Goal: Transaction & Acquisition: Purchase product/service

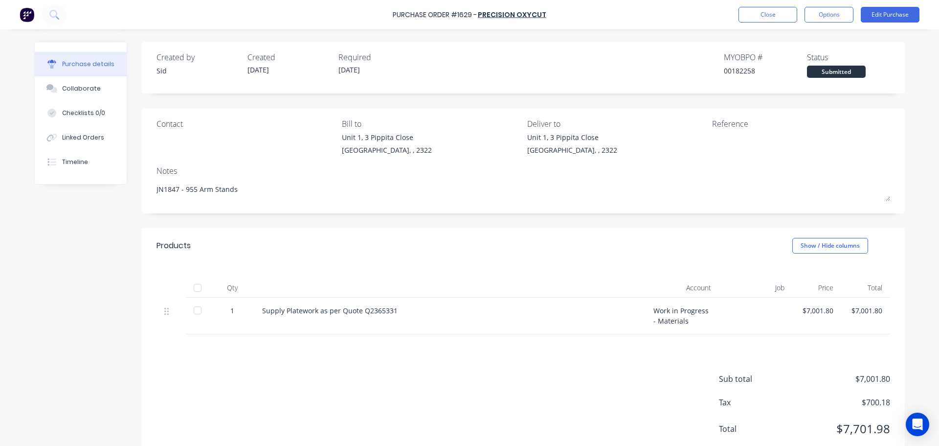
click at [612, 13] on div "Purchase Order #1629 - Precision Oxycut Close Options Edit Purchase" at bounding box center [469, 14] width 939 height 29
click at [770, 11] on button "Close" at bounding box center [768, 15] width 59 height 16
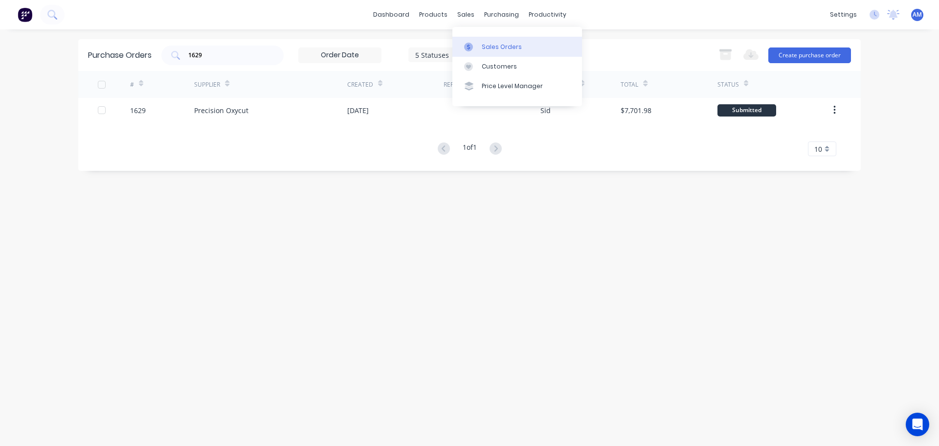
click at [493, 45] on div "Sales Orders" at bounding box center [502, 47] width 40 height 9
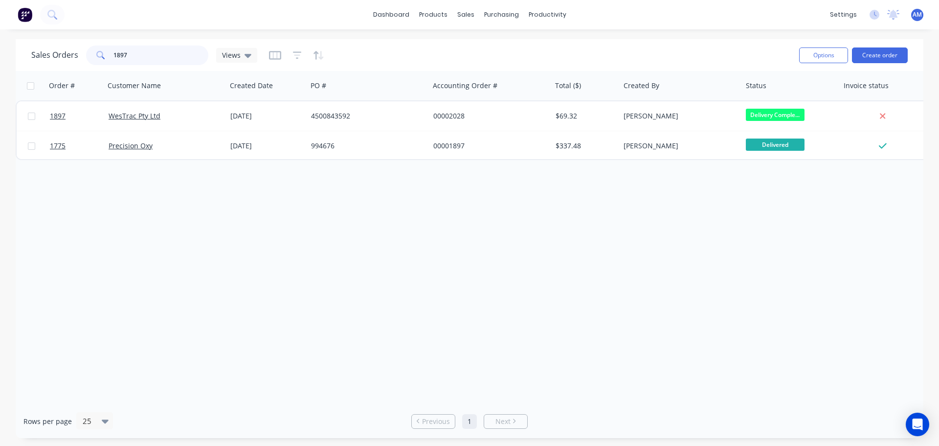
drag, startPoint x: 165, startPoint y: 53, endPoint x: 109, endPoint y: 60, distance: 56.7
click at [109, 60] on div "1897" at bounding box center [147, 55] width 122 height 20
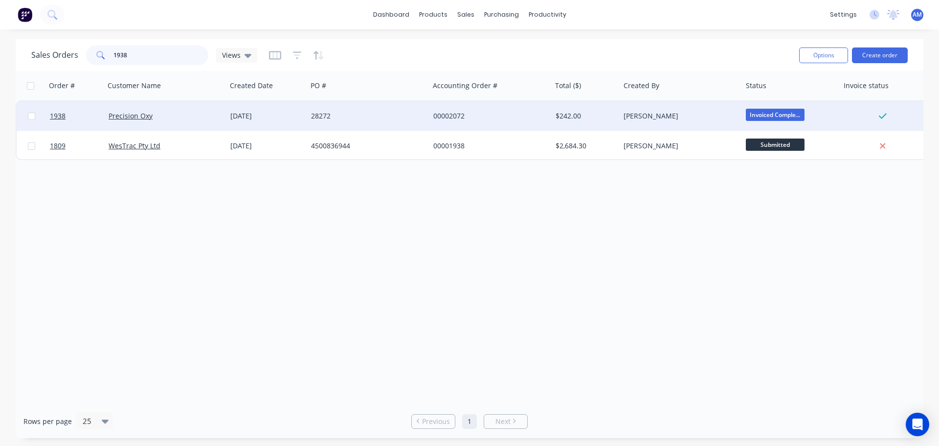
type input "1938"
click at [317, 117] on div "28272" at bounding box center [365, 116] width 109 height 10
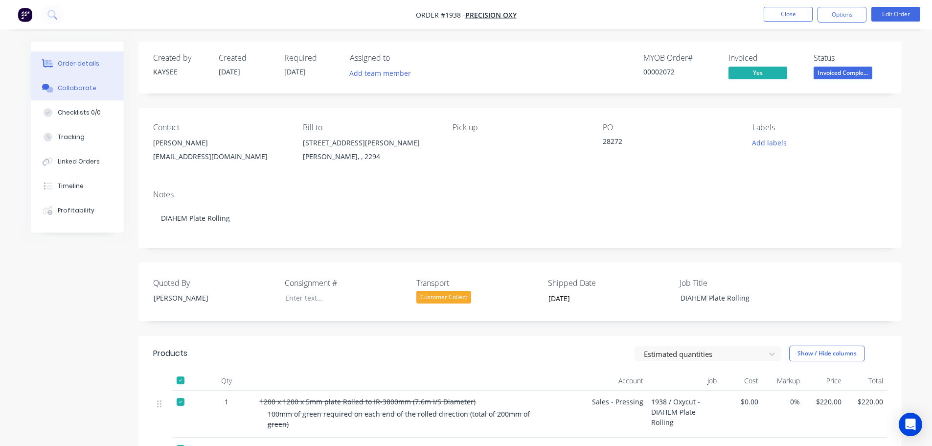
click at [80, 86] on div "Collaborate" at bounding box center [77, 88] width 39 height 9
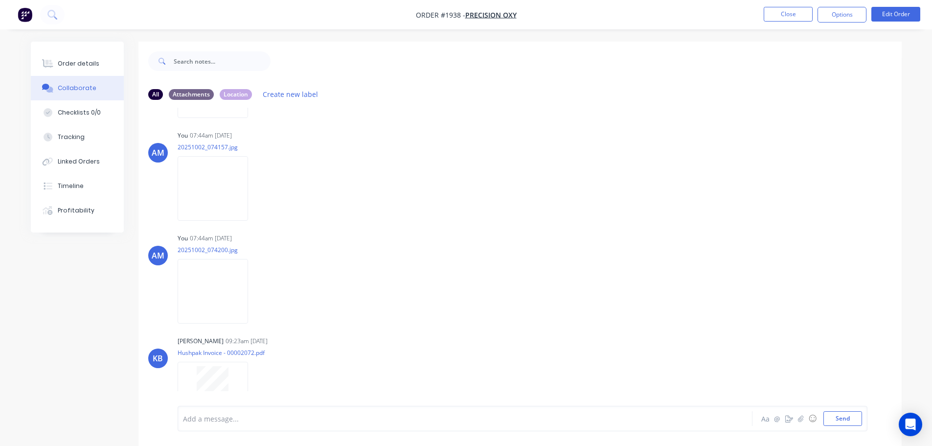
scroll to position [122, 0]
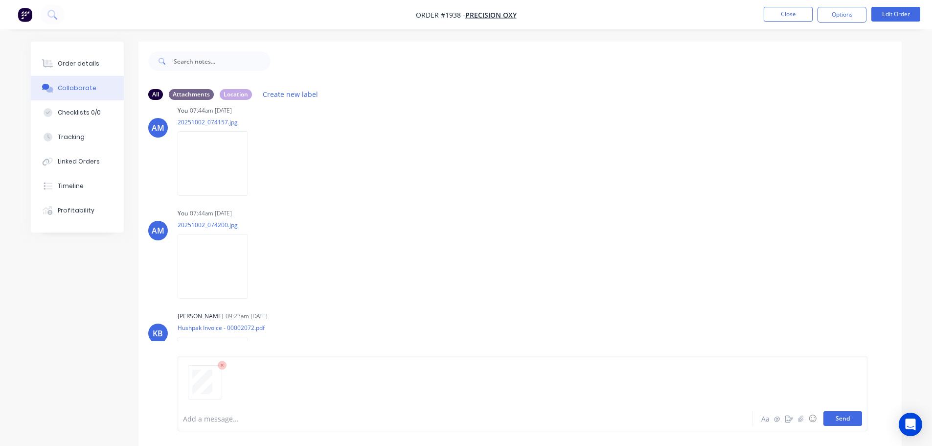
click at [847, 417] on button "Send" at bounding box center [842, 418] width 39 height 15
click at [772, 12] on button "Close" at bounding box center [787, 14] width 49 height 15
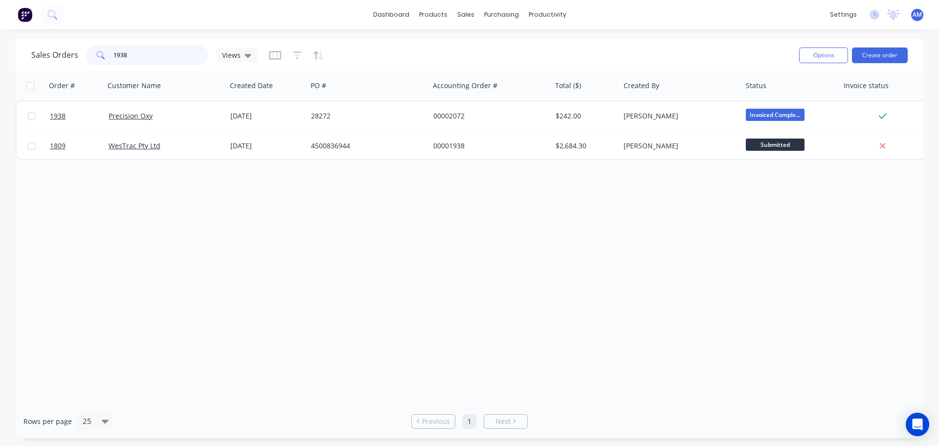
drag, startPoint x: 138, startPoint y: 58, endPoint x: 116, endPoint y: 54, distance: 21.9
click at [116, 54] on input "1938" at bounding box center [160, 55] width 95 height 20
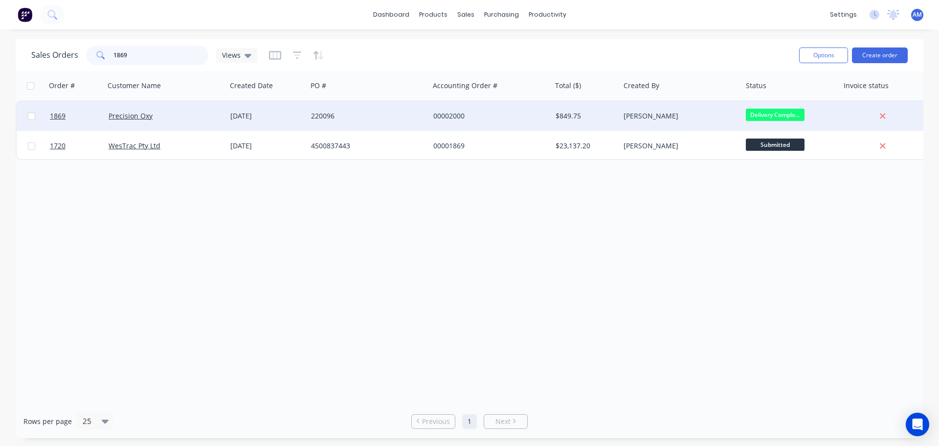
type input "1869"
click at [288, 114] on div "[DATE]" at bounding box center [266, 116] width 73 height 10
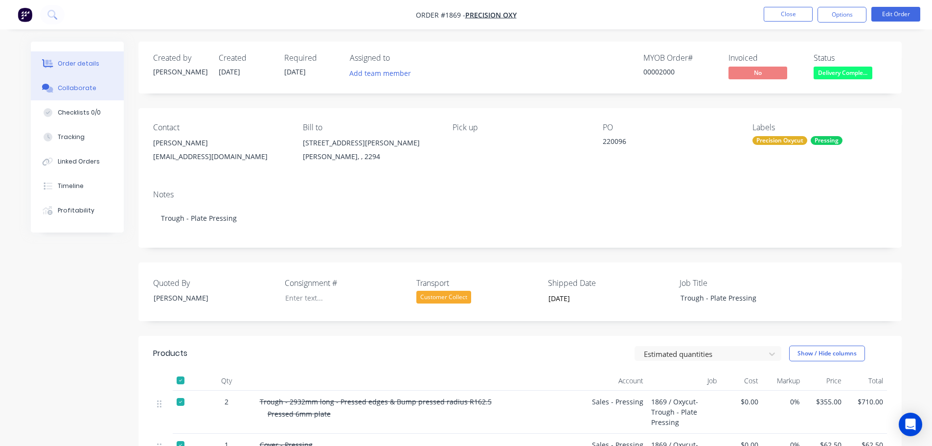
click at [81, 86] on div "Collaborate" at bounding box center [77, 88] width 39 height 9
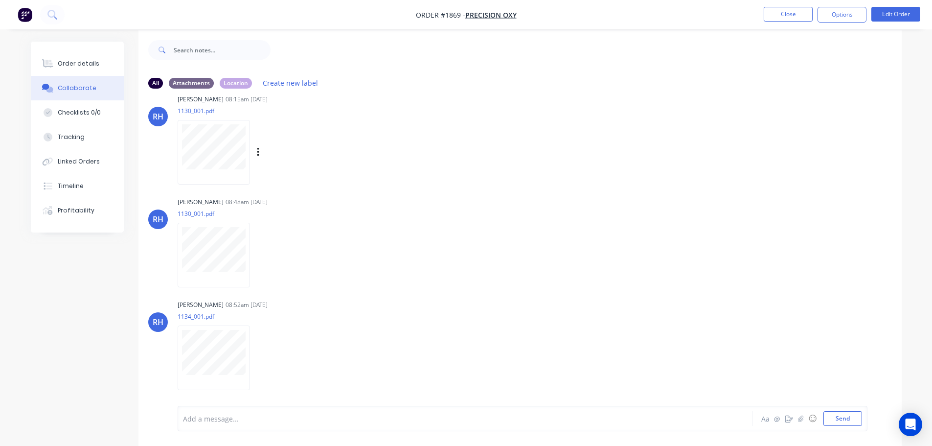
scroll to position [15, 0]
click at [843, 419] on button "Send" at bounding box center [842, 418] width 39 height 15
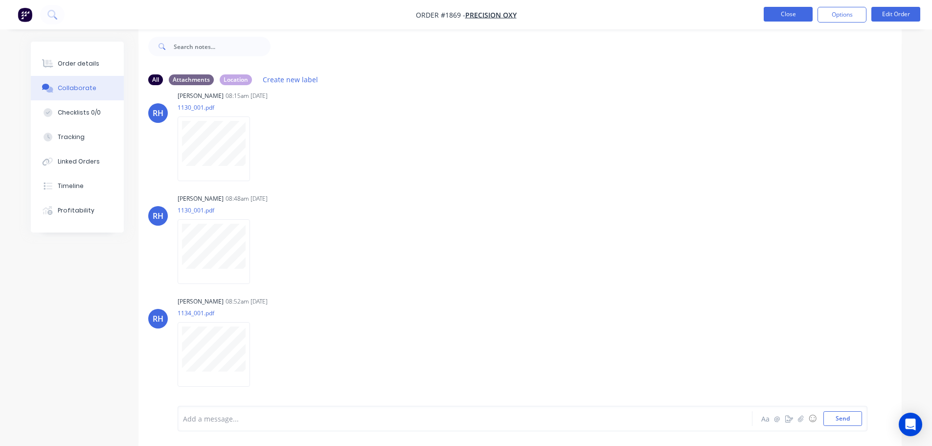
click at [786, 15] on button "Close" at bounding box center [787, 14] width 49 height 15
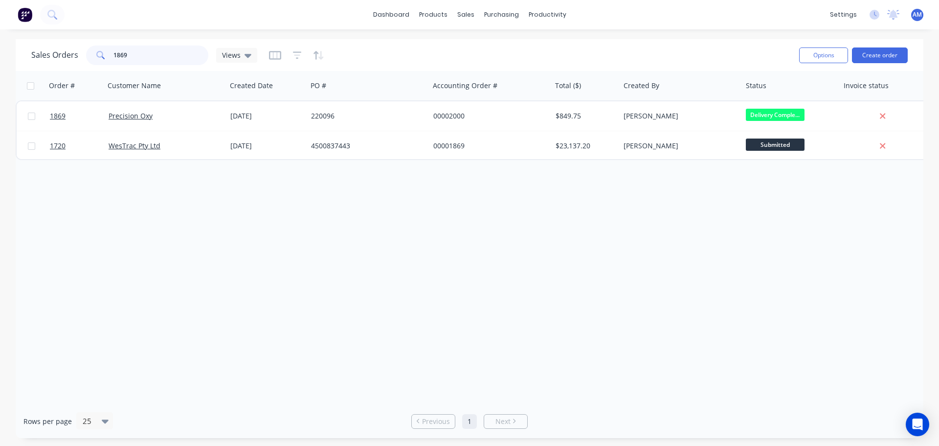
drag, startPoint x: 159, startPoint y: 55, endPoint x: 90, endPoint y: 55, distance: 69.0
click at [90, 55] on div "1869" at bounding box center [147, 55] width 122 height 20
type input "1794"
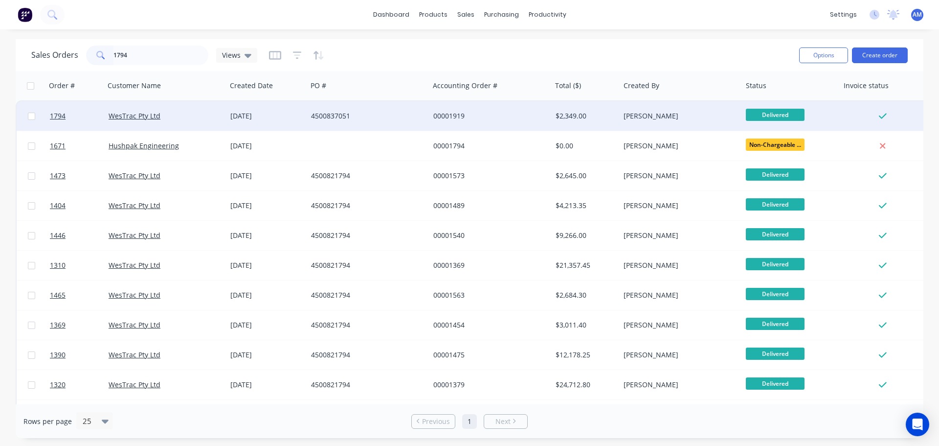
click at [332, 111] on div "4500837051" at bounding box center [368, 115] width 122 height 29
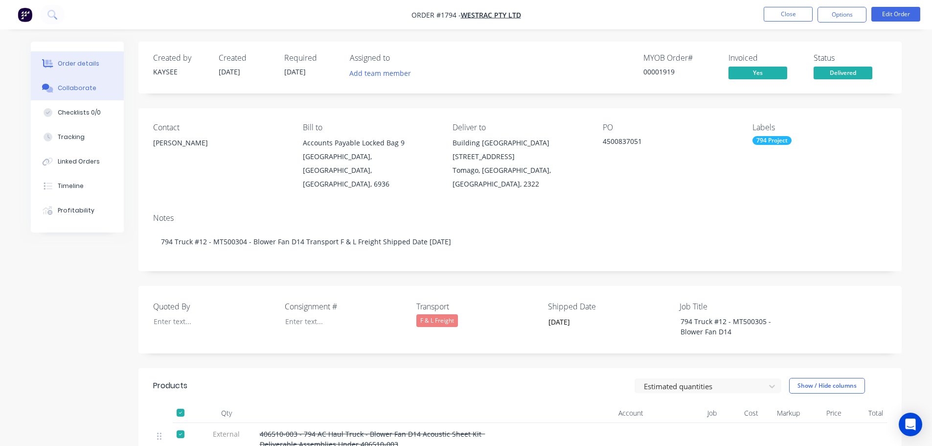
click at [82, 88] on div "Collaborate" at bounding box center [77, 88] width 39 height 9
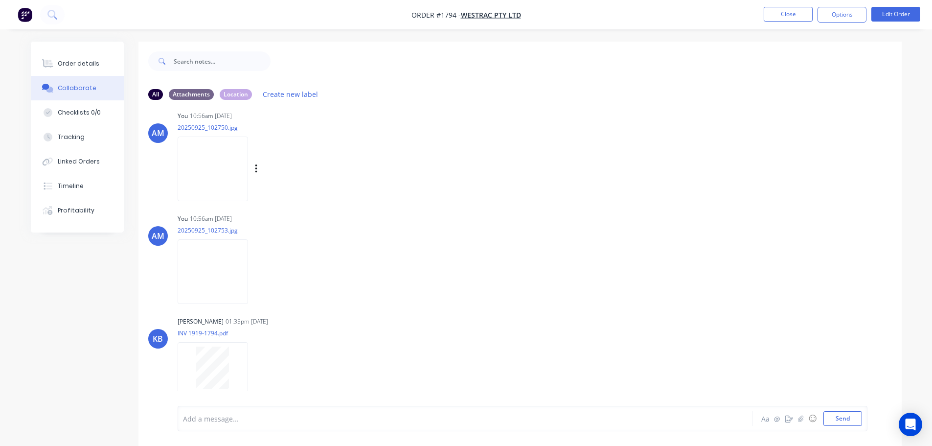
scroll to position [224, 0]
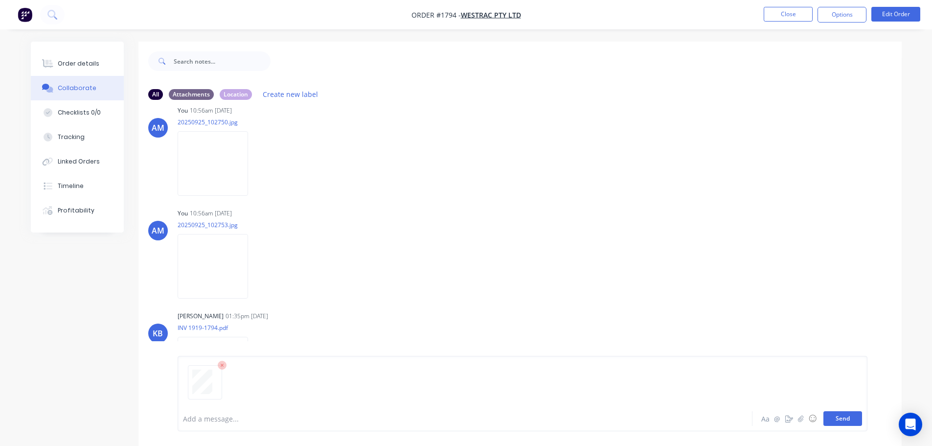
click at [849, 421] on button "Send" at bounding box center [842, 418] width 39 height 15
click at [784, 10] on button "Close" at bounding box center [787, 14] width 49 height 15
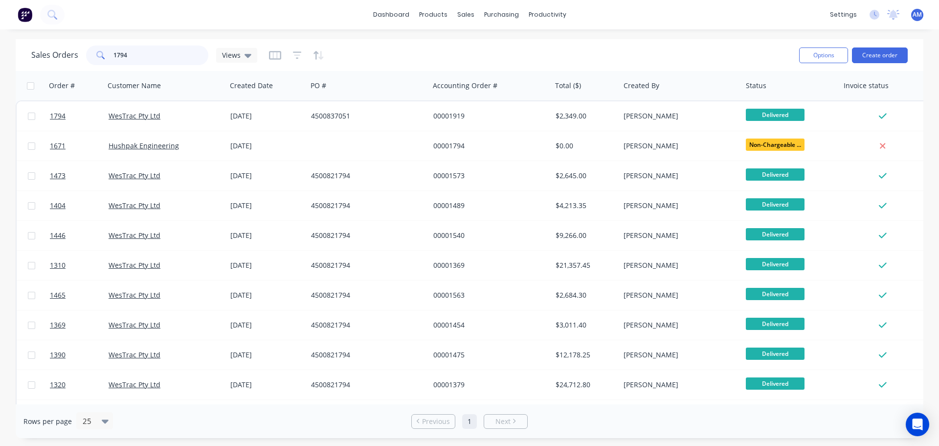
drag, startPoint x: 126, startPoint y: 51, endPoint x: 107, endPoint y: 52, distance: 19.1
click at [107, 52] on div "1794" at bounding box center [147, 55] width 122 height 20
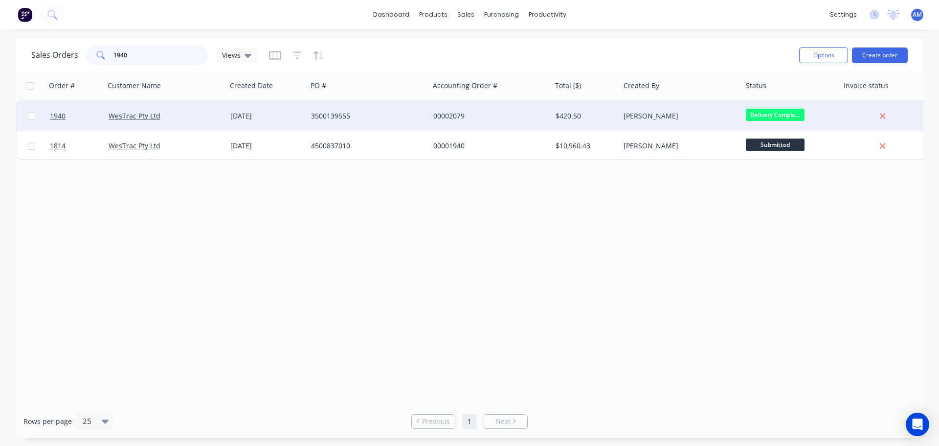
type input "1940"
click at [336, 113] on div "3500139555" at bounding box center [365, 116] width 109 height 10
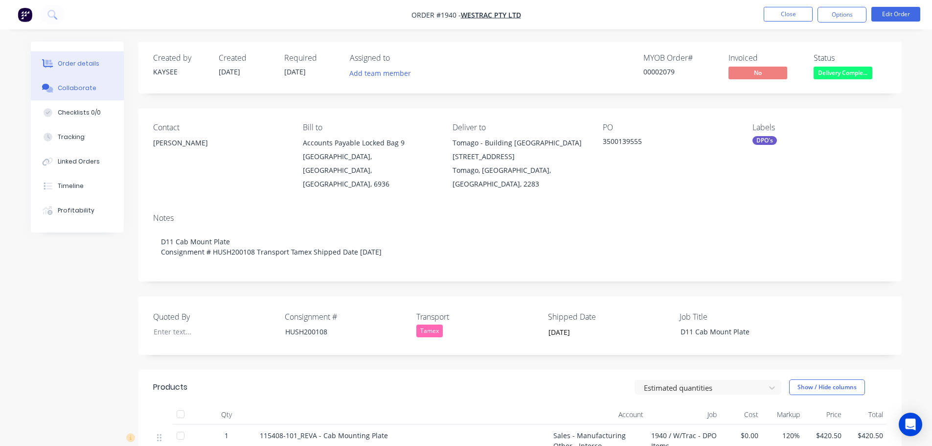
click at [86, 86] on div "Collaborate" at bounding box center [77, 88] width 39 height 9
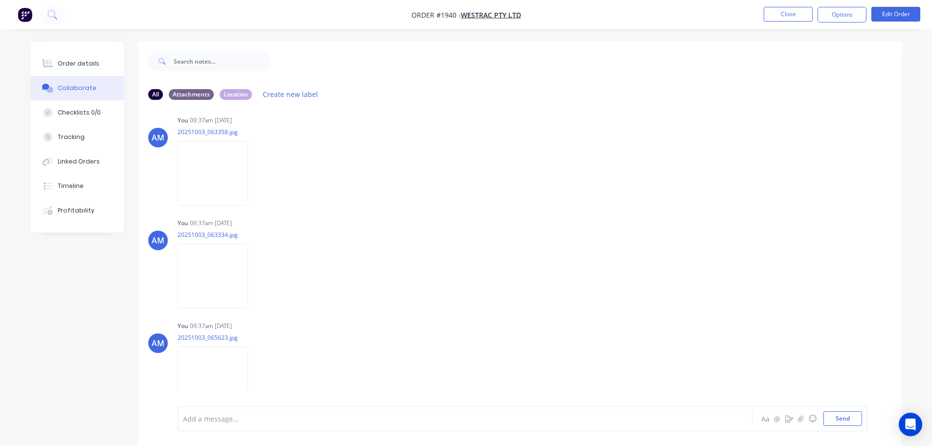
scroll to position [224, 0]
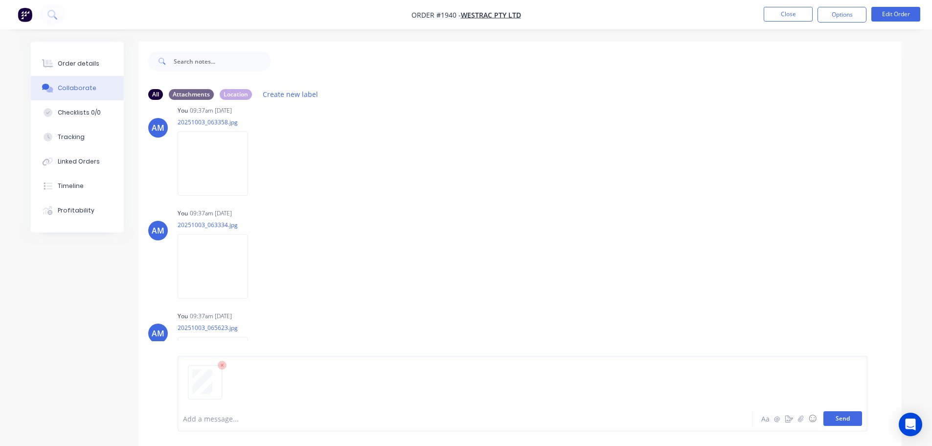
click at [834, 421] on button "Send" at bounding box center [842, 418] width 39 height 15
click at [542, 388] on div "AM You 09:37am 03/10/25 20251003_065623.jpg Labels Download Delete" at bounding box center [519, 353] width 763 height 88
click at [791, 13] on button "Close" at bounding box center [787, 14] width 49 height 15
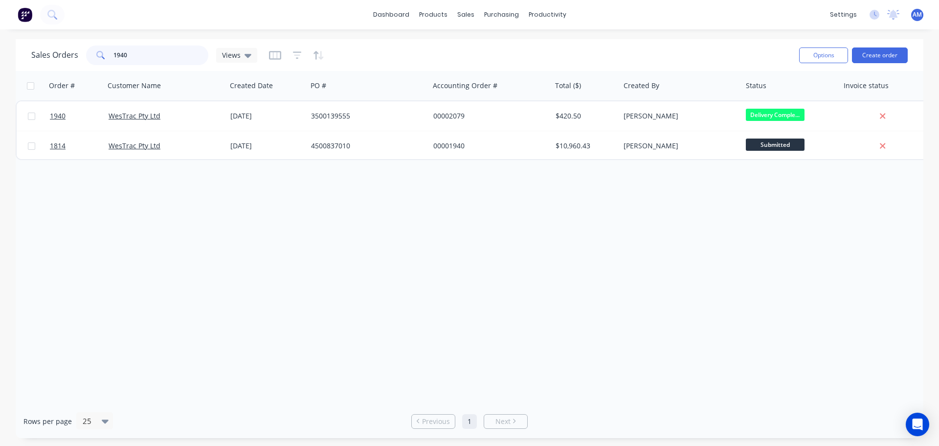
drag, startPoint x: 134, startPoint y: 57, endPoint x: 106, endPoint y: 56, distance: 28.9
click at [106, 56] on div "1940" at bounding box center [147, 55] width 122 height 20
type input "1806"
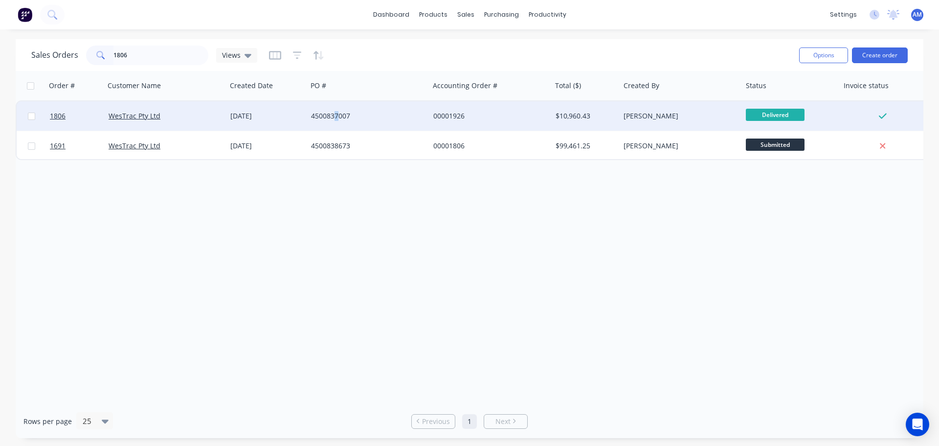
click at [336, 116] on div "4500837007" at bounding box center [365, 116] width 109 height 10
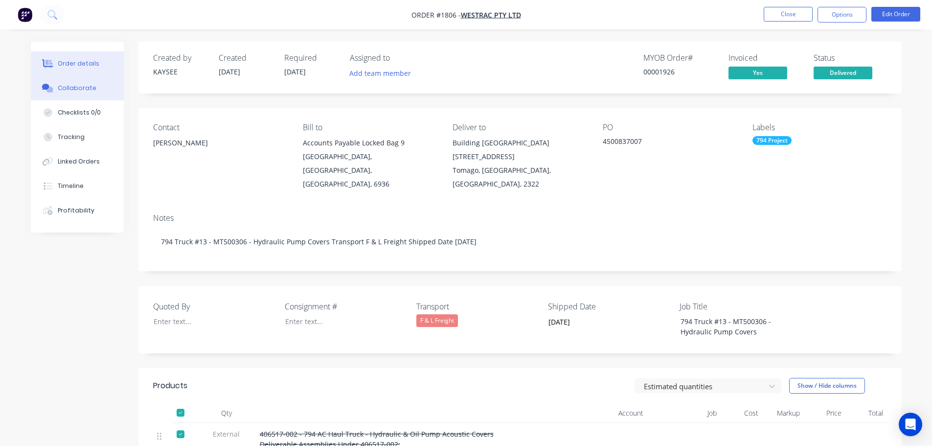
click at [67, 88] on div "Collaborate" at bounding box center [77, 88] width 39 height 9
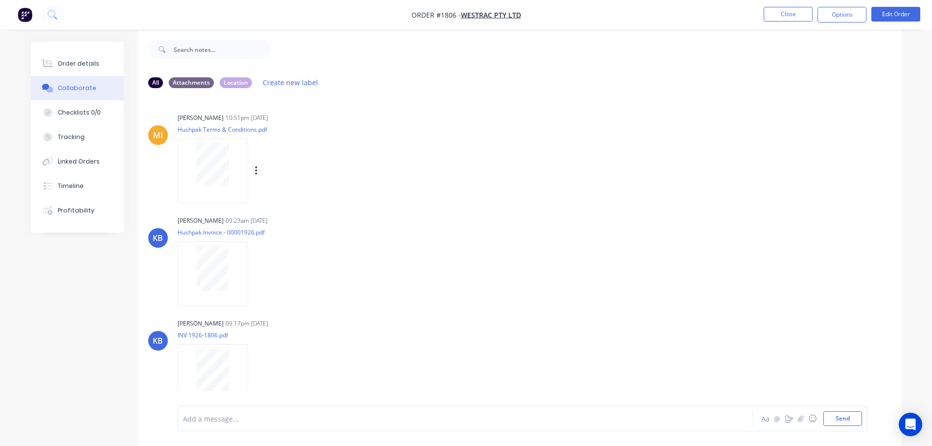
scroll to position [15, 0]
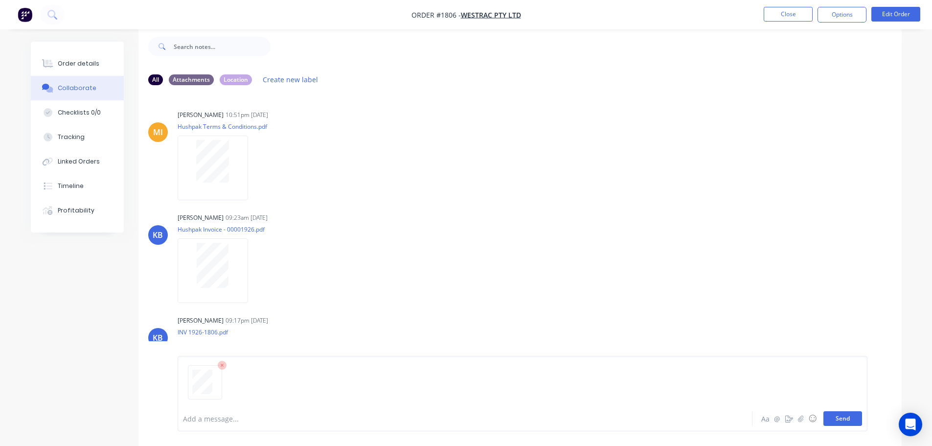
click at [843, 421] on button "Send" at bounding box center [842, 418] width 39 height 15
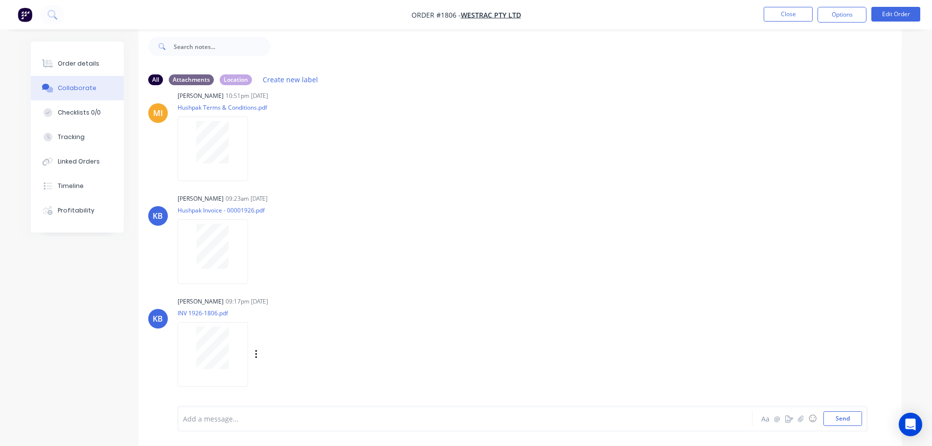
scroll to position [122, 0]
click at [777, 13] on button "Close" at bounding box center [787, 14] width 49 height 15
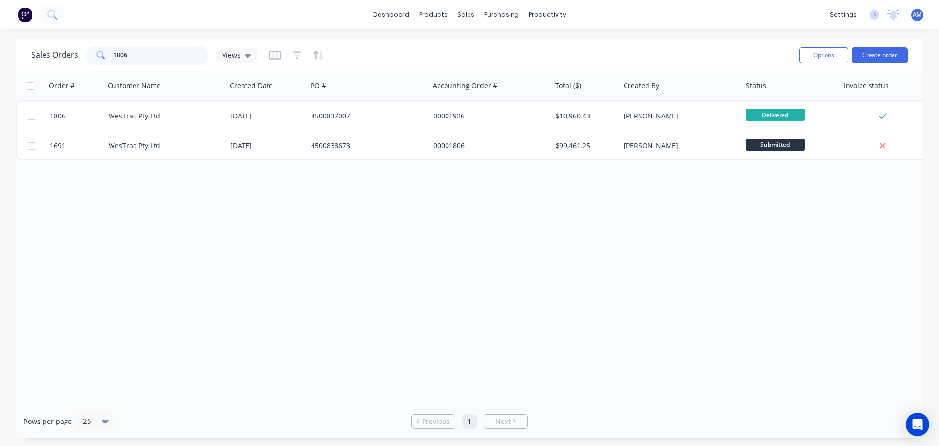
drag, startPoint x: 140, startPoint y: 56, endPoint x: 109, endPoint y: 55, distance: 31.3
click at [109, 55] on div "1806" at bounding box center [147, 55] width 122 height 20
type input "1897"
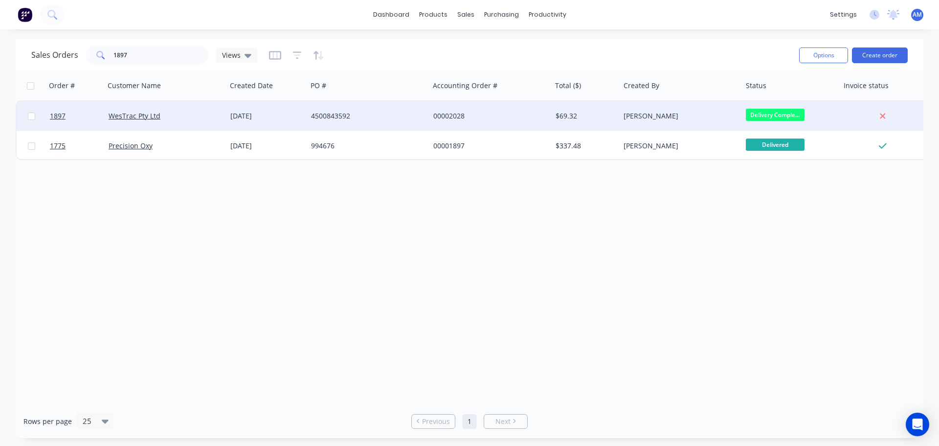
click at [327, 117] on div "4500843592" at bounding box center [365, 116] width 109 height 10
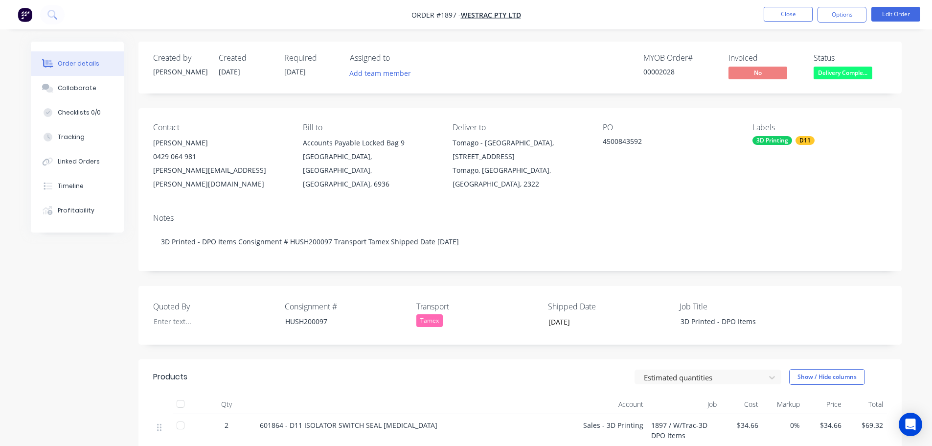
click at [177, 394] on div at bounding box center [181, 404] width 20 height 20
click at [77, 90] on div "Collaborate" at bounding box center [77, 88] width 39 height 9
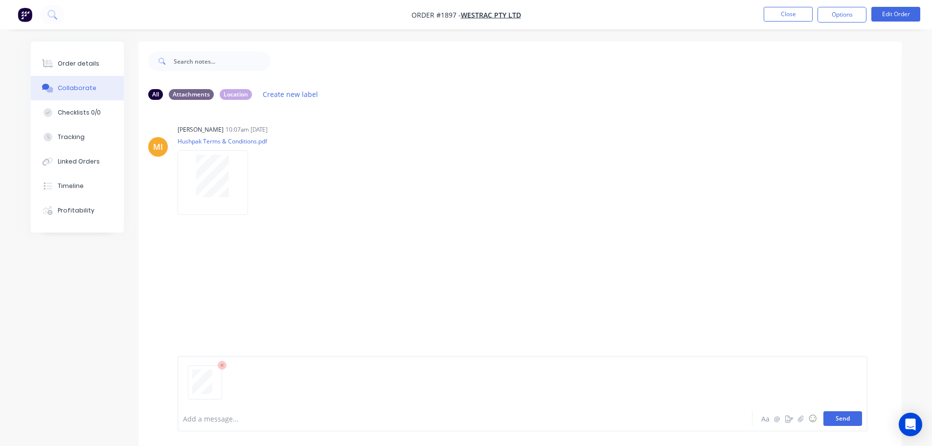
click at [834, 416] on button "Send" at bounding box center [842, 418] width 39 height 15
click at [777, 11] on button "Close" at bounding box center [787, 14] width 49 height 15
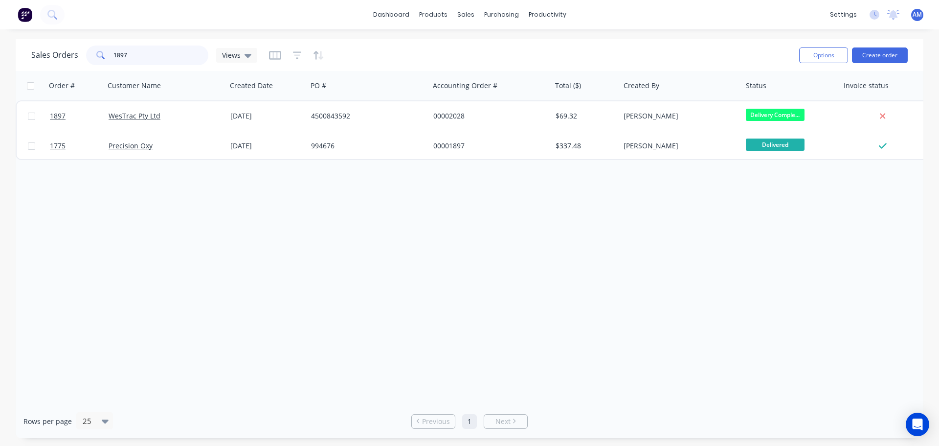
drag, startPoint x: 129, startPoint y: 55, endPoint x: 102, endPoint y: 52, distance: 27.5
click at [102, 52] on div "1897" at bounding box center [147, 55] width 122 height 20
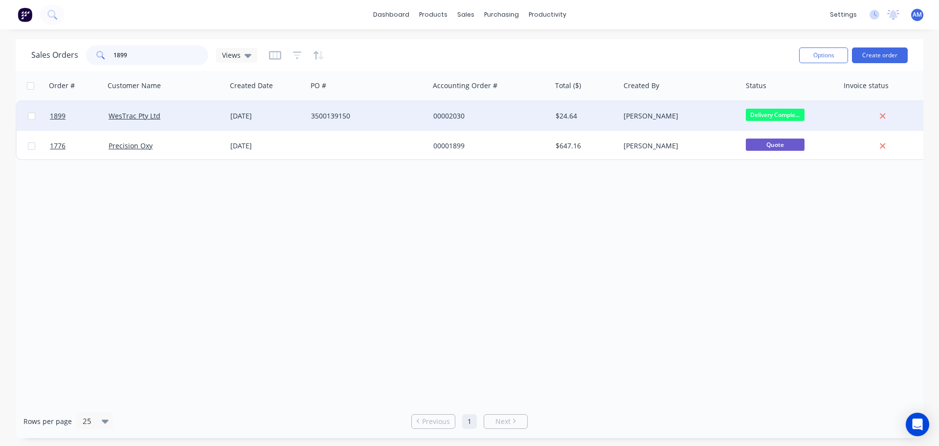
type input "1899"
click at [331, 114] on div "3500139150" at bounding box center [365, 116] width 109 height 10
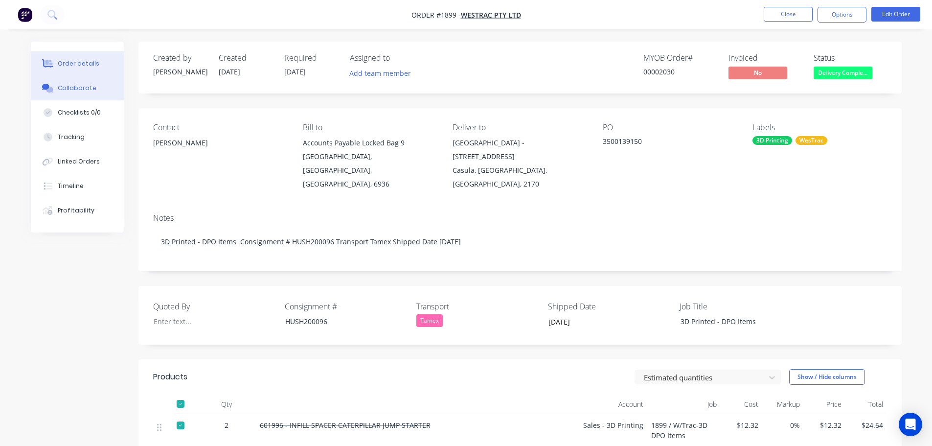
click at [70, 86] on div "Collaborate" at bounding box center [77, 88] width 39 height 9
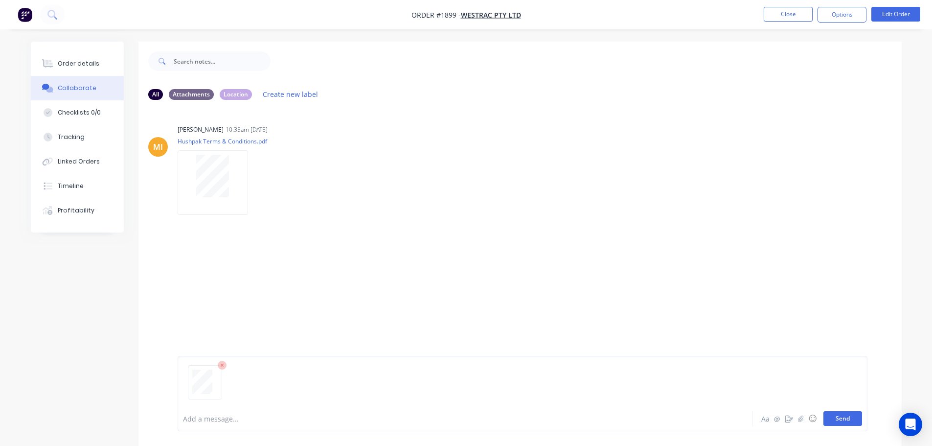
click at [841, 414] on button "Send" at bounding box center [842, 418] width 39 height 15
click at [782, 16] on button "Close" at bounding box center [787, 14] width 49 height 15
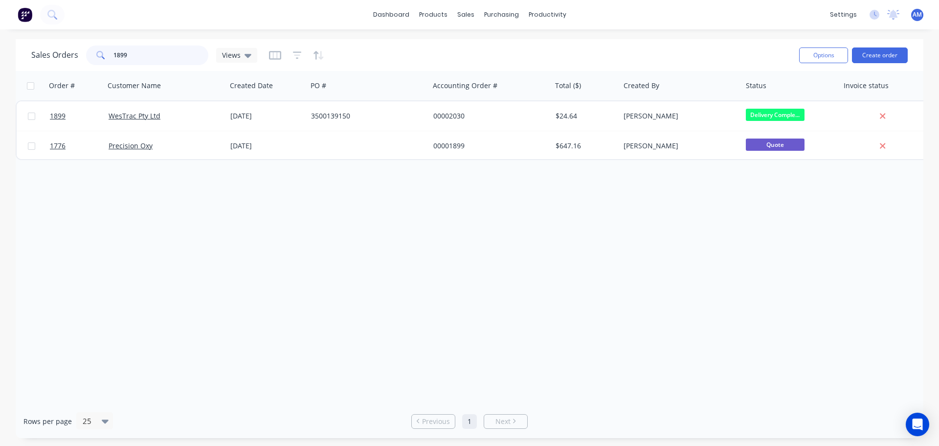
drag, startPoint x: 123, startPoint y: 53, endPoint x: 78, endPoint y: 58, distance: 45.3
click at [78, 58] on div "Sales Orders 1899 Views" at bounding box center [144, 55] width 226 height 20
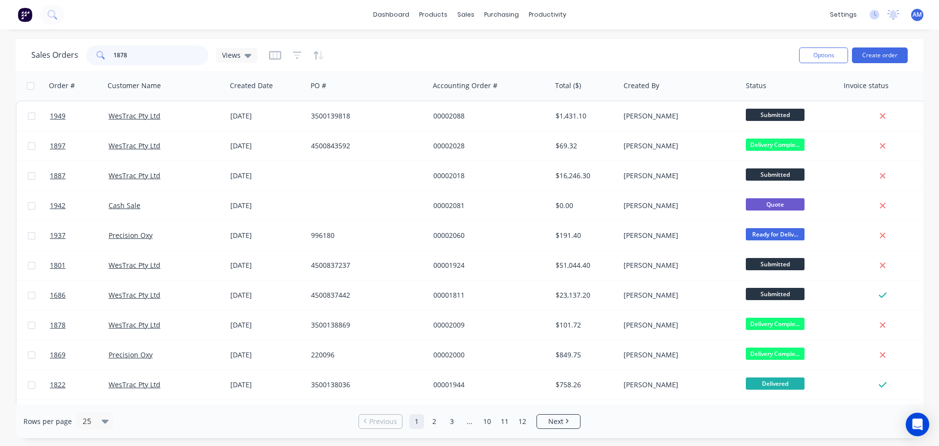
type input "1878"
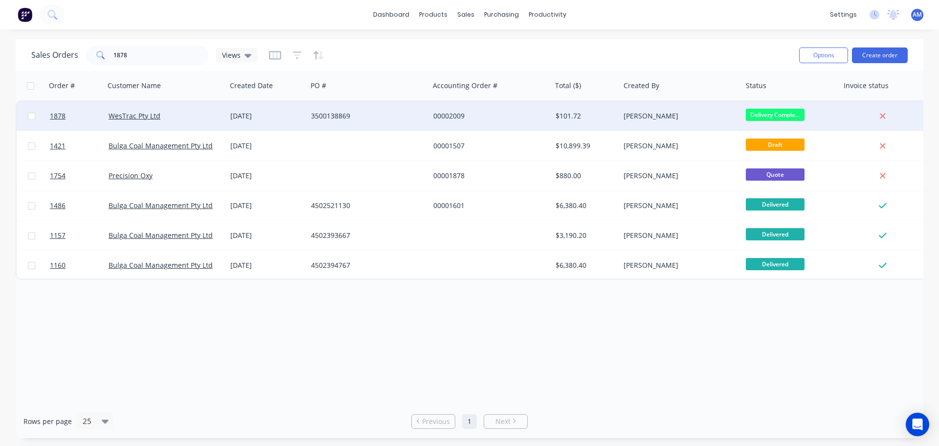
click at [448, 116] on div "00002009" at bounding box center [487, 116] width 109 height 10
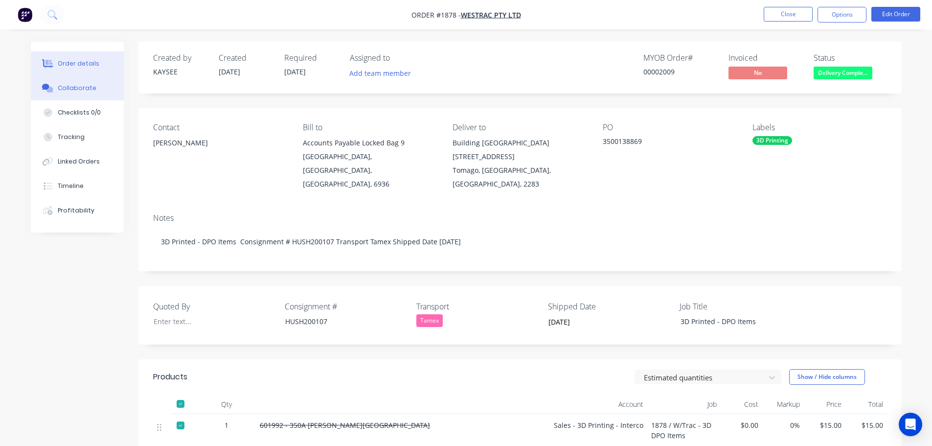
click at [88, 85] on div "Collaborate" at bounding box center [77, 88] width 39 height 9
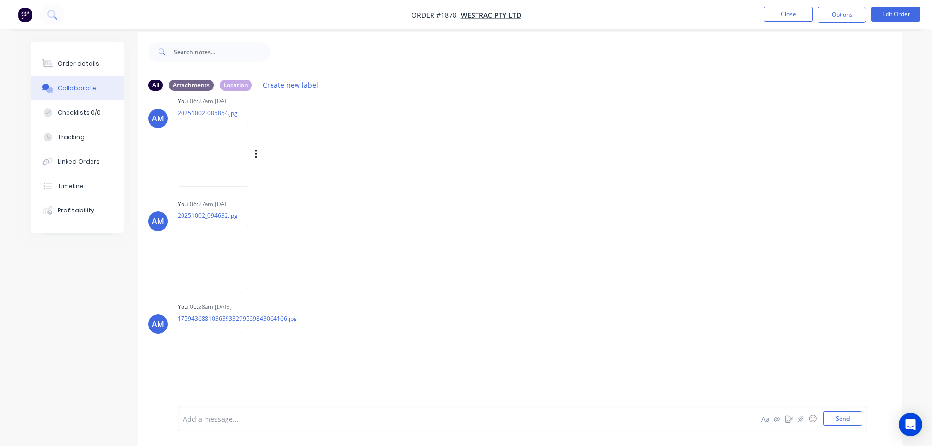
scroll to position [15, 0]
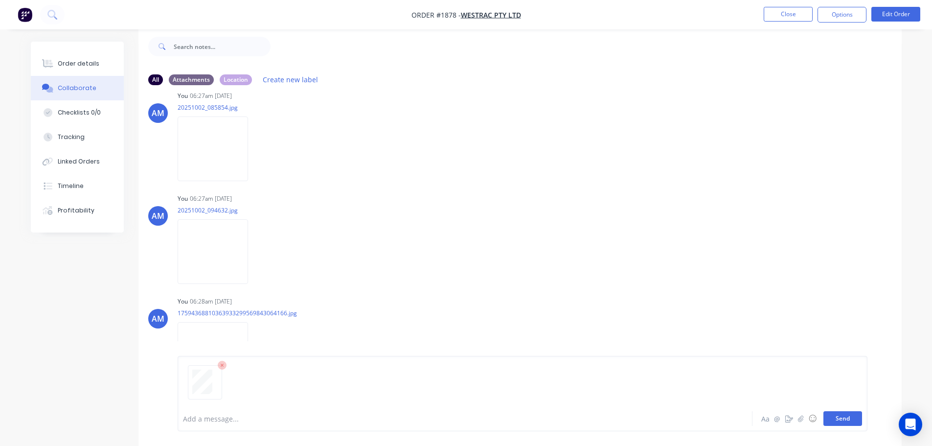
click at [850, 415] on button "Send" at bounding box center [842, 418] width 39 height 15
click at [499, 379] on div "AM You 06:28am 03/10/25 17594368810363933299569843064166.jpg Labels Download De…" at bounding box center [519, 338] width 763 height 88
click at [797, 16] on button "Close" at bounding box center [787, 14] width 49 height 15
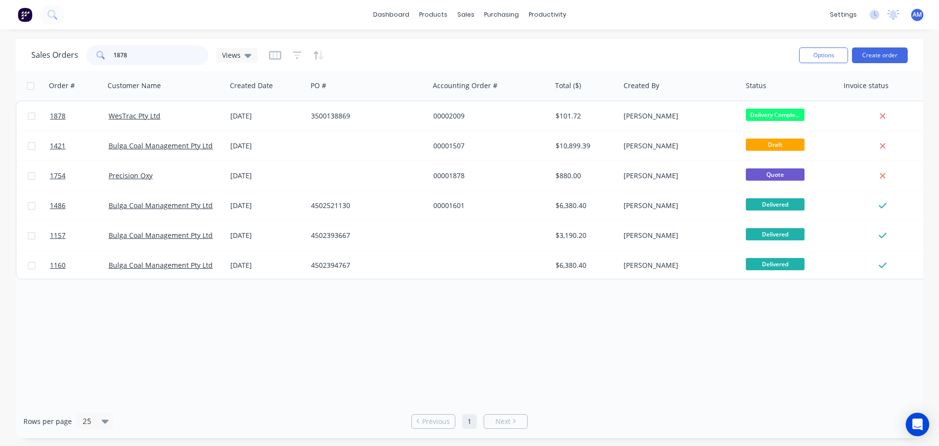
drag, startPoint x: 139, startPoint y: 53, endPoint x: 87, endPoint y: 64, distance: 53.4
click at [87, 64] on div "1878" at bounding box center [147, 55] width 122 height 20
type input "1789"
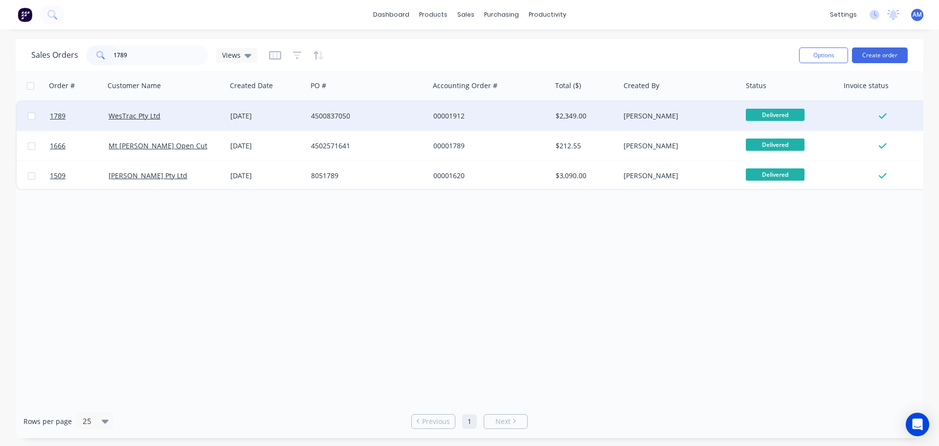
click at [338, 114] on div "4500837050" at bounding box center [365, 116] width 109 height 10
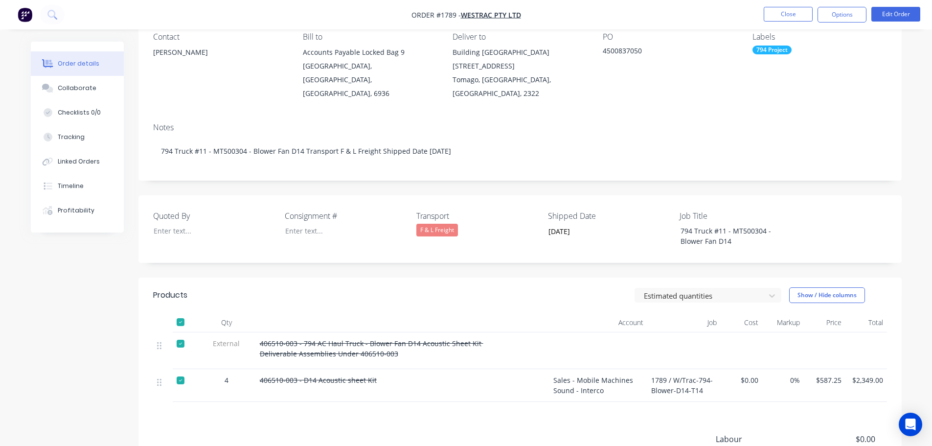
scroll to position [147, 0]
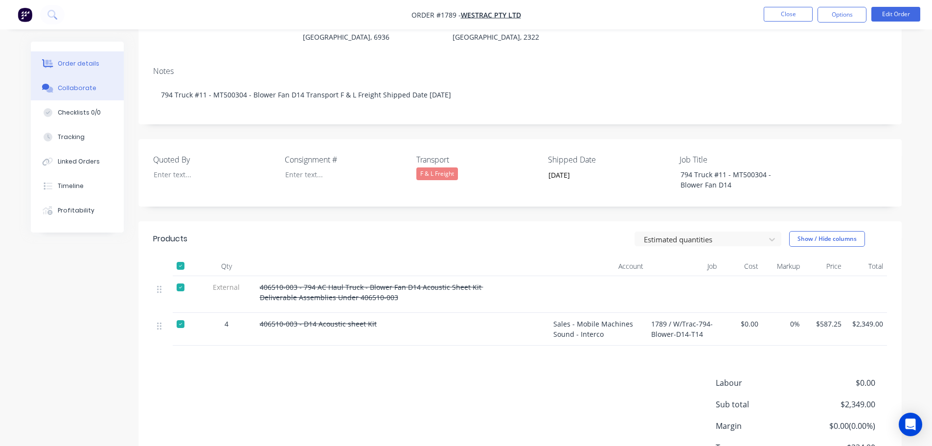
click at [76, 85] on div "Collaborate" at bounding box center [77, 88] width 39 height 9
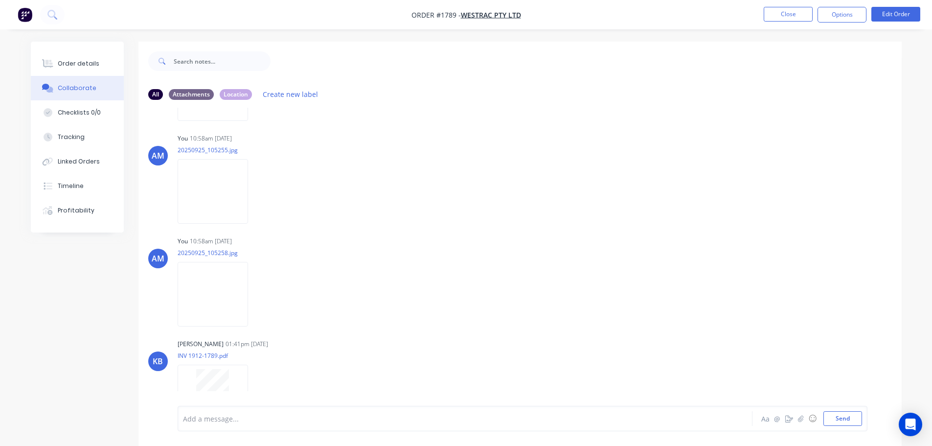
scroll to position [224, 0]
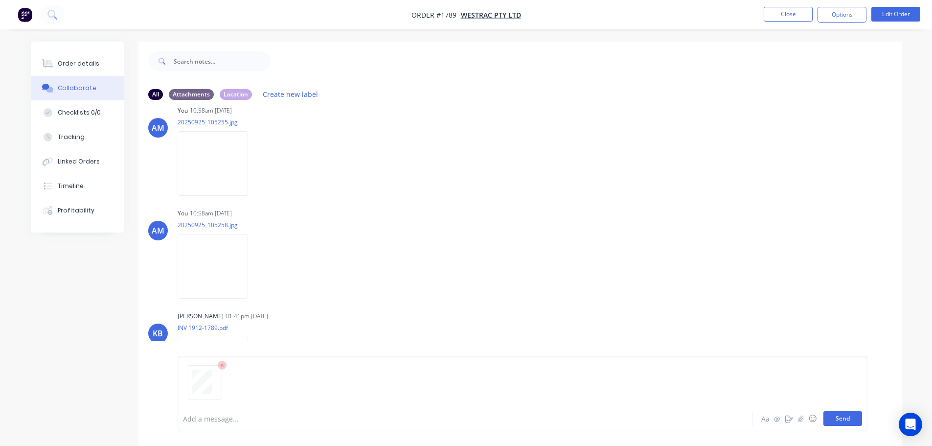
click at [850, 422] on button "Send" at bounding box center [842, 418] width 39 height 15
click at [846, 419] on button "Send" at bounding box center [842, 418] width 39 height 15
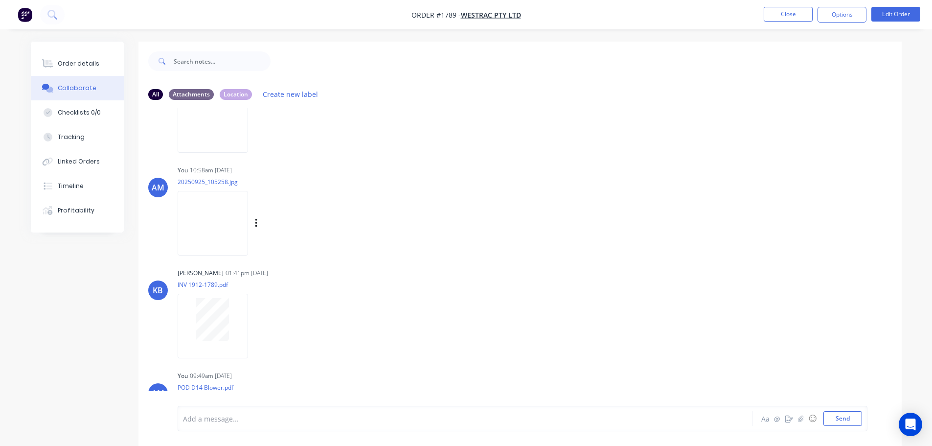
scroll to position [327, 0]
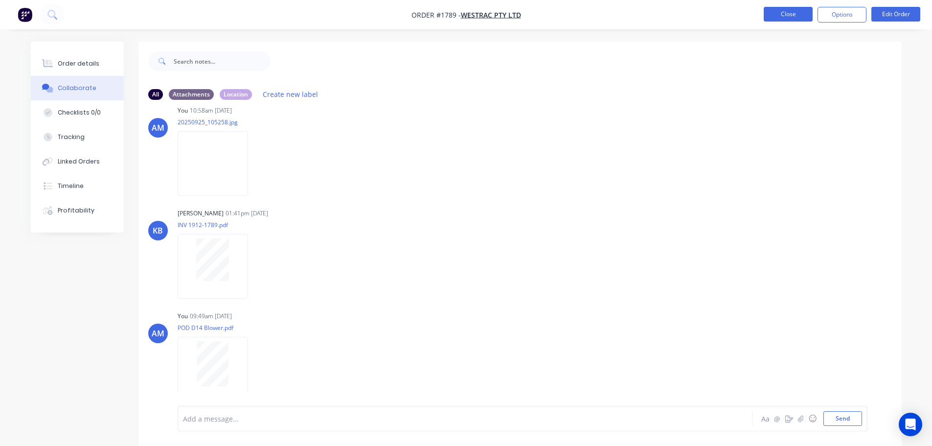
click at [787, 14] on button "Close" at bounding box center [787, 14] width 49 height 15
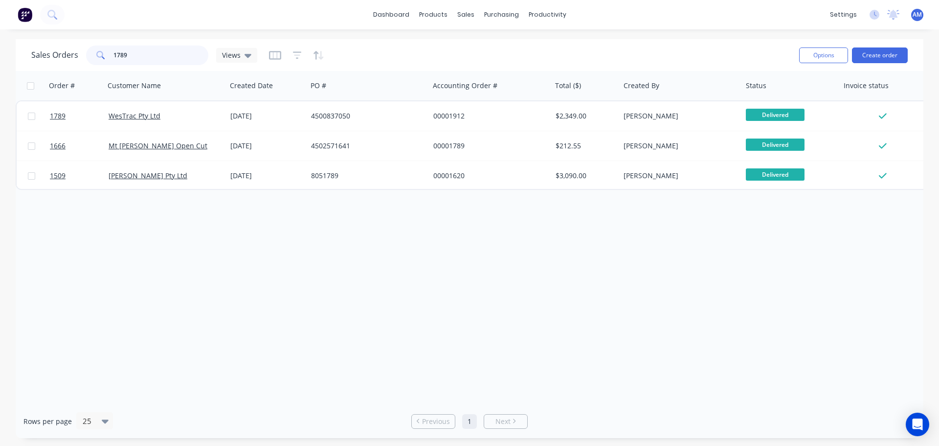
drag, startPoint x: 133, startPoint y: 59, endPoint x: 108, endPoint y: 52, distance: 26.2
click at [108, 52] on div "1789" at bounding box center [147, 55] width 122 height 20
type input "1787"
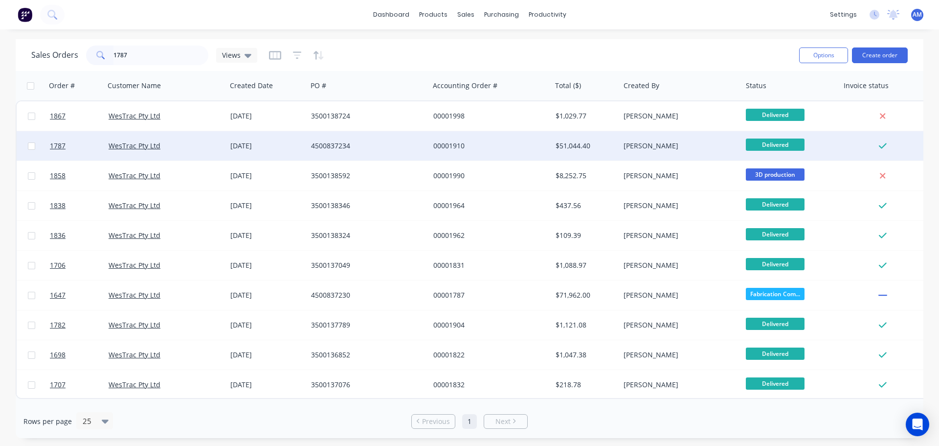
click at [447, 143] on div "00001910" at bounding box center [487, 146] width 109 height 10
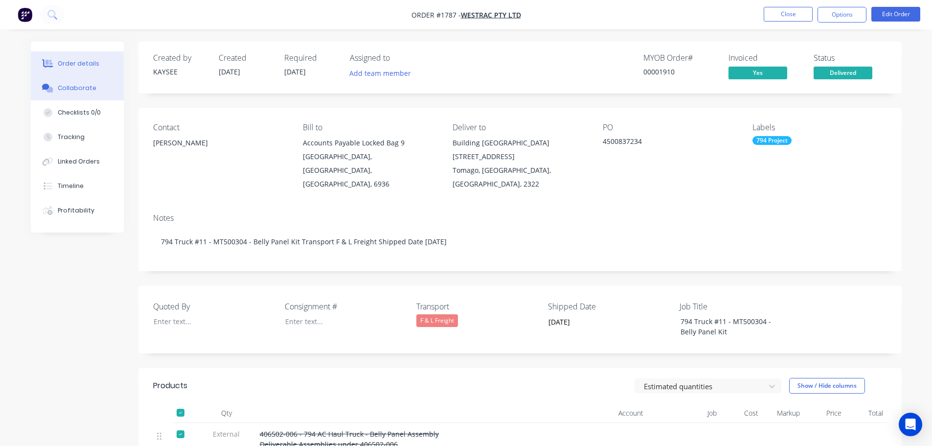
click at [78, 83] on button "Collaborate" at bounding box center [77, 88] width 93 height 24
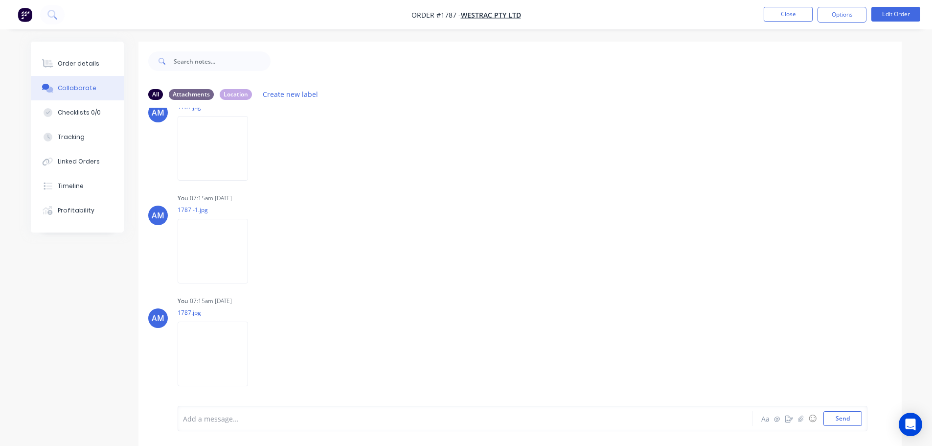
scroll to position [533, 0]
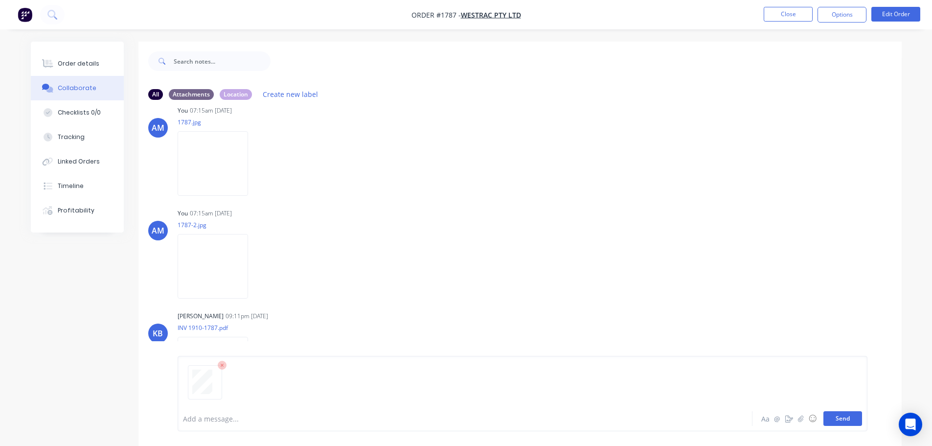
click at [843, 422] on button "Send" at bounding box center [842, 418] width 39 height 15
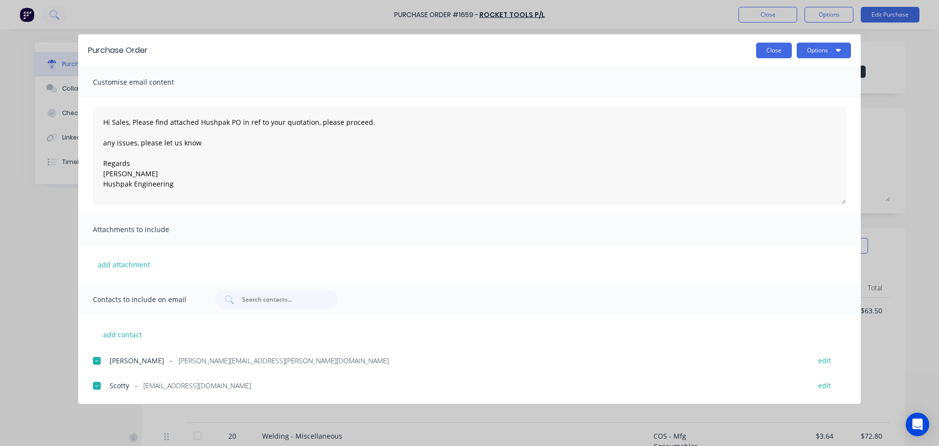
click at [770, 50] on button "Close" at bounding box center [774, 51] width 36 height 16
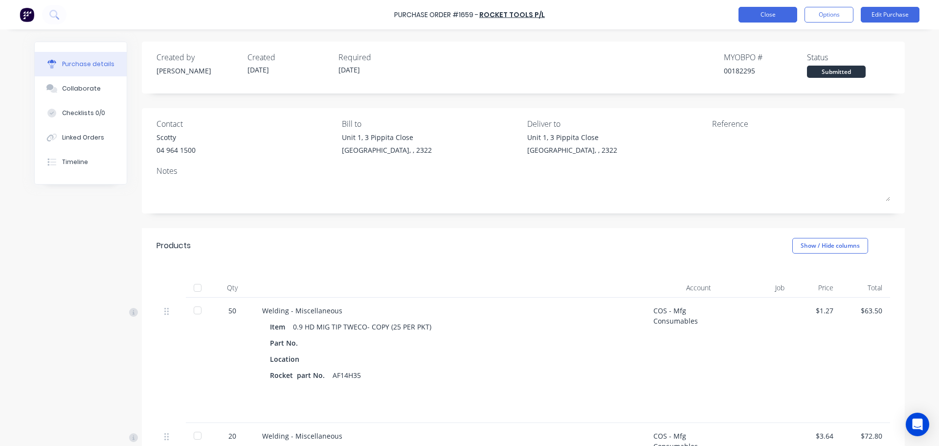
click at [764, 18] on button "Close" at bounding box center [768, 15] width 59 height 16
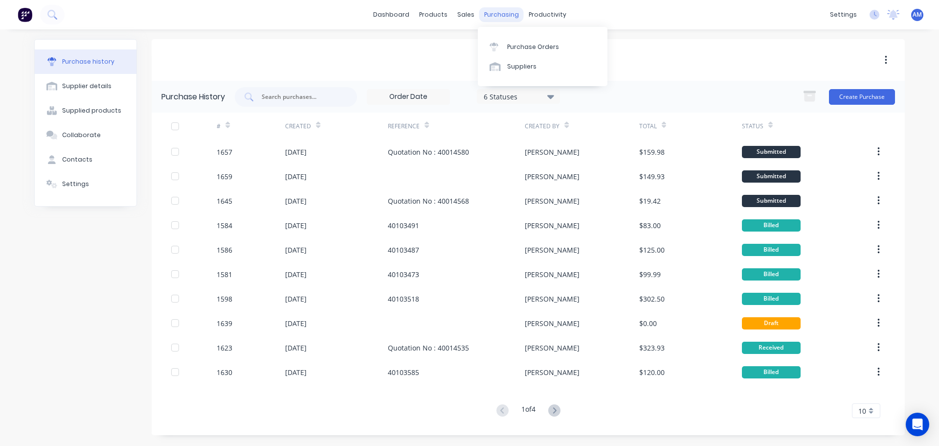
click at [502, 16] on div "purchasing" at bounding box center [501, 14] width 45 height 15
click at [522, 45] on div "Purchase Orders" at bounding box center [533, 47] width 52 height 9
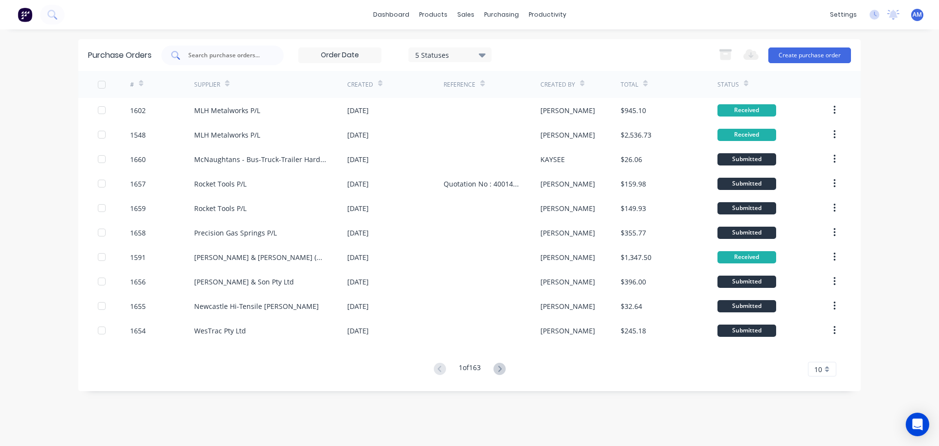
click at [249, 56] on input "text" at bounding box center [227, 55] width 81 height 10
type input "1236"
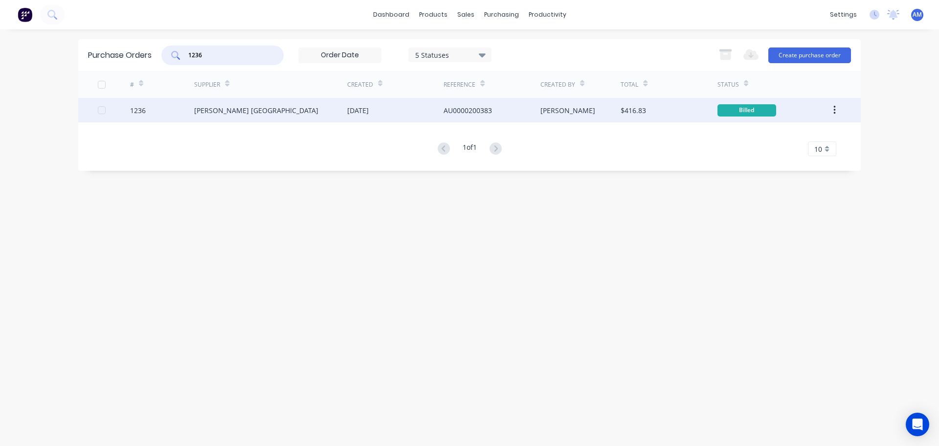
click at [438, 106] on div "[DATE]" at bounding box center [395, 110] width 96 height 24
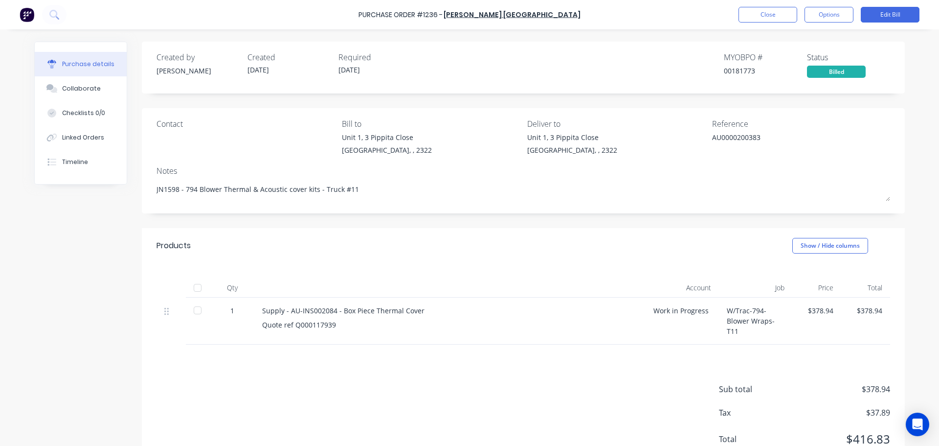
click at [197, 288] on div at bounding box center [198, 288] width 20 height 20
type textarea "x"
click at [758, 19] on button "Close" at bounding box center [768, 15] width 59 height 16
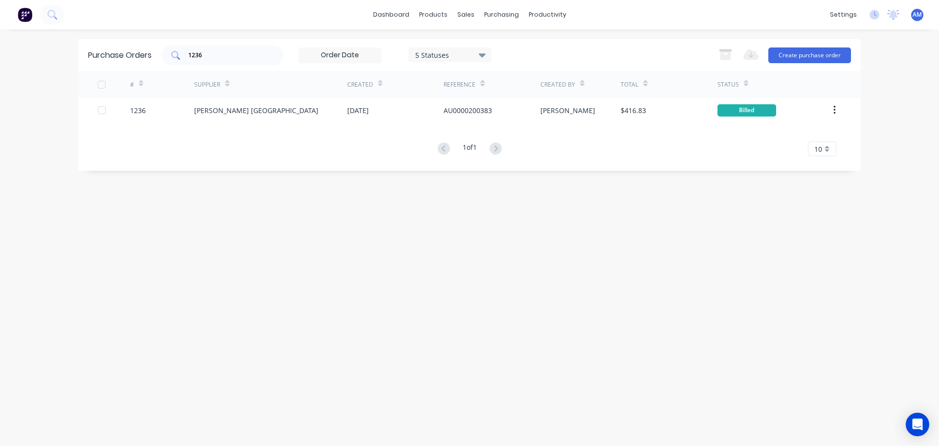
click at [213, 55] on input "1236" at bounding box center [227, 55] width 81 height 10
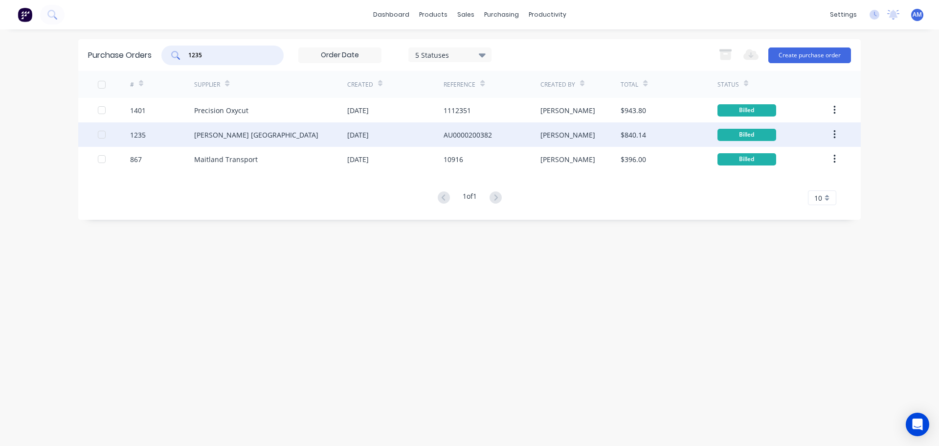
type input "1235"
click at [369, 133] on div "[DATE]" at bounding box center [358, 135] width 22 height 10
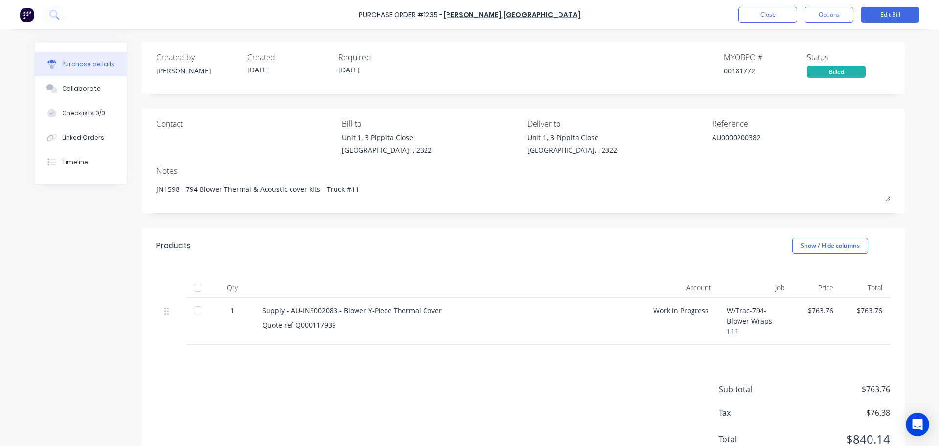
click at [197, 291] on div at bounding box center [198, 288] width 20 height 20
type textarea "x"
click at [768, 11] on button "Close" at bounding box center [768, 15] width 59 height 16
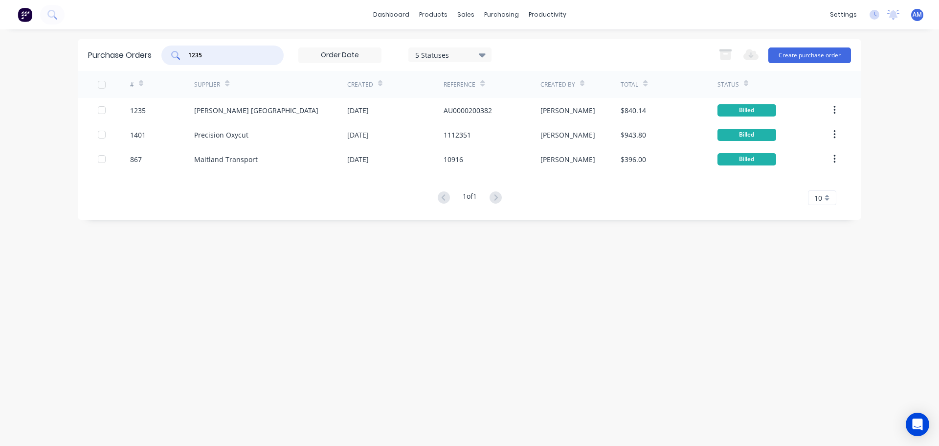
click at [222, 58] on input "1235" at bounding box center [227, 55] width 81 height 10
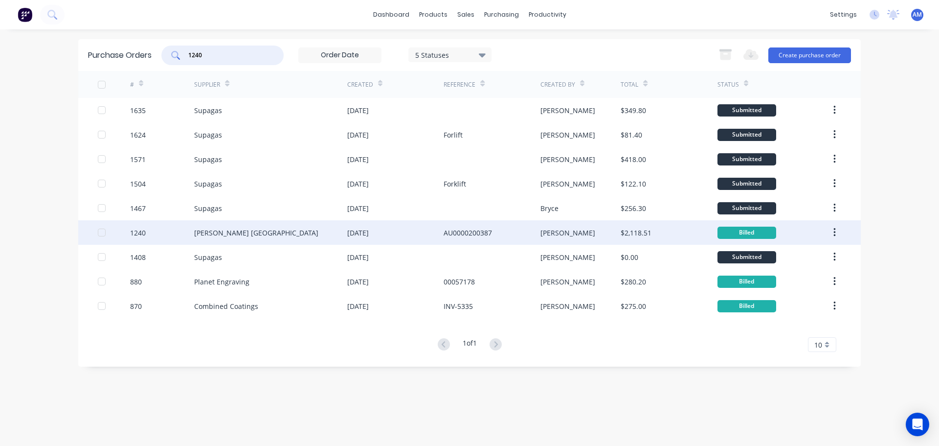
type input "1240"
click at [453, 228] on div "AU0000200387" at bounding box center [468, 232] width 48 height 10
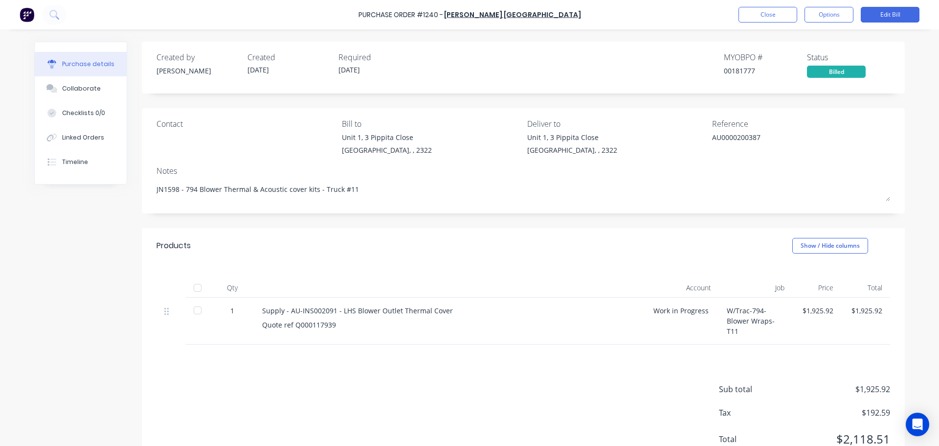
click at [196, 284] on div at bounding box center [198, 288] width 20 height 20
type textarea "x"
click at [768, 17] on button "Close" at bounding box center [768, 15] width 59 height 16
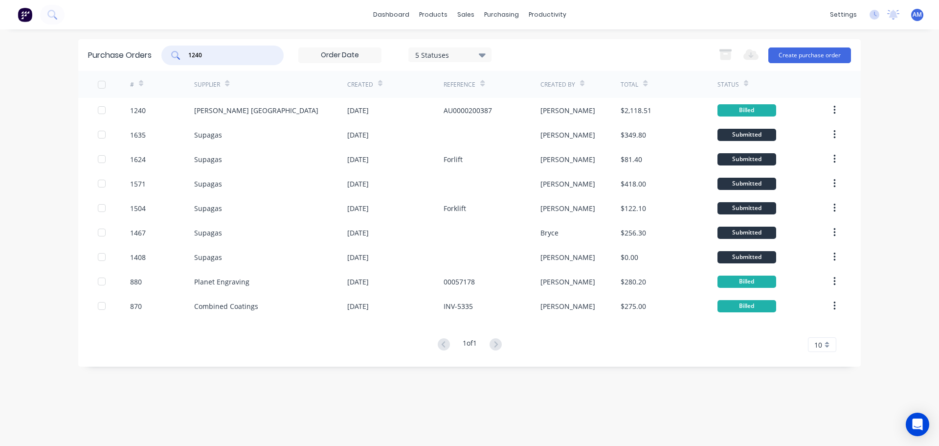
drag, startPoint x: 212, startPoint y: 53, endPoint x: 177, endPoint y: 53, distance: 35.2
click at [177, 53] on div "1240" at bounding box center [222, 55] width 122 height 20
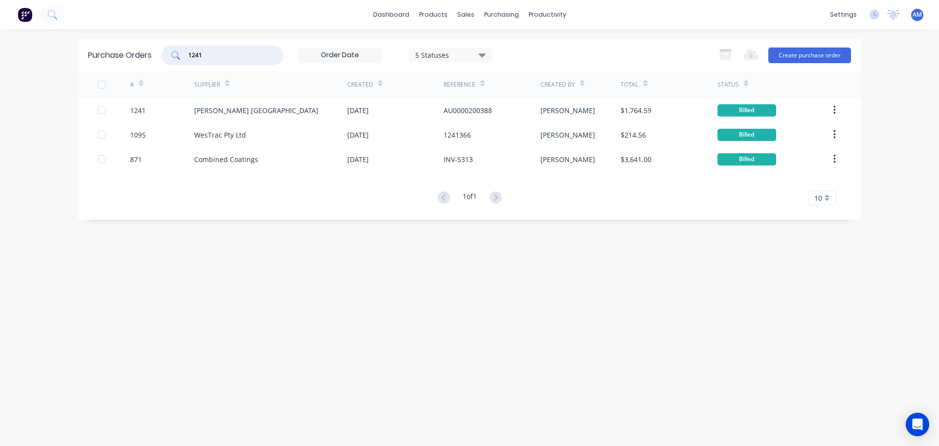
click at [262, 45] on div "1241" at bounding box center [222, 55] width 122 height 20
type input "1242"
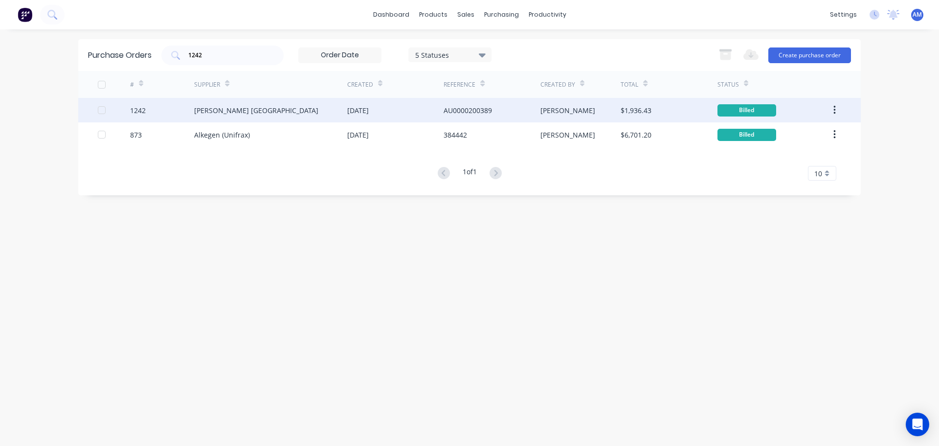
click at [395, 109] on div "19 Aug 2025" at bounding box center [395, 110] width 96 height 24
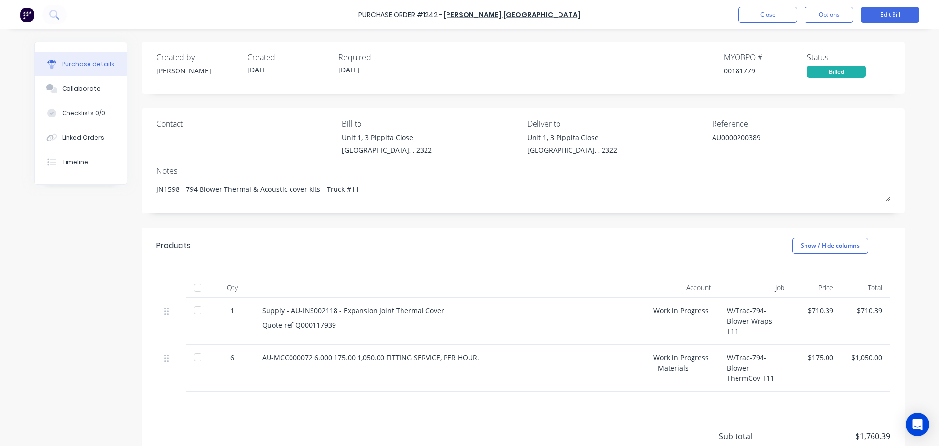
click at [195, 284] on div at bounding box center [198, 288] width 20 height 20
type textarea "x"
click at [762, 17] on button "Close" at bounding box center [768, 15] width 59 height 16
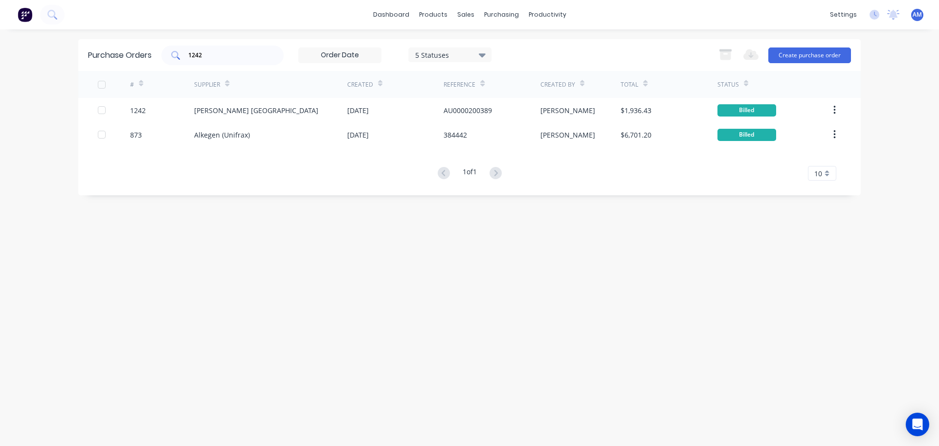
click at [232, 61] on div "1242" at bounding box center [222, 55] width 122 height 20
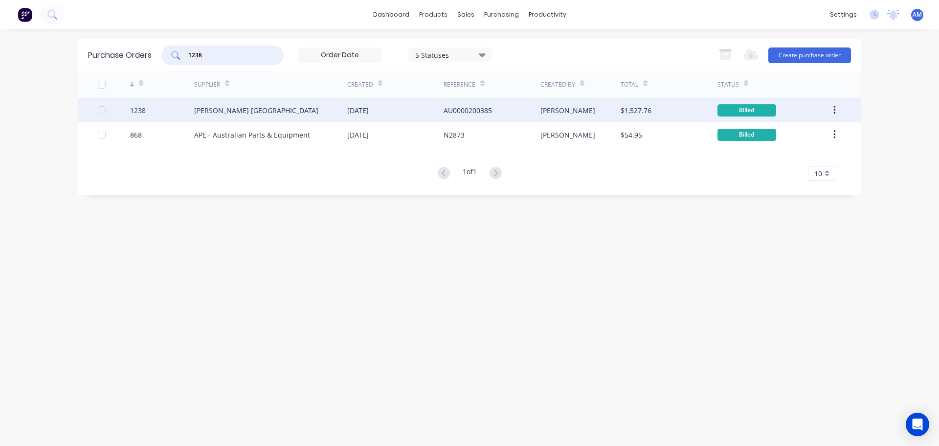
type input "1238"
click at [460, 109] on div "AU0000200385" at bounding box center [468, 110] width 48 height 10
type textarea "x"
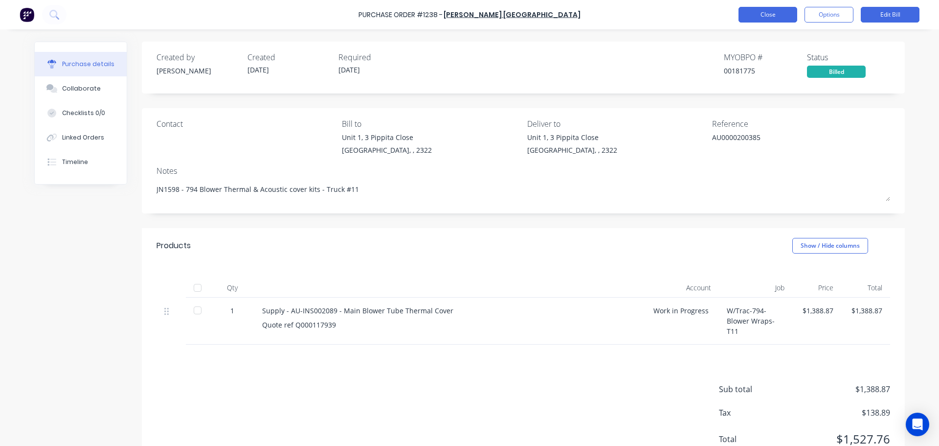
click at [757, 20] on button "Close" at bounding box center [768, 15] width 59 height 16
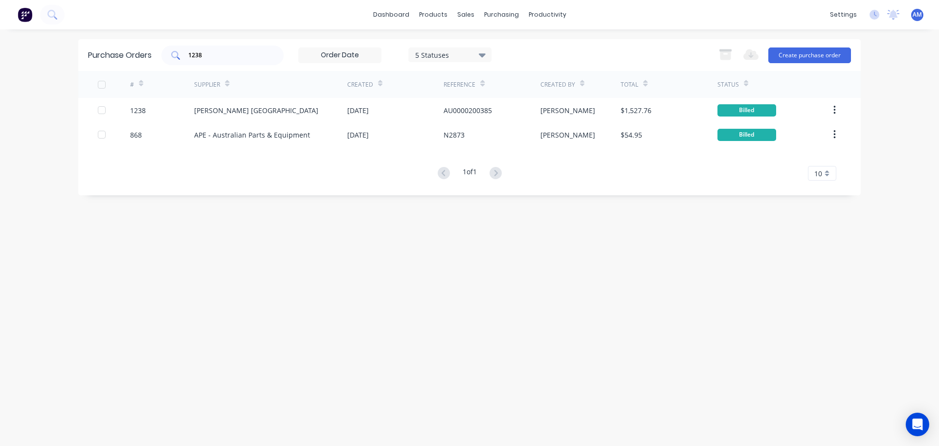
click at [229, 54] on input "1238" at bounding box center [227, 55] width 81 height 10
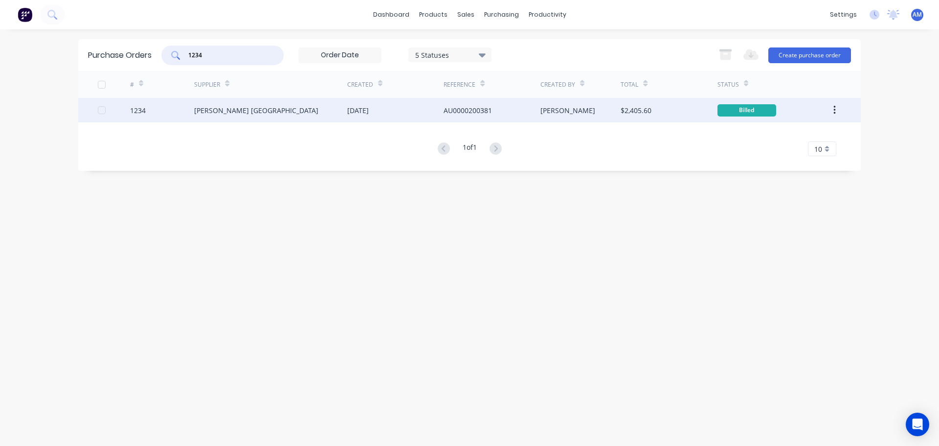
type input "1234"
click at [358, 112] on div "19 Aug 2025" at bounding box center [358, 110] width 22 height 10
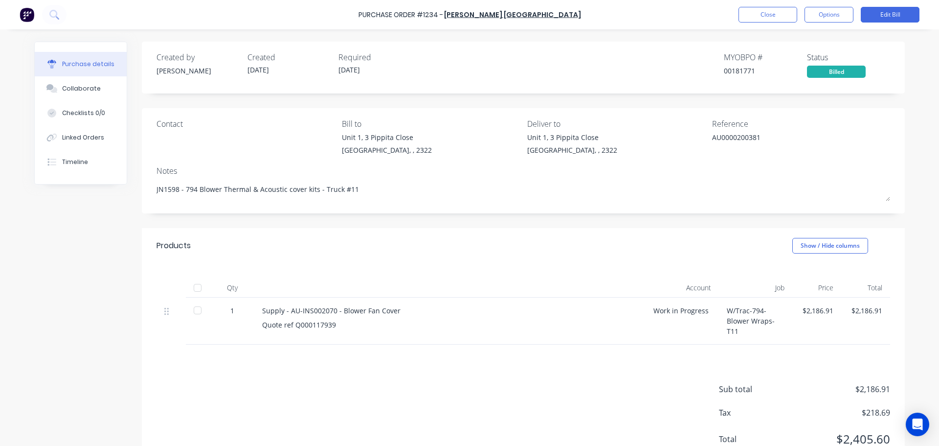
click at [193, 289] on div at bounding box center [198, 288] width 20 height 20
type textarea "x"
click at [772, 12] on button "Close" at bounding box center [768, 15] width 59 height 16
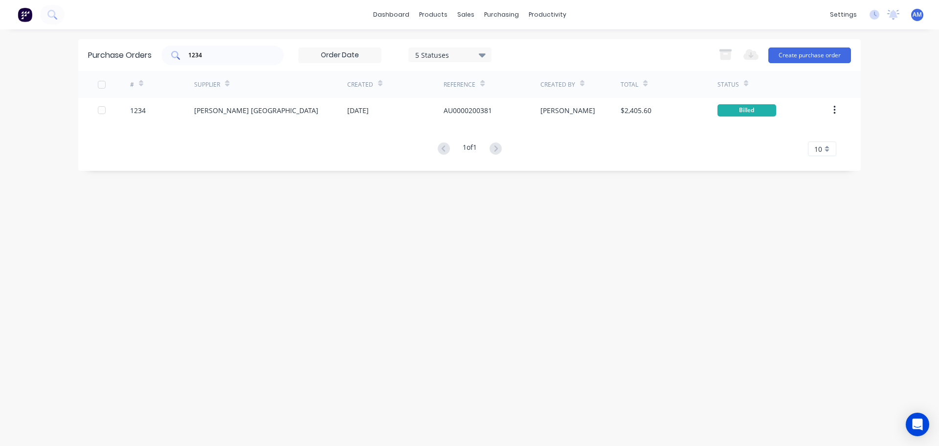
click at [224, 52] on input "1234" at bounding box center [227, 55] width 81 height 10
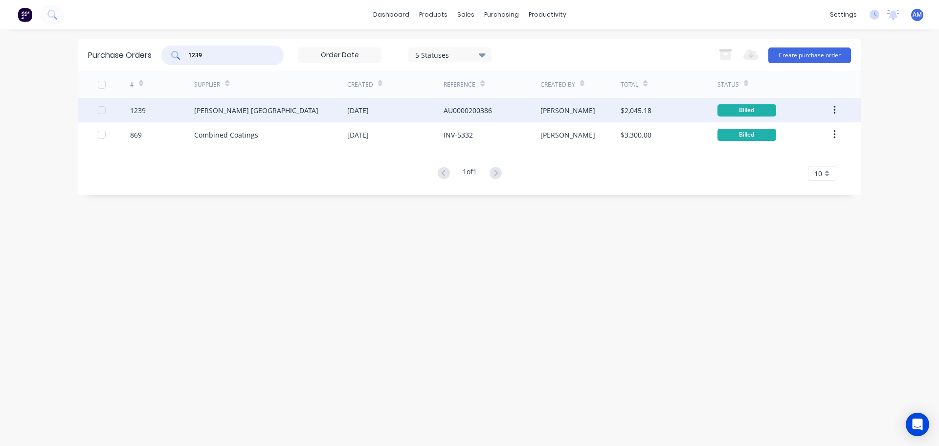
type input "1239"
click at [476, 108] on div "AU0000200386" at bounding box center [468, 110] width 48 height 10
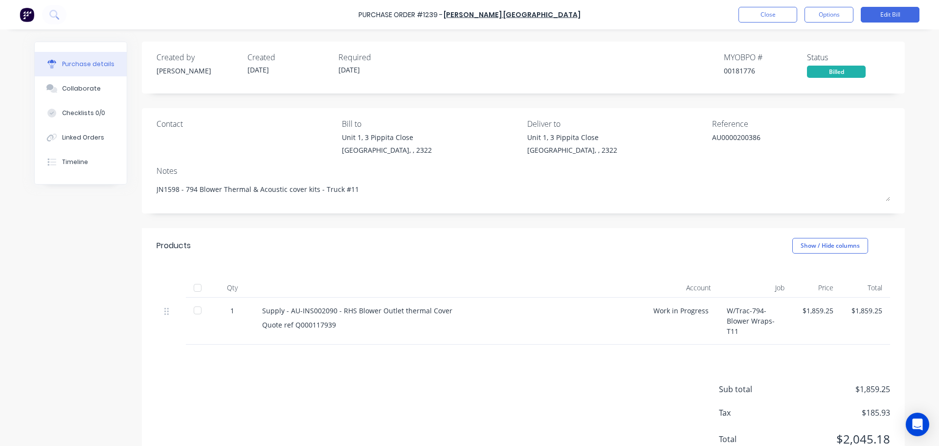
click at [196, 285] on div at bounding box center [198, 288] width 20 height 20
type textarea "x"
click at [777, 19] on button "Close" at bounding box center [768, 15] width 59 height 16
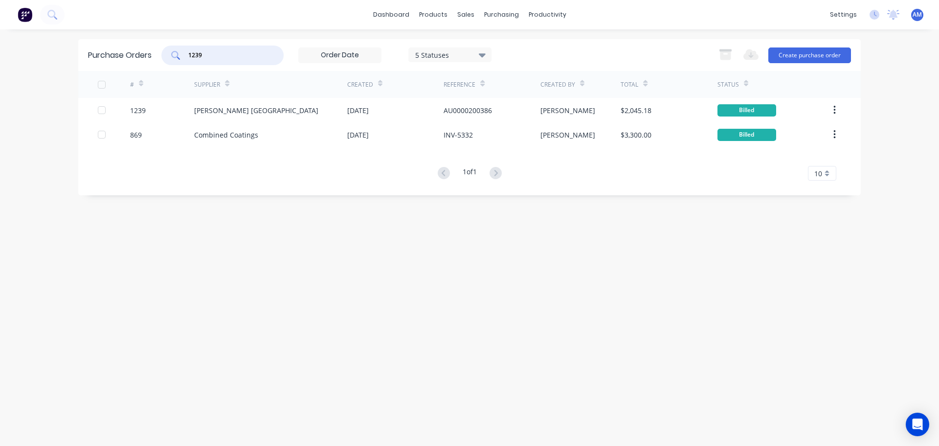
drag, startPoint x: 181, startPoint y: 54, endPoint x: 152, endPoint y: 52, distance: 28.9
click at [154, 52] on div "Purchase Orders 1239 5 Statuses 5 Statuses Export to Excel (XLSX) Create purcha…" at bounding box center [469, 55] width 783 height 32
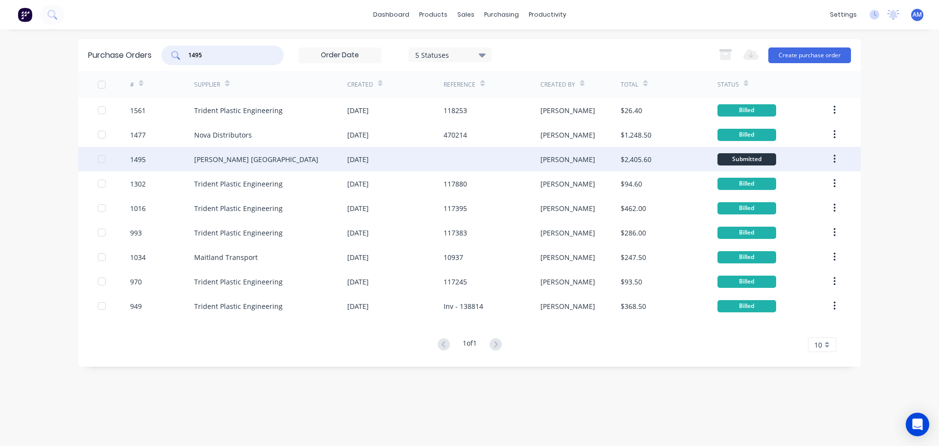
type input "1495"
click at [263, 158] on div "James Walker Australia" at bounding box center [256, 159] width 124 height 10
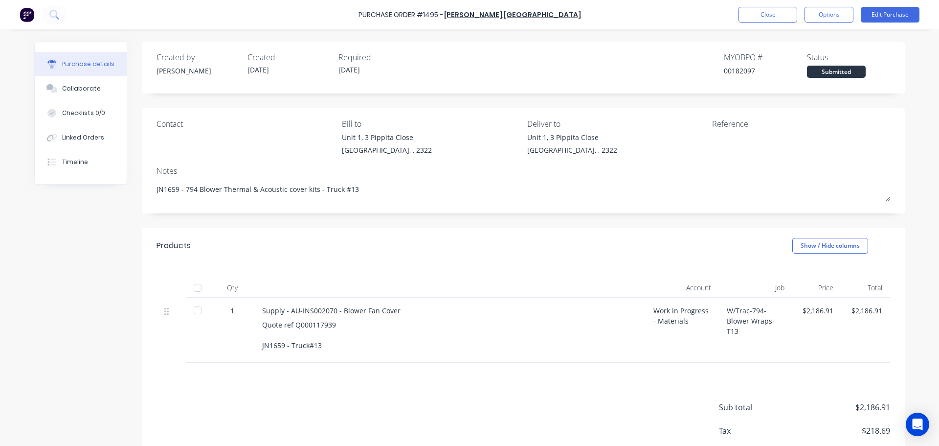
click at [195, 286] on div at bounding box center [198, 288] width 20 height 20
type textarea "x"
click at [770, 13] on button "Close" at bounding box center [768, 15] width 59 height 16
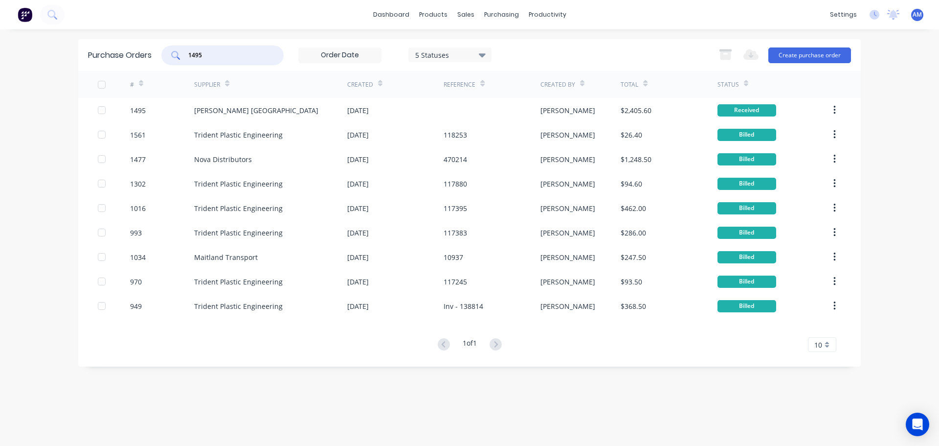
drag, startPoint x: 220, startPoint y: 55, endPoint x: 184, endPoint y: 51, distance: 36.5
click at [185, 51] on div "1495" at bounding box center [222, 55] width 122 height 20
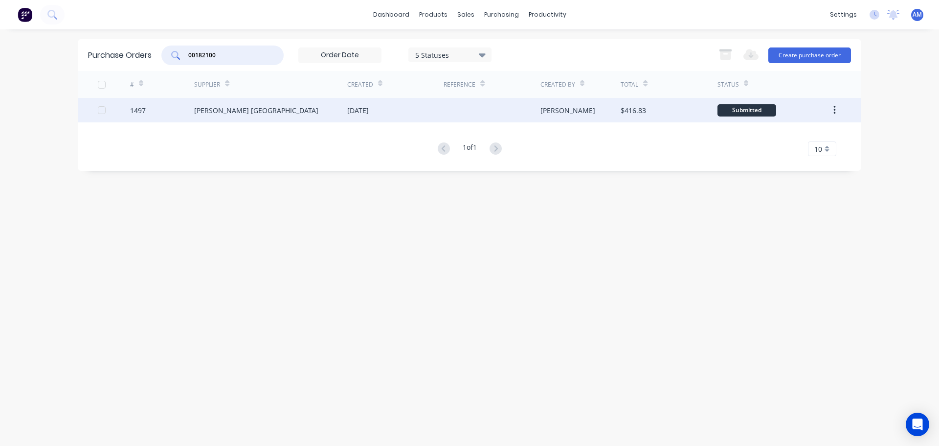
type input "00182100"
click at [257, 106] on div "James Walker Australia" at bounding box center [256, 110] width 124 height 10
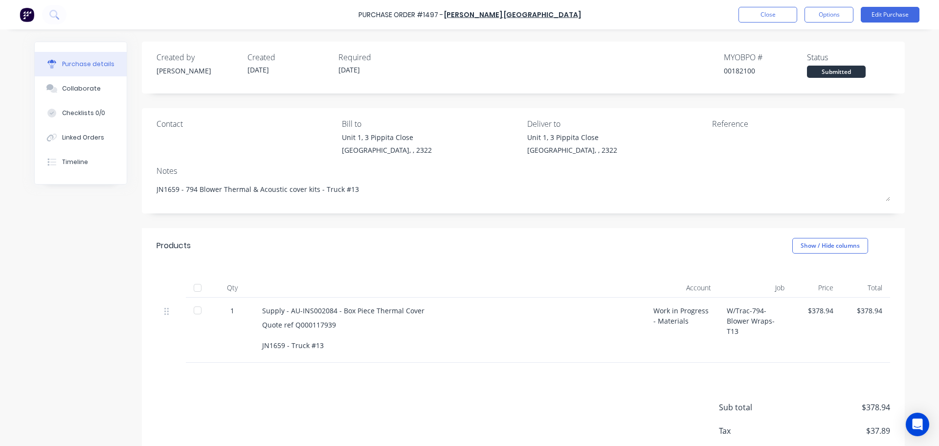
click at [197, 290] on div at bounding box center [198, 288] width 20 height 20
type textarea "x"
click at [770, 14] on button "Close" at bounding box center [768, 15] width 59 height 16
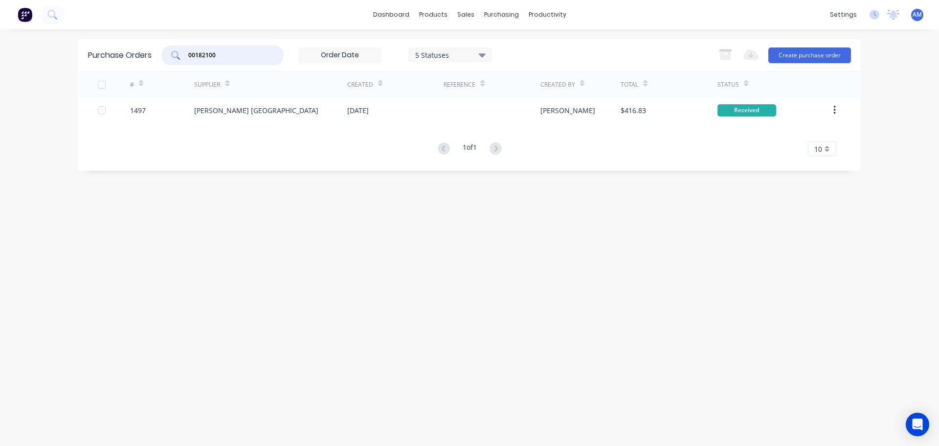
drag, startPoint x: 224, startPoint y: 56, endPoint x: 173, endPoint y: 47, distance: 51.6
click at [173, 47] on div "00182100" at bounding box center [222, 55] width 122 height 20
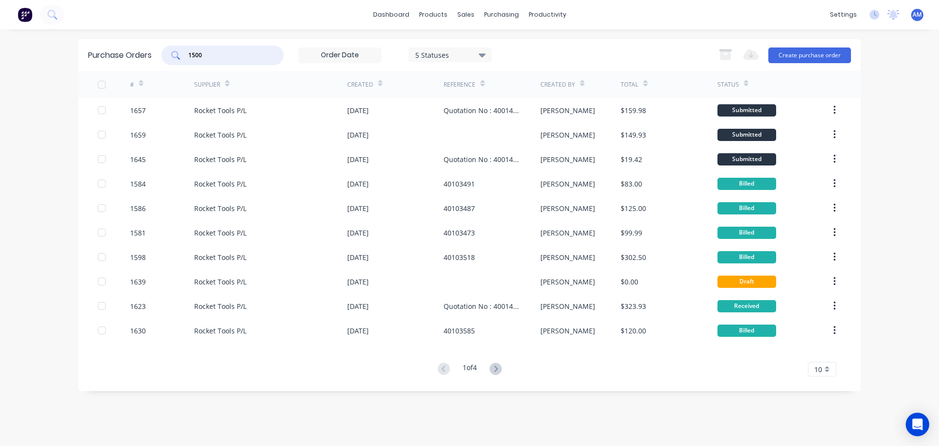
type input "1500"
click at [829, 370] on div "10" at bounding box center [822, 368] width 28 height 15
click at [821, 354] on div "35" at bounding box center [821, 352] width 27 height 17
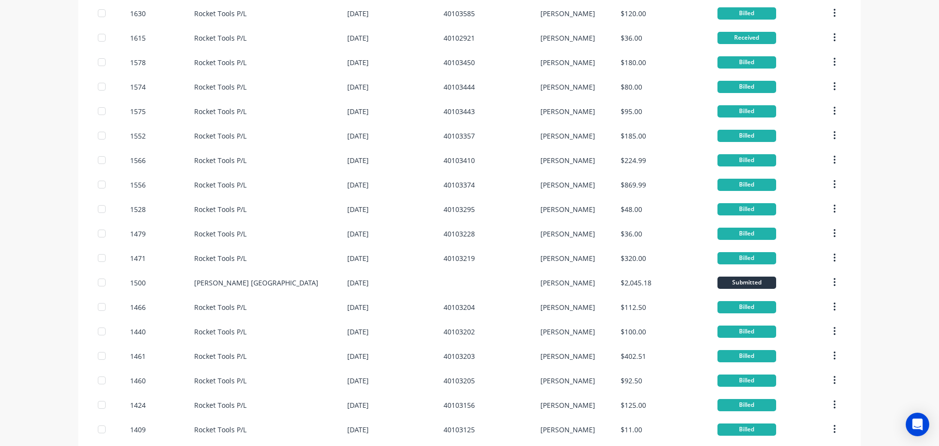
scroll to position [342, 0]
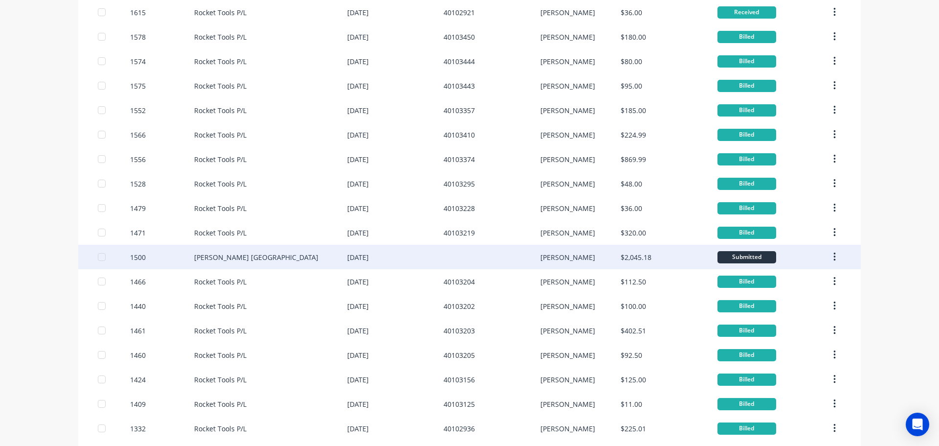
click at [215, 256] on div "James Walker Australia" at bounding box center [256, 257] width 124 height 10
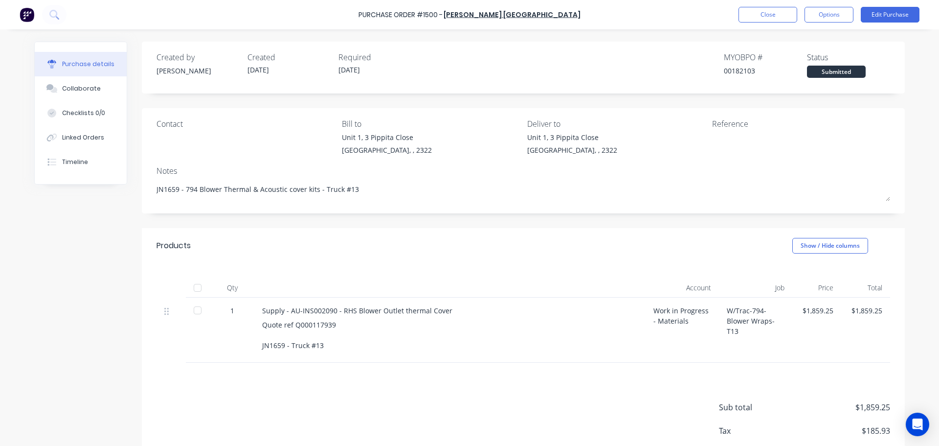
click at [198, 287] on div at bounding box center [198, 288] width 20 height 20
type textarea "x"
click at [772, 18] on button "Close" at bounding box center [768, 15] width 59 height 16
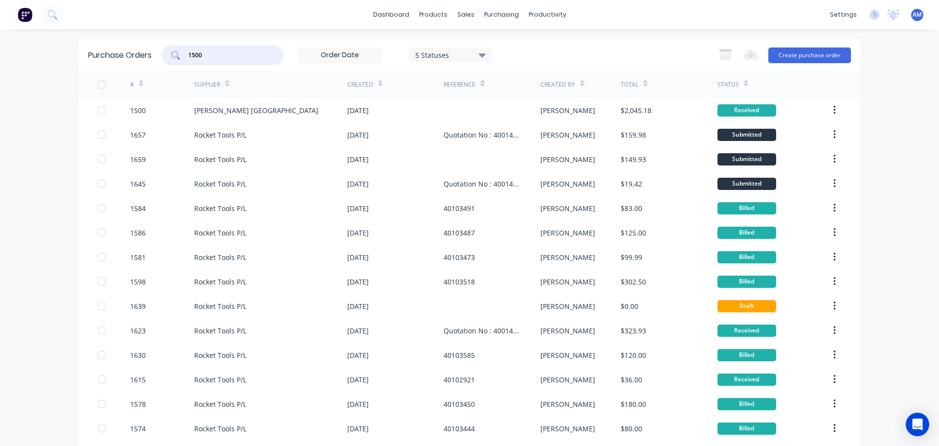
drag, startPoint x: 210, startPoint y: 51, endPoint x: 181, endPoint y: 53, distance: 29.4
click at [181, 53] on div "1500" at bounding box center [222, 55] width 122 height 20
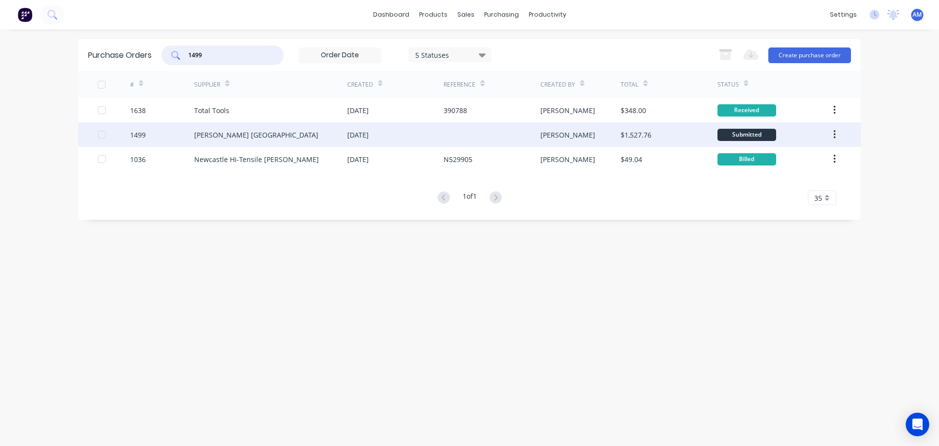
type input "1499"
click at [262, 135] on div "James Walker Australia" at bounding box center [256, 135] width 124 height 10
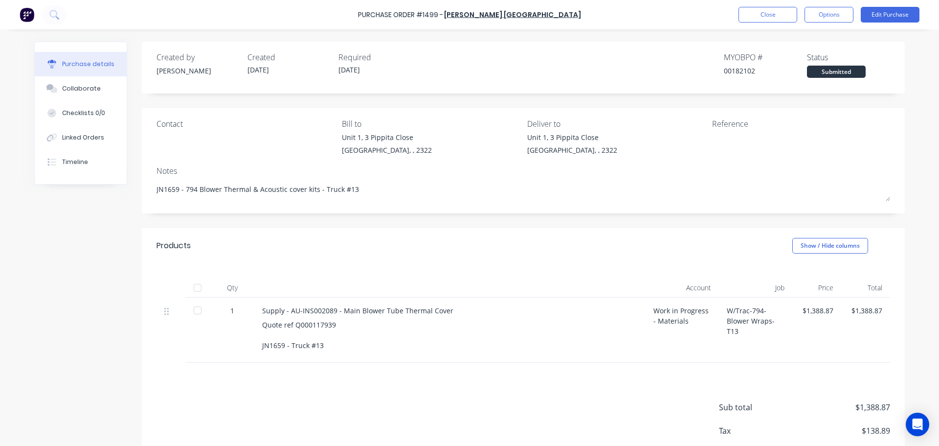
click at [193, 284] on div at bounding box center [198, 288] width 20 height 20
type textarea "x"
click at [757, 20] on button "Close" at bounding box center [768, 15] width 59 height 16
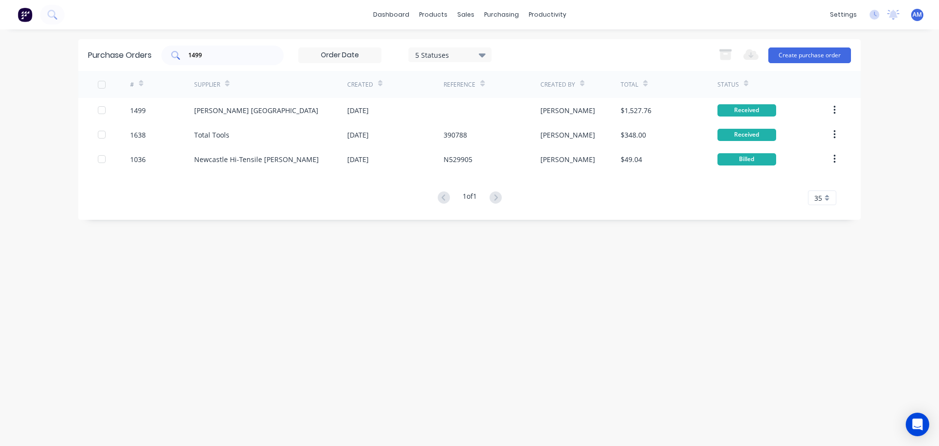
click at [225, 53] on input "1499" at bounding box center [227, 55] width 81 height 10
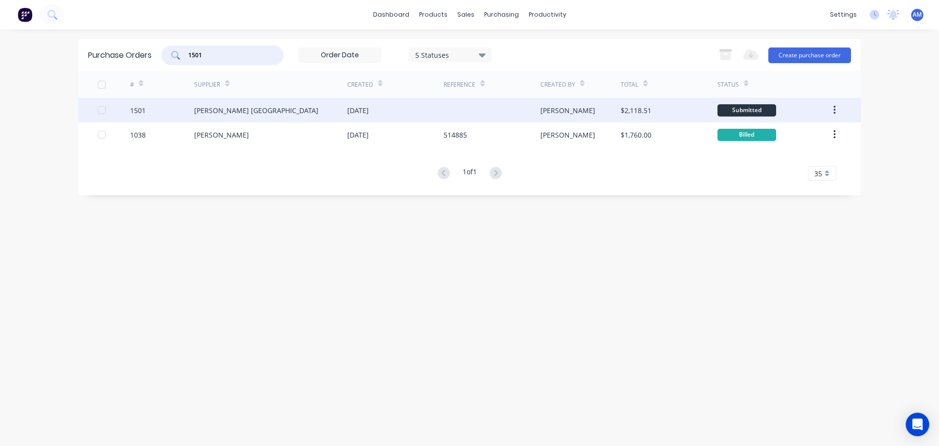
type input "1501"
click at [260, 108] on div "James Walker Australia" at bounding box center [256, 110] width 124 height 10
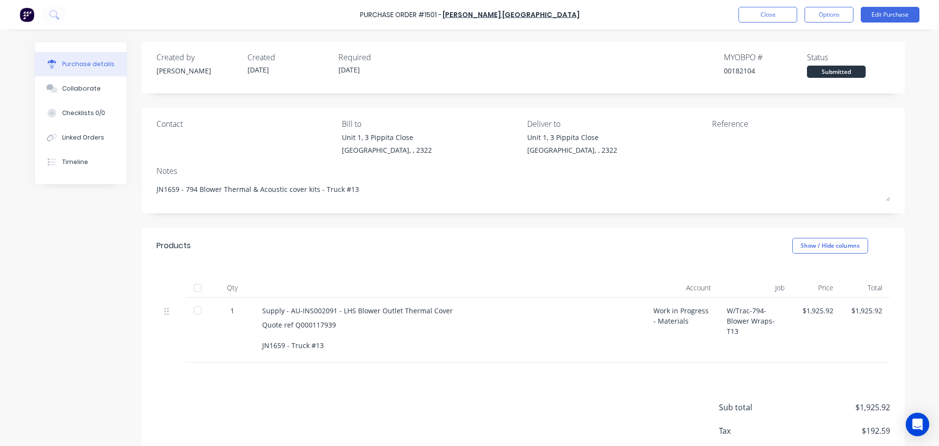
click at [198, 287] on div at bounding box center [198, 288] width 20 height 20
type textarea "x"
click at [774, 17] on button "Close" at bounding box center [768, 15] width 59 height 16
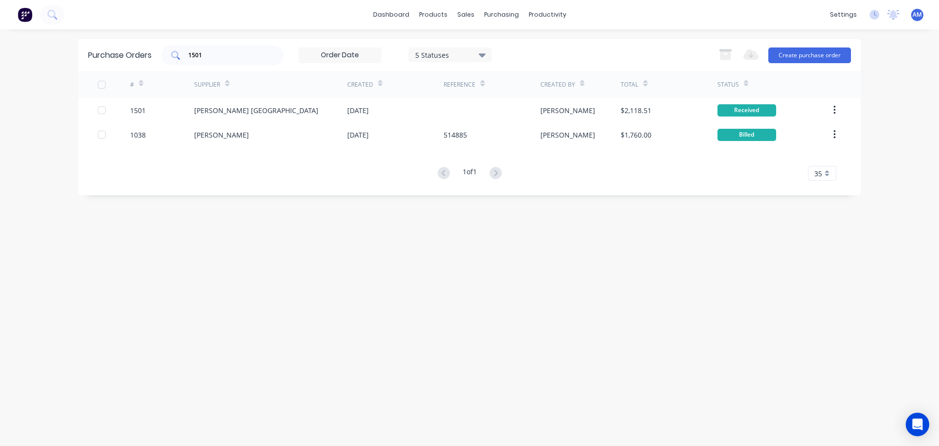
drag, startPoint x: 221, startPoint y: 57, endPoint x: 210, endPoint y: 51, distance: 12.3
click at [162, 51] on div "Purchase Orders 1501 5 Statuses 5 Statuses Export to Excel (XLSX) Create purcha…" at bounding box center [469, 55] width 783 height 32
drag, startPoint x: 197, startPoint y: 52, endPoint x: 179, endPoint y: 51, distance: 17.6
click at [179, 51] on div "1501" at bounding box center [222, 55] width 122 height 20
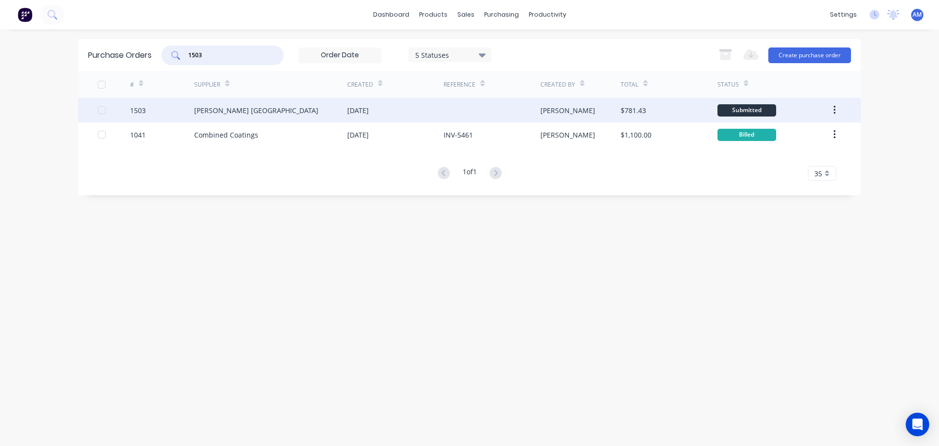
type input "1503"
click at [369, 111] on div "11 Sep 2025" at bounding box center [358, 110] width 22 height 10
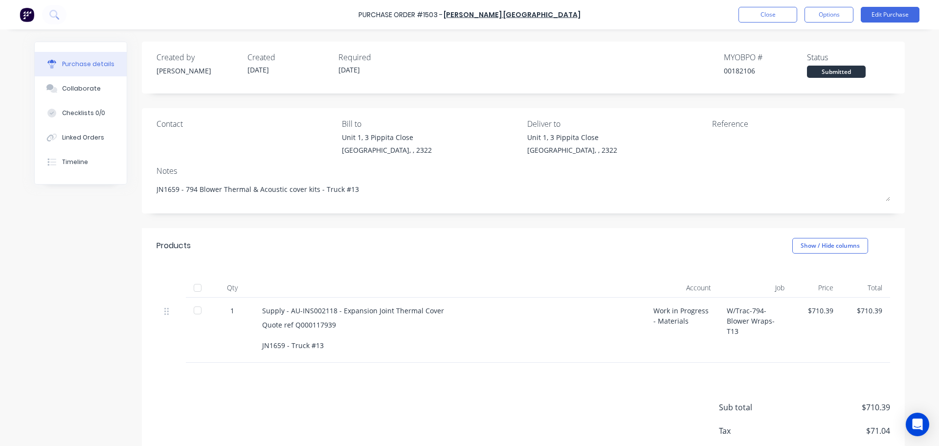
click at [192, 290] on div at bounding box center [198, 288] width 20 height 20
type textarea "x"
click at [764, 21] on button "Close" at bounding box center [768, 15] width 59 height 16
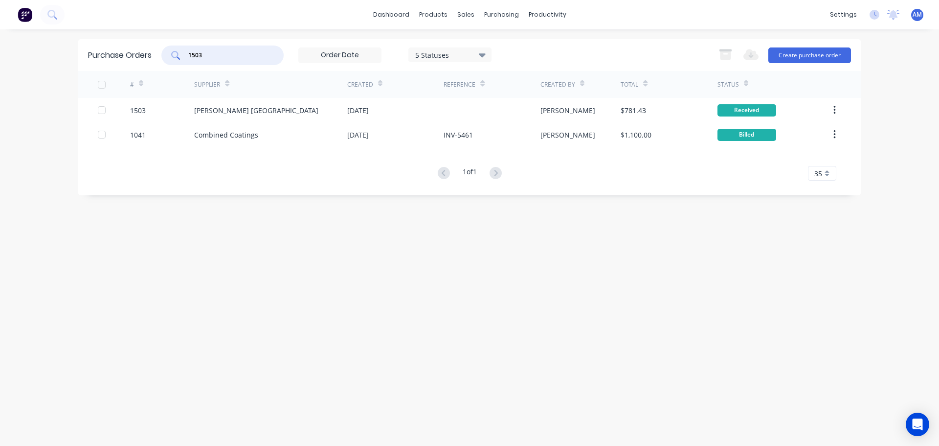
drag, startPoint x: 226, startPoint y: 59, endPoint x: 175, endPoint y: 56, distance: 51.4
click at [175, 56] on div "1503" at bounding box center [222, 55] width 122 height 20
type input "1502"
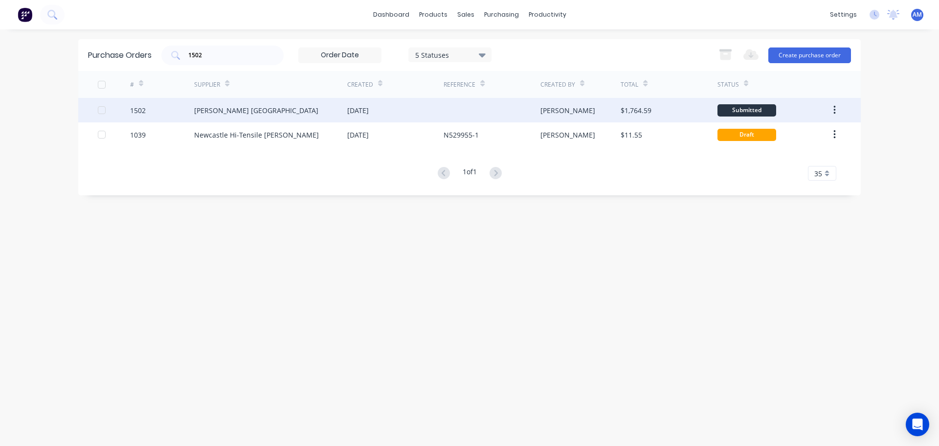
click at [364, 107] on div "11 Sep 2025" at bounding box center [358, 110] width 22 height 10
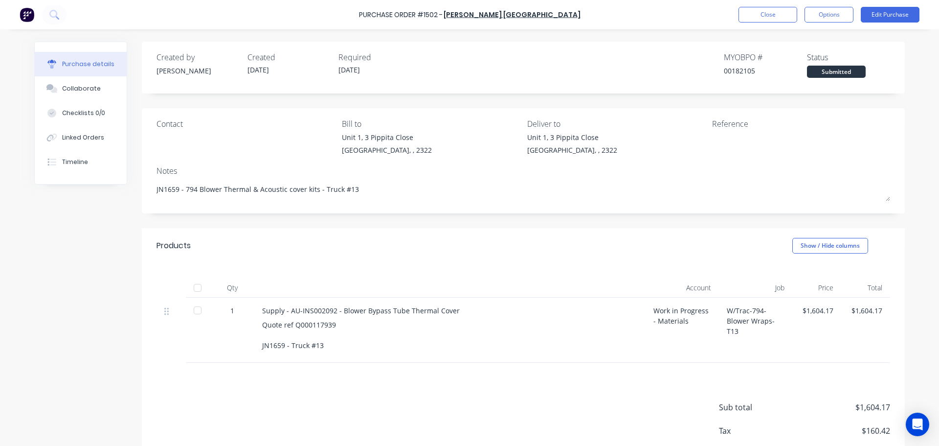
click at [197, 287] on div at bounding box center [198, 288] width 20 height 20
type textarea "x"
click at [756, 18] on button "Close" at bounding box center [768, 15] width 59 height 16
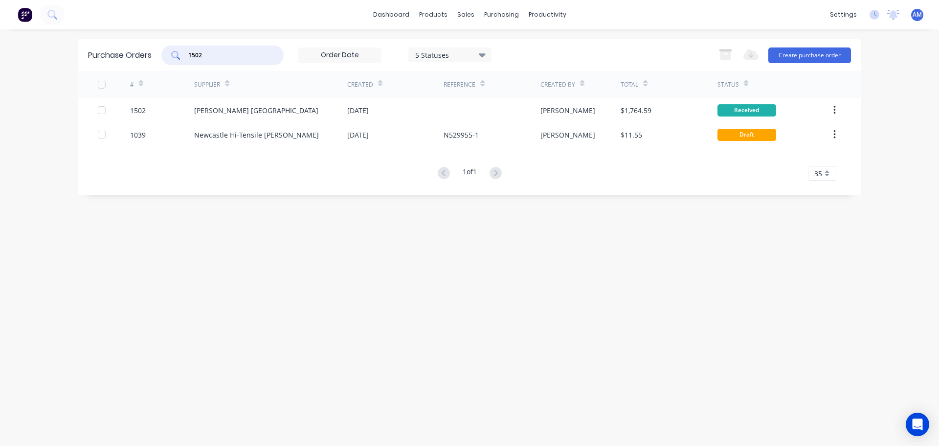
drag, startPoint x: 224, startPoint y: 50, endPoint x: 135, endPoint y: 54, distance: 89.6
click at [135, 54] on div "Purchase Orders 1502 5 Statuses 5 Statuses Export to Excel (XLSX) Create purcha…" at bounding box center [469, 55] width 783 height 32
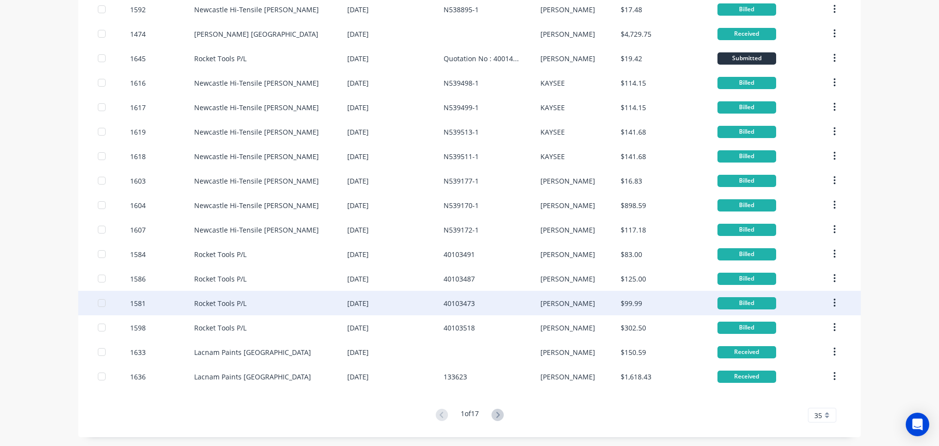
scroll to position [566, 0]
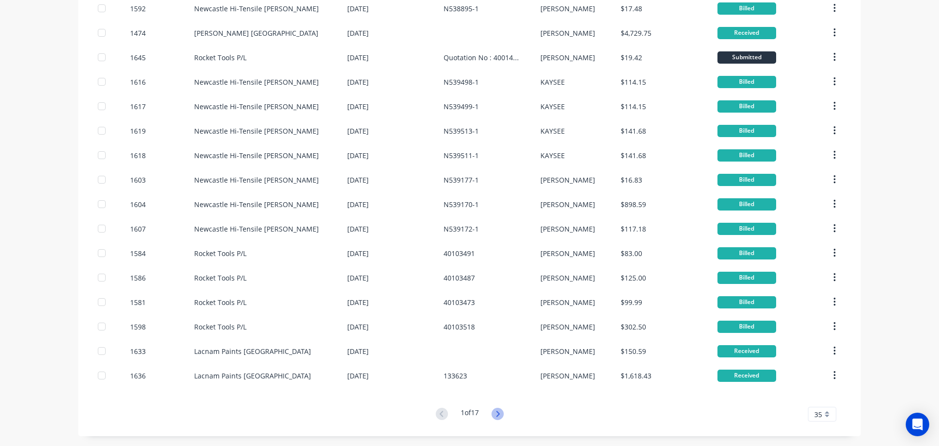
type input "1496"
click at [495, 413] on icon at bounding box center [498, 413] width 12 height 12
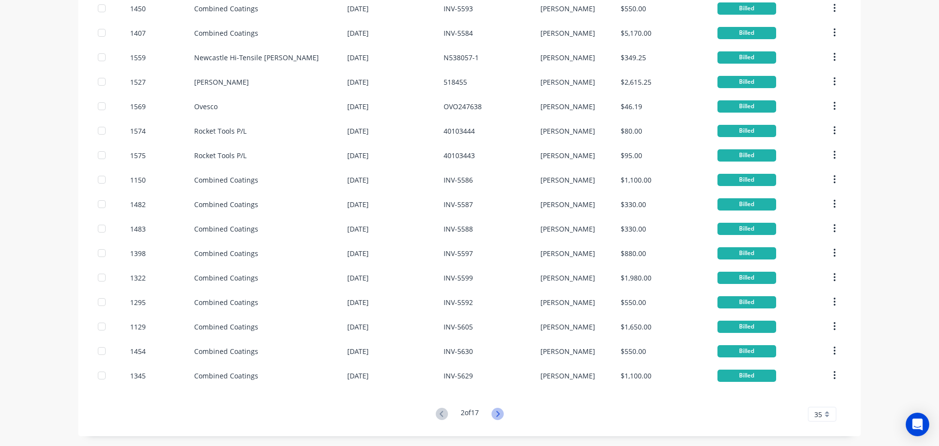
click at [496, 416] on icon at bounding box center [497, 413] width 3 height 6
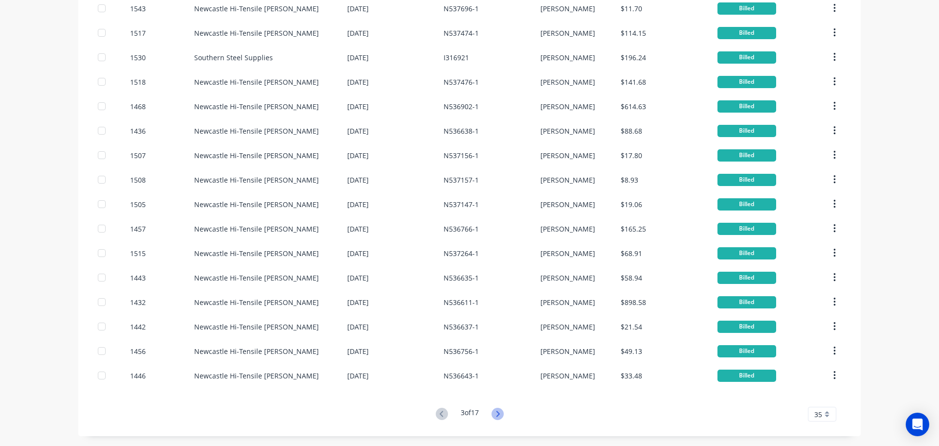
click at [497, 413] on icon at bounding box center [497, 413] width 3 height 6
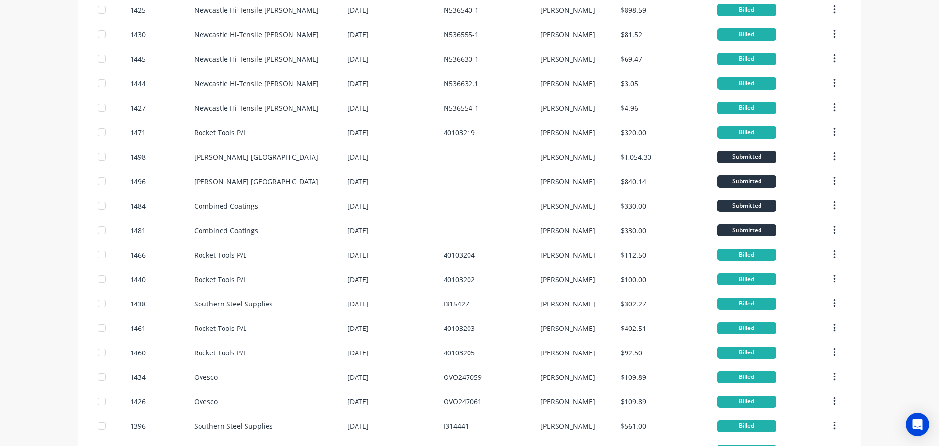
scroll to position [440, 0]
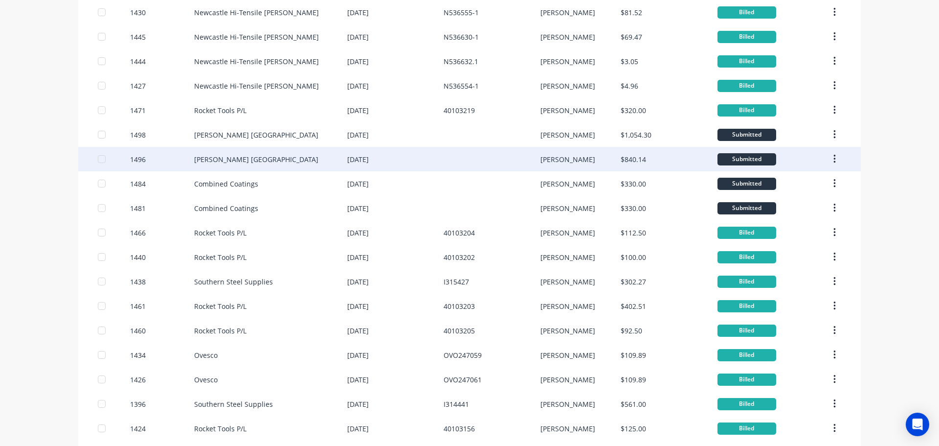
click at [222, 158] on div "James Walker Australia" at bounding box center [256, 159] width 124 height 10
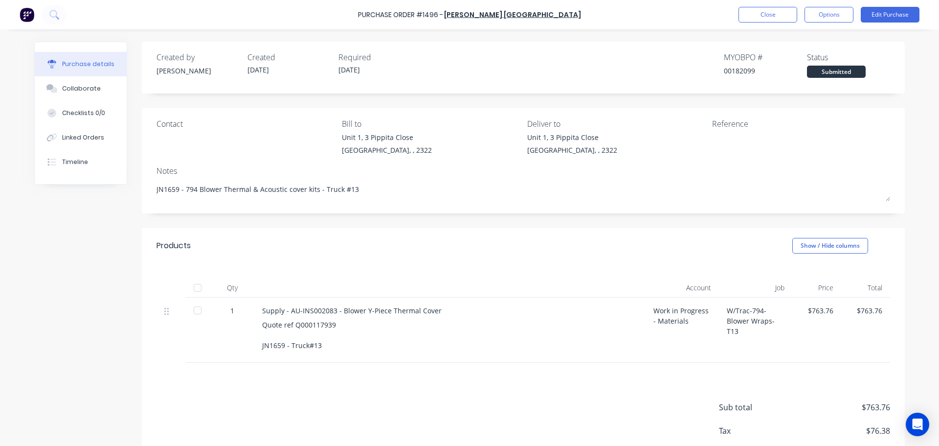
click at [194, 290] on div at bounding box center [198, 288] width 20 height 20
type textarea "x"
click at [754, 17] on button "Close" at bounding box center [768, 15] width 59 height 16
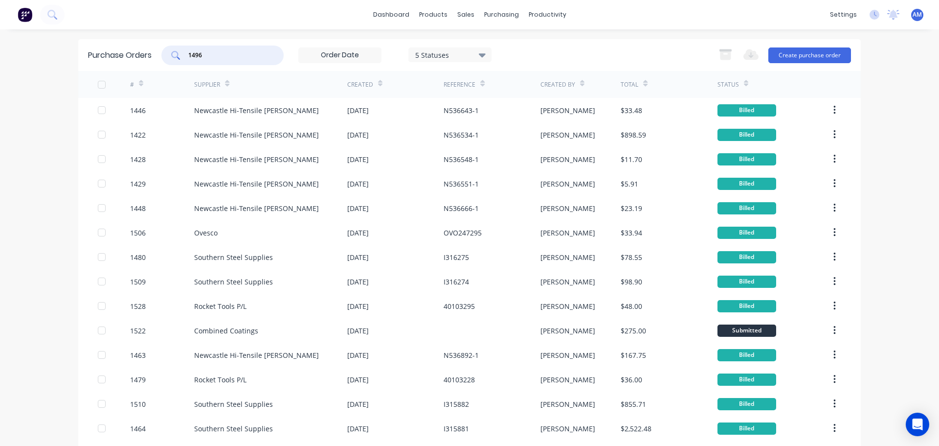
drag, startPoint x: 219, startPoint y: 50, endPoint x: 172, endPoint y: 63, distance: 48.3
click at [172, 63] on div "1496" at bounding box center [222, 55] width 122 height 20
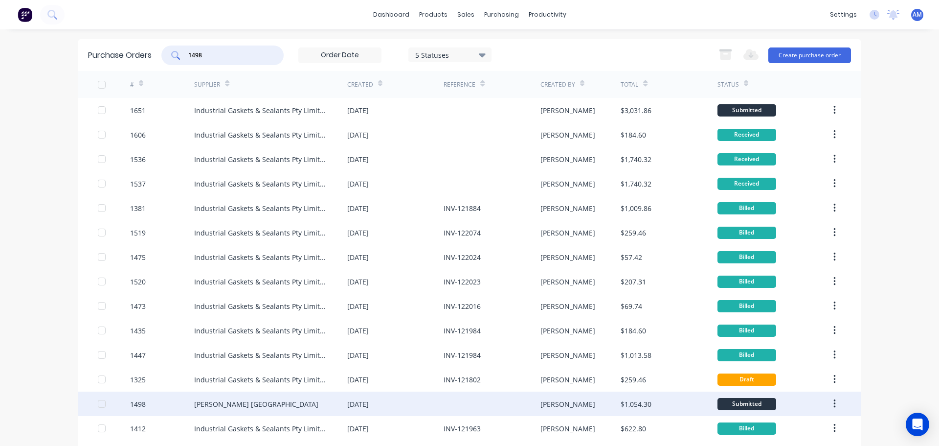
type input "1498"
click at [233, 405] on div "James Walker Australia" at bounding box center [256, 404] width 124 height 10
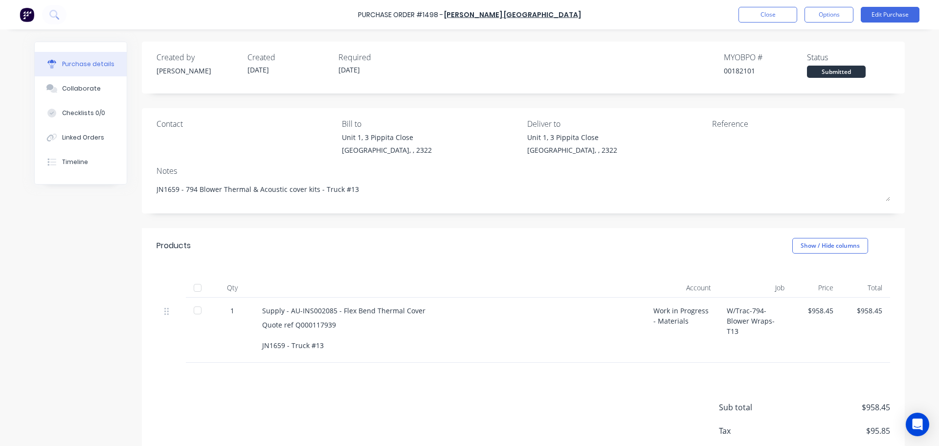
click at [195, 290] on div at bounding box center [198, 288] width 20 height 20
type textarea "x"
click at [770, 16] on button "Close" at bounding box center [768, 15] width 59 height 16
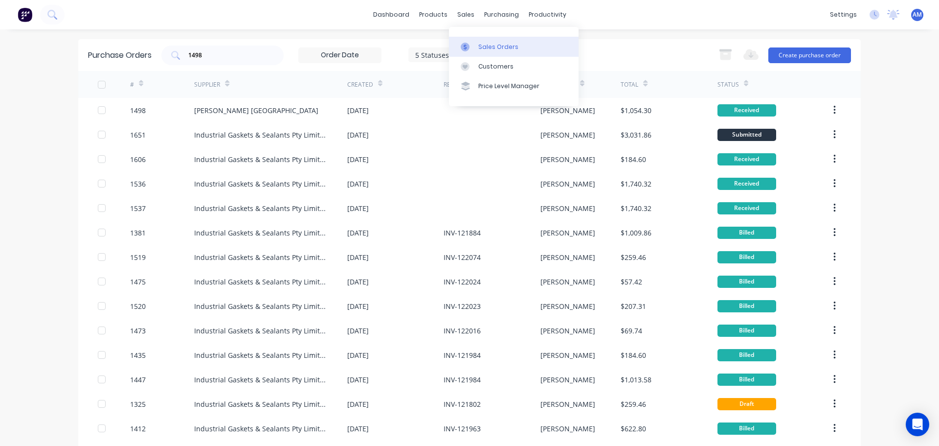
click at [492, 46] on div "Sales Orders" at bounding box center [498, 47] width 40 height 9
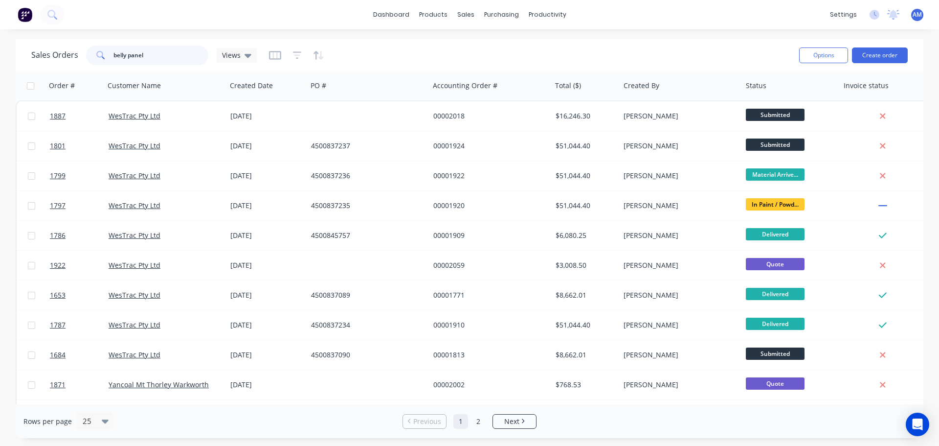
drag, startPoint x: 161, startPoint y: 56, endPoint x: 114, endPoint y: 53, distance: 47.1
click at [114, 53] on input "belly panel" at bounding box center [160, 55] width 95 height 20
type input "b"
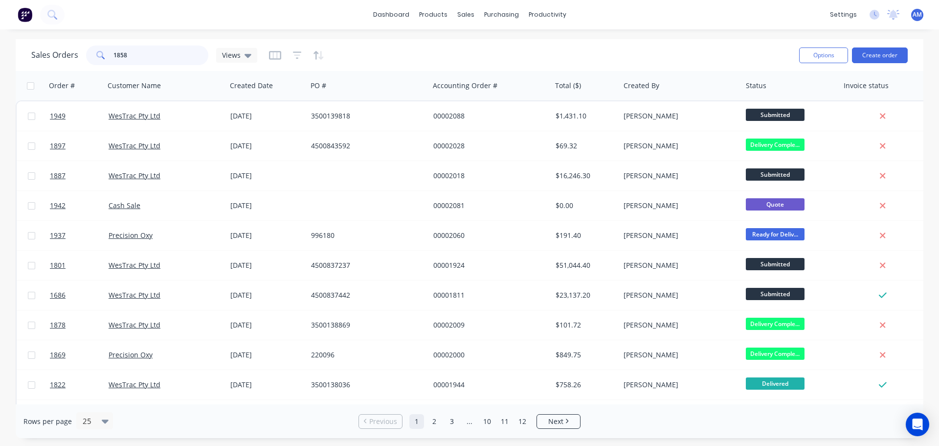
type input "1858"
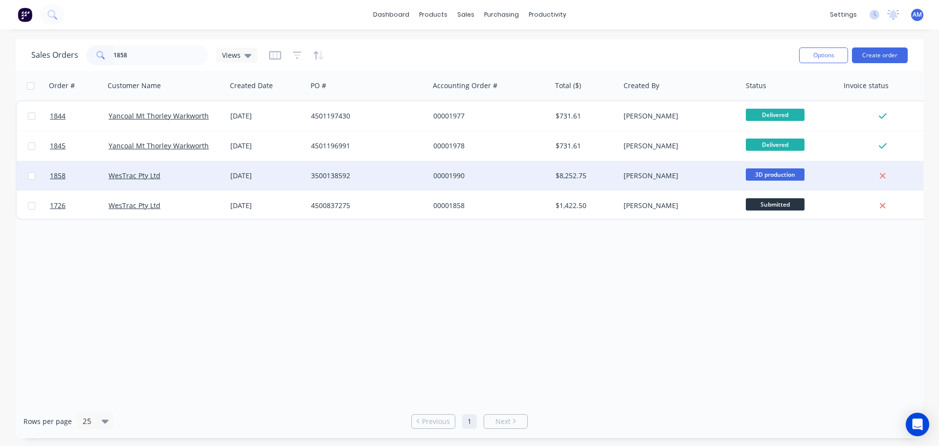
click at [456, 176] on div "00001990" at bounding box center [487, 176] width 109 height 10
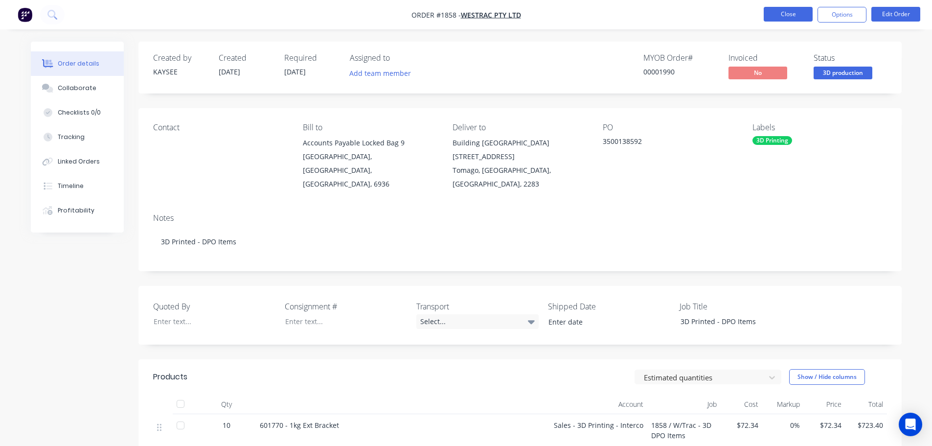
click at [774, 18] on button "Close" at bounding box center [787, 14] width 49 height 15
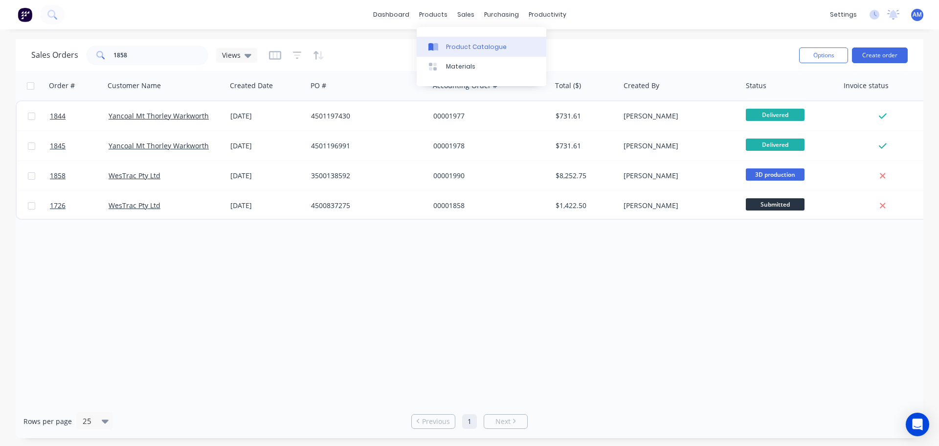
click at [452, 47] on div "Product Catalogue" at bounding box center [476, 47] width 61 height 9
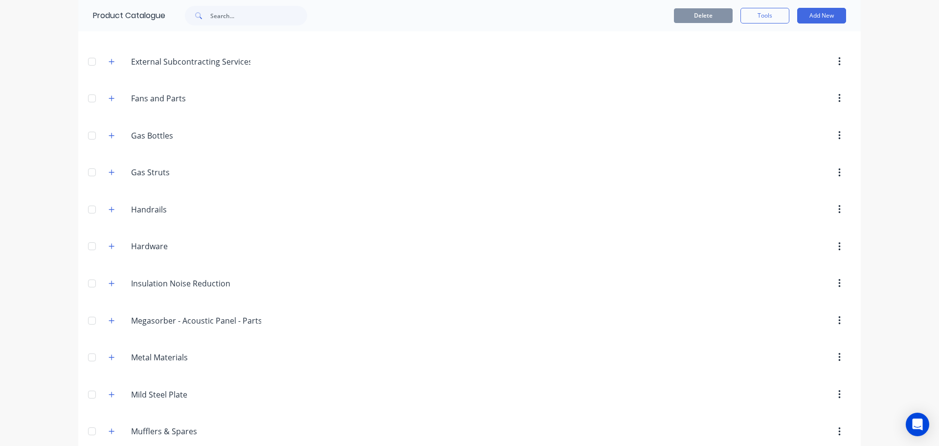
scroll to position [978, 0]
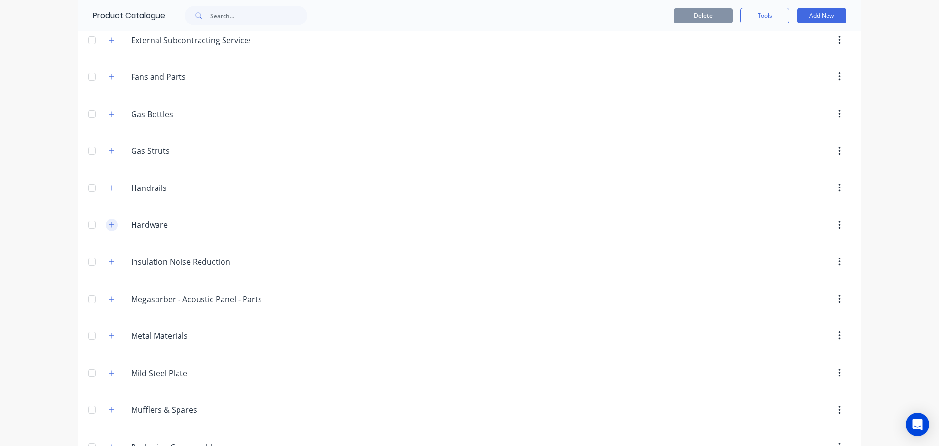
click at [109, 228] on icon "button" at bounding box center [112, 224] width 6 height 7
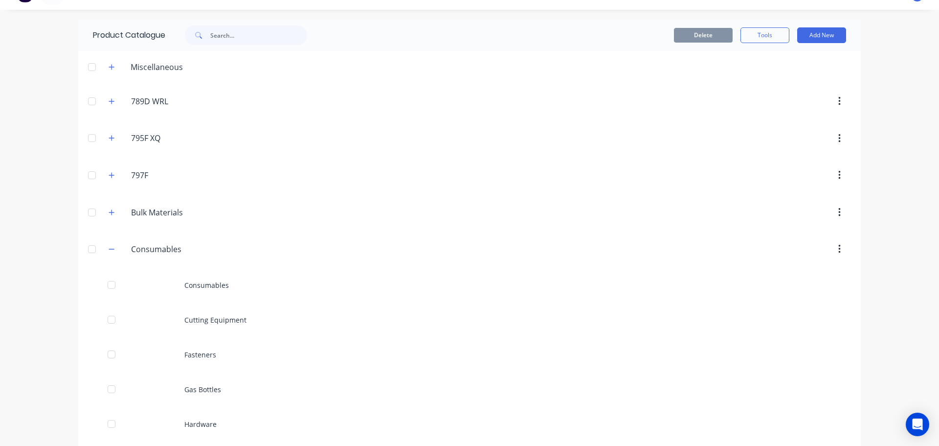
scroll to position [0, 0]
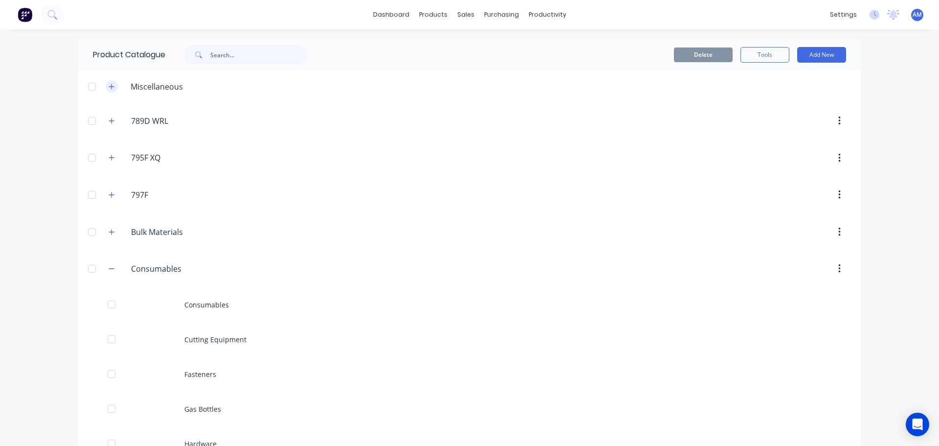
click at [109, 85] on icon "button" at bounding box center [112, 86] width 6 height 7
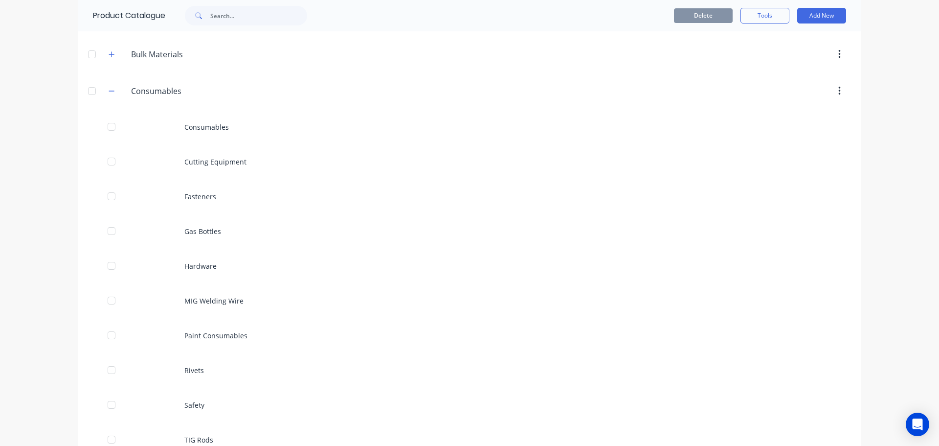
scroll to position [587, 0]
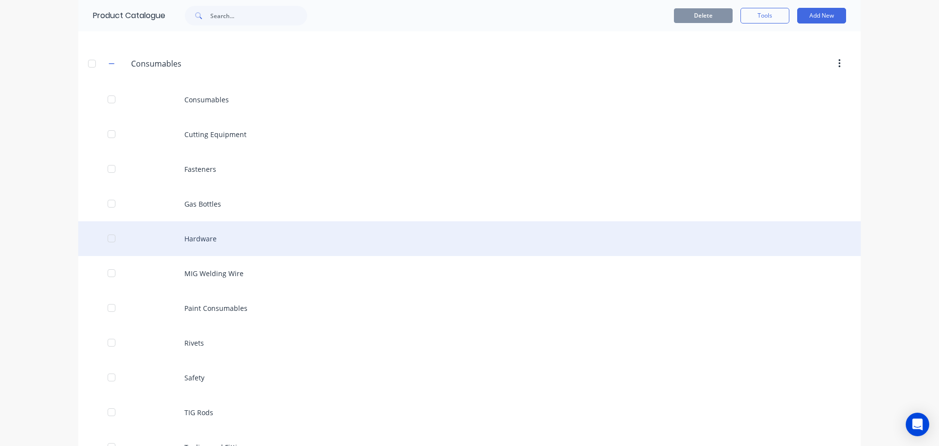
click at [187, 236] on div "Hardware" at bounding box center [469, 238] width 783 height 35
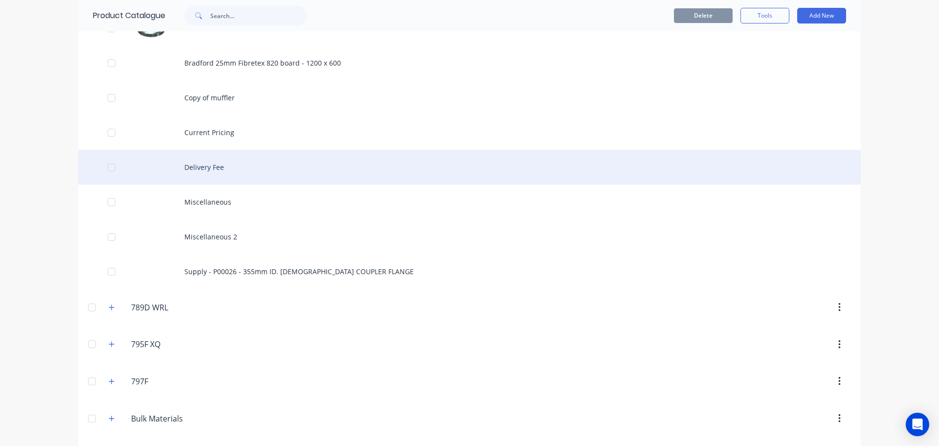
scroll to position [245, 0]
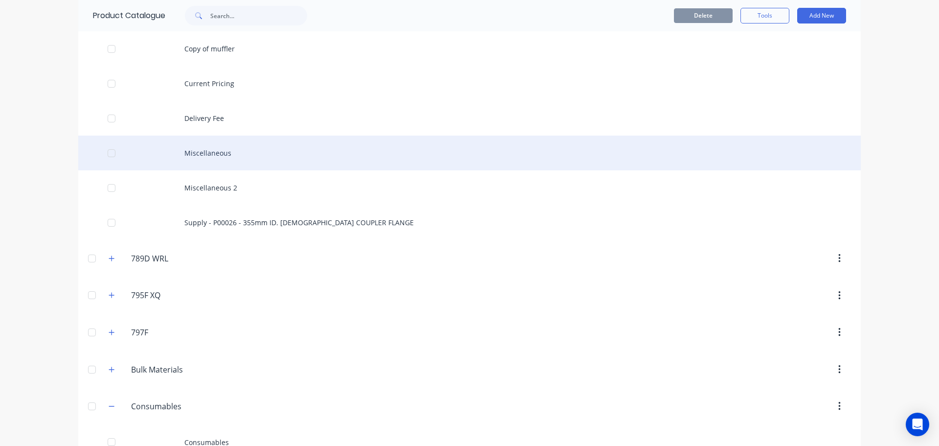
click at [198, 152] on div "Miscellaneous" at bounding box center [469, 152] width 783 height 35
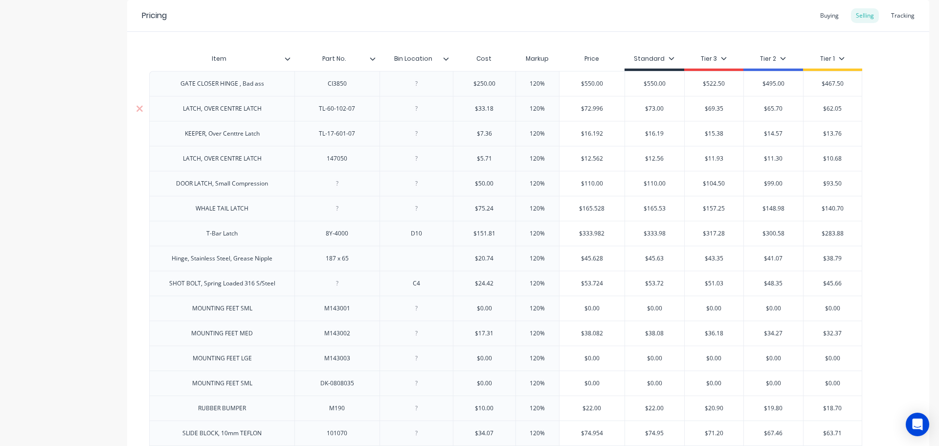
scroll to position [196, 0]
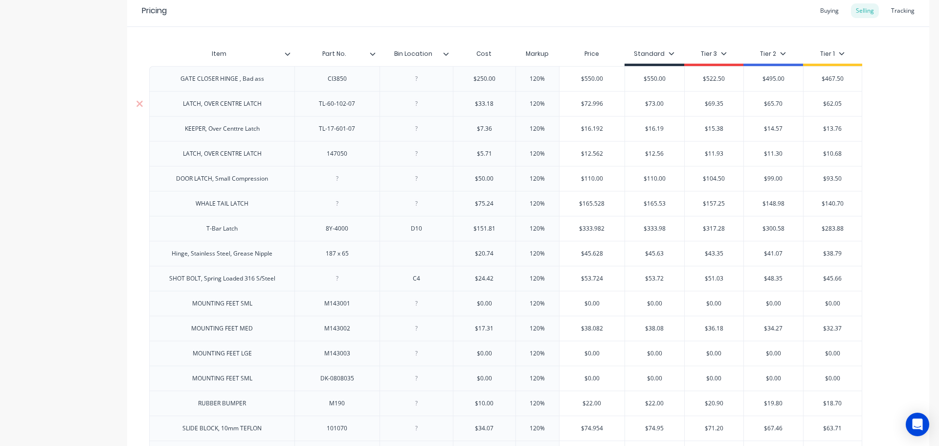
type textarea "x"
click at [888, 11] on div "Tracking" at bounding box center [902, 10] width 33 height 15
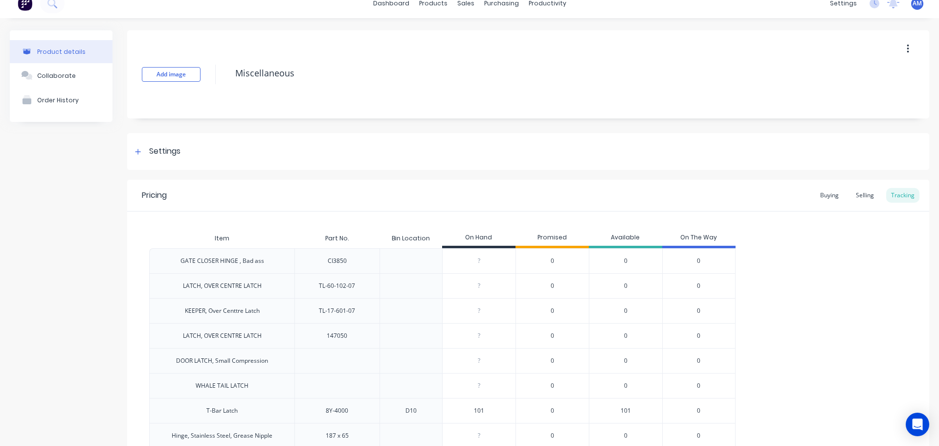
scroll to position [0, 0]
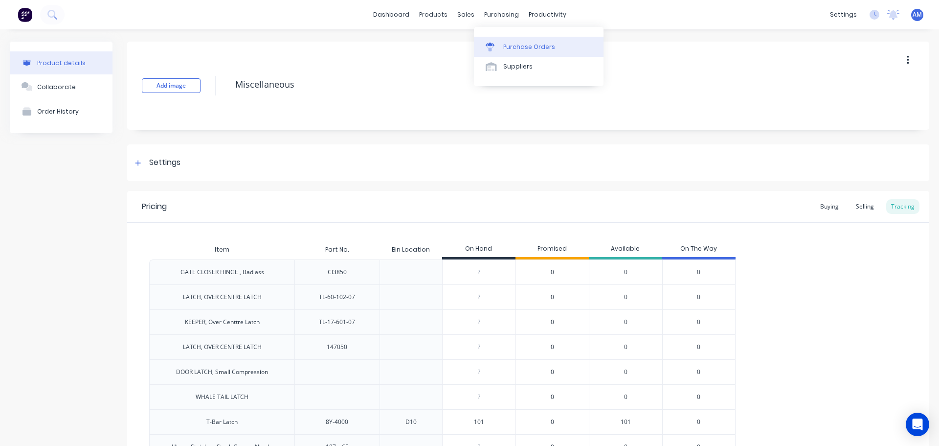
click at [530, 46] on div "Purchase Orders" at bounding box center [529, 47] width 52 height 9
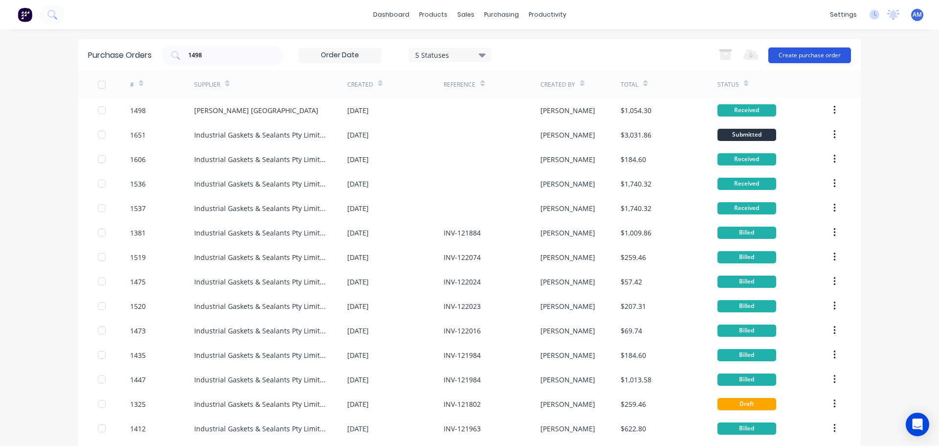
click at [799, 53] on button "Create purchase order" at bounding box center [809, 55] width 83 height 16
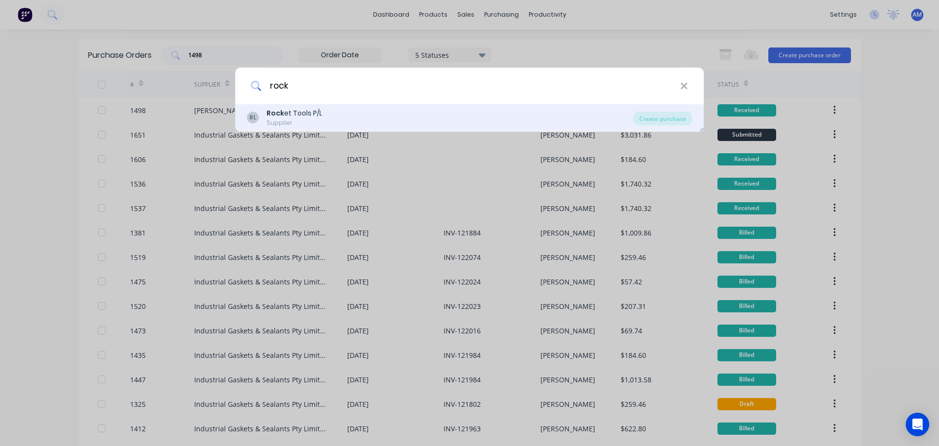
type input "rock"
click at [302, 109] on div "Rock et Tools P/L" at bounding box center [295, 113] width 56 height 10
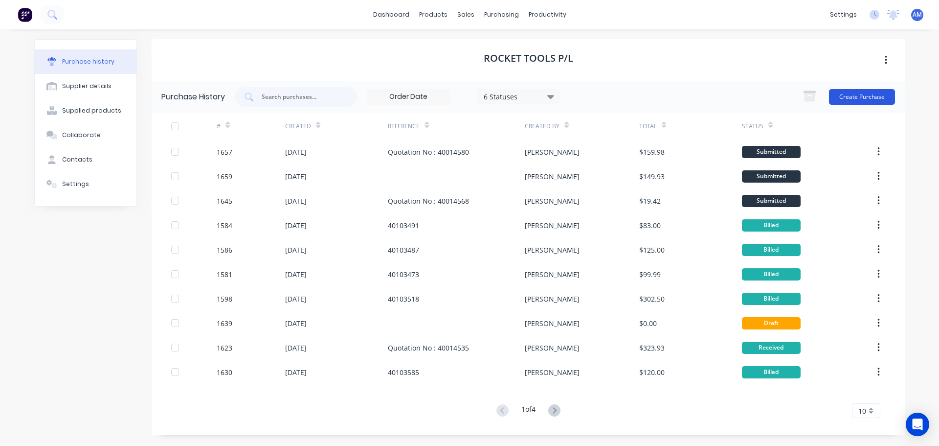
click at [854, 92] on button "Create Purchase" at bounding box center [862, 97] width 66 height 16
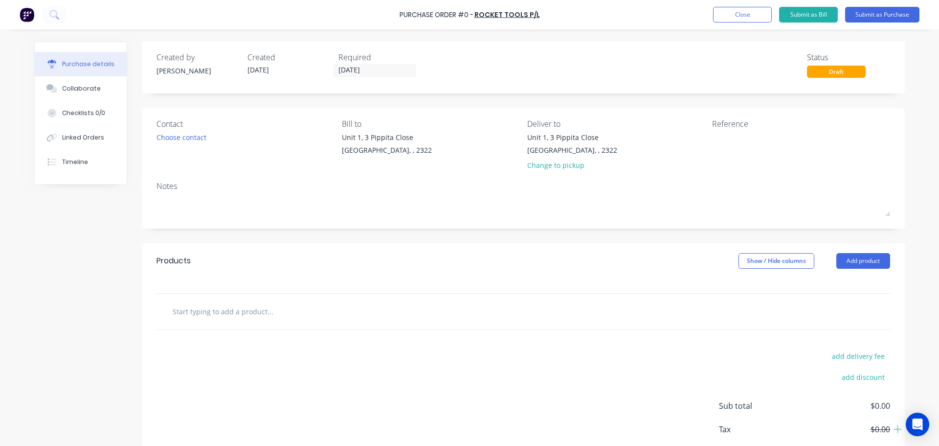
click at [236, 317] on input "text" at bounding box center [270, 311] width 196 height 20
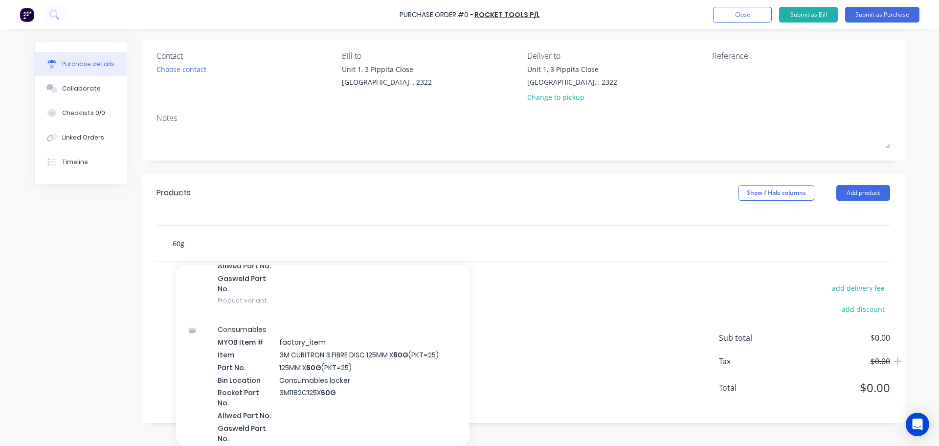
scroll to position [147, 0]
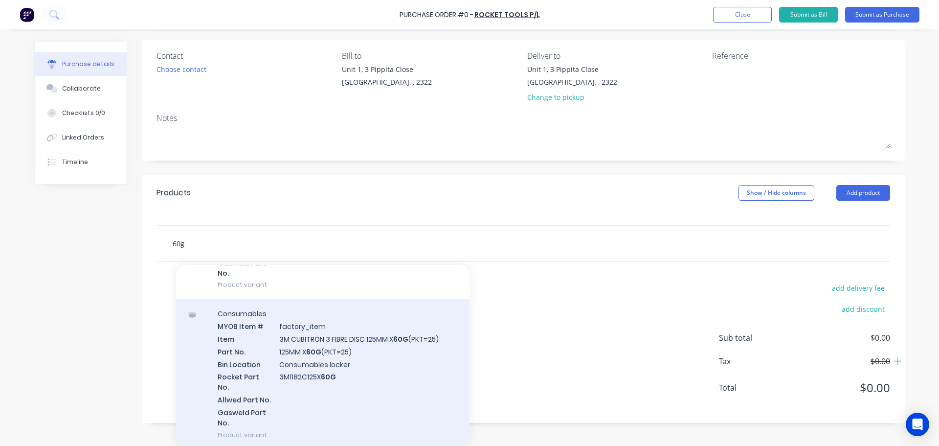
type input "60g"
click at [332, 335] on div "Consumables MYOB Item # factory_item Item 3M CUBITRON 3 FIBRE DISC 125MM X 60G …" at bounding box center [322, 374] width 293 height 150
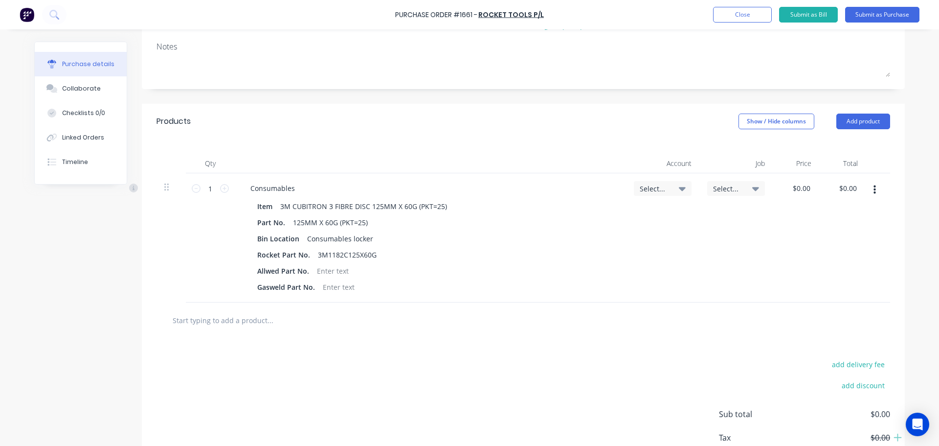
scroll to position [196, 0]
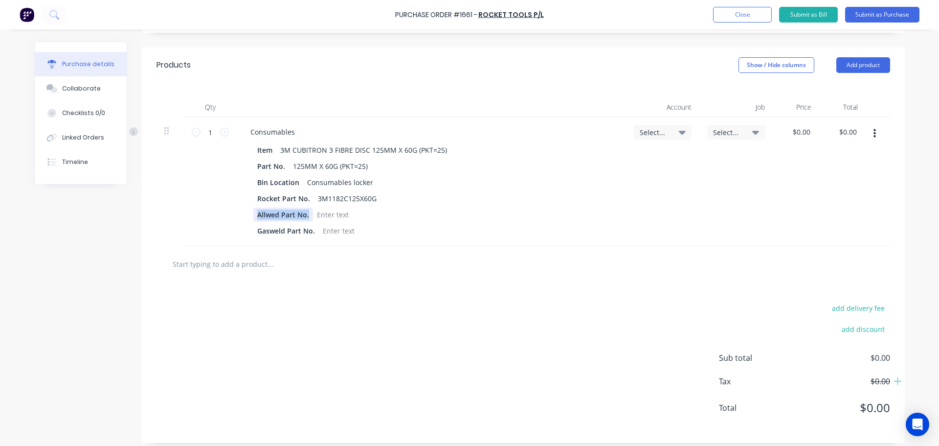
drag, startPoint x: 307, startPoint y: 214, endPoint x: 216, endPoint y: 212, distance: 91.5
click at [216, 212] on div "1 1 Consumables Item 3M CUBITRON 3 FIBRE DISC 125MM X 60G (PKT=25) Part No. 125…" at bounding box center [524, 181] width 734 height 129
drag, startPoint x: 310, startPoint y: 234, endPoint x: 217, endPoint y: 226, distance: 93.2
click at [217, 226] on div "1 1 Consumables Item 3M CUBITRON 3 FIBRE DISC 125MM X 60G (PKT=25) Part No. 125…" at bounding box center [524, 181] width 734 height 129
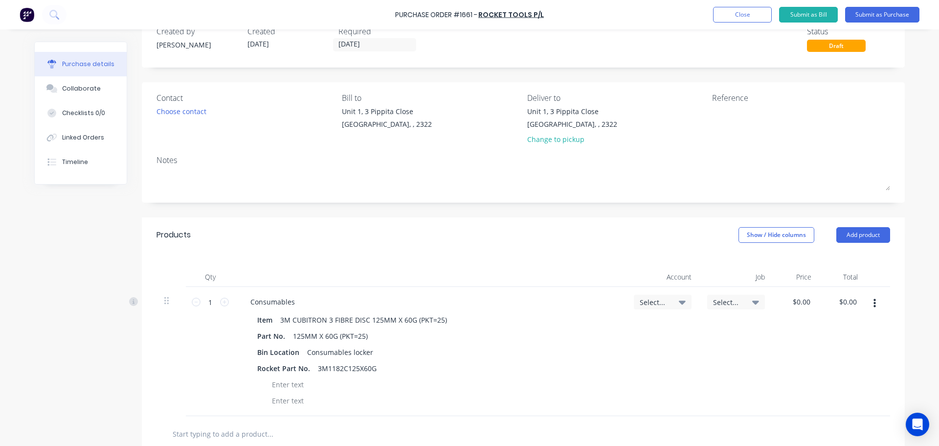
scroll to position [147, 0]
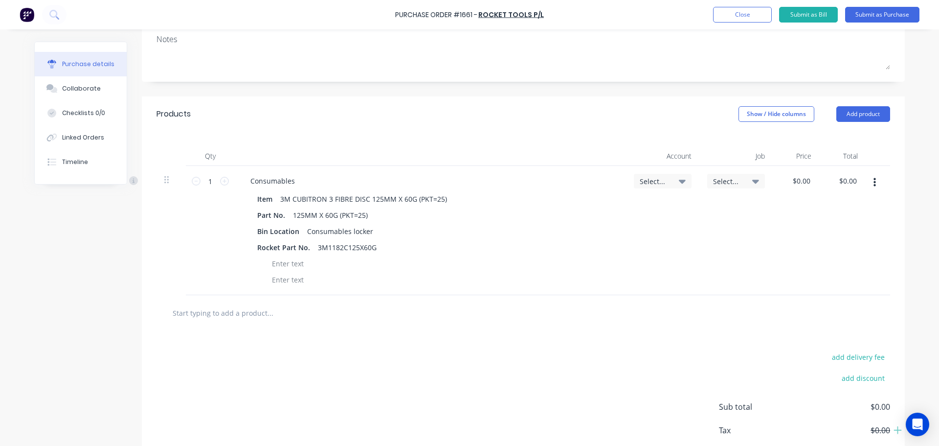
click at [873, 184] on icon "button" at bounding box center [874, 182] width 2 height 11
click at [831, 265] on button "Delete" at bounding box center [844, 267] width 83 height 20
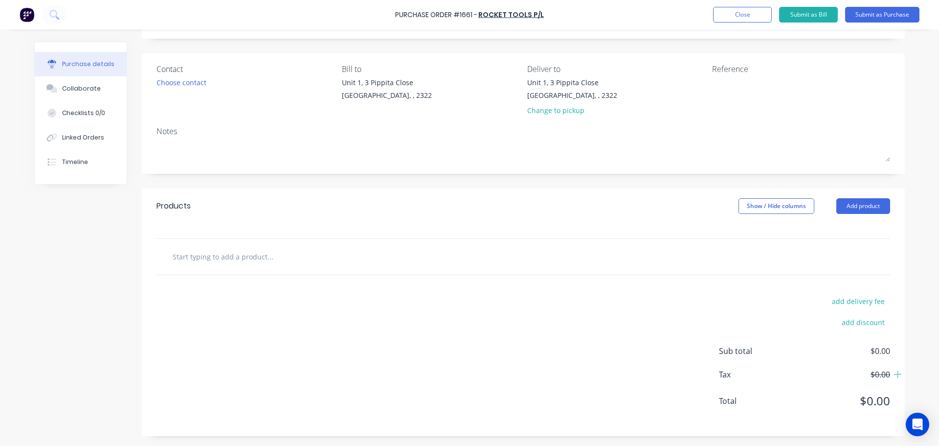
scroll to position [55, 0]
click at [207, 256] on input "text" at bounding box center [270, 256] width 196 height 20
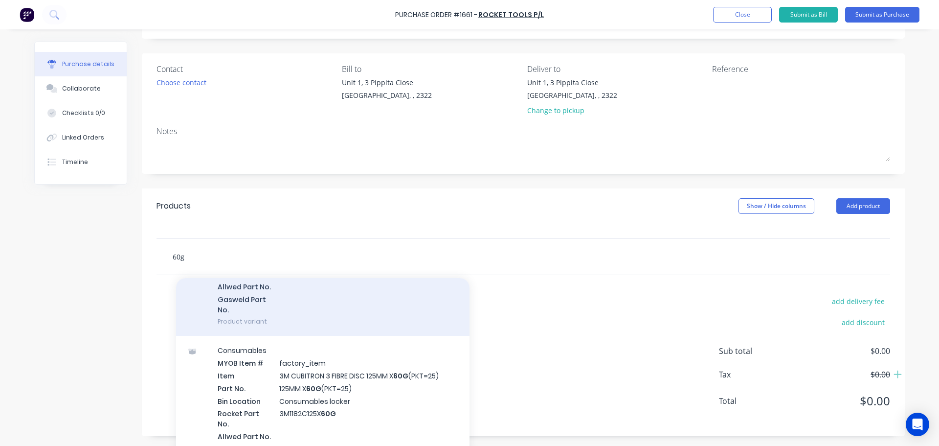
scroll to position [147, 0]
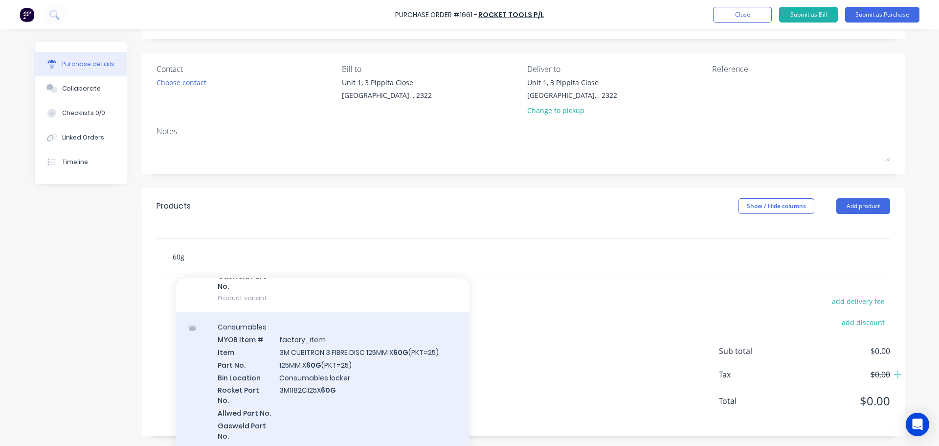
type input "60g"
click at [343, 355] on div "Consumables MYOB Item # factory_item Item 3M CUBITRON 3 FIBRE DISC 125MM X 60G …" at bounding box center [322, 387] width 293 height 150
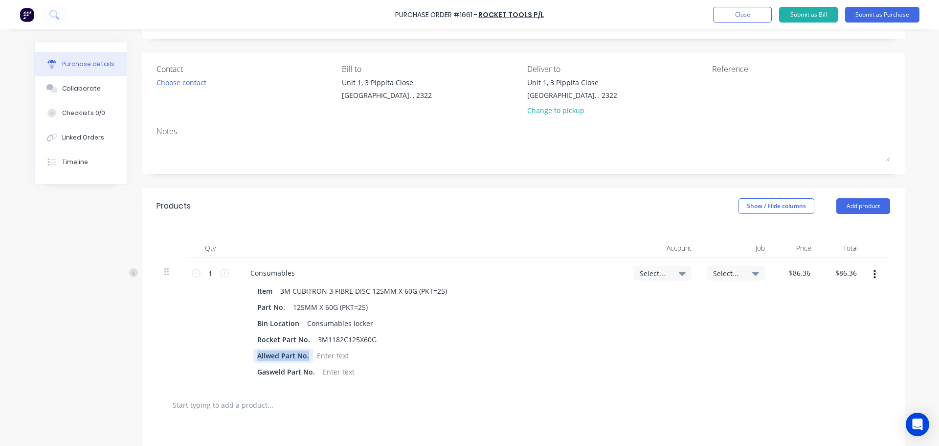
drag, startPoint x: 307, startPoint y: 355, endPoint x: 232, endPoint y: 350, distance: 74.5
click at [235, 350] on div "Consumables Item 3M CUBITRON 3 FIBRE DISC 125MM X 60G (PKT=25) Part No. 125MM X…" at bounding box center [430, 322] width 391 height 129
drag, startPoint x: 314, startPoint y: 372, endPoint x: 272, endPoint y: 373, distance: 42.1
click at [243, 368] on div "Item 3M CUBITRON 3 FIBRE DISC 125MM X 60G (PKT=25) Part No. 125MM X 60G (PKT=25…" at bounding box center [431, 331] width 376 height 95
drag, startPoint x: 311, startPoint y: 372, endPoint x: 231, endPoint y: 367, distance: 80.3
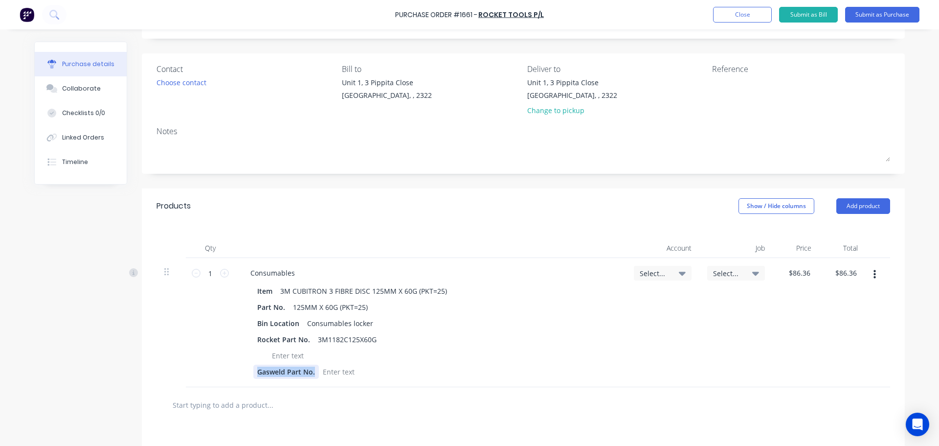
click at [235, 367] on div "Consumables Item 3M CUBITRON 3 FIBRE DISC 125MM X 60G (PKT=25) Part No. 125MM X…" at bounding box center [430, 322] width 391 height 129
click at [679, 275] on icon at bounding box center [682, 273] width 7 height 11
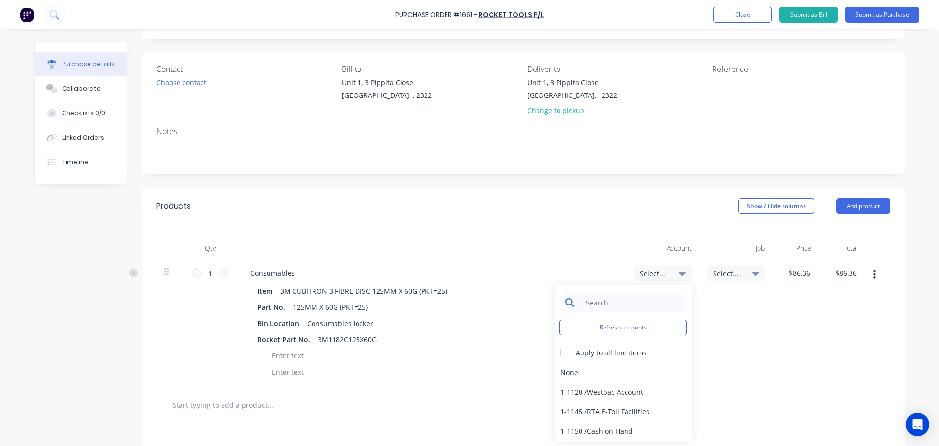
click at [600, 307] on input at bounding box center [631, 302] width 100 height 20
type input "5-8050"
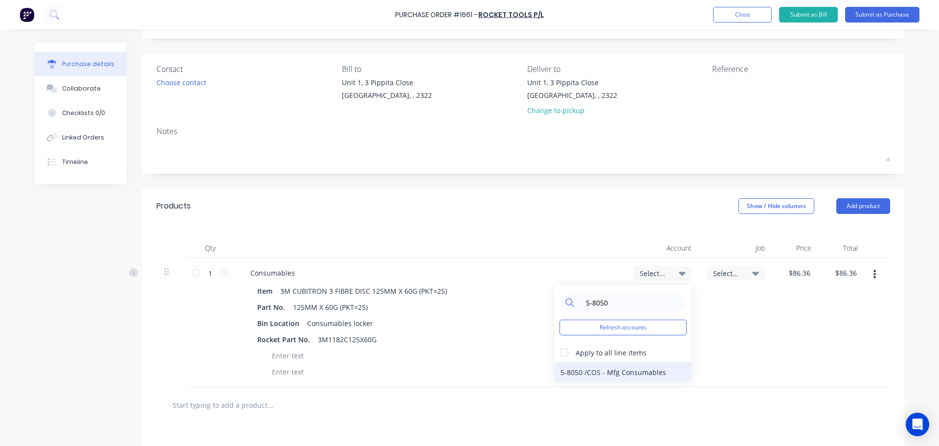
click at [626, 370] on div "5-8050 / COS - Mfg Consumables" at bounding box center [623, 372] width 137 height 20
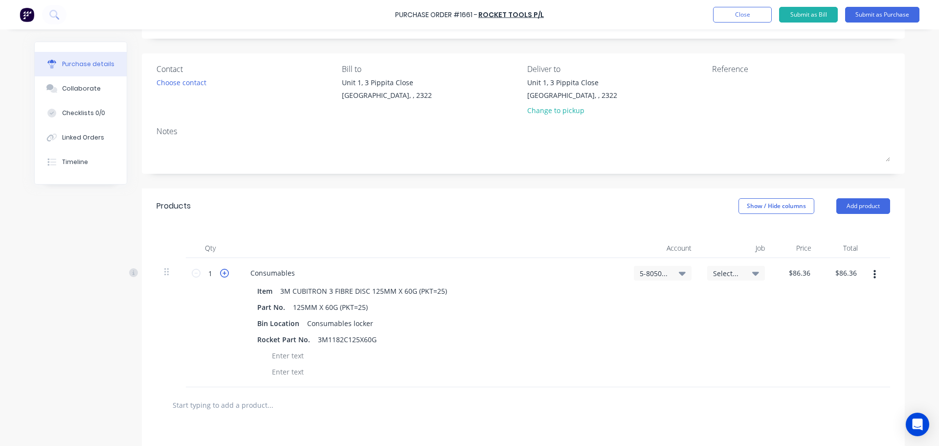
click at [220, 274] on icon at bounding box center [224, 273] width 9 height 9
type input "2"
type input "$172.72"
click at [220, 274] on icon at bounding box center [224, 273] width 9 height 9
type input "3"
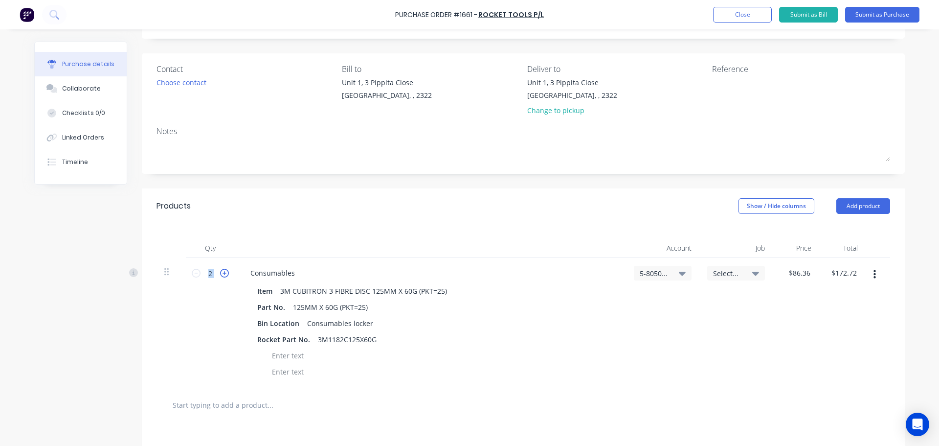
type input "$259.08"
click at [220, 274] on icon at bounding box center [224, 273] width 9 height 9
type input "4"
type input "$345.44"
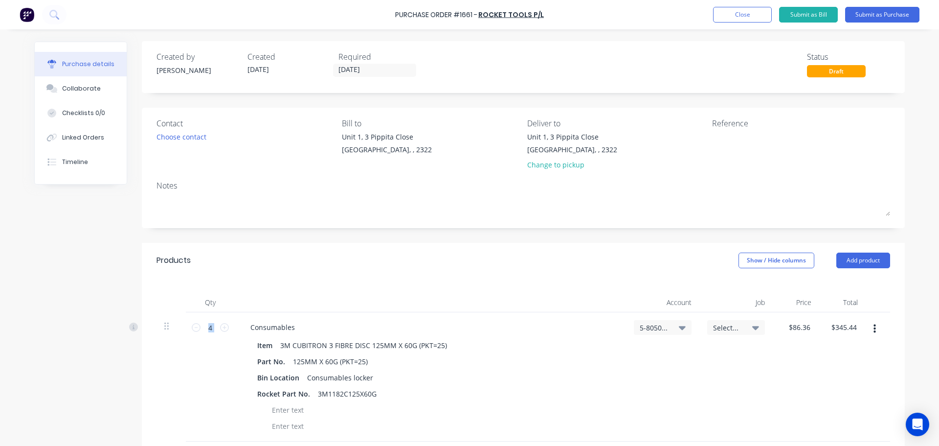
scroll to position [0, 0]
click at [885, 17] on button "Submit as Purchase" at bounding box center [882, 15] width 74 height 16
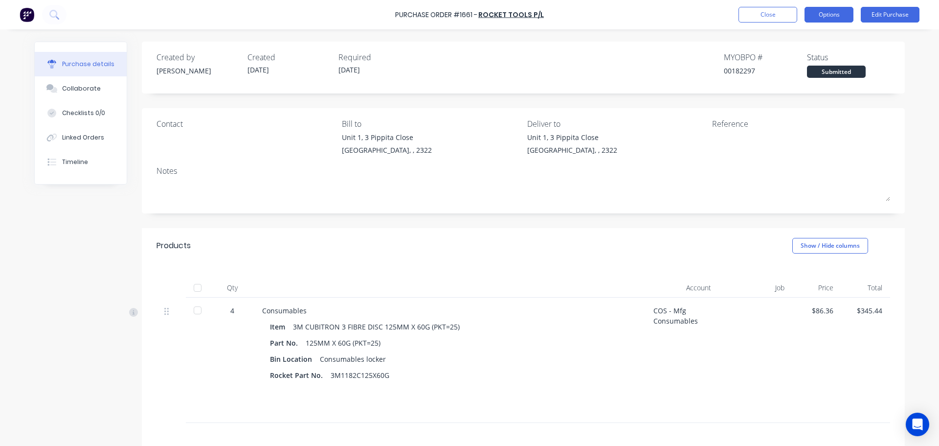
click at [824, 17] on button "Options" at bounding box center [829, 15] width 49 height 16
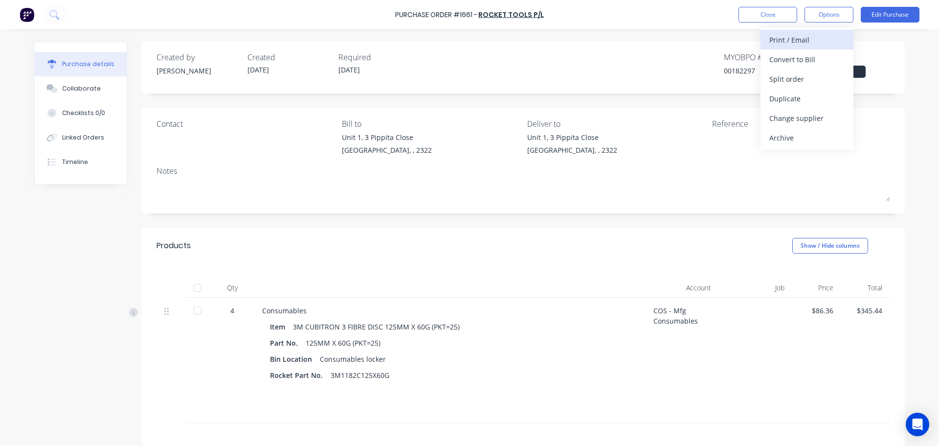
click at [793, 39] on div "Print / Email" at bounding box center [806, 40] width 75 height 14
click at [790, 60] on div "With pricing" at bounding box center [806, 59] width 75 height 14
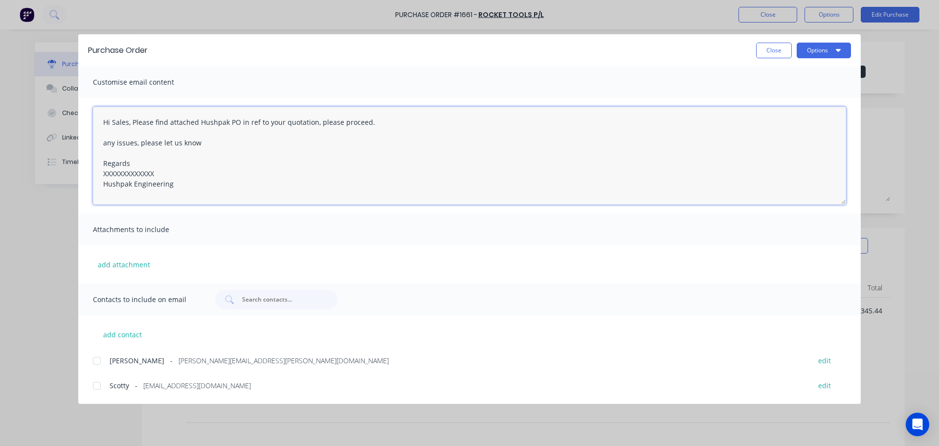
drag, startPoint x: 158, startPoint y: 174, endPoint x: 88, endPoint y: 174, distance: 70.4
click at [88, 174] on div "Hi Sales, Please find attached Hushpak PO in ref to your quotation, please proc…" at bounding box center [469, 155] width 783 height 115
click at [101, 358] on div at bounding box center [97, 361] width 20 height 20
click at [98, 385] on div at bounding box center [97, 386] width 20 height 20
type textarea "Hi Sales, Please find attached Hushpak PO in ref to your quotation, please proc…"
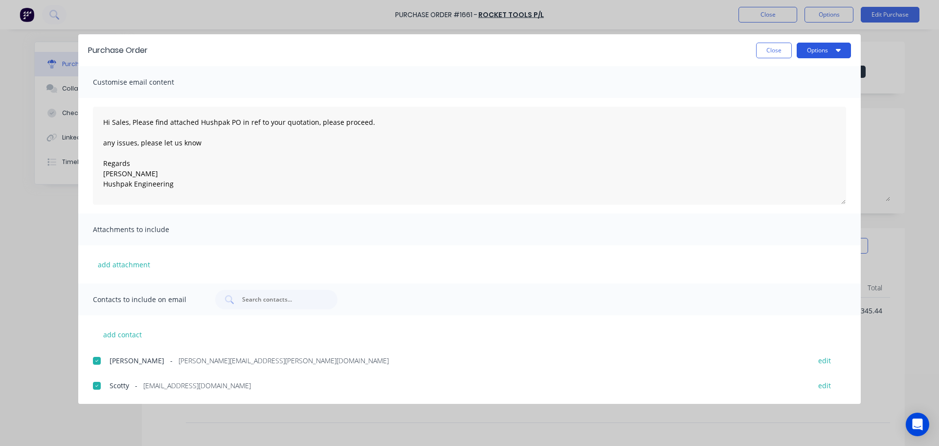
click at [812, 52] on button "Options" at bounding box center [824, 51] width 54 height 16
click at [787, 109] on div "Email" at bounding box center [804, 114] width 75 height 14
click at [815, 53] on button "Options" at bounding box center [824, 51] width 54 height 16
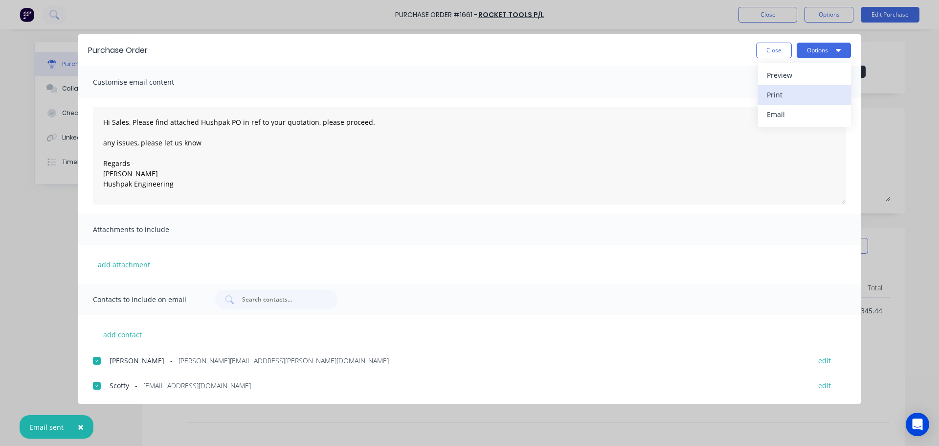
click at [788, 97] on div "Print" at bounding box center [804, 95] width 75 height 14
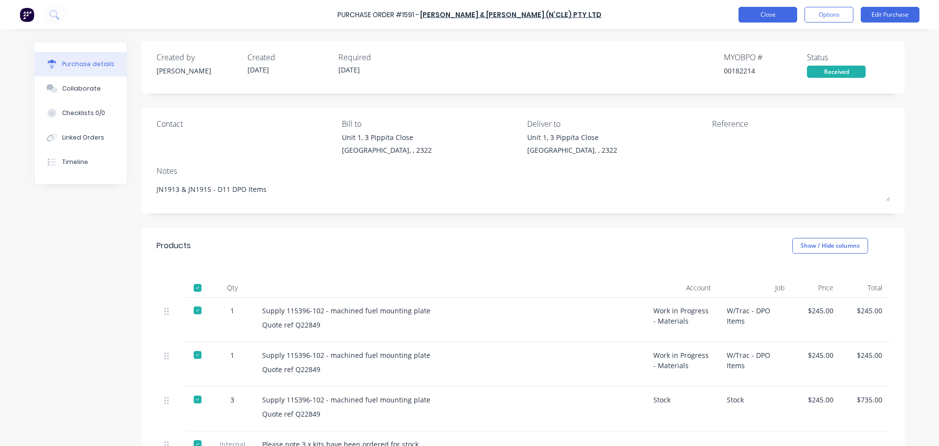
click at [772, 16] on button "Close" at bounding box center [768, 15] width 59 height 16
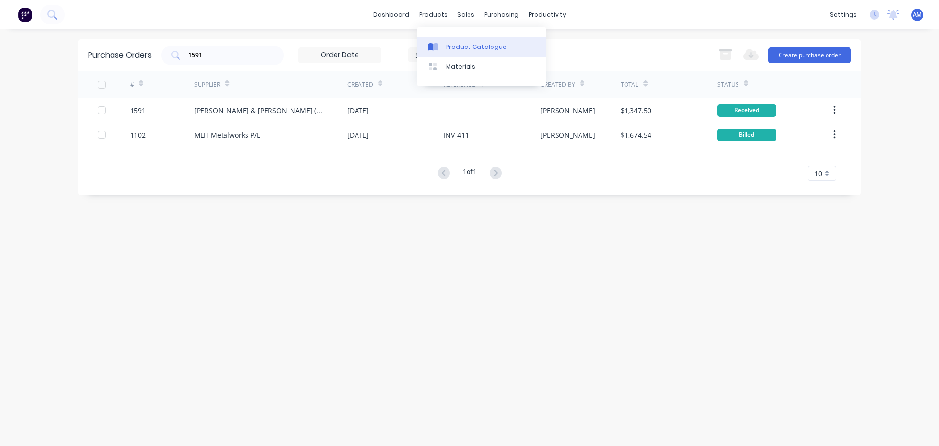
click at [464, 46] on div "Product Catalogue" at bounding box center [476, 47] width 61 height 9
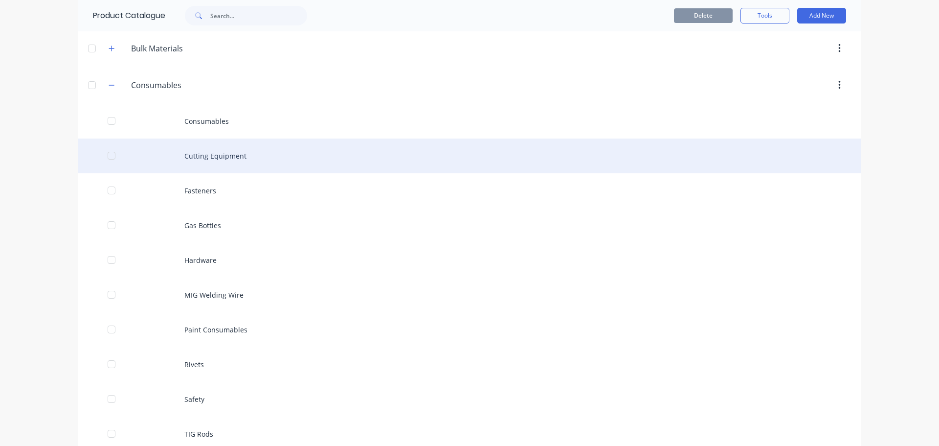
scroll to position [196, 0]
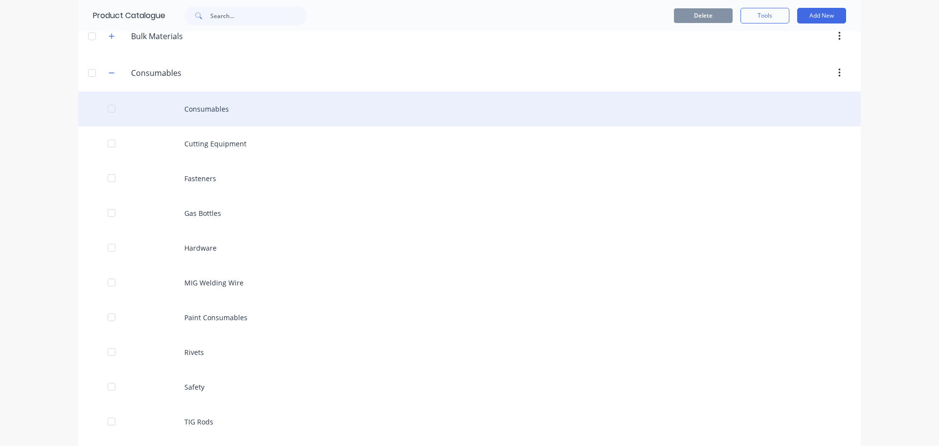
click at [198, 110] on div "Consumables" at bounding box center [469, 108] width 783 height 35
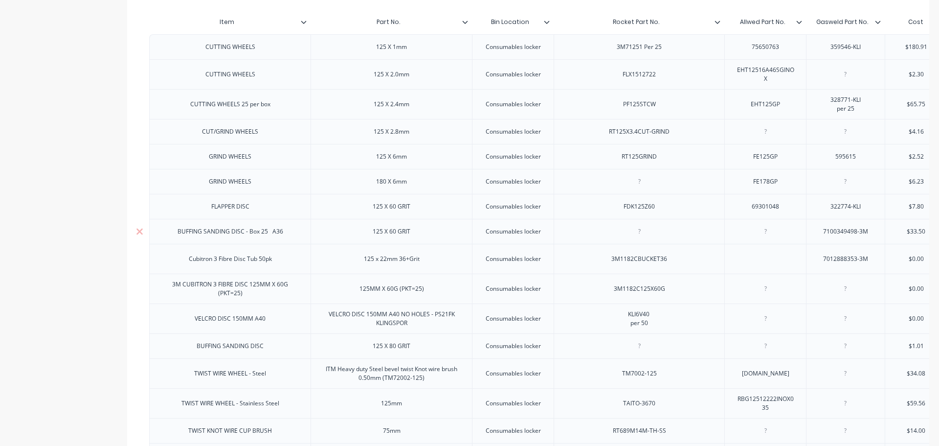
scroll to position [245, 0]
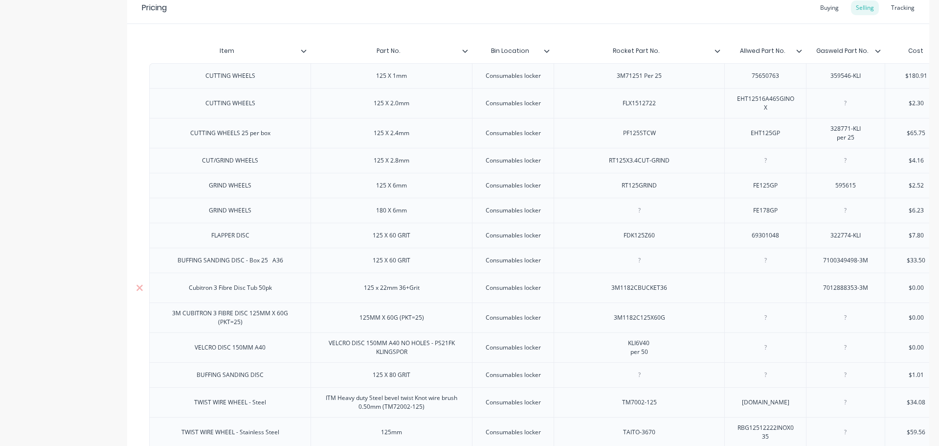
scroll to position [0, 0]
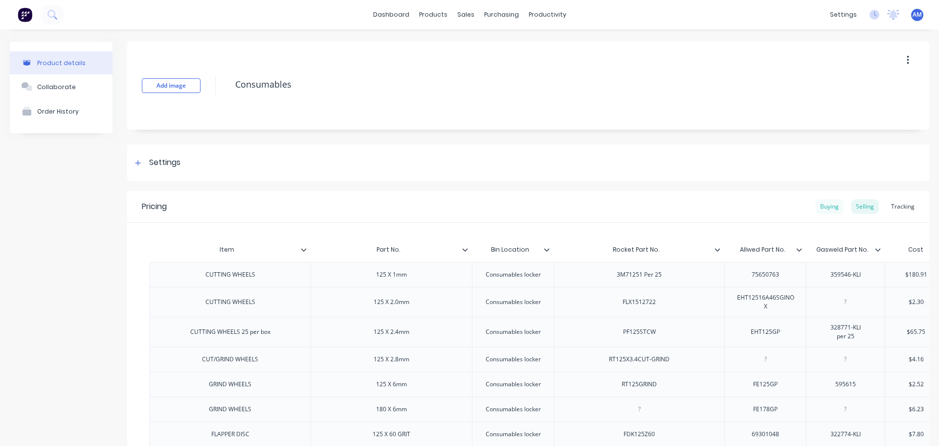
click at [823, 205] on div "Buying" at bounding box center [829, 206] width 28 height 15
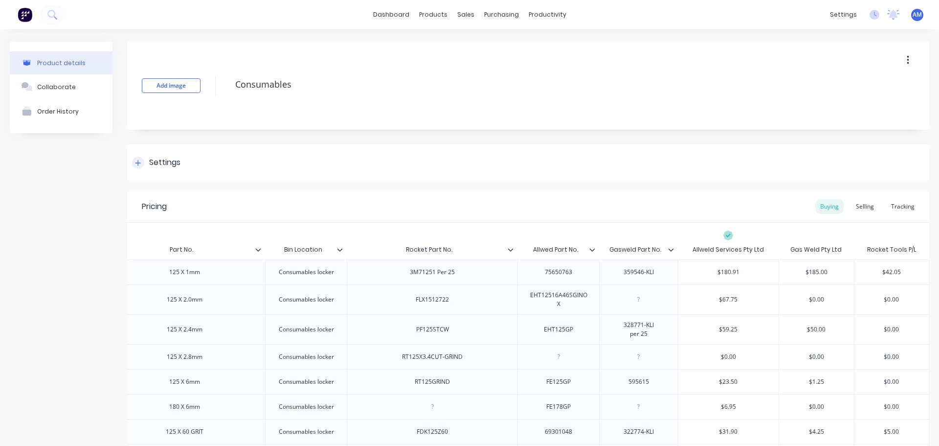
click at [139, 161] on icon at bounding box center [138, 162] width 6 height 7
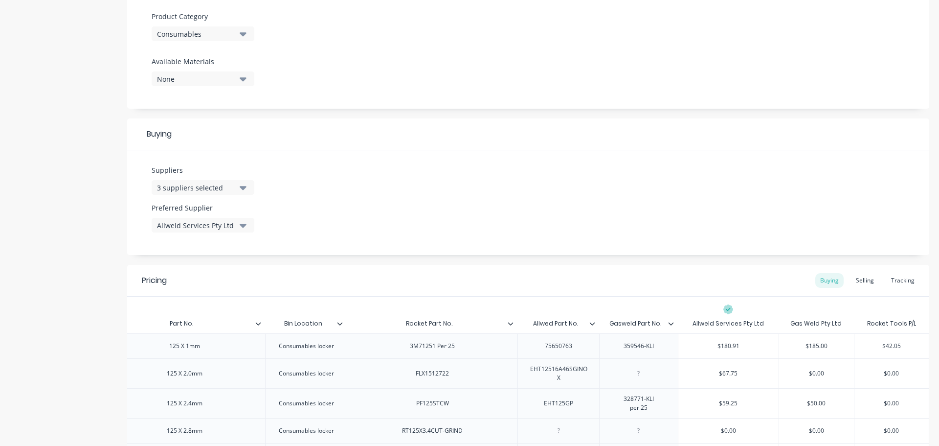
scroll to position [342, 0]
click at [243, 226] on icon "button" at bounding box center [243, 225] width 7 height 4
click at [166, 318] on div "button" at bounding box center [168, 317] width 20 height 20
click at [427, 200] on div "Suppliers 3 suppliers selected Preferred Supplier Rocket Tools P/L Rocket Tools…" at bounding box center [528, 201] width 802 height 105
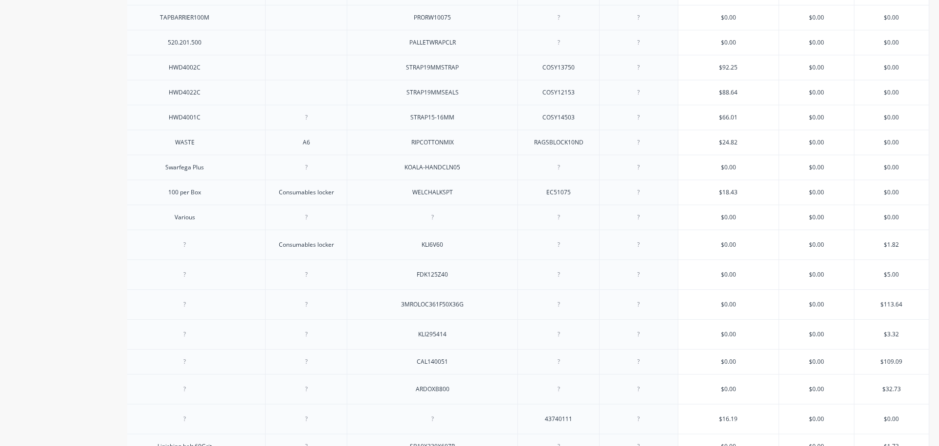
scroll to position [1804, 0]
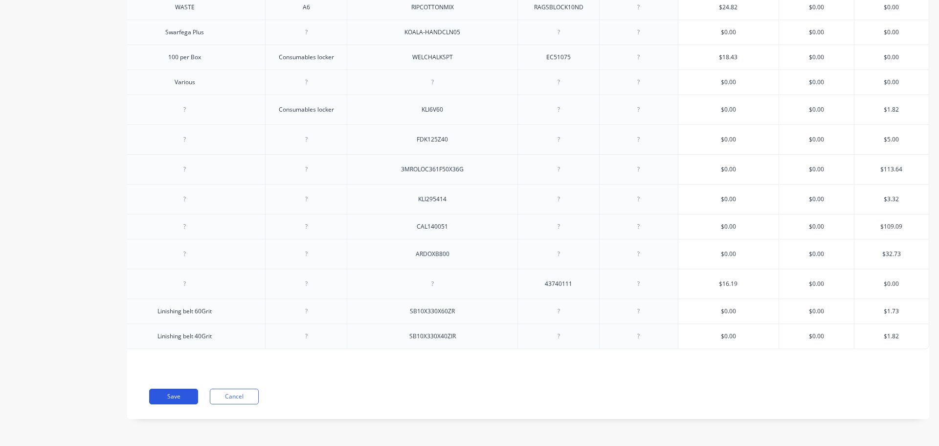
click at [180, 391] on button "Save" at bounding box center [173, 396] width 49 height 16
type textarea "x"
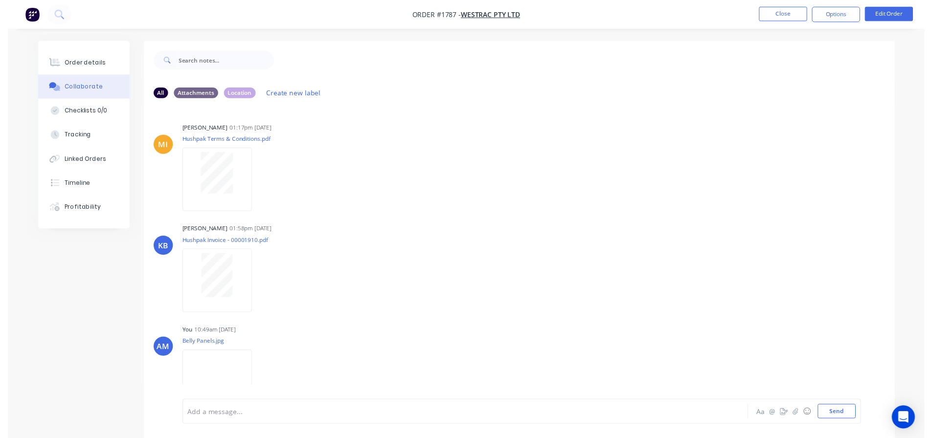
scroll to position [533, 0]
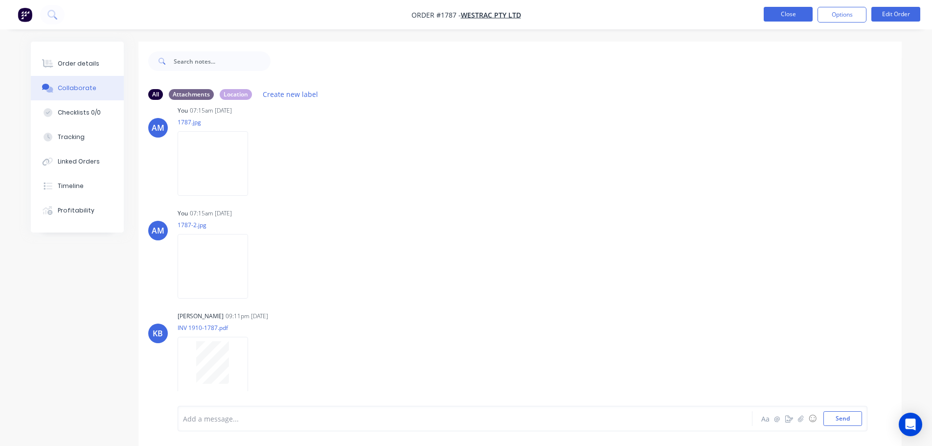
click at [788, 19] on button "Close" at bounding box center [787, 14] width 49 height 15
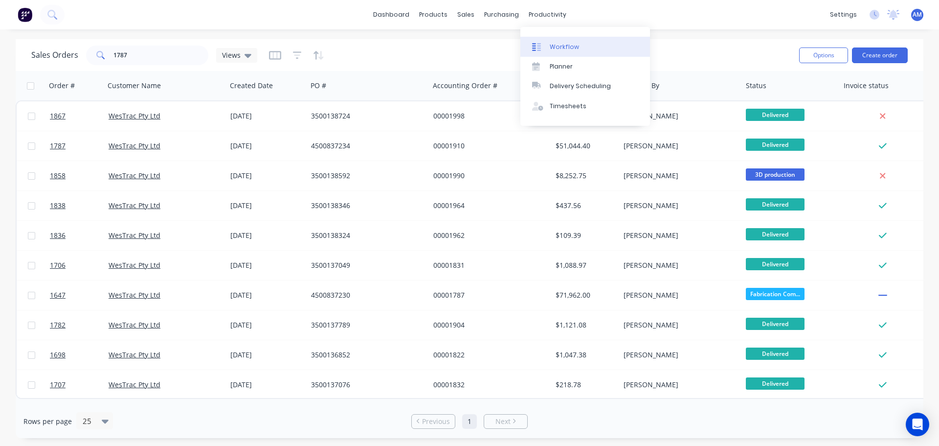
click at [556, 47] on div "Workflow" at bounding box center [564, 47] width 29 height 9
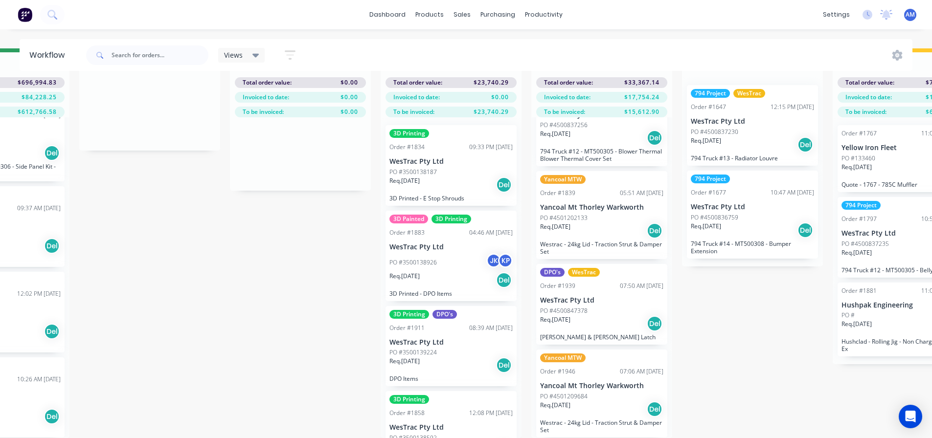
scroll to position [42, 695]
click at [586, 307] on p "PO #4500847378" at bounding box center [563, 311] width 47 height 9
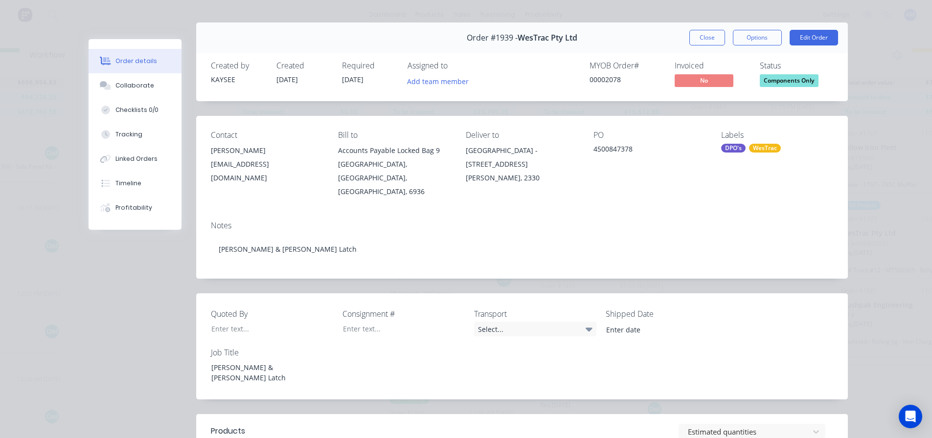
scroll to position [0, 0]
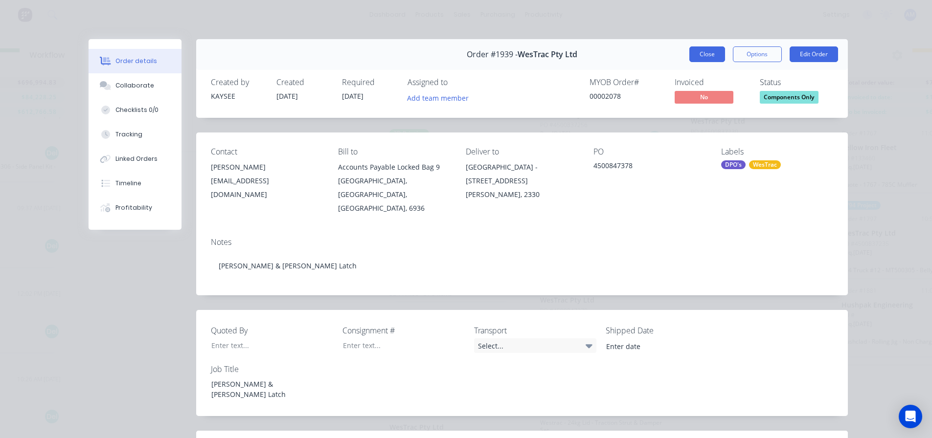
click at [694, 51] on button "Close" at bounding box center [707, 54] width 36 height 16
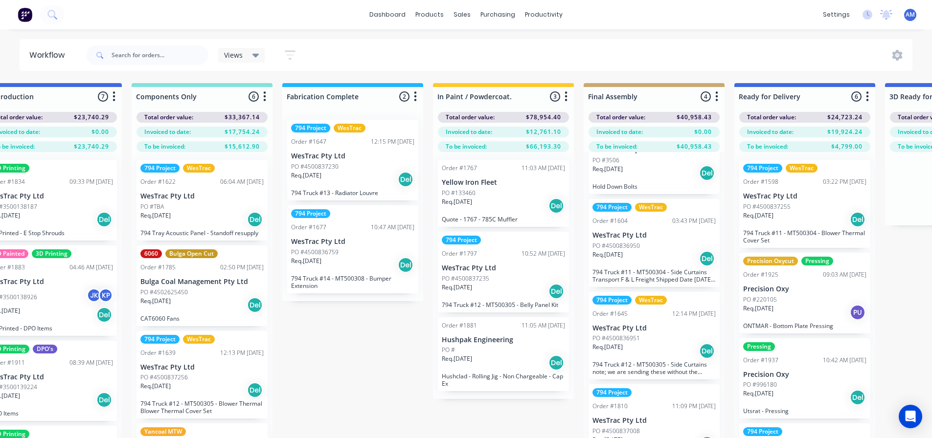
scroll to position [42, 1095]
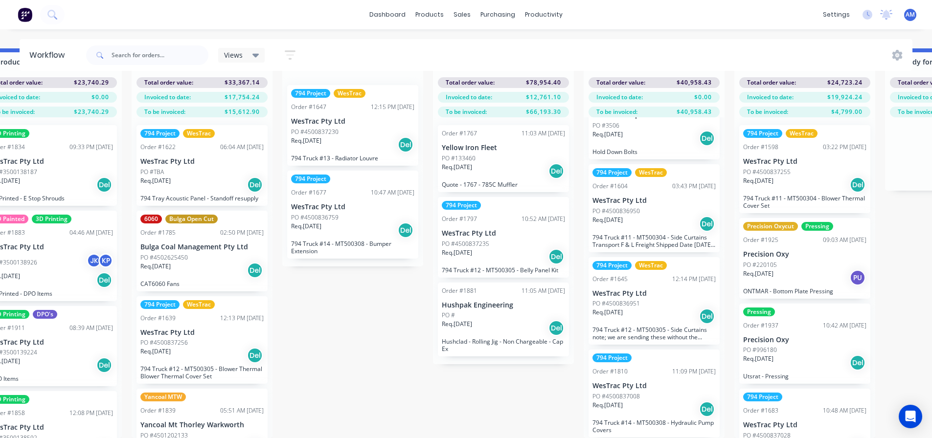
click at [657, 223] on div "Req. 27/08/25 Del" at bounding box center [653, 224] width 123 height 17
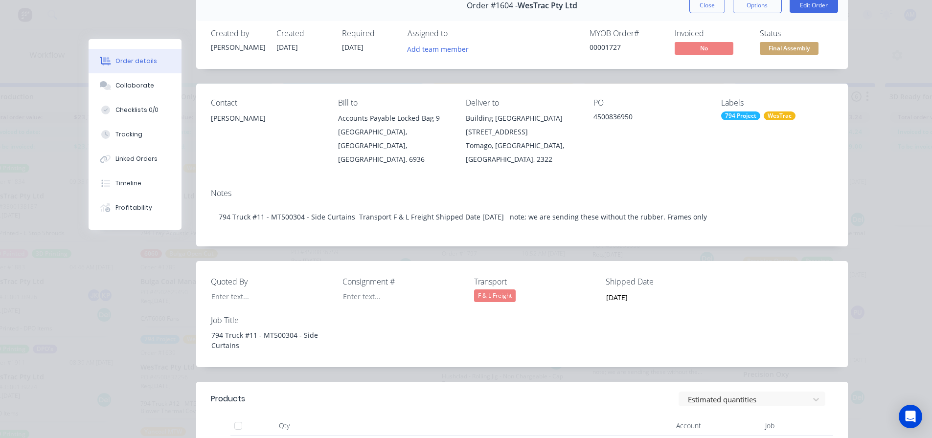
scroll to position [0, 0]
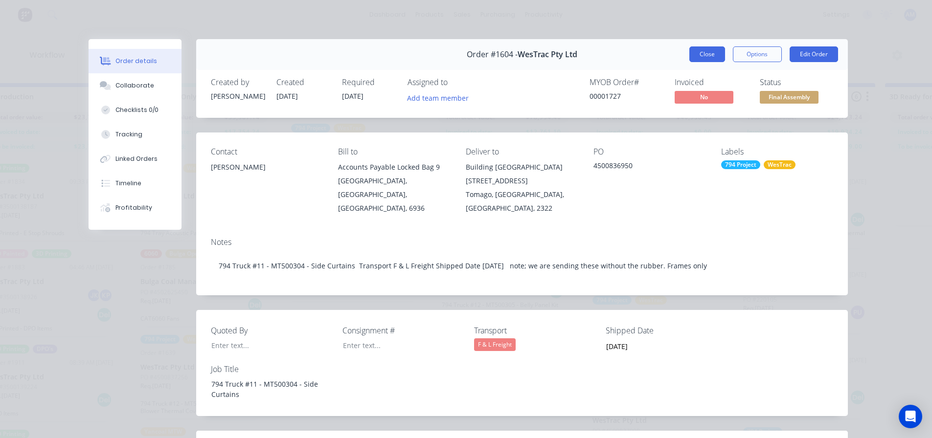
click at [700, 54] on button "Close" at bounding box center [707, 54] width 36 height 16
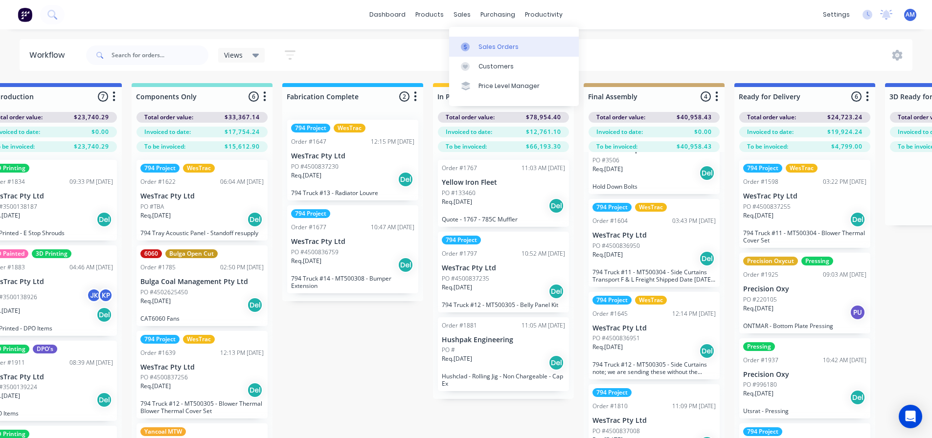
click at [493, 45] on div "Sales Orders" at bounding box center [498, 47] width 40 height 9
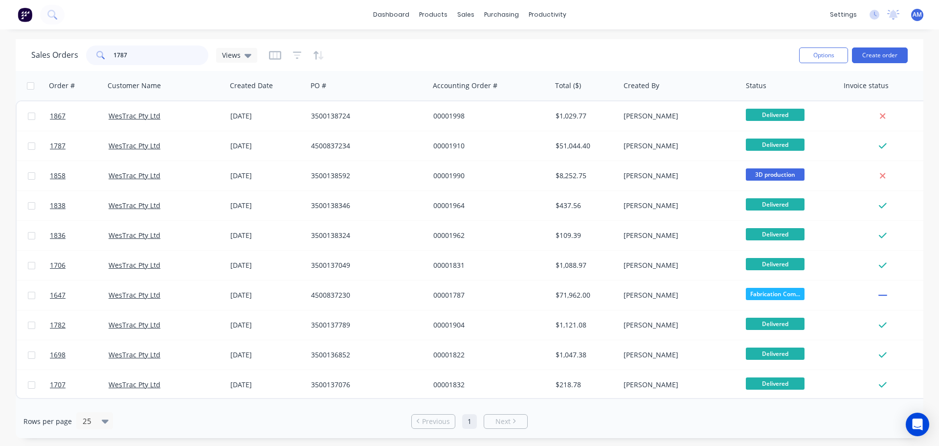
drag, startPoint x: 138, startPoint y: 54, endPoint x: 75, endPoint y: 55, distance: 63.6
click at [75, 55] on div "Sales Orders 1787 Views" at bounding box center [144, 55] width 226 height 20
type input "1925"
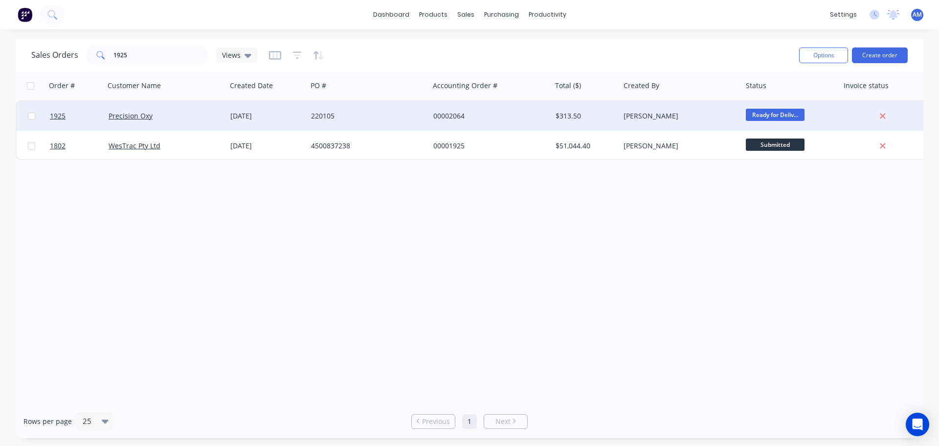
click at [326, 113] on div "220105" at bounding box center [365, 116] width 109 height 10
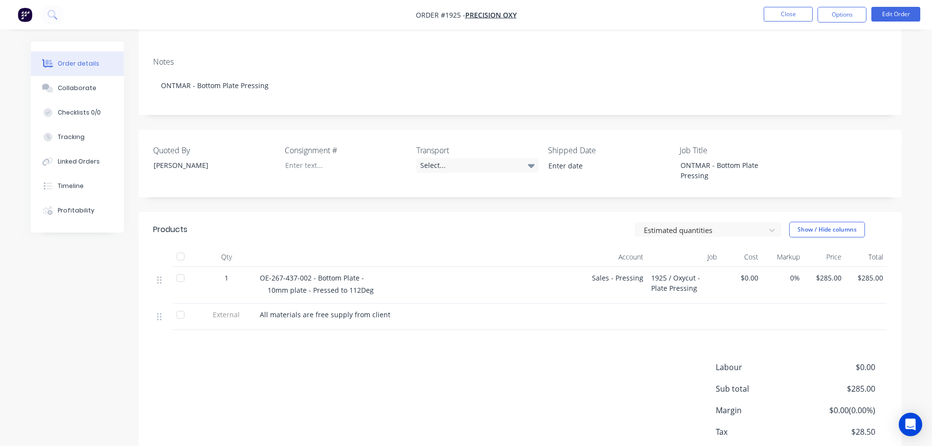
scroll to position [147, 0]
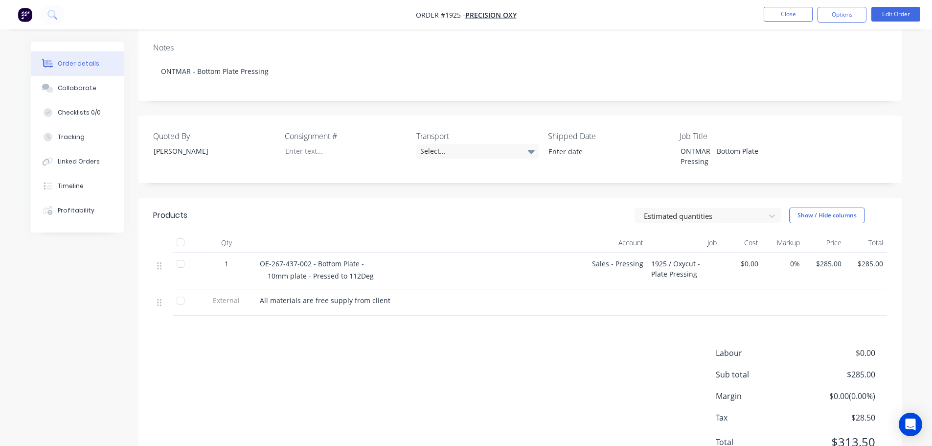
click at [184, 233] on div at bounding box center [181, 242] width 20 height 20
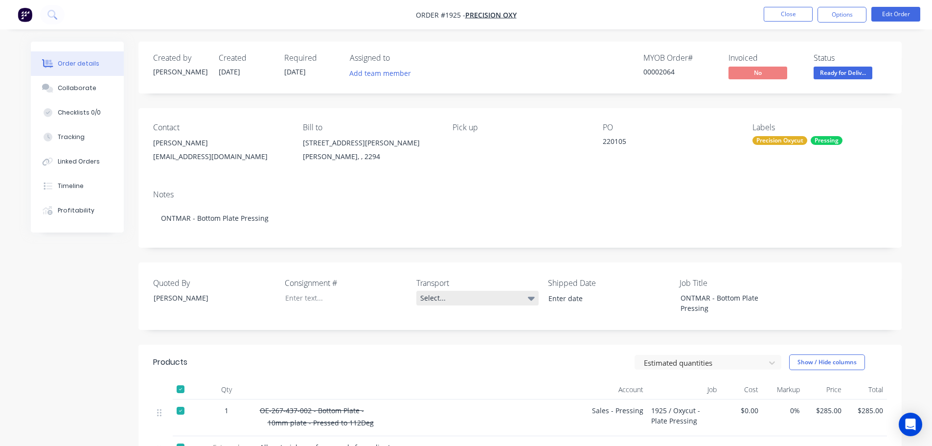
click at [445, 300] on div "Select..." at bounding box center [477, 298] width 122 height 15
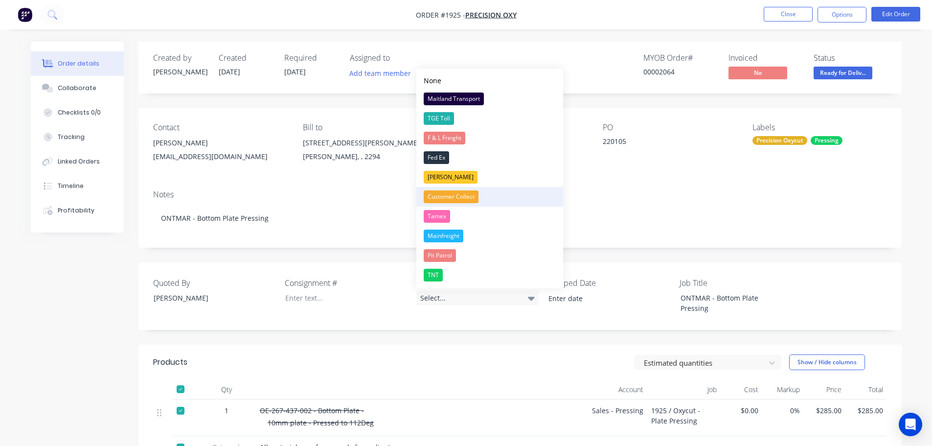
click at [457, 195] on div "Customer Collect" at bounding box center [451, 196] width 55 height 13
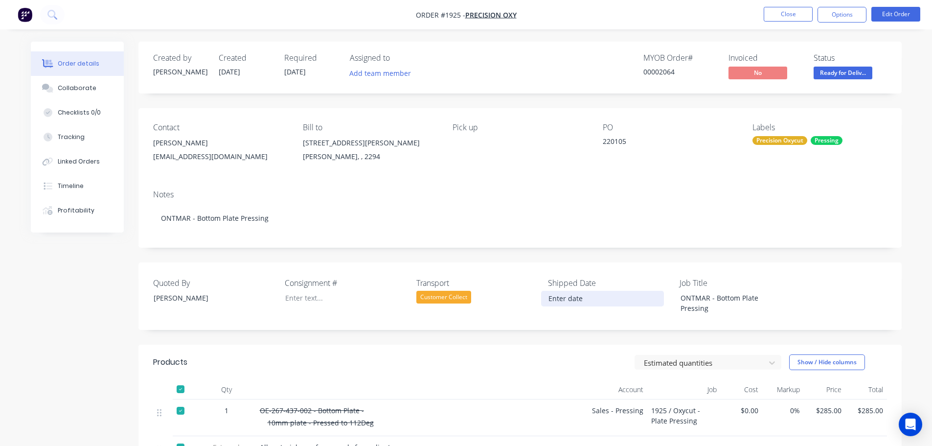
click at [560, 299] on input at bounding box center [602, 298] width 122 height 15
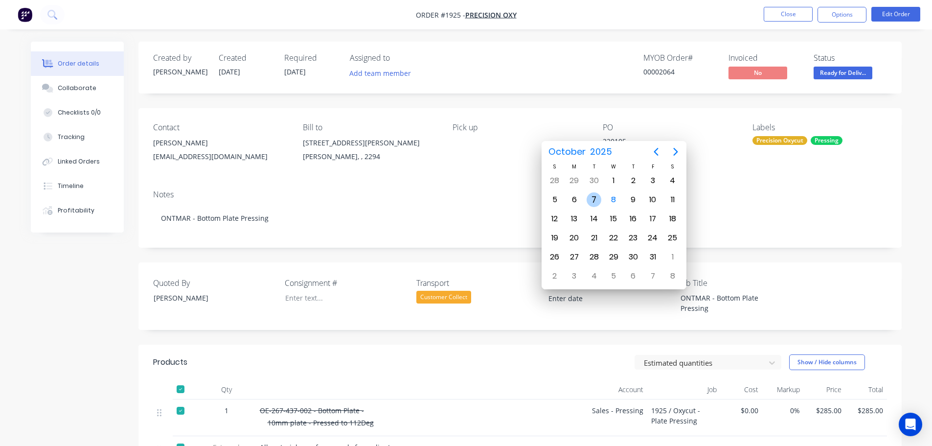
click at [597, 196] on div "7" at bounding box center [593, 199] width 15 height 15
type input "07/10/2025"
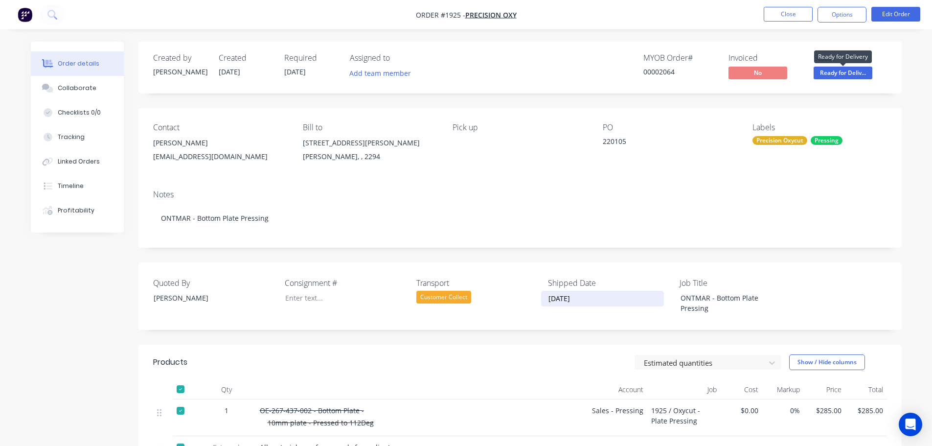
click at [840, 71] on span "Ready for Deliv..." at bounding box center [842, 73] width 59 height 12
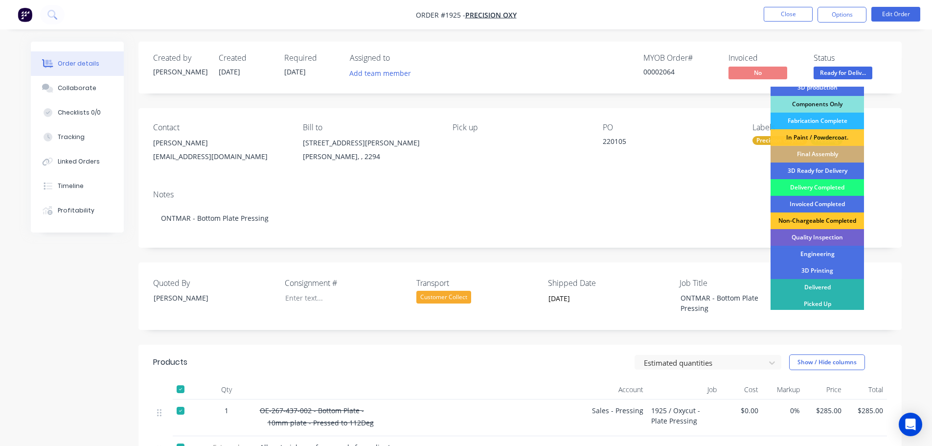
scroll to position [126, 0]
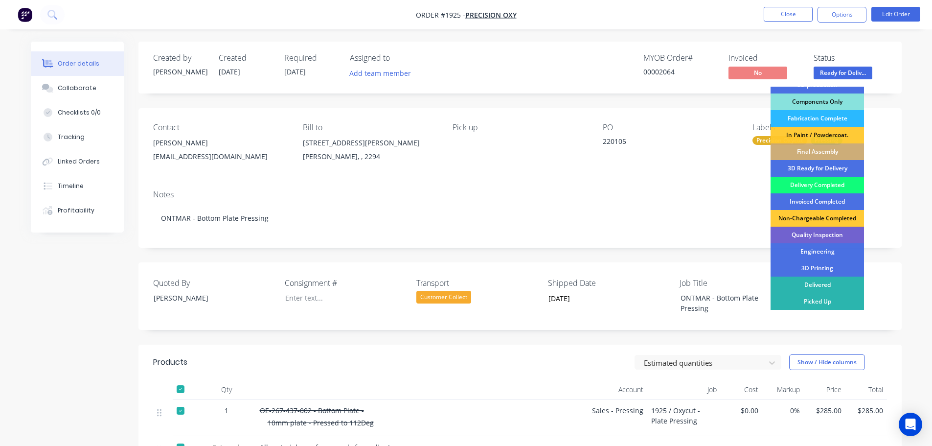
click at [815, 186] on div "Delivery Completed" at bounding box center [816, 185] width 93 height 17
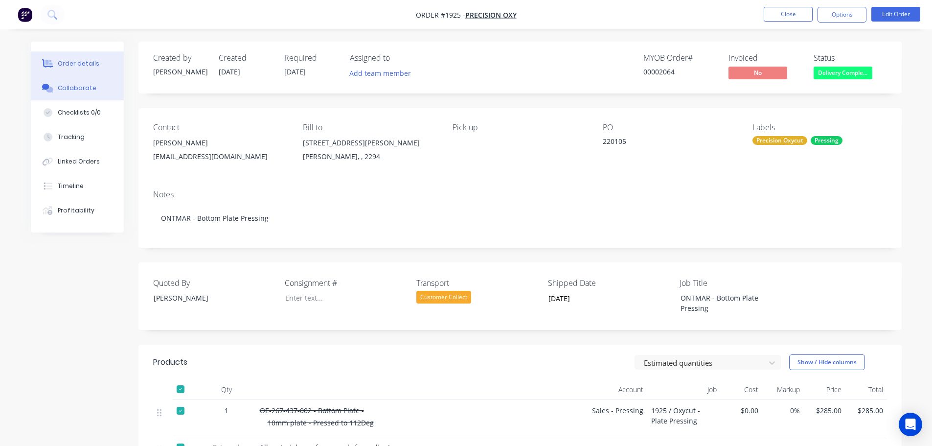
click at [74, 87] on div "Collaborate" at bounding box center [77, 88] width 39 height 9
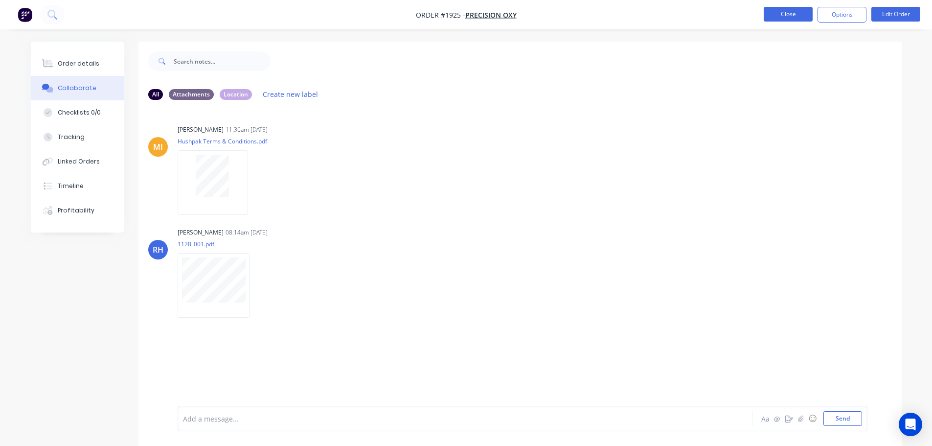
click at [777, 16] on button "Close" at bounding box center [787, 14] width 49 height 15
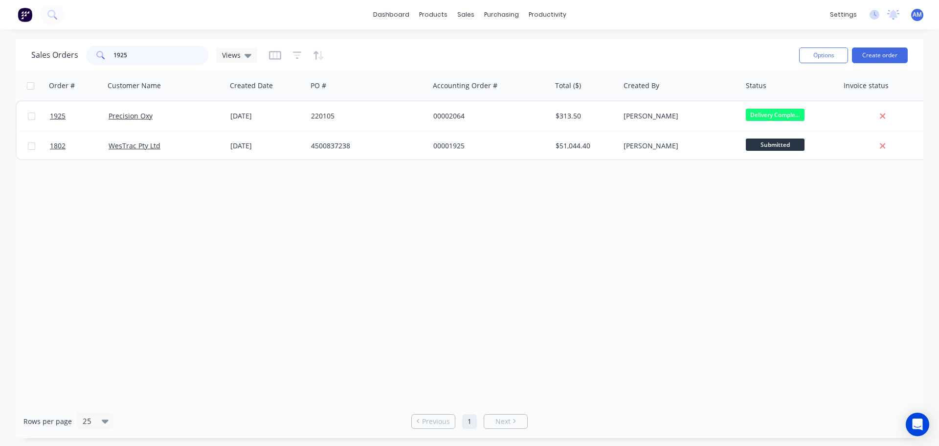
drag, startPoint x: 130, startPoint y: 56, endPoint x: 109, endPoint y: 51, distance: 21.6
click at [109, 51] on div "1925" at bounding box center [147, 55] width 122 height 20
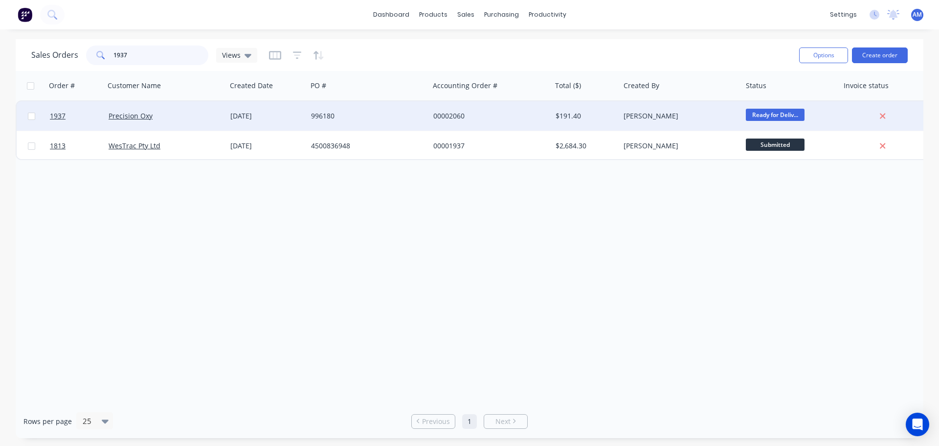
type input "1937"
click at [315, 116] on div "996180" at bounding box center [365, 116] width 109 height 10
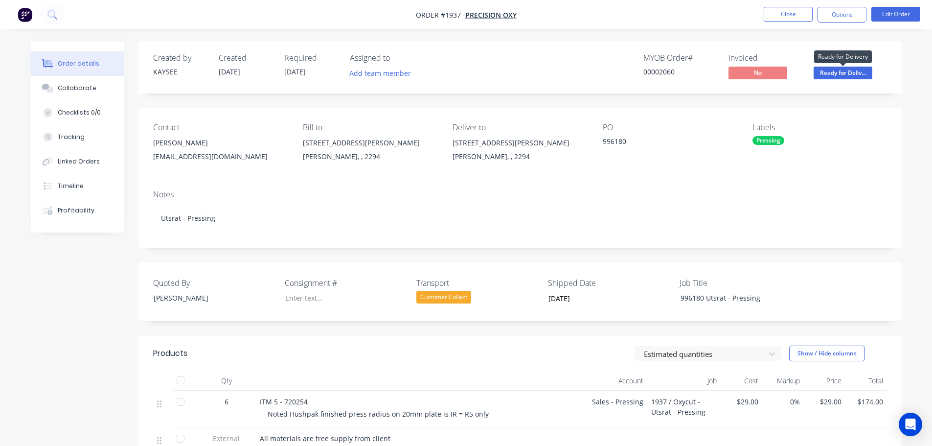
click at [850, 72] on span "Ready for Deliv..." at bounding box center [842, 73] width 59 height 12
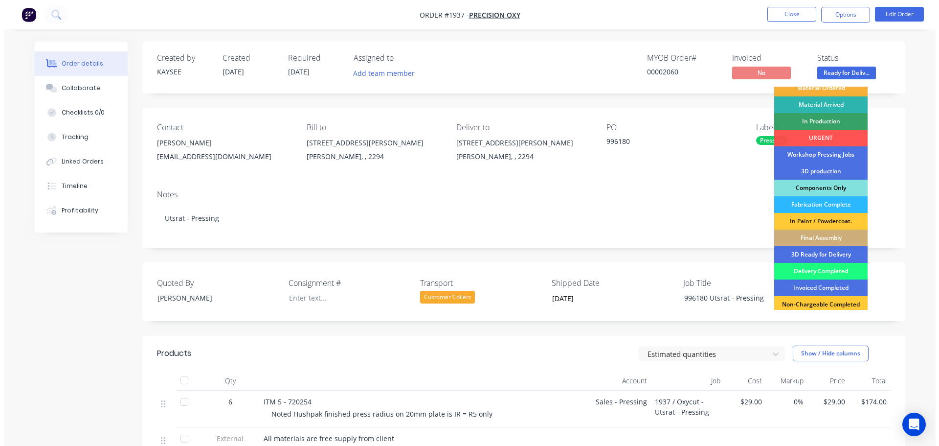
scroll to position [98, 0]
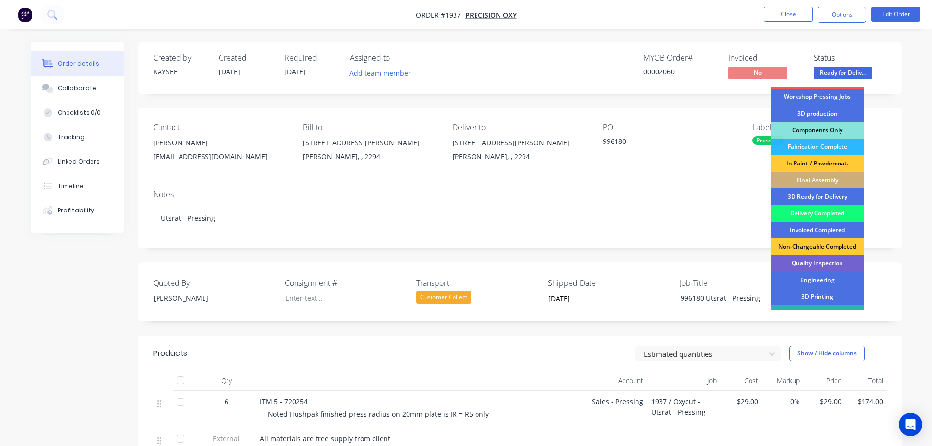
click at [823, 214] on div "Delivery Completed" at bounding box center [816, 213] width 93 height 17
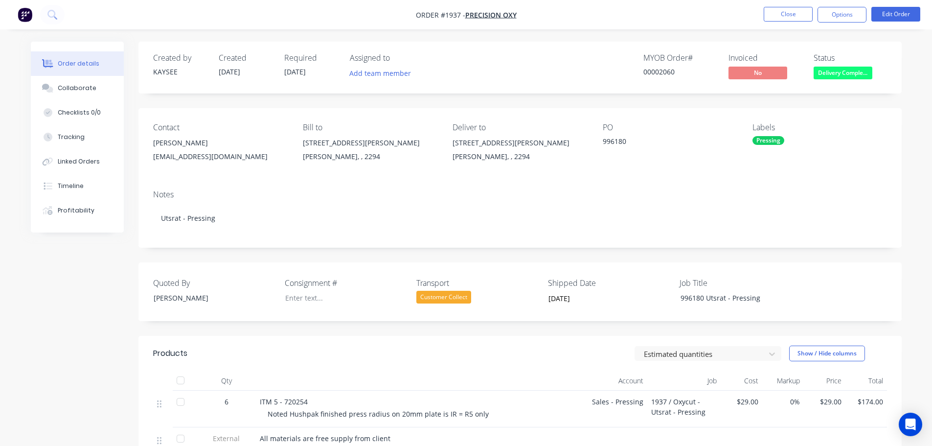
click at [180, 381] on div at bounding box center [181, 380] width 20 height 20
click at [78, 86] on div "Collaborate" at bounding box center [77, 88] width 39 height 9
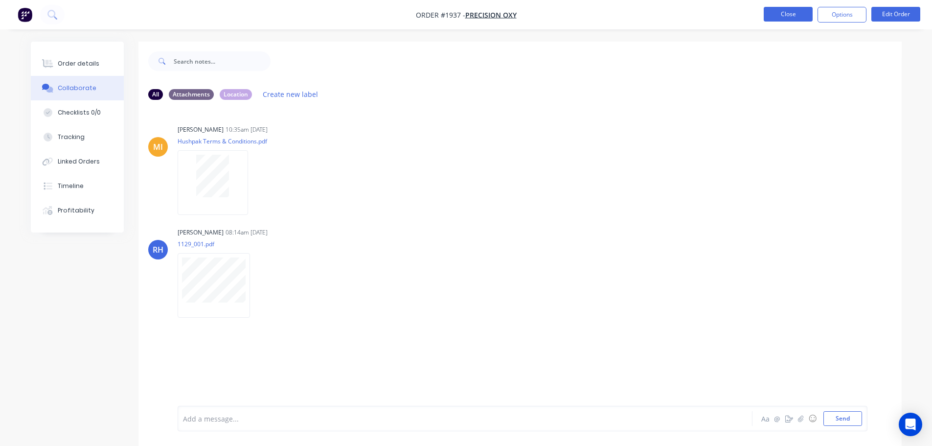
click at [783, 15] on button "Close" at bounding box center [787, 14] width 49 height 15
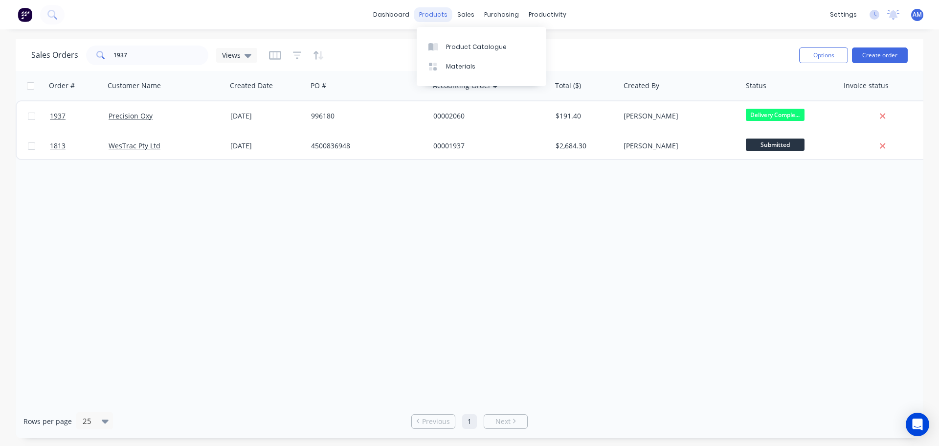
click at [436, 15] on div "products" at bounding box center [433, 14] width 38 height 15
click at [460, 42] on link "Product Catalogue" at bounding box center [482, 47] width 130 height 20
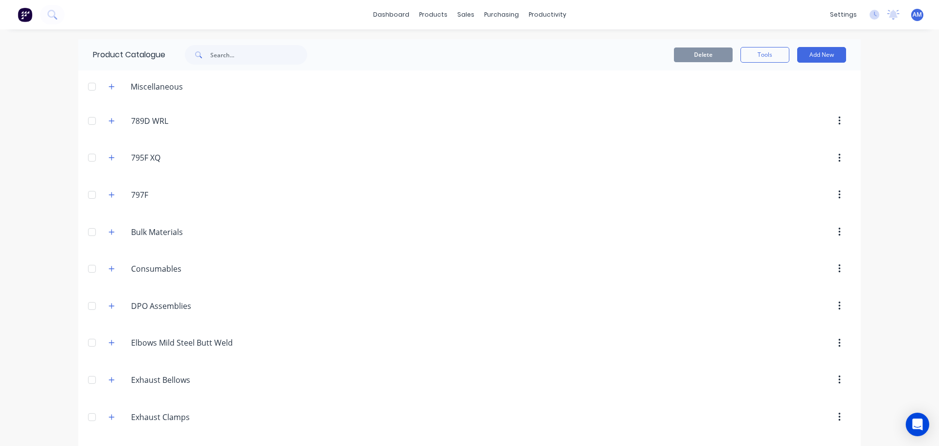
click at [100, 11] on div "dashboard products sales purchasing productivity dashboard products Product Cat…" at bounding box center [469, 14] width 939 height 29
click at [75, 15] on div "dashboard products sales purchasing productivity dashboard products Product Cat…" at bounding box center [469, 14] width 939 height 29
click at [68, 11] on div "dashboard products sales purchasing productivity dashboard products Product Cat…" at bounding box center [469, 14] width 939 height 29
click at [51, 14] on icon at bounding box center [51, 14] width 9 height 9
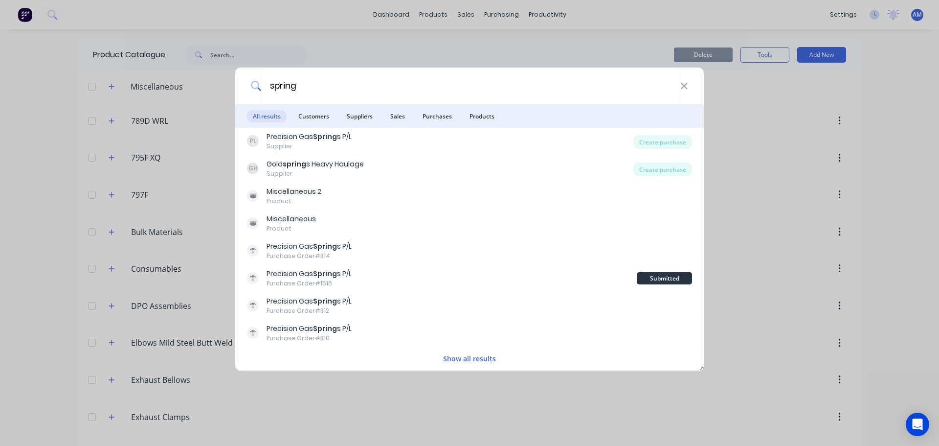
drag, startPoint x: 299, startPoint y: 90, endPoint x: 255, endPoint y: 86, distance: 44.1
click at [255, 86] on div "spring" at bounding box center [469, 85] width 469 height 37
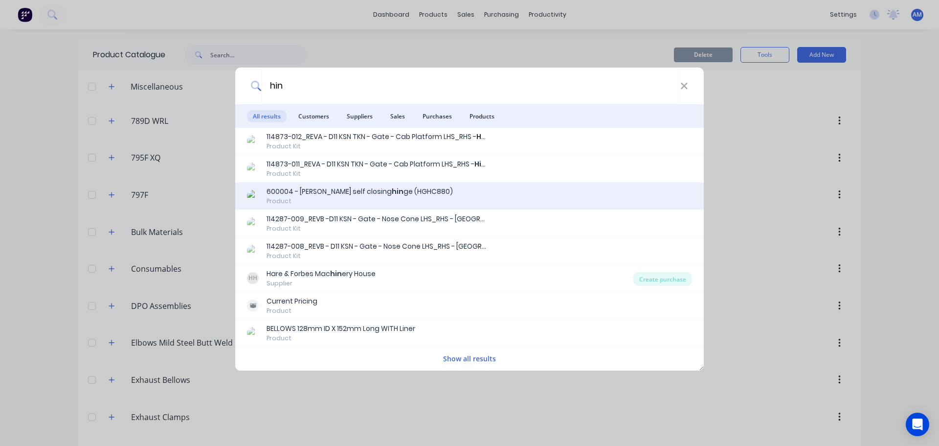
type input "hin"
click at [338, 188] on div "600004 - Weldon self closing hin ge (HGHC880)" at bounding box center [360, 191] width 186 height 10
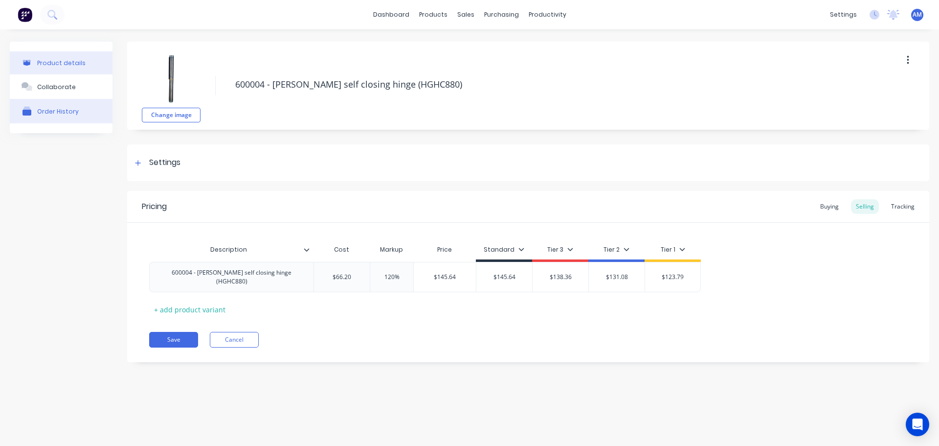
click at [49, 108] on div "Order History" at bounding box center [58, 111] width 42 height 7
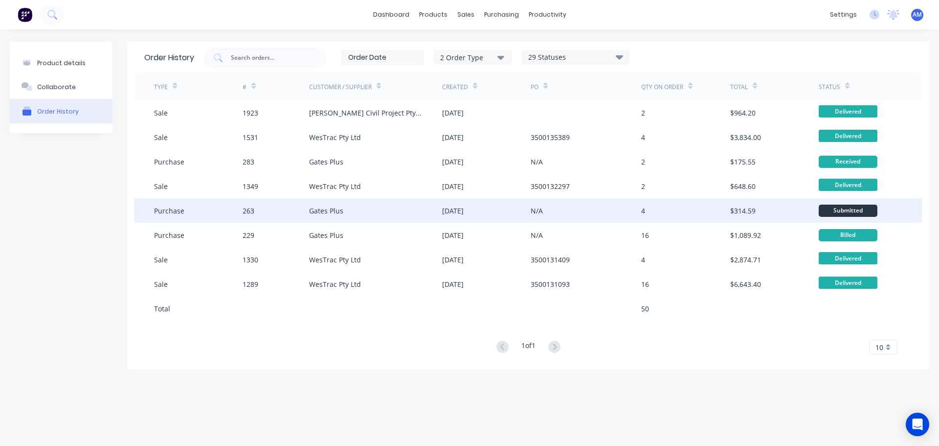
click at [337, 210] on div "Gates Plus" at bounding box center [326, 210] width 34 height 10
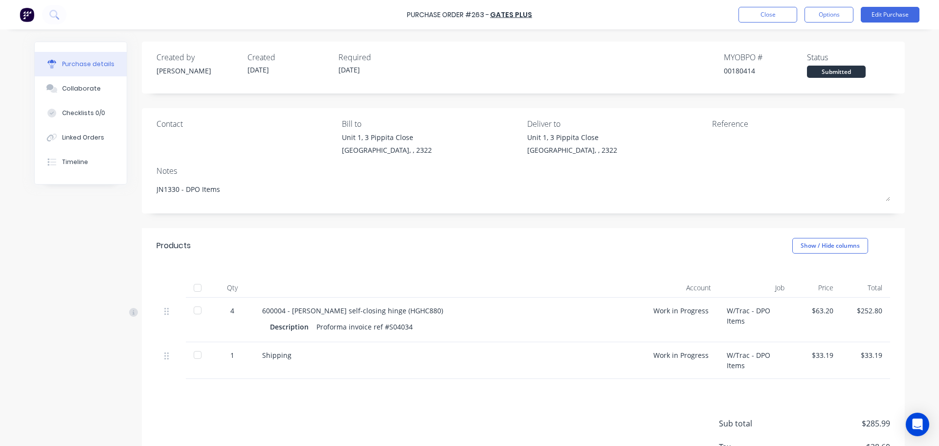
type textarea "x"
click at [763, 13] on button "Close" at bounding box center [768, 15] width 59 height 16
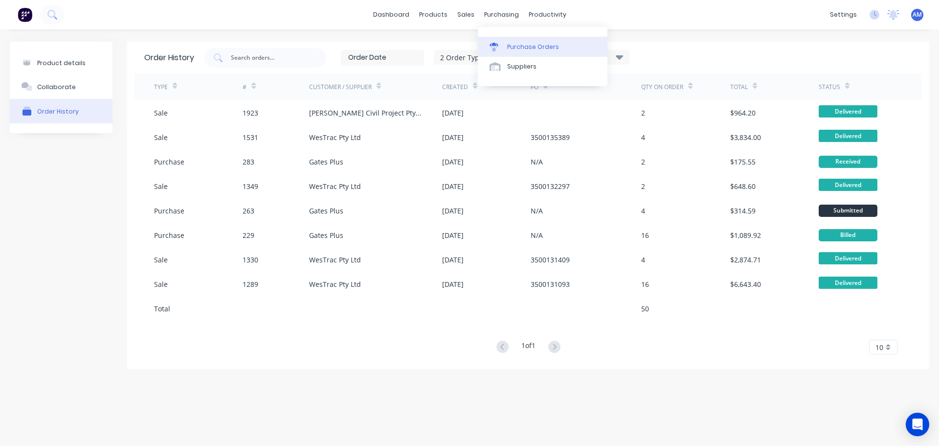
click at [515, 47] on div "Purchase Orders" at bounding box center [533, 47] width 52 height 9
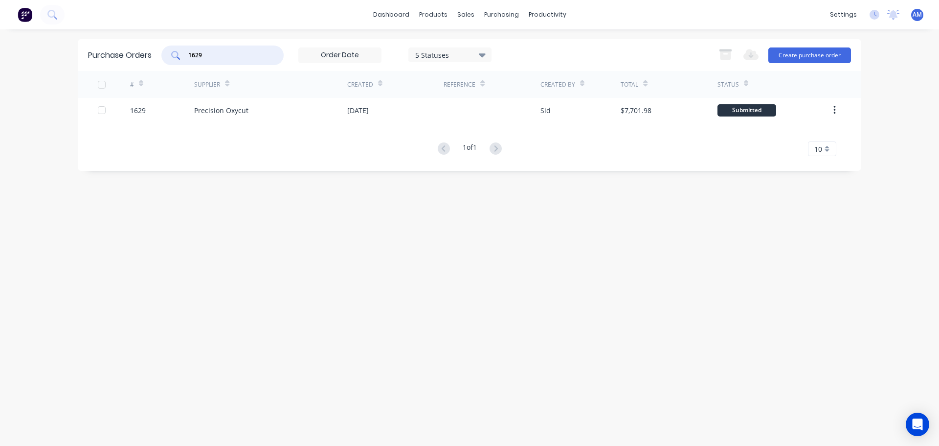
drag, startPoint x: 223, startPoint y: 59, endPoint x: 159, endPoint y: 59, distance: 63.6
click at [159, 59] on div "Purchase Orders 1629 5 Statuses 5 Statuses Export to Excel (XLSX) Create purcha…" at bounding box center [469, 55] width 783 height 32
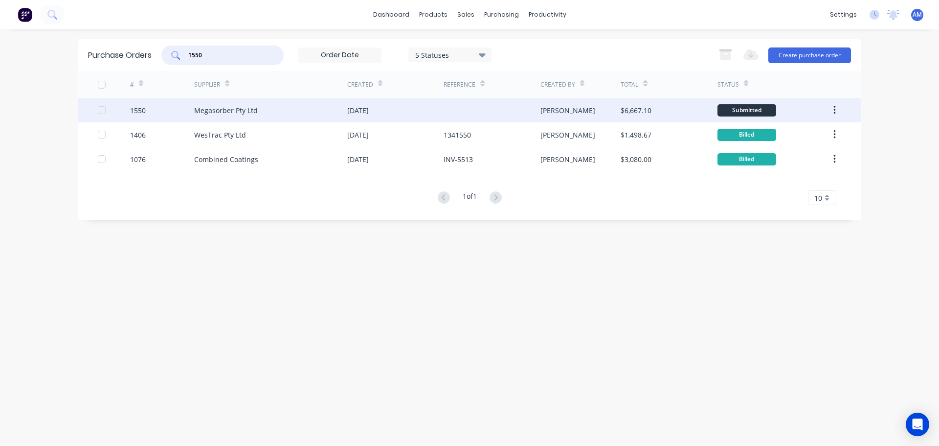
type input "1550"
click at [369, 109] on div "[DATE]" at bounding box center [358, 110] width 22 height 10
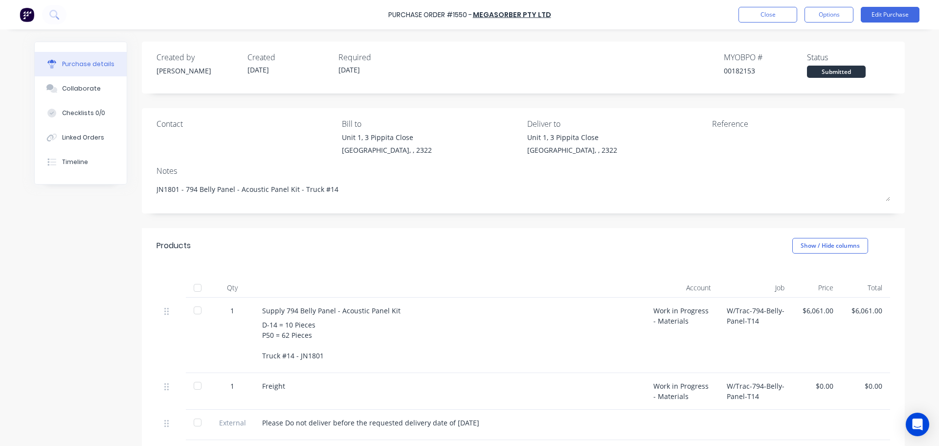
click at [195, 289] on div at bounding box center [198, 288] width 20 height 20
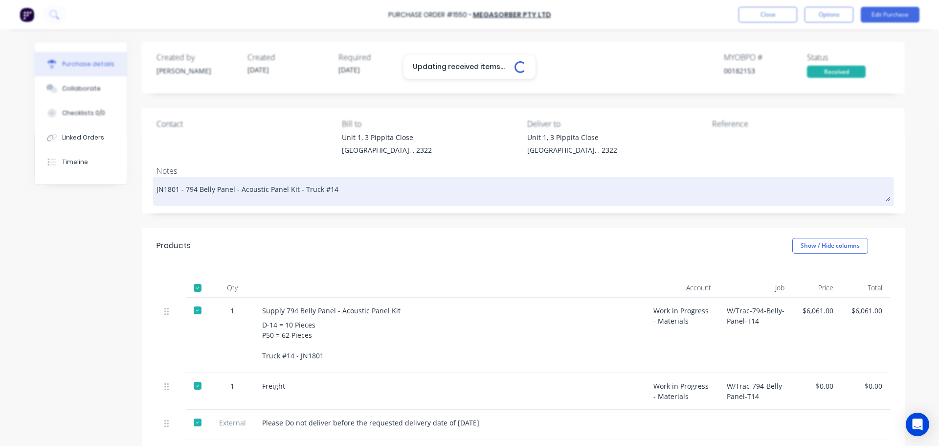
type textarea "x"
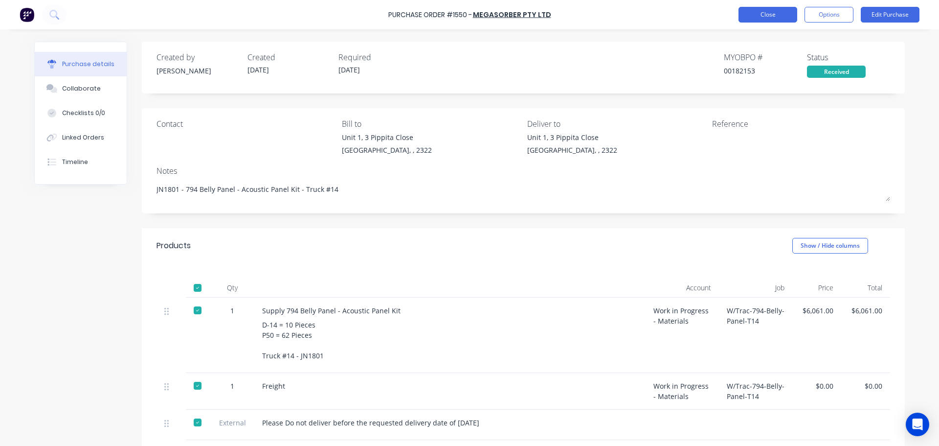
click at [768, 18] on button "Close" at bounding box center [768, 15] width 59 height 16
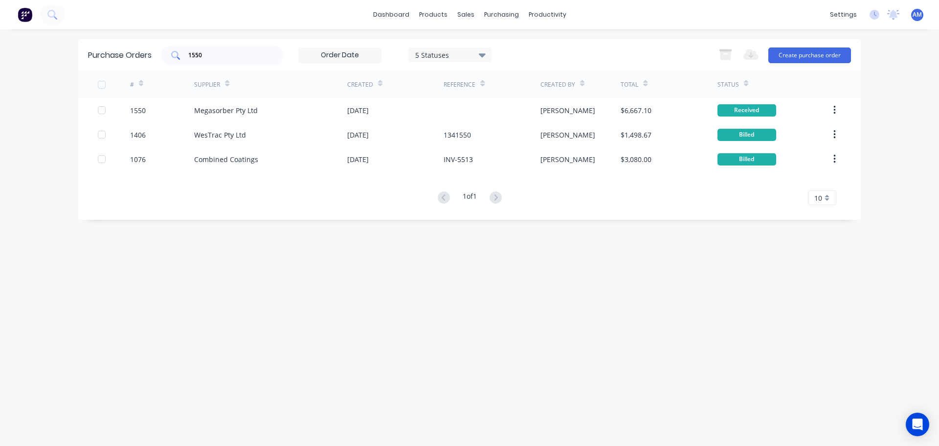
drag, startPoint x: 223, startPoint y: 48, endPoint x: 188, endPoint y: 52, distance: 34.9
click at [188, 52] on div "1550" at bounding box center [222, 55] width 122 height 20
drag, startPoint x: 209, startPoint y: 54, endPoint x: 183, endPoint y: 51, distance: 26.6
click at [183, 51] on div "1550" at bounding box center [222, 55] width 122 height 20
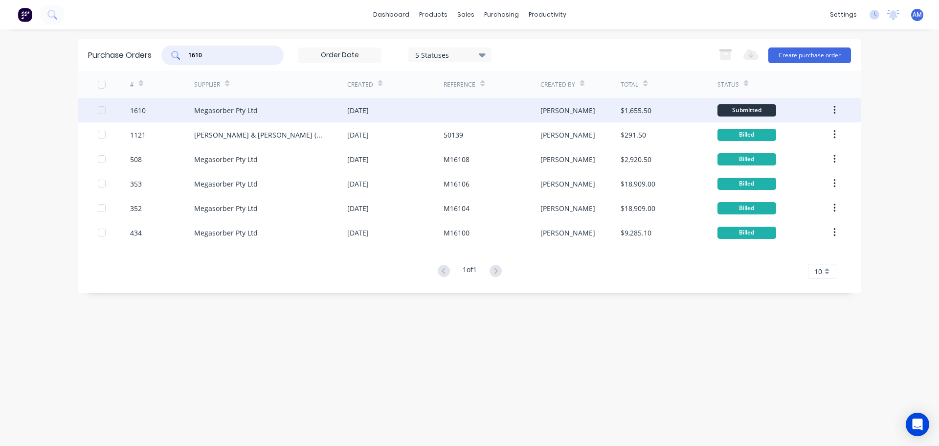
type input "1610"
click at [367, 107] on div "[DATE]" at bounding box center [358, 110] width 22 height 10
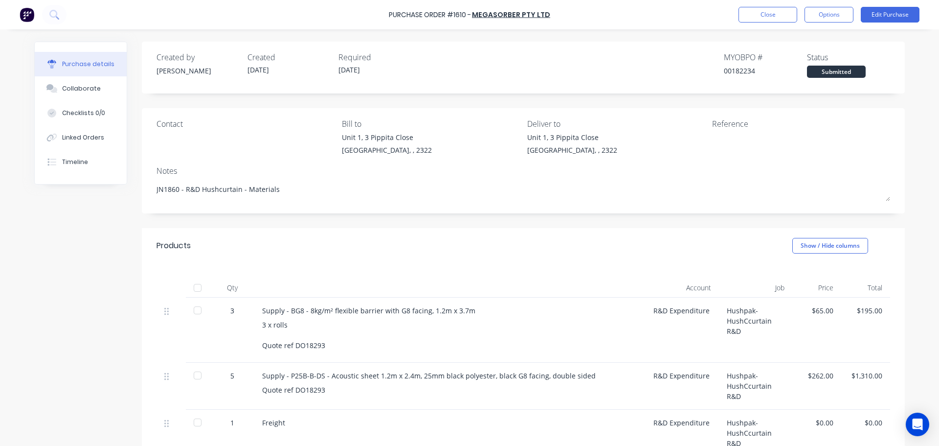
click at [195, 287] on div at bounding box center [198, 288] width 20 height 20
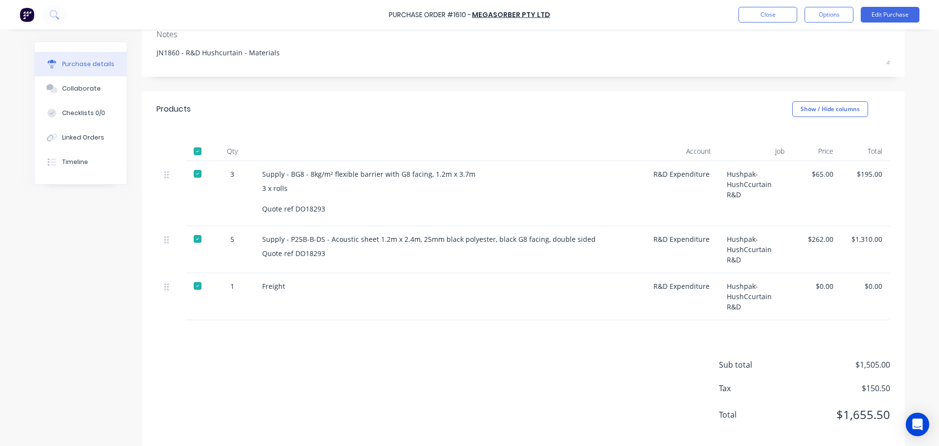
scroll to position [150, 0]
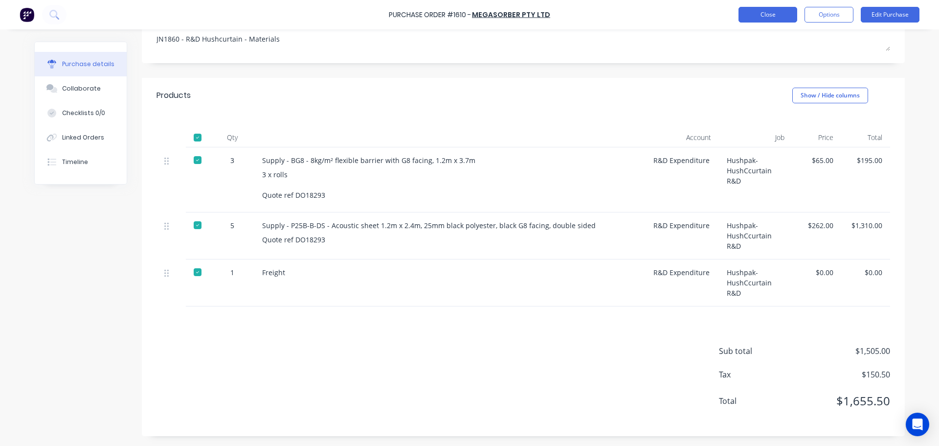
click at [770, 13] on button "Close" at bounding box center [768, 15] width 59 height 16
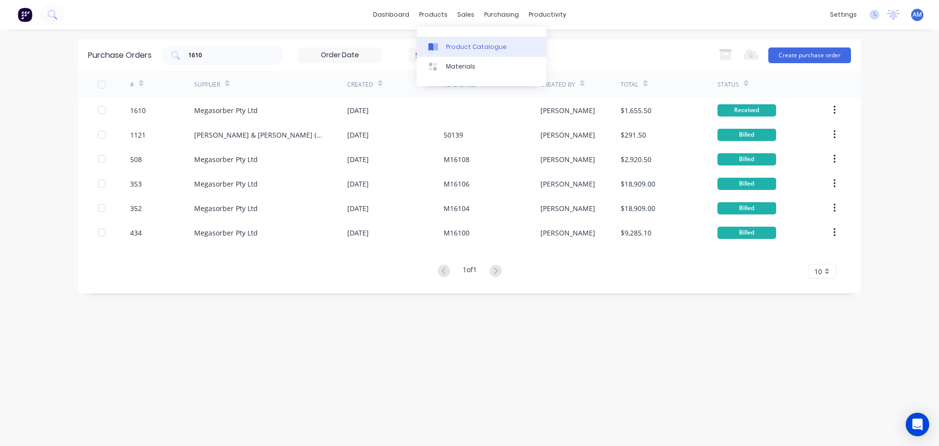
click at [457, 45] on div "Product Catalogue" at bounding box center [476, 47] width 61 height 9
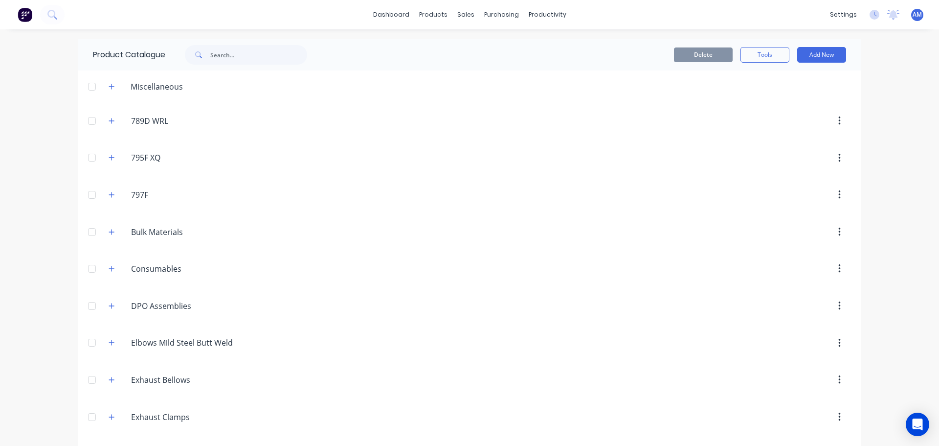
scroll to position [98, 0]
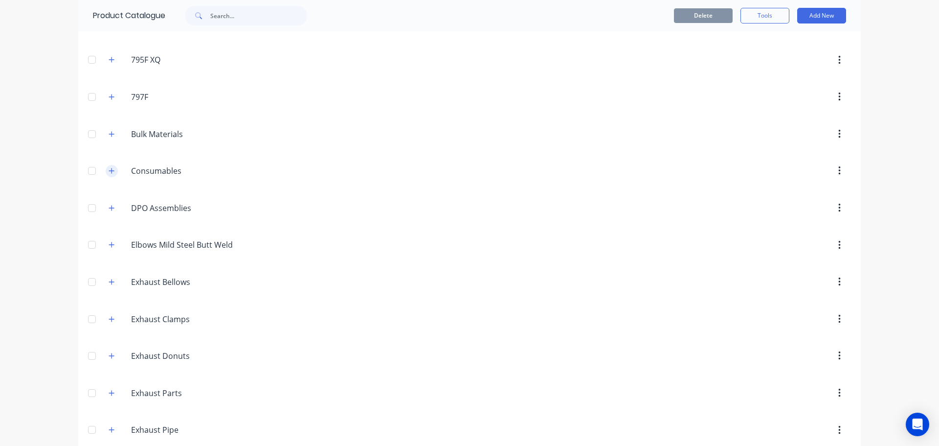
click at [109, 171] on icon "button" at bounding box center [111, 170] width 5 height 5
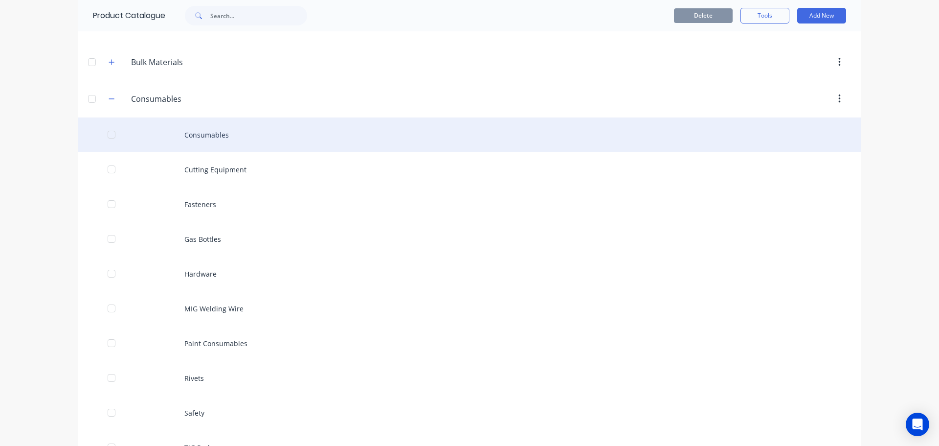
scroll to position [342, 0]
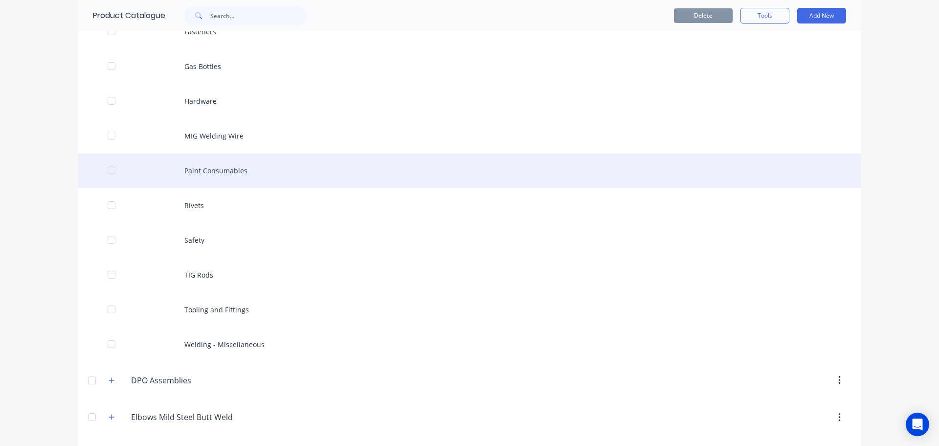
click at [206, 173] on div "Paint Consumables" at bounding box center [469, 170] width 783 height 35
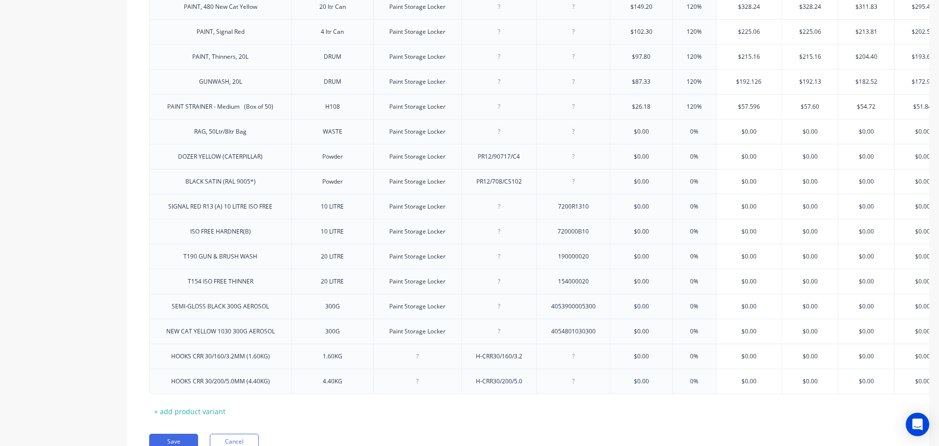
scroll to position [749, 0]
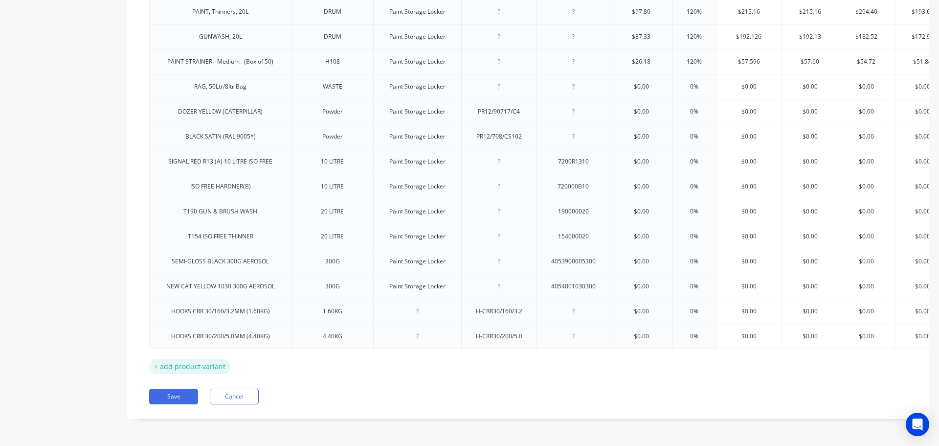
click at [187, 358] on div "+ add product variant" at bounding box center [189, 365] width 81 height 15
type textarea "x"
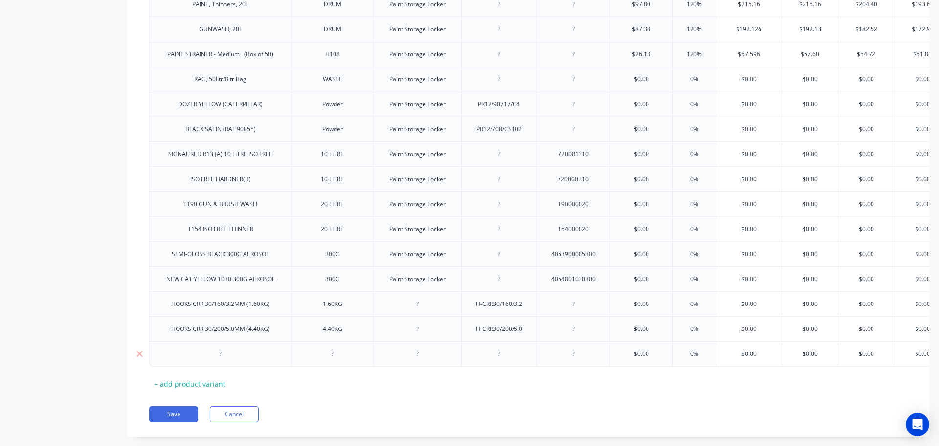
click at [218, 358] on div at bounding box center [220, 353] width 49 height 13
paste div
type textarea "x"
click at [335, 358] on div at bounding box center [332, 353] width 49 height 13
paste div
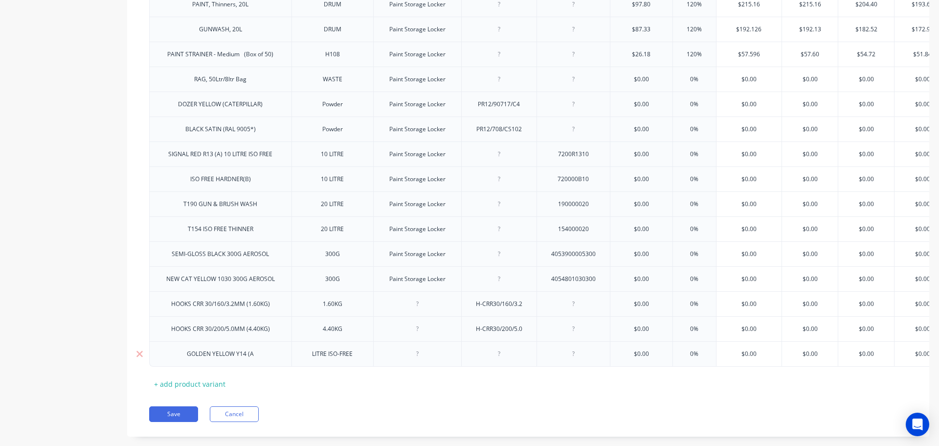
click at [256, 355] on div "GOLDEN YELLOW Y14 (A" at bounding box center [220, 353] width 83 height 13
click at [419, 282] on div "Paint Storage Locker" at bounding box center [417, 278] width 72 height 13
drag, startPoint x: 445, startPoint y: 282, endPoint x: 387, endPoint y: 282, distance: 57.7
click at [387, 282] on div "Paint Storage Locker" at bounding box center [417, 278] width 72 height 13
copy div "Paint Storage Locker"
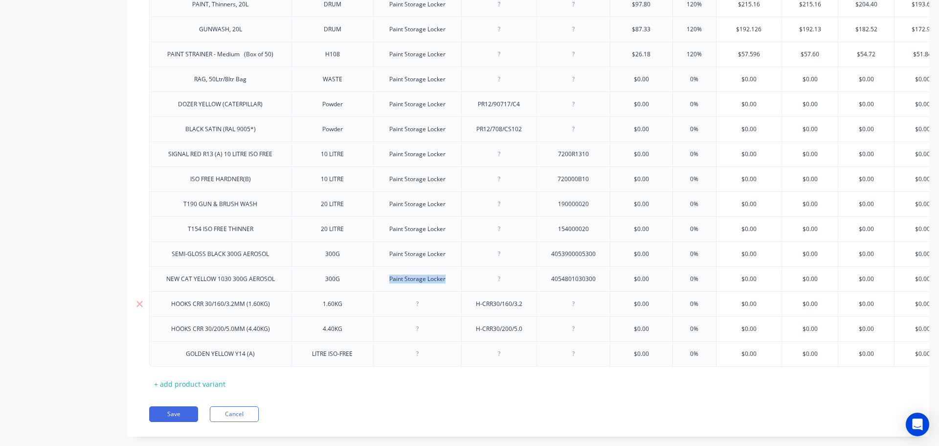
type textarea "x"
click at [416, 307] on div at bounding box center [417, 303] width 49 height 13
paste div
type textarea "x"
click at [418, 334] on div at bounding box center [417, 328] width 49 height 13
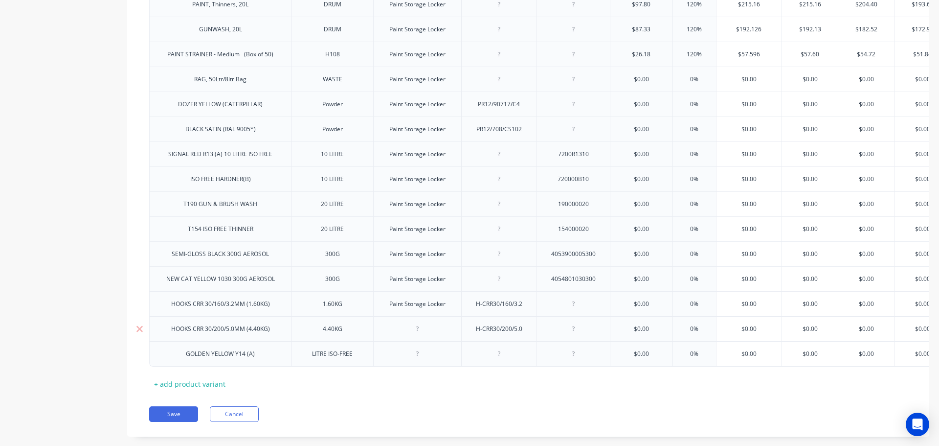
paste div
type textarea "x"
click at [421, 353] on div at bounding box center [417, 353] width 49 height 13
paste div
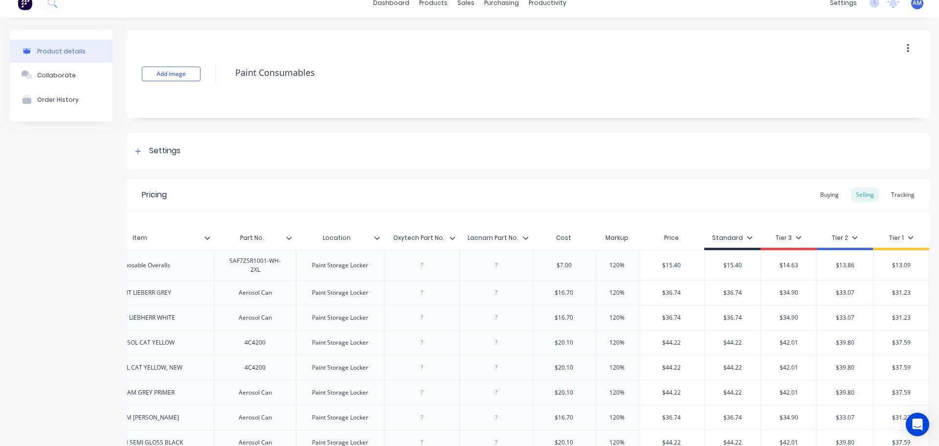
scroll to position [0, 0]
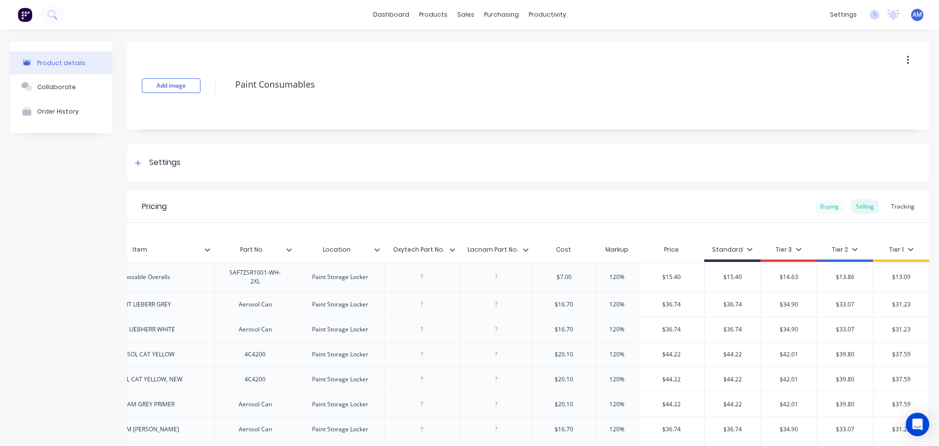
click at [822, 205] on div "Buying" at bounding box center [829, 206] width 28 height 15
type textarea "x"
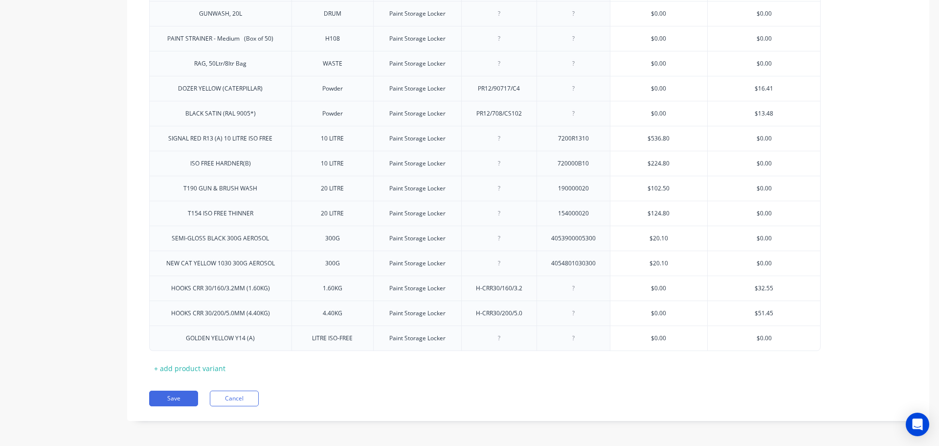
scroll to position [764, 0]
click at [573, 341] on div at bounding box center [573, 336] width 49 height 13
paste div
type textarea "x"
type input "$0.00"
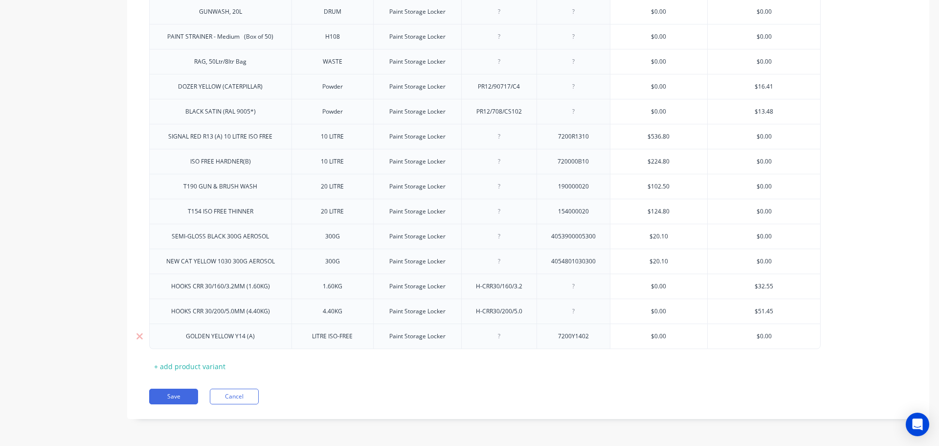
drag, startPoint x: 776, startPoint y: 334, endPoint x: 752, endPoint y: 332, distance: 23.6
click at [752, 332] on input "$0.00" at bounding box center [764, 336] width 112 height 9
paste input "15.6"
type textarea "x"
type input "15.60"
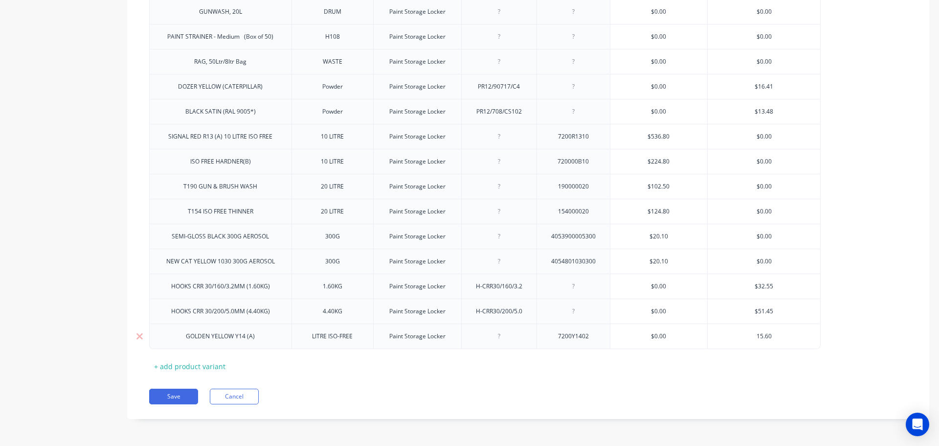
click at [754, 334] on input "15.60" at bounding box center [764, 336] width 112 height 9
type textarea "x"
type input "115.60"
click at [209, 366] on div "+ add product variant" at bounding box center [189, 365] width 81 height 15
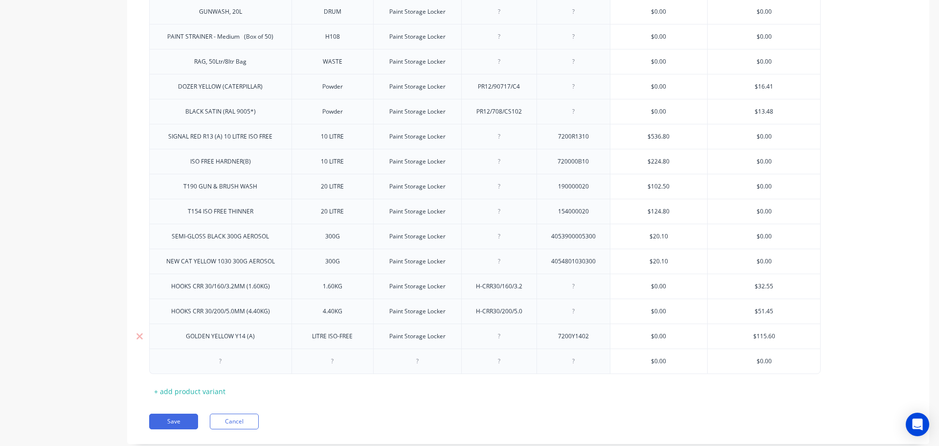
click at [314, 336] on div "LITRE ISO-FREE" at bounding box center [332, 336] width 56 height 13
type textarea "x"
click at [218, 366] on div at bounding box center [220, 361] width 49 height 13
paste div
click at [188, 361] on div "SO-FREE HARDENER (B)" at bounding box center [220, 361] width 80 height 13
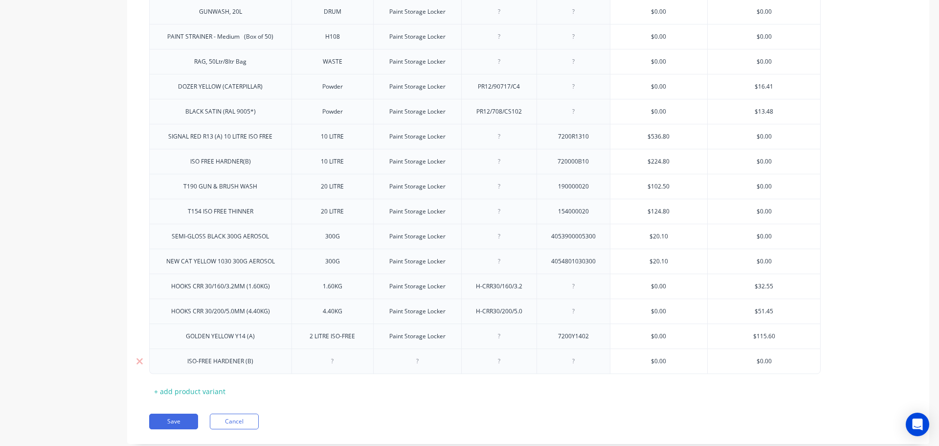
type textarea "x"
click at [333, 363] on div at bounding box center [332, 361] width 49 height 13
paste div
type textarea "x"
click at [574, 363] on div at bounding box center [573, 361] width 49 height 13
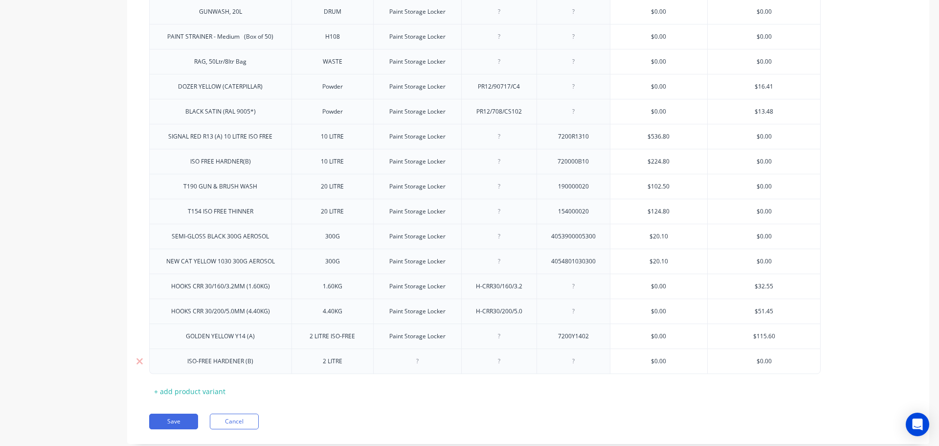
paste div
type textarea "x"
type input "$0.00"
drag, startPoint x: 773, startPoint y: 359, endPoint x: 757, endPoint y: 359, distance: 16.1
click at [757, 359] on input "$0.00" at bounding box center [764, 361] width 112 height 9
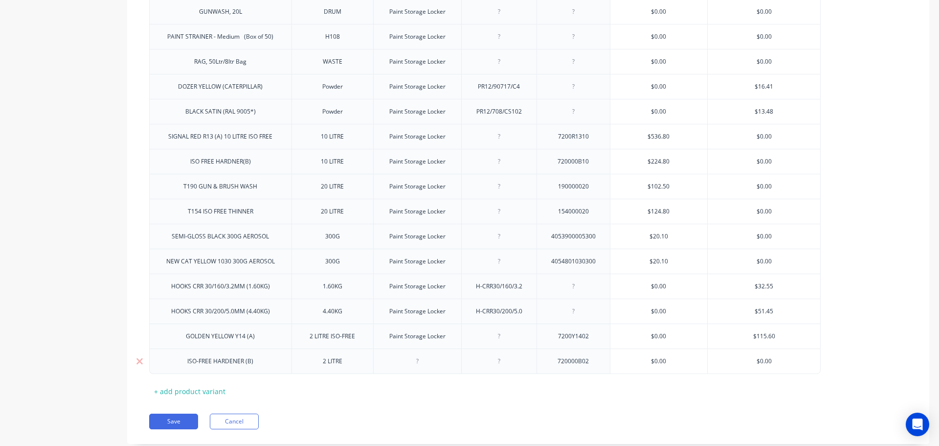
paste input "50.8"
type textarea "x"
type input "50.80"
click at [197, 422] on button "Save" at bounding box center [173, 421] width 49 height 16
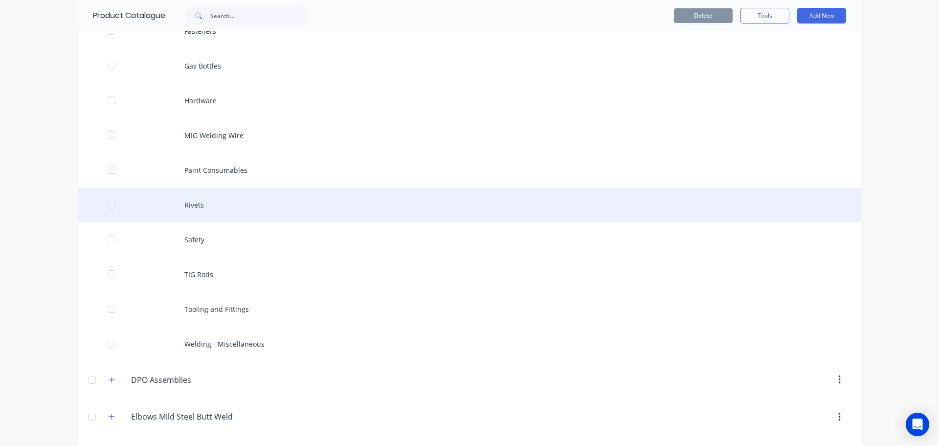
scroll to position [342, 0]
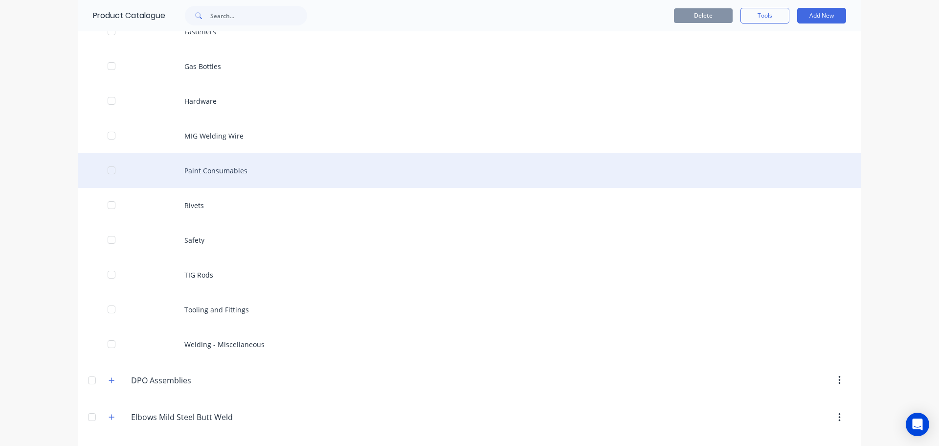
click at [209, 170] on div "Paint Consumables" at bounding box center [469, 170] width 783 height 35
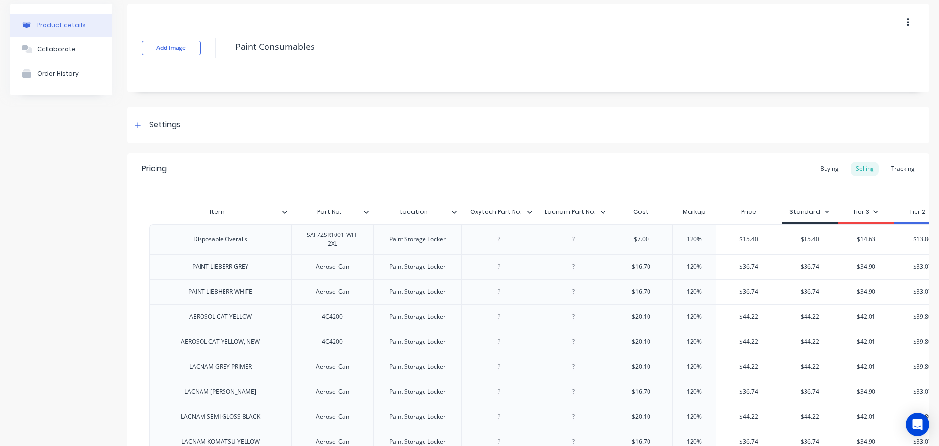
type textarea "x"
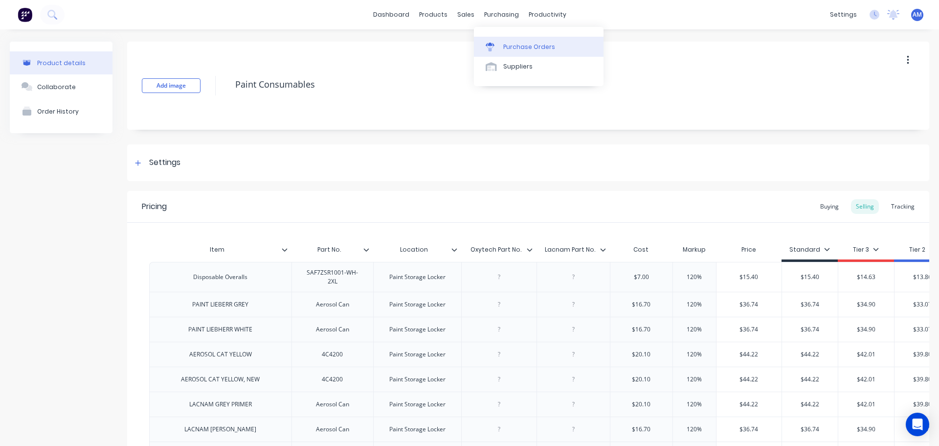
click at [521, 41] on link "Purchase Orders" at bounding box center [539, 47] width 130 height 20
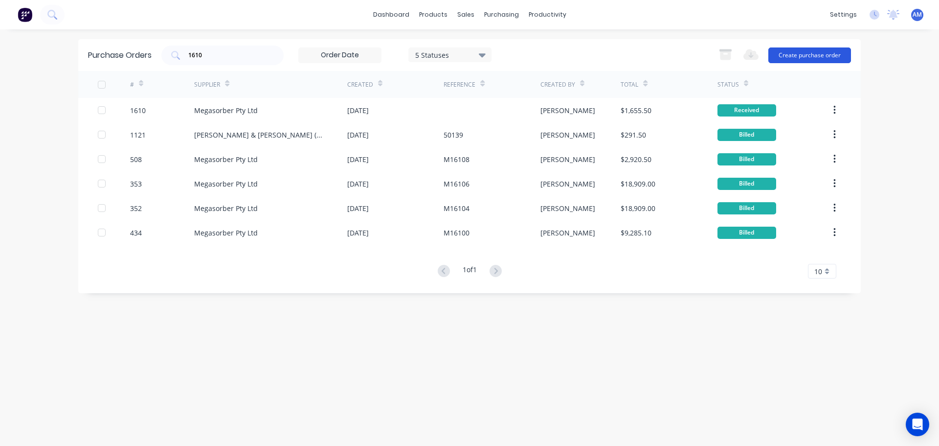
click at [806, 56] on button "Create purchase order" at bounding box center [809, 55] width 83 height 16
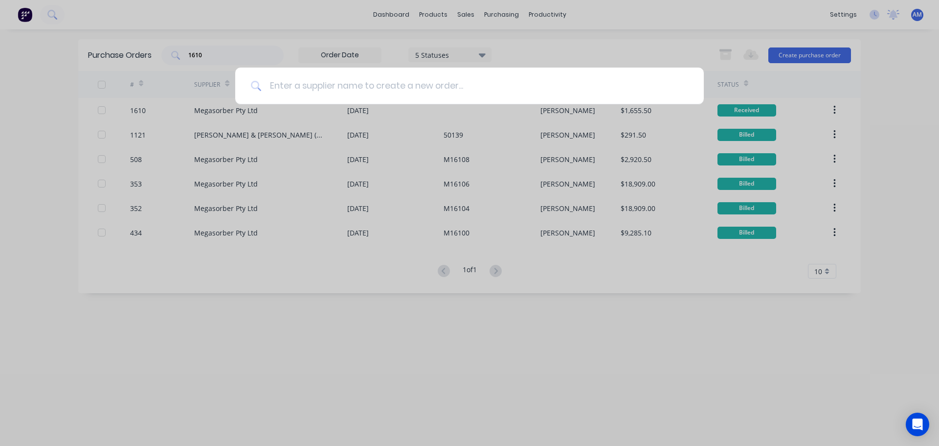
click at [357, 94] on input at bounding box center [475, 85] width 426 height 37
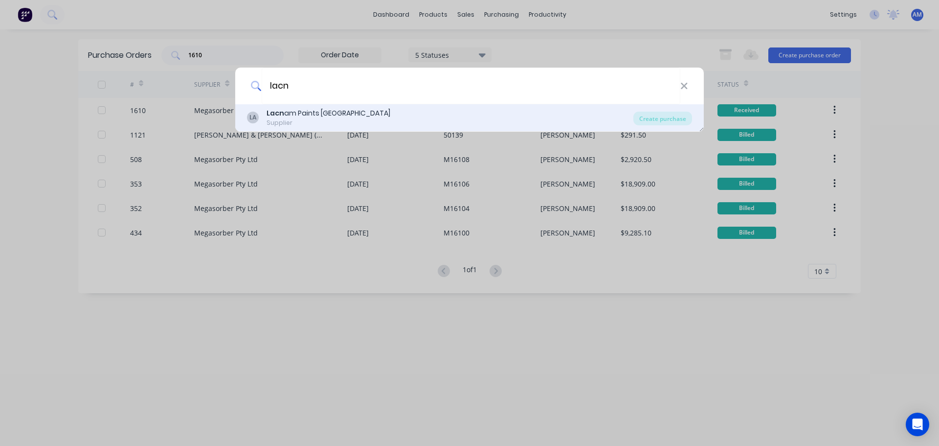
type input "lacn"
click at [310, 110] on div "Lacn am Paints Australia" at bounding box center [329, 113] width 124 height 10
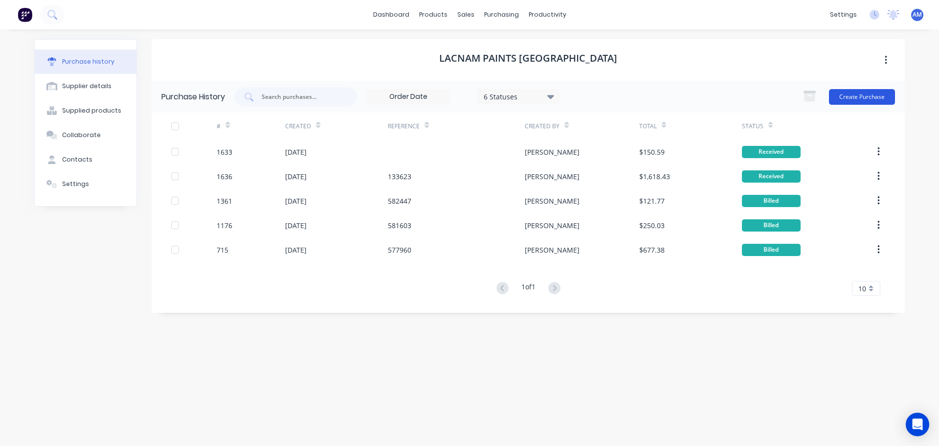
click at [862, 100] on button "Create Purchase" at bounding box center [862, 97] width 66 height 16
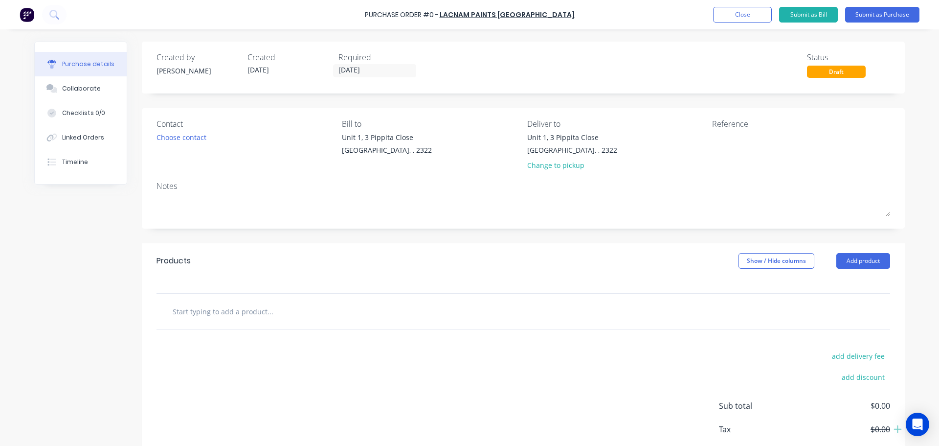
click at [227, 315] on input "text" at bounding box center [270, 311] width 196 height 20
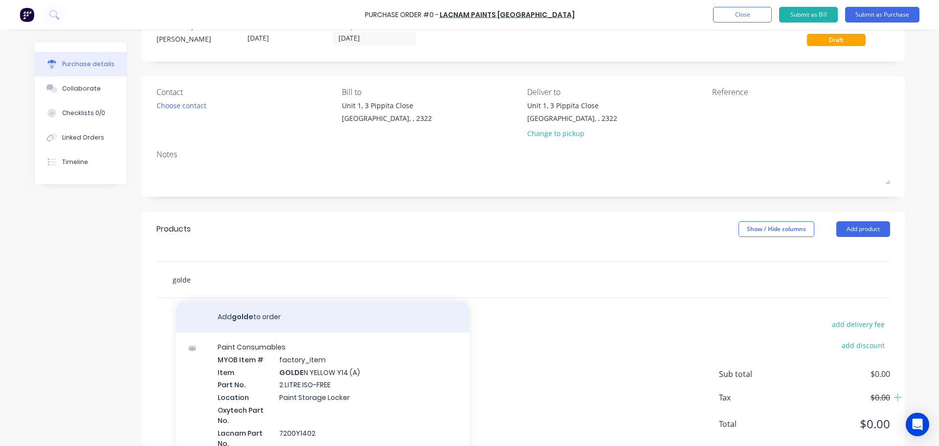
scroll to position [68, 0]
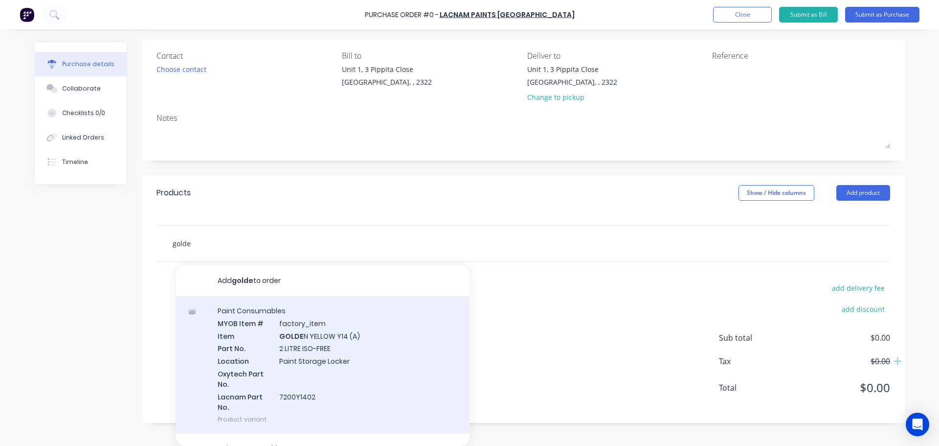
type input "golde"
click at [313, 358] on div "Paint Consumables MYOB Item # factory_item Item GOLDE N YELLOW Y14 (A) Part No.…" at bounding box center [322, 364] width 293 height 137
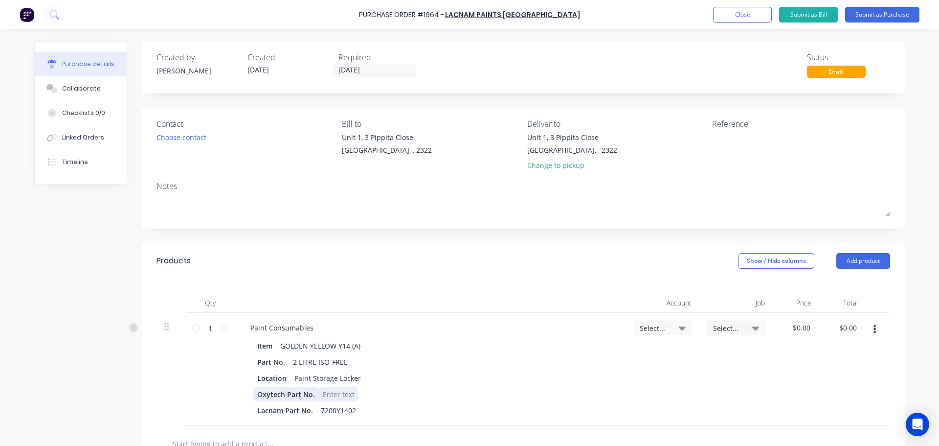
drag, startPoint x: 314, startPoint y: 396, endPoint x: 266, endPoint y: 393, distance: 48.1
click at [266, 393] on div "Oxytech Part No." at bounding box center [428, 394] width 350 height 14
drag, startPoint x: 311, startPoint y: 392, endPoint x: 243, endPoint y: 388, distance: 67.6
click at [243, 388] on div "Item GOLDEN YELLOW Y14 (A) Part No. 2 LITRE ISO-FREE Location Paint Storage Loc…" at bounding box center [431, 377] width 376 height 79
drag, startPoint x: 812, startPoint y: 325, endPoint x: 775, endPoint y: 322, distance: 37.3
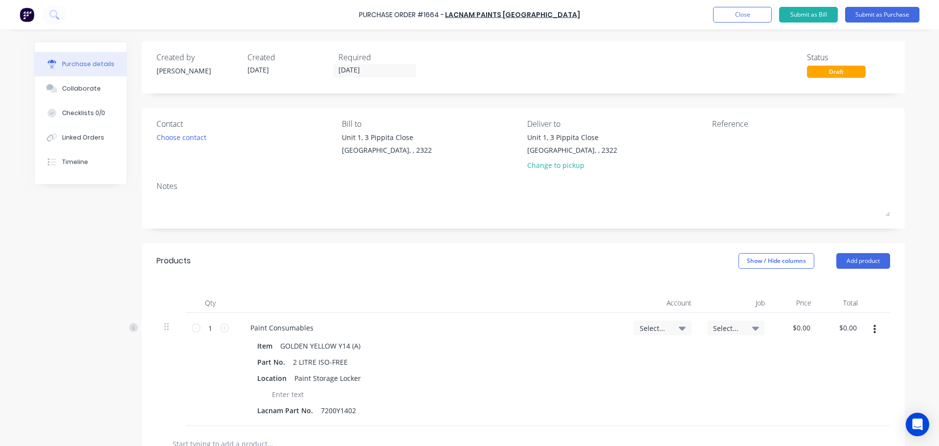
click at [775, 322] on div "$0.00 $0.00" at bounding box center [796, 369] width 46 height 113
click at [814, 325] on div "$0.00 $0.00" at bounding box center [796, 369] width 46 height 113
drag, startPoint x: 810, startPoint y: 328, endPoint x: 788, endPoint y: 331, distance: 21.7
click at [790, 329] on div "$0.00 $0.00" at bounding box center [803, 327] width 26 height 14
click at [795, 333] on input "0.00" at bounding box center [803, 327] width 19 height 14
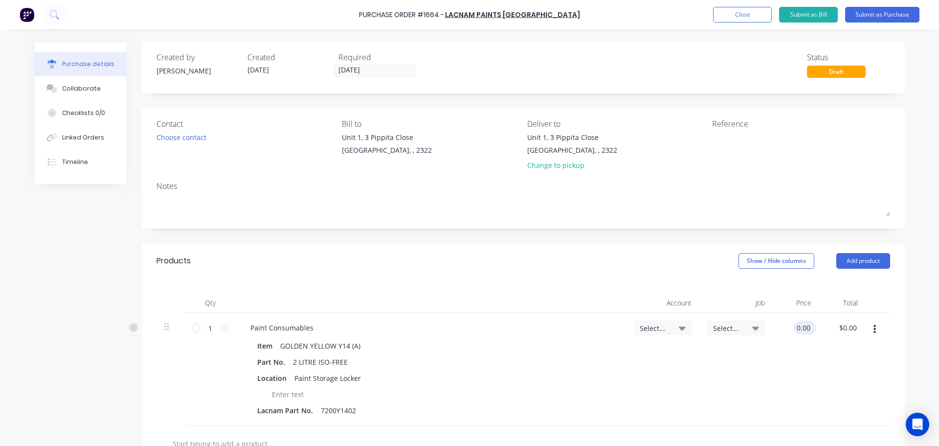
drag, startPoint x: 806, startPoint y: 328, endPoint x: 794, endPoint y: 328, distance: 12.2
click at [794, 328] on input "0.00" at bounding box center [803, 327] width 19 height 14
type input "$115.60"
click at [679, 328] on icon at bounding box center [682, 328] width 7 height 4
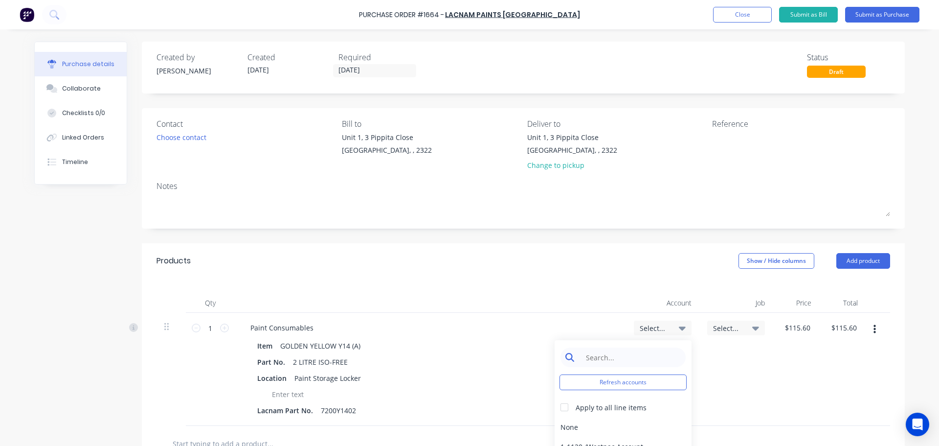
click at [588, 363] on input at bounding box center [631, 357] width 100 height 20
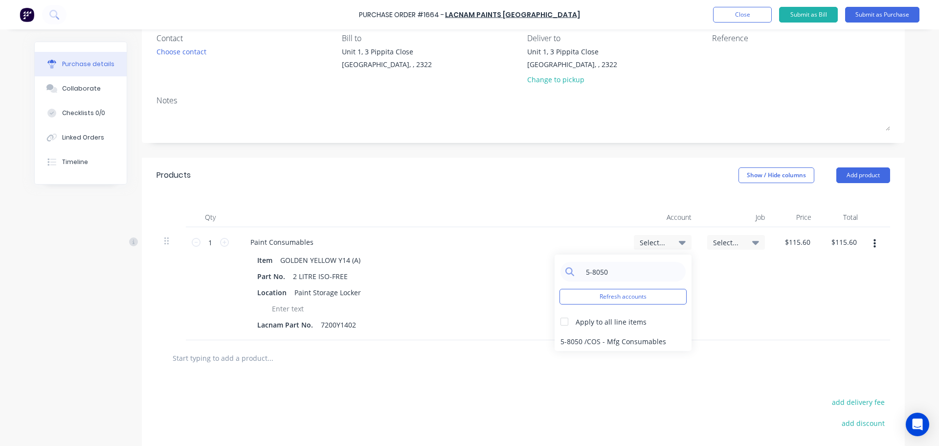
scroll to position [98, 0]
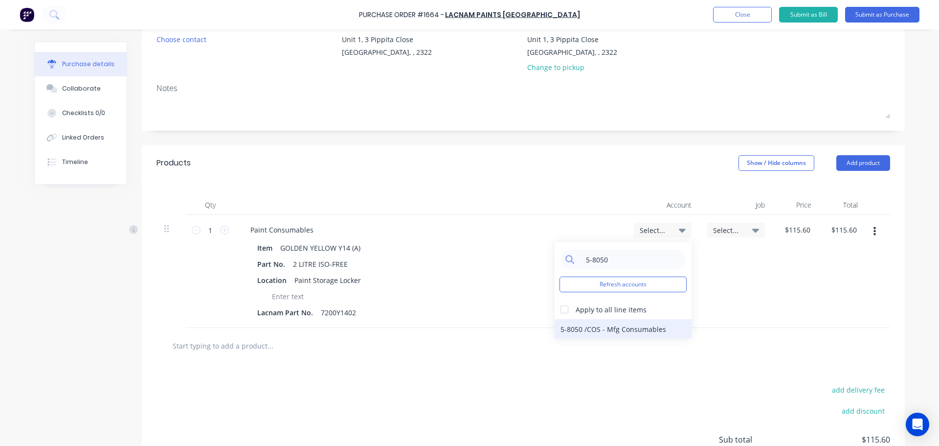
type input "5-8050"
click at [599, 323] on div "5-8050 / COS - Mfg Consumables" at bounding box center [623, 329] width 137 height 20
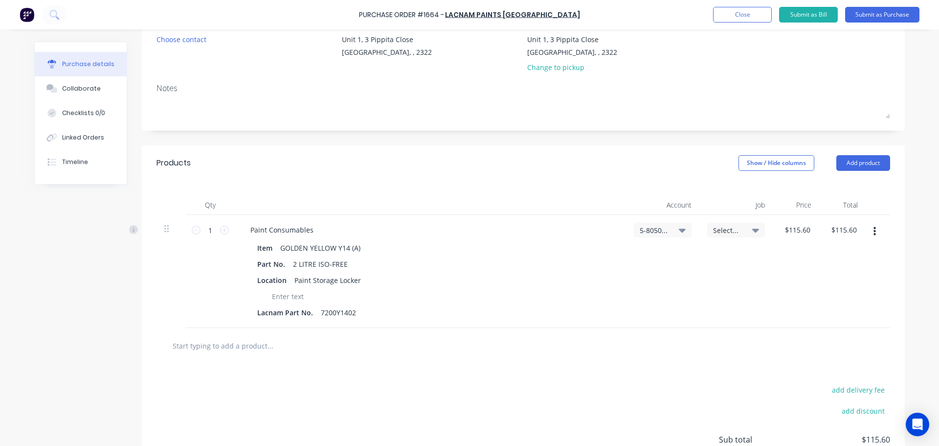
click at [270, 345] on input "text" at bounding box center [270, 346] width 196 height 20
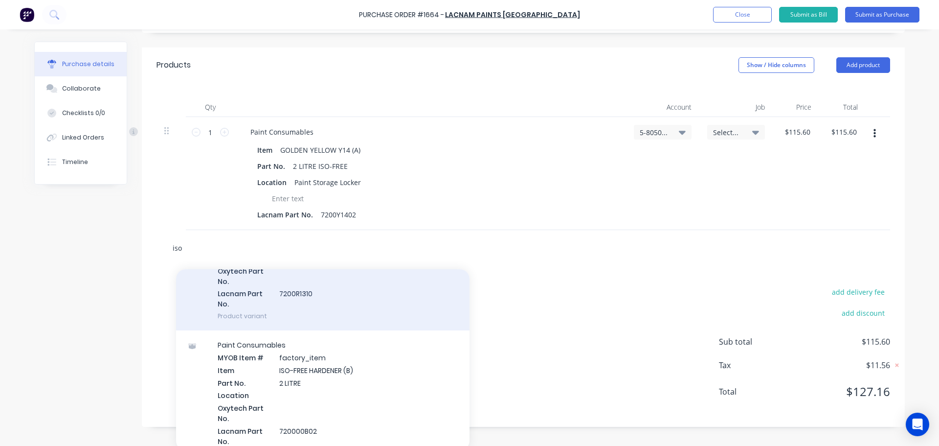
scroll to position [293, 0]
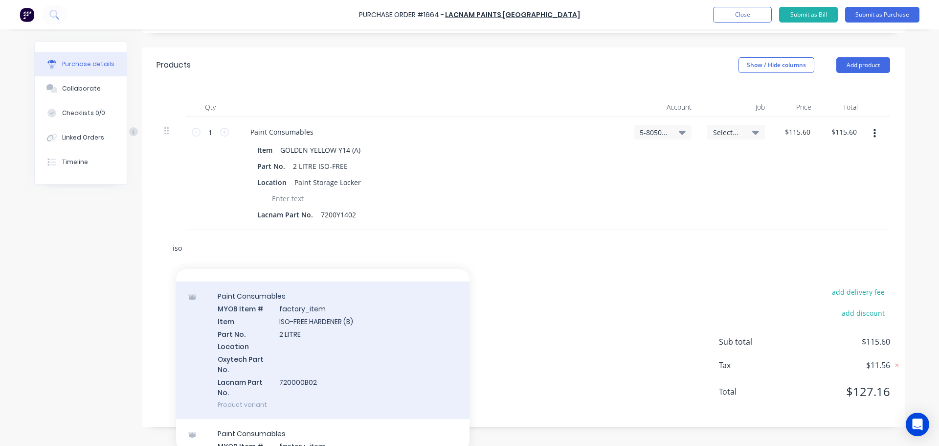
type input "iso"
click at [314, 321] on div "Paint Consumables MYOB Item # factory_item Item ISO-FREE HARDENER (B) Part No. …" at bounding box center [322, 349] width 293 height 137
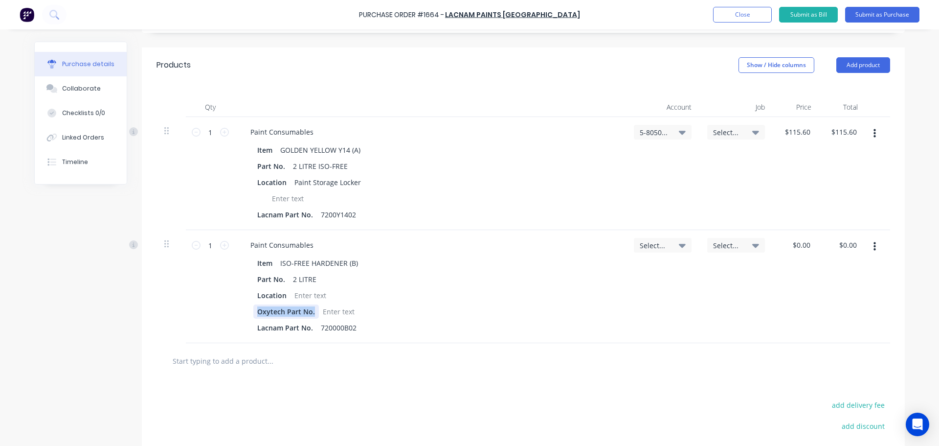
drag, startPoint x: 312, startPoint y: 312, endPoint x: 250, endPoint y: 308, distance: 61.8
click at [253, 308] on div "Oxytech Part No." at bounding box center [286, 311] width 66 height 14
click at [679, 245] on icon at bounding box center [682, 246] width 7 height 4
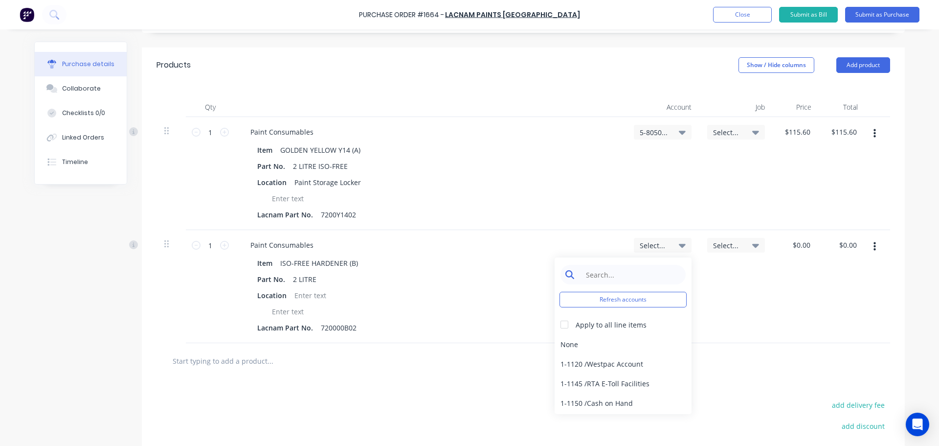
click at [619, 274] on input at bounding box center [631, 275] width 100 height 20
type input "5-805"
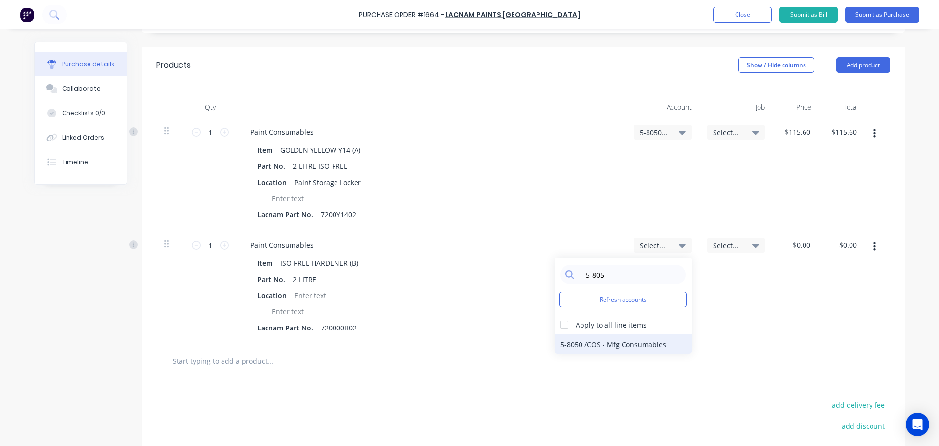
click at [601, 340] on div "5-8050 / COS - Mfg Consumables" at bounding box center [623, 344] width 137 height 20
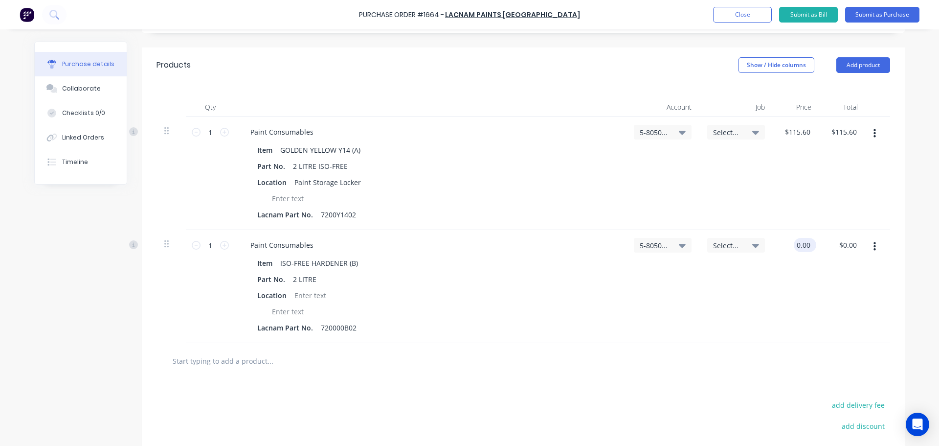
drag, startPoint x: 807, startPoint y: 246, endPoint x: 792, endPoint y: 242, distance: 15.5
click at [794, 242] on input "0.00" at bounding box center [803, 245] width 19 height 14
type input "$50.00"
click at [679, 131] on icon at bounding box center [682, 132] width 7 height 11
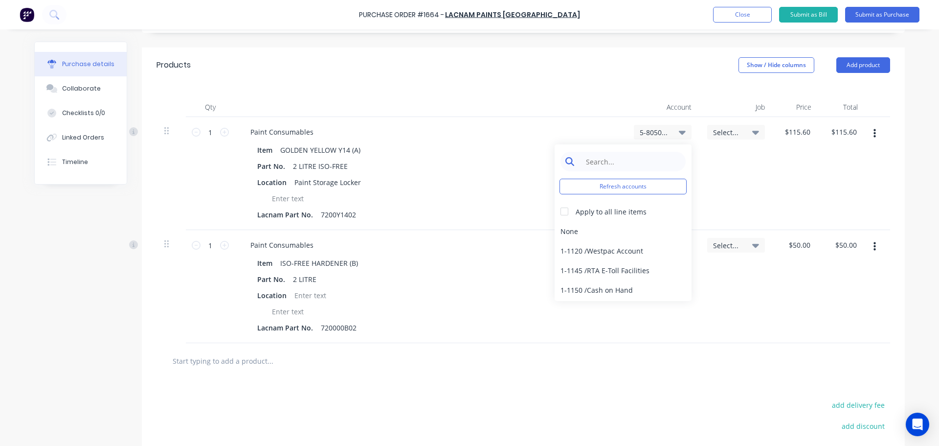
click at [636, 161] on input at bounding box center [631, 162] width 100 height 20
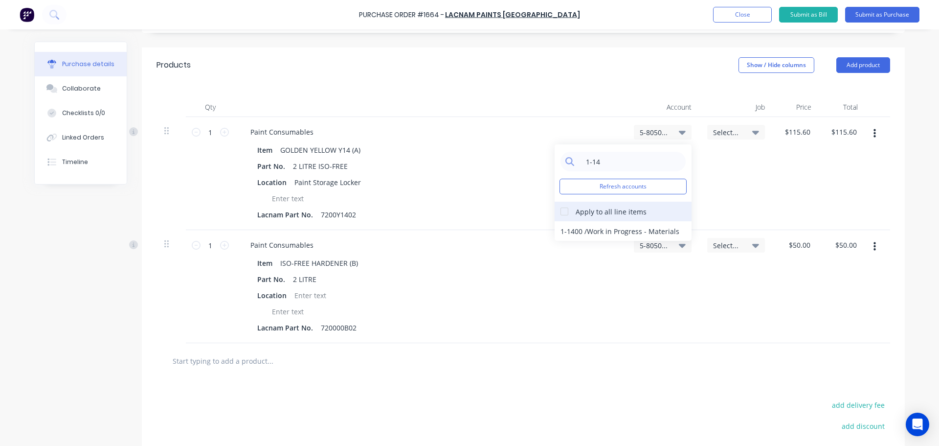
type input "1-14"
click at [560, 212] on div at bounding box center [565, 212] width 20 height 20
click at [599, 230] on div "1-1400 / Work in Progress - Materials" at bounding box center [623, 231] width 137 height 20
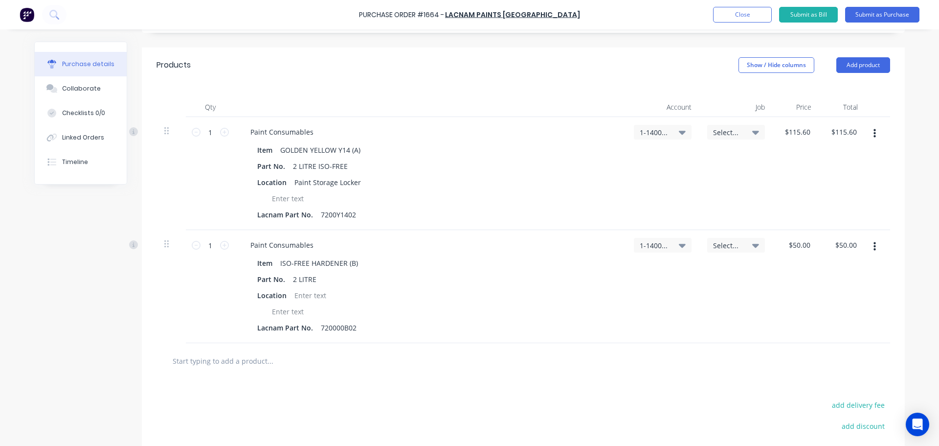
click at [755, 132] on icon at bounding box center [755, 132] width 7 height 11
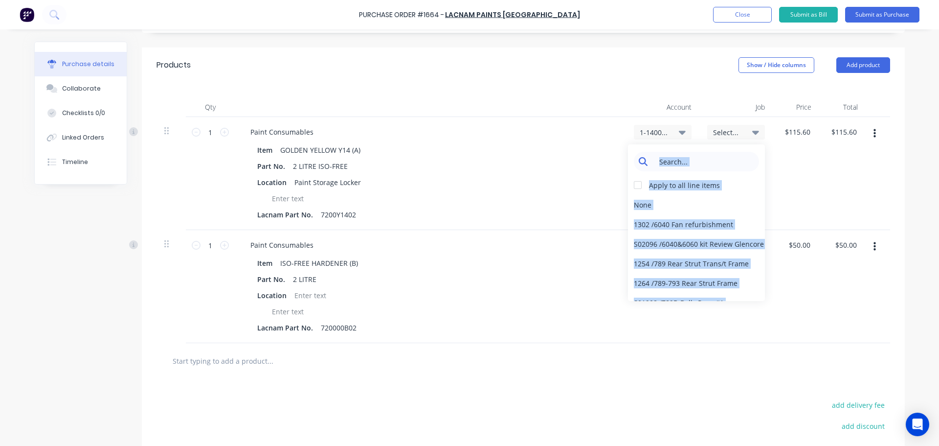
click at [703, 155] on input at bounding box center [704, 162] width 100 height 20
click at [700, 160] on input at bounding box center [704, 162] width 100 height 20
click at [725, 168] on input at bounding box center [704, 162] width 100 height 20
drag, startPoint x: 737, startPoint y: 163, endPoint x: 726, endPoint y: 160, distance: 11.3
click at [738, 163] on input at bounding box center [704, 162] width 100 height 20
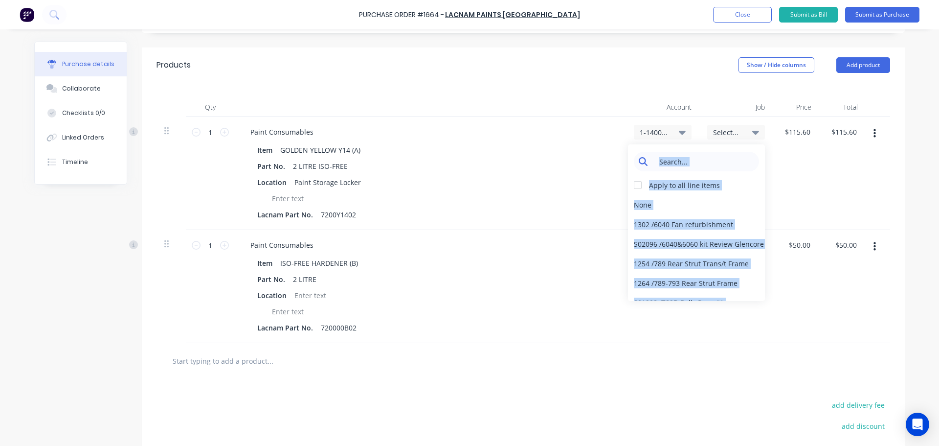
click at [722, 160] on input at bounding box center [704, 162] width 100 height 20
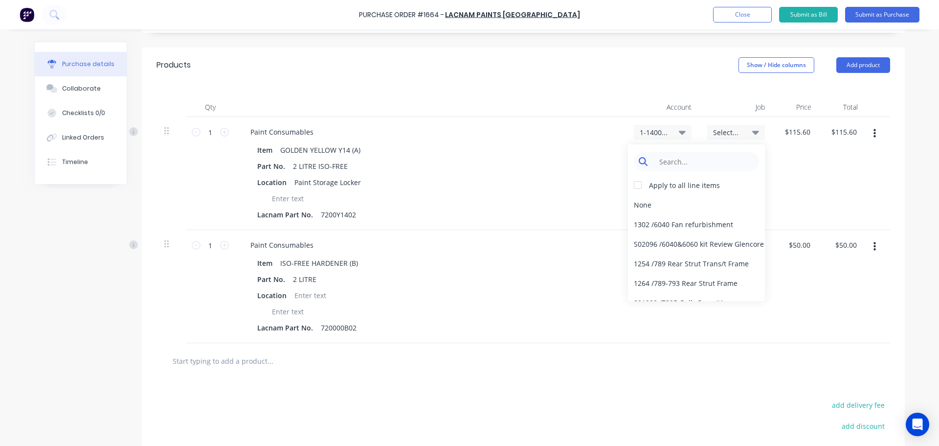
click at [706, 155] on input at bounding box center [704, 162] width 100 height 20
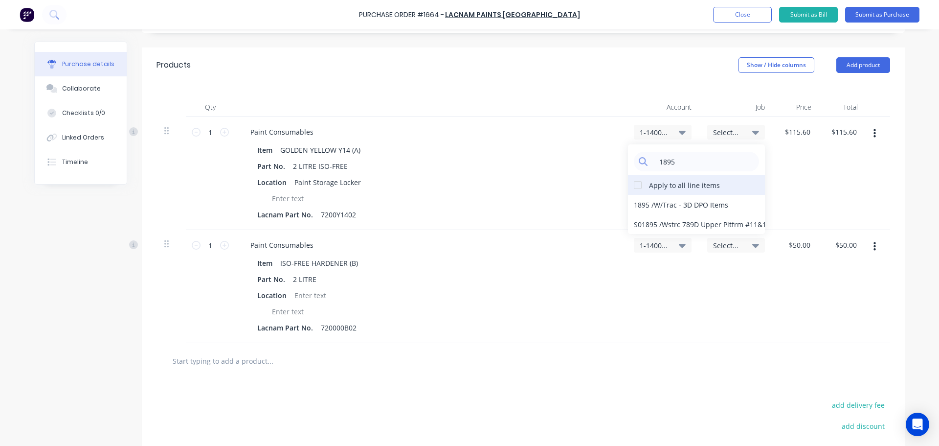
type input "1895"
click at [631, 187] on div at bounding box center [638, 185] width 20 height 20
click at [689, 203] on div "1895 / W/Trac - 3D DPO Items" at bounding box center [696, 205] width 137 height 20
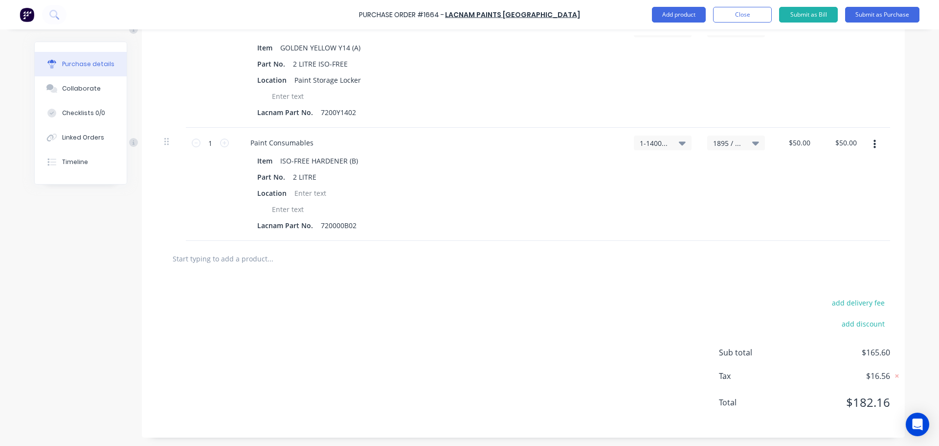
scroll to position [299, 0]
click at [232, 263] on input "text" at bounding box center [270, 257] width 196 height 20
drag, startPoint x: 192, startPoint y: 259, endPoint x: 209, endPoint y: 260, distance: 16.7
click at [194, 259] on input "deliver y" at bounding box center [270, 257] width 196 height 20
click at [172, 254] on input "delivery Fee" at bounding box center [270, 257] width 196 height 20
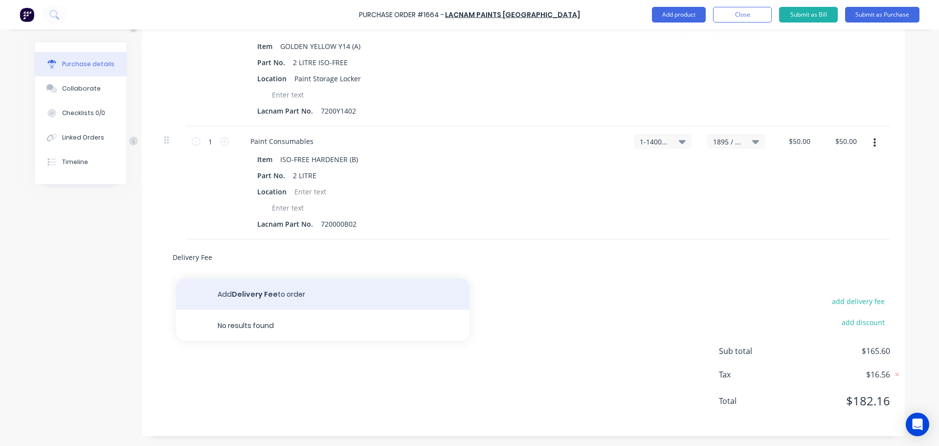
type input "Delivery Fee"
click at [264, 293] on button "Add Delivery Fee to order" at bounding box center [322, 293] width 293 height 31
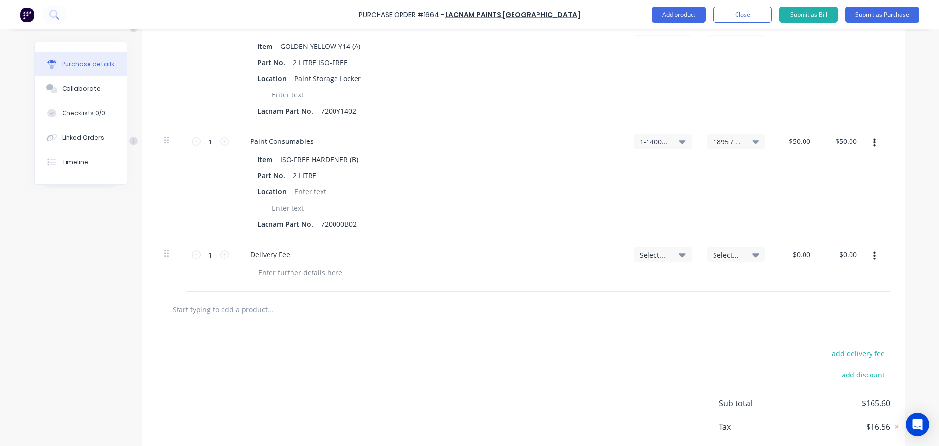
click at [679, 255] on icon at bounding box center [682, 255] width 7 height 4
click at [634, 285] on input at bounding box center [631, 284] width 100 height 20
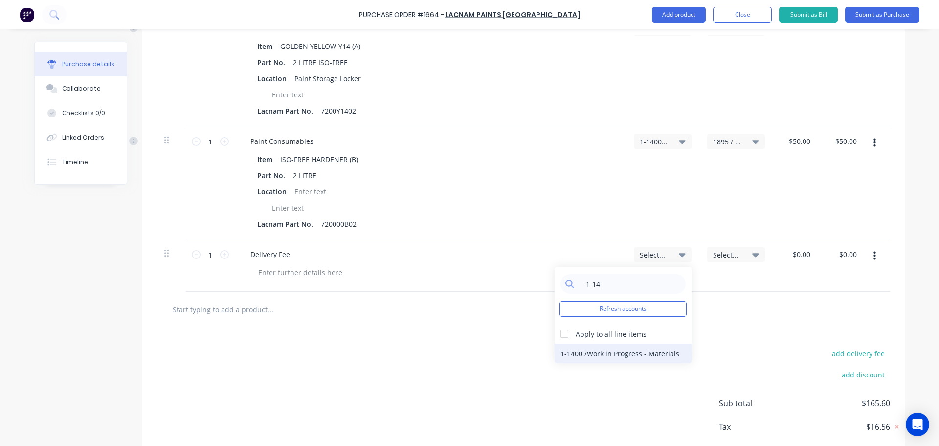
type input "1-14"
click at [606, 350] on div "1-1400 / Work in Progress - Materials" at bounding box center [623, 353] width 137 height 20
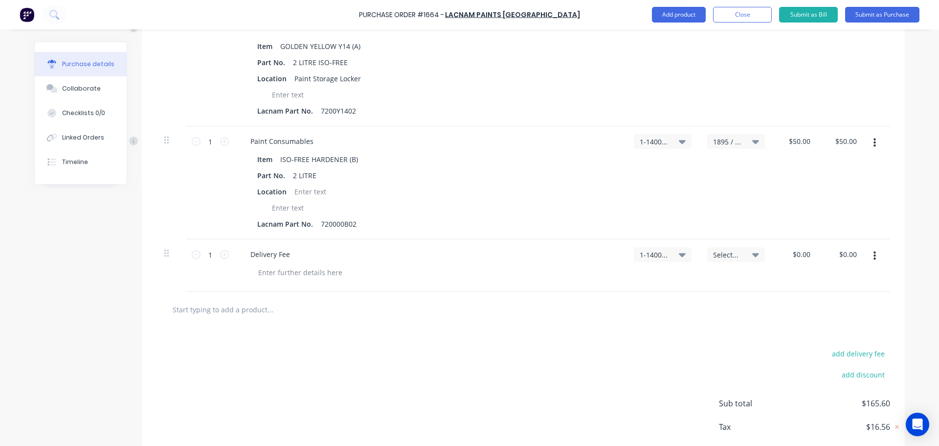
click at [752, 255] on icon at bounding box center [755, 255] width 7 height 4
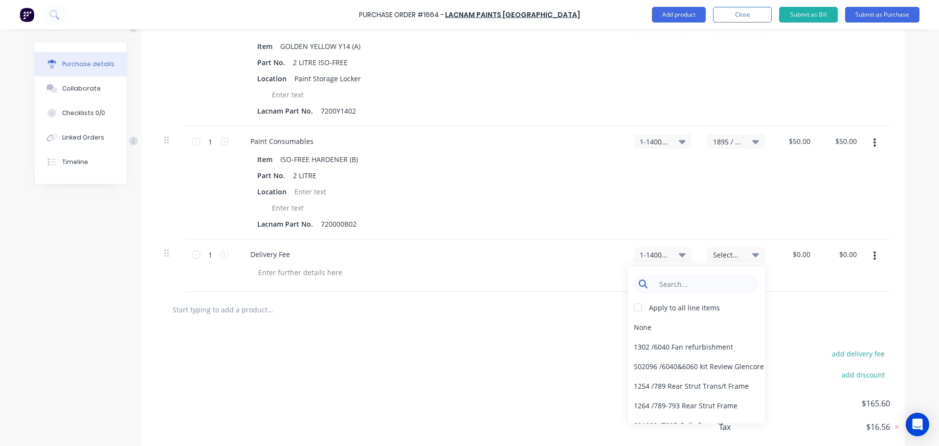
click at [695, 278] on input at bounding box center [704, 284] width 100 height 20
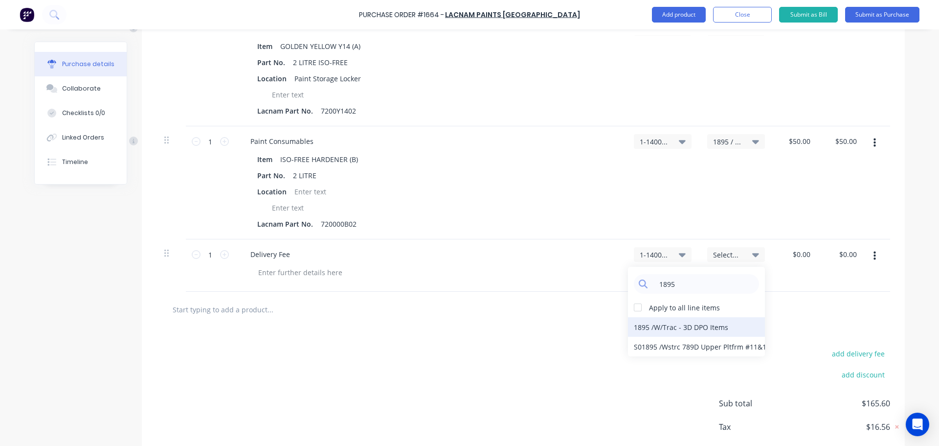
type input "1895"
click at [685, 326] on div "1895 / W/Trac - 3D DPO Items" at bounding box center [696, 327] width 137 height 20
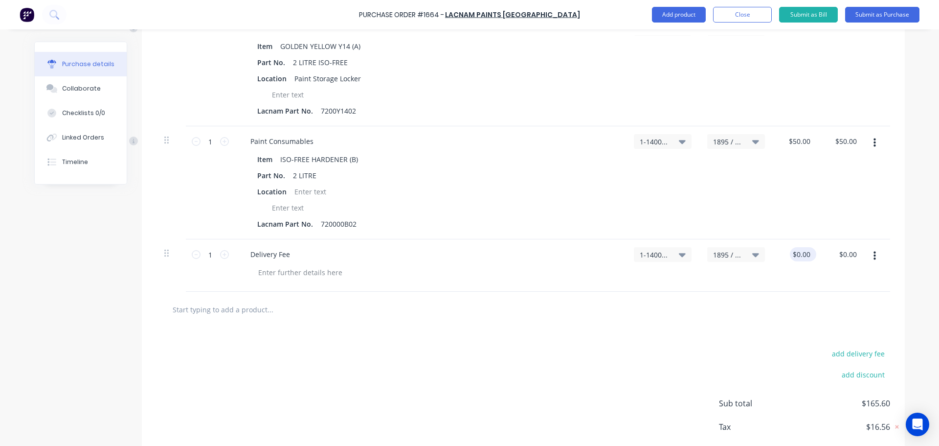
click at [809, 253] on div "$0.00 $0.00" at bounding box center [803, 254] width 26 height 14
drag, startPoint x: 806, startPoint y: 253, endPoint x: 791, endPoint y: 253, distance: 15.2
click at [794, 253] on input "0.00" at bounding box center [803, 254] width 19 height 14
type input "$11.00"
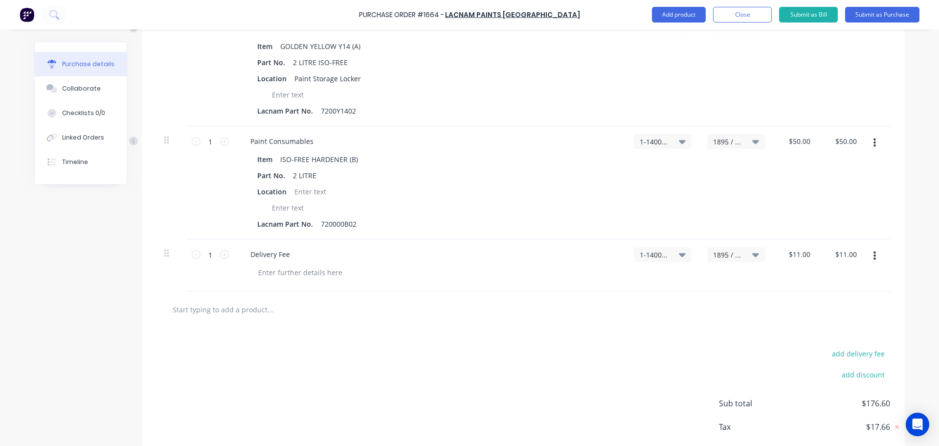
click at [537, 317] on div at bounding box center [523, 309] width 718 height 20
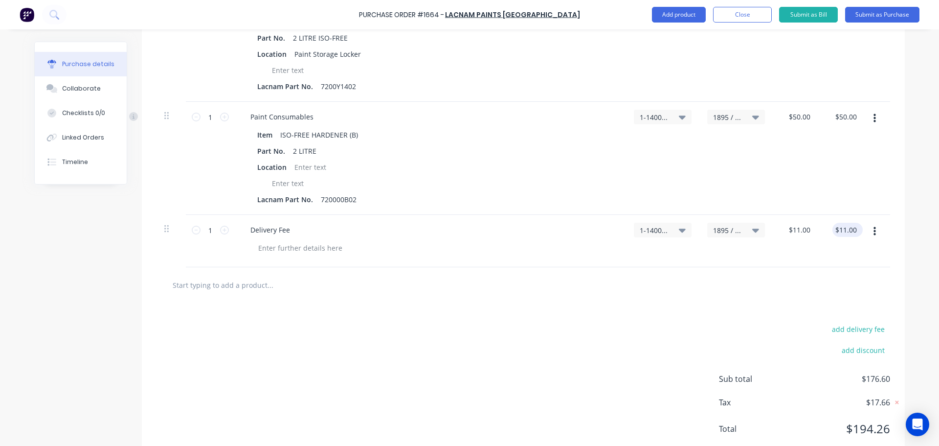
scroll to position [352, 0]
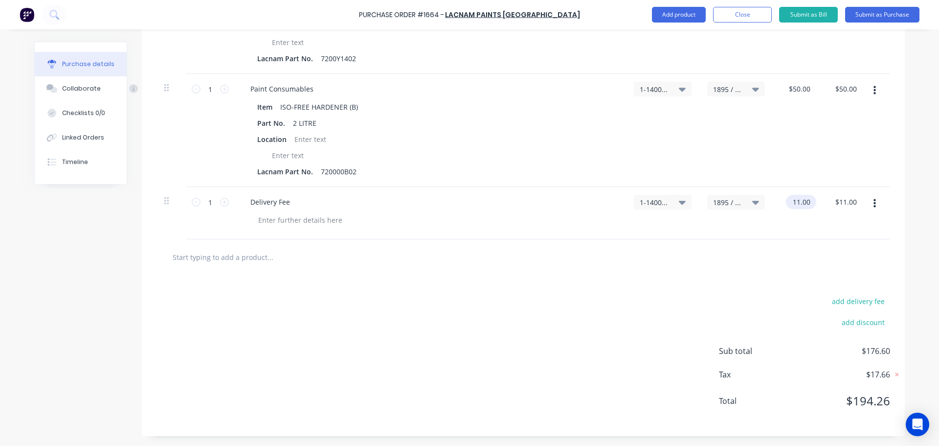
click at [796, 201] on input "11.00" at bounding box center [799, 202] width 26 height 14
click at [795, 203] on input "11.00" at bounding box center [801, 202] width 22 height 14
click at [796, 203] on input "11.00" at bounding box center [801, 202] width 22 height 14
type input "$10.00"
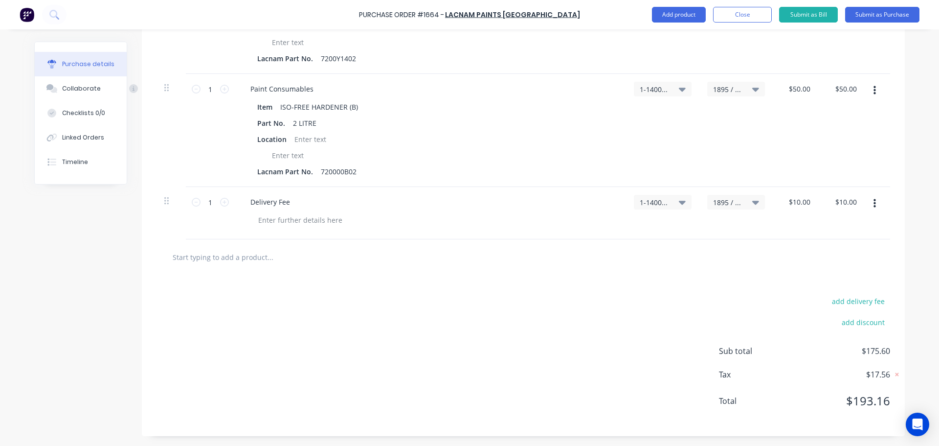
click at [796, 242] on div at bounding box center [524, 257] width 734 height 36
click at [795, 202] on input "10.00" at bounding box center [799, 202] width 26 height 14
click at [797, 206] on input "10.00" at bounding box center [801, 202] width 22 height 14
type input "$10.00"
click at [843, 203] on input "10.00" at bounding box center [845, 202] width 26 height 14
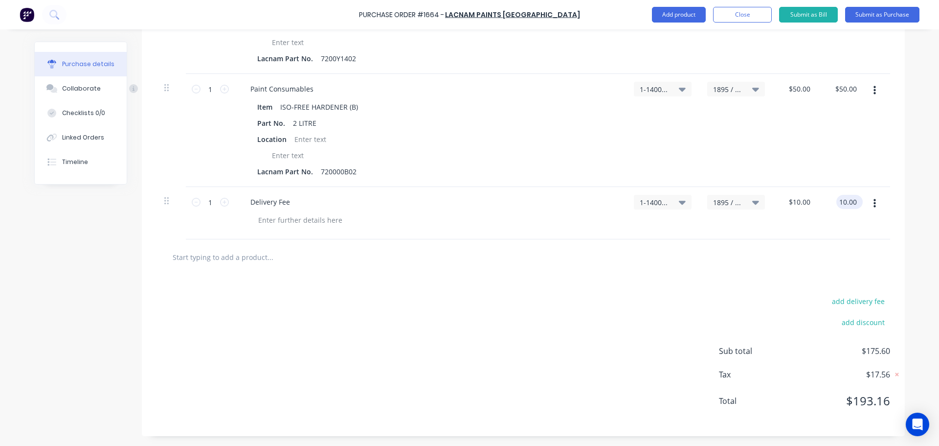
click at [843, 202] on input "10.00" at bounding box center [847, 202] width 22 height 14
type input "11.00"
type input "$11.00"
click at [796, 259] on div at bounding box center [523, 257] width 718 height 20
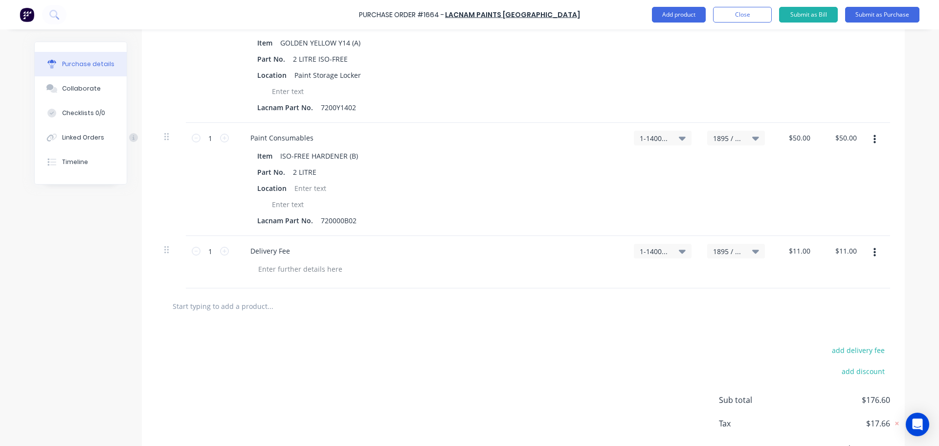
scroll to position [205, 0]
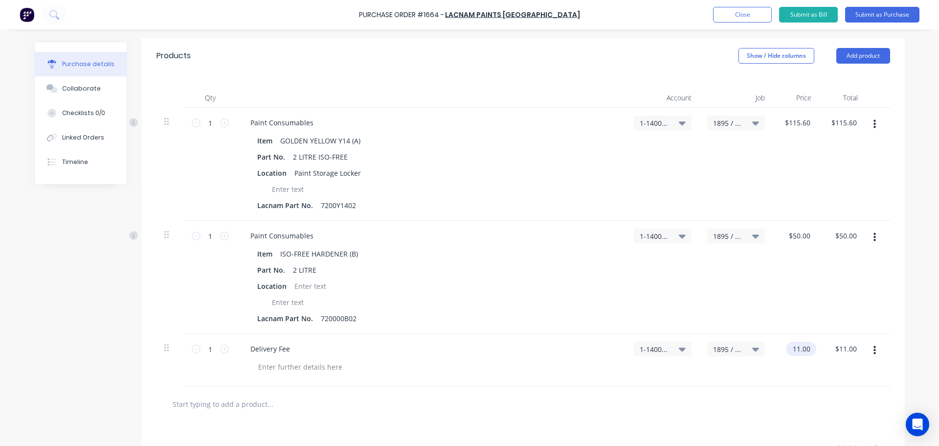
click at [796, 346] on input "11.00" at bounding box center [799, 348] width 26 height 14
click at [796, 350] on input "11.00" at bounding box center [801, 348] width 22 height 14
type input "$10.00"
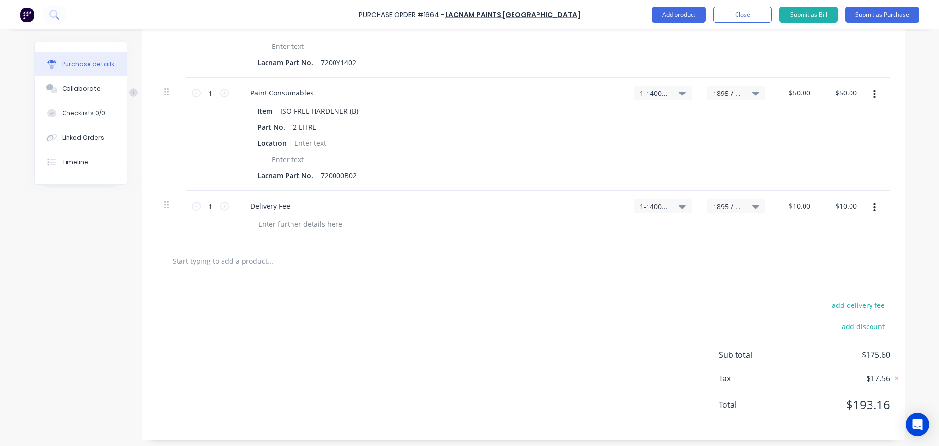
scroll to position [352, 0]
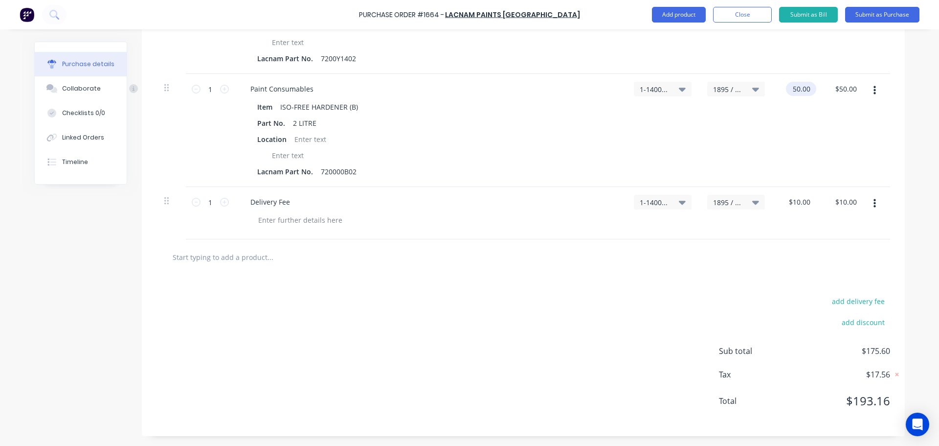
click at [805, 90] on input "50.00" at bounding box center [799, 89] width 26 height 14
type input "$50.80"
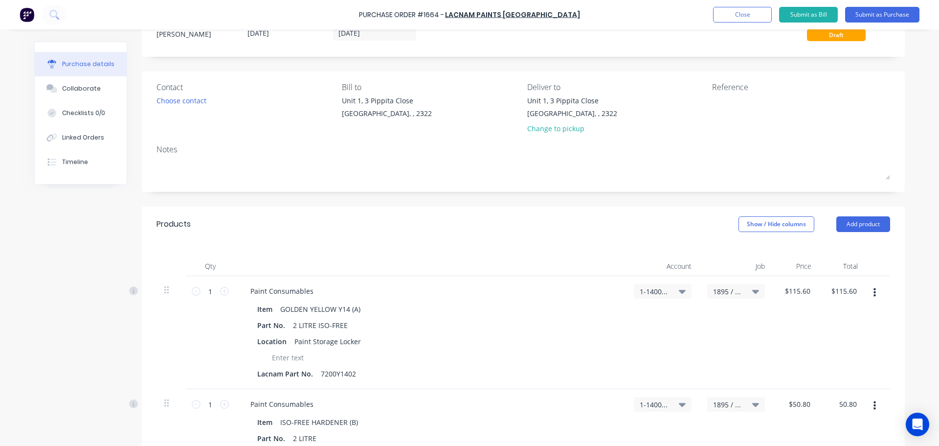
scroll to position [0, 0]
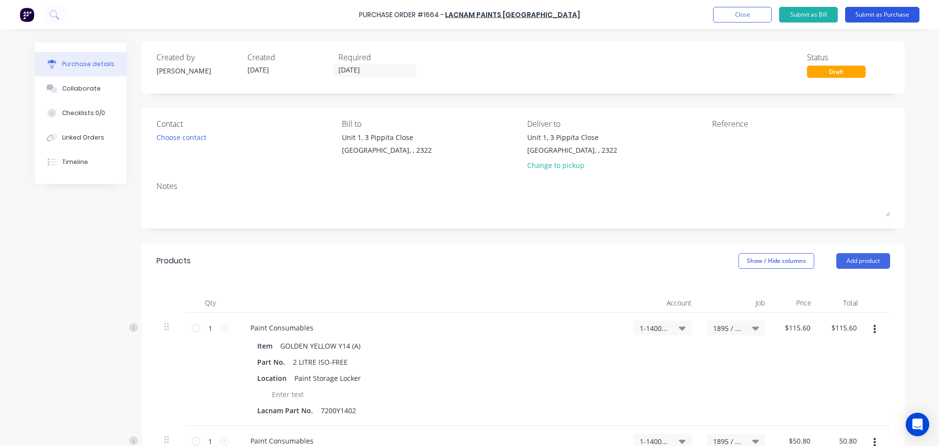
type input "$50.80"
click at [870, 15] on button "Submit as Purchase" at bounding box center [882, 15] width 74 height 16
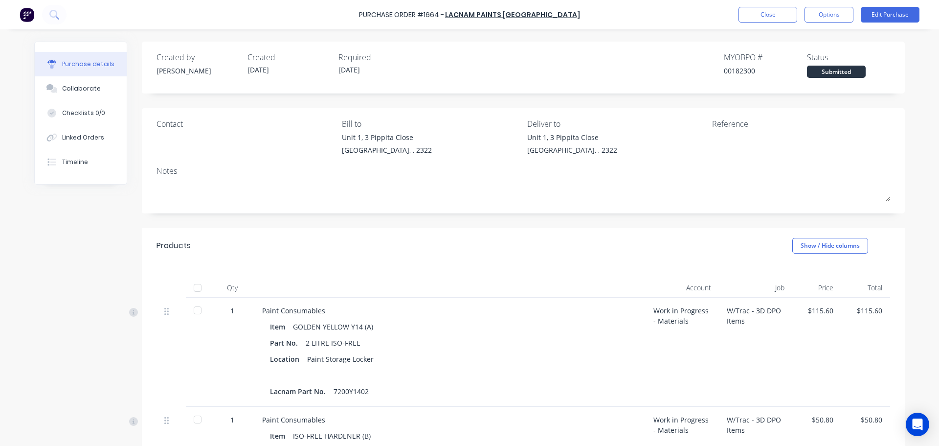
click at [870, 15] on button "Edit Purchase" at bounding box center [890, 15] width 59 height 16
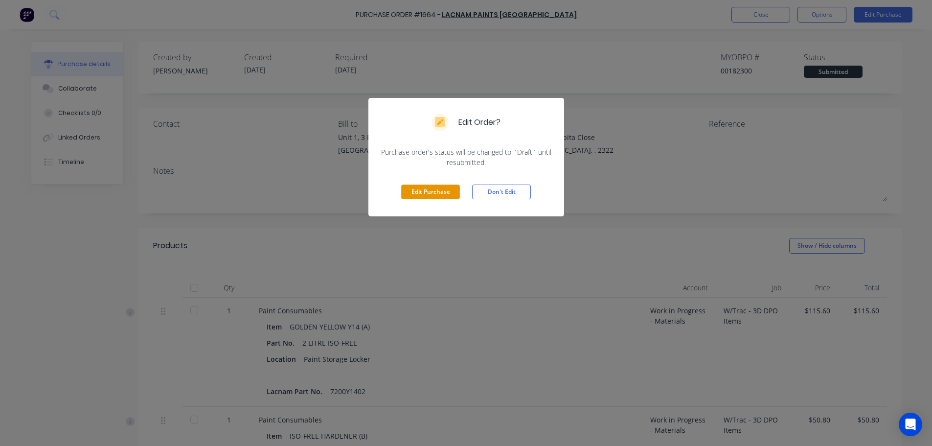
click at [437, 191] on button "Edit Purchase" at bounding box center [430, 191] width 59 height 15
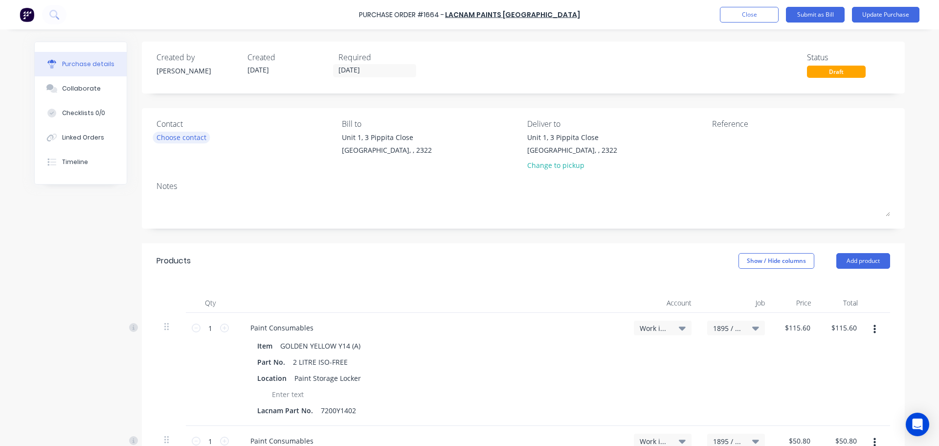
click at [194, 137] on div "Choose contact" at bounding box center [182, 137] width 50 height 10
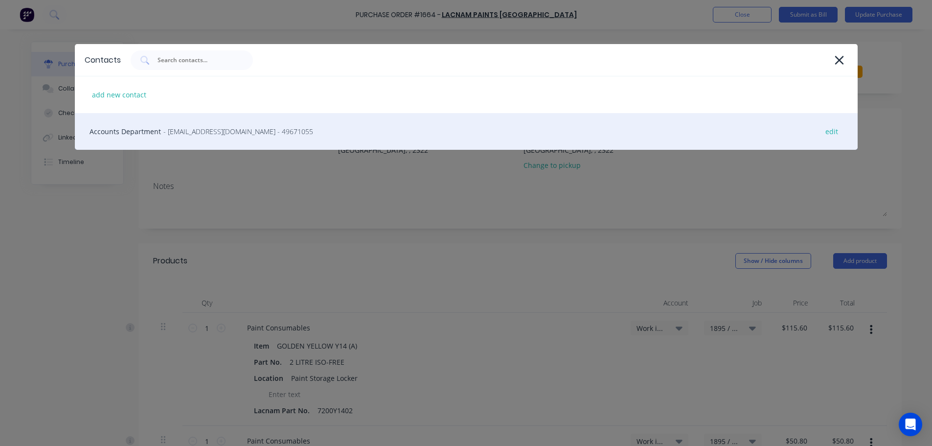
click at [197, 127] on span "- newcastlesales@lacnam.com.au - 49671055" at bounding box center [238, 131] width 150 height 10
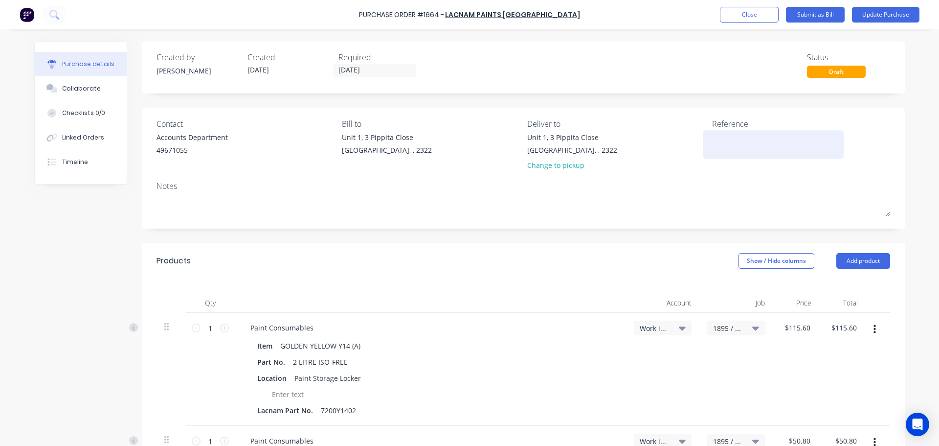
click at [737, 141] on textarea at bounding box center [773, 143] width 122 height 22
click at [721, 144] on textarea at bounding box center [773, 143] width 122 height 22
paste textarea "133703"
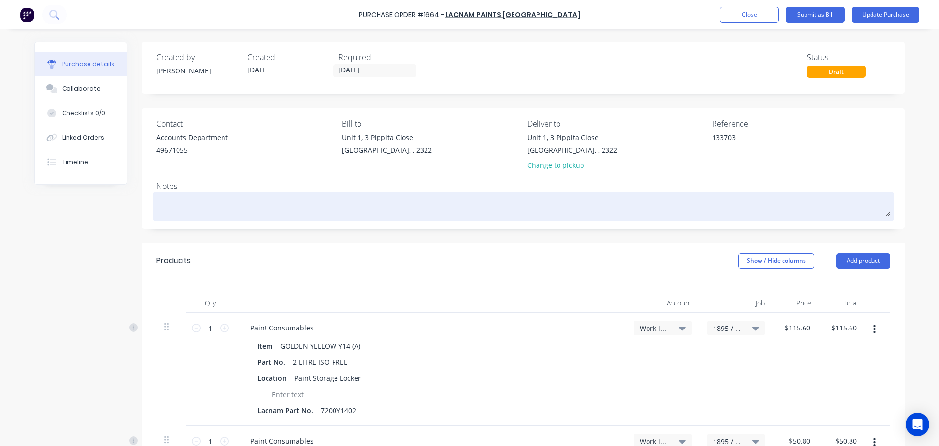
type textarea "133703"
click at [177, 207] on textarea at bounding box center [524, 205] width 734 height 22
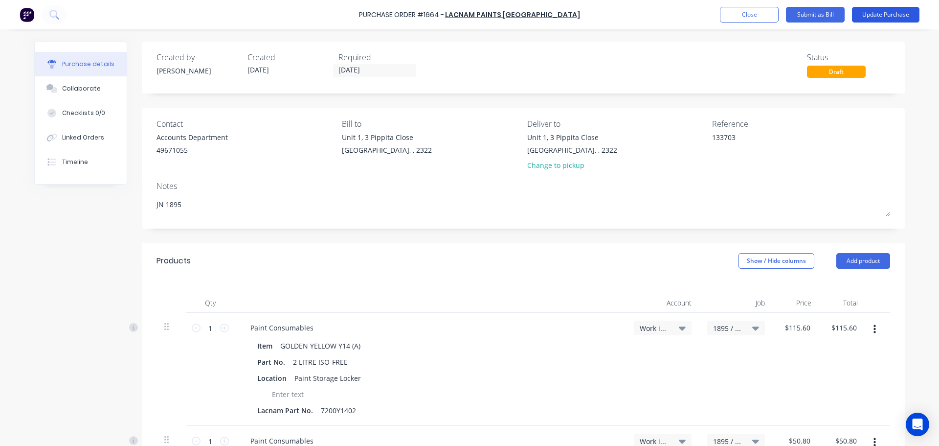
type textarea "JN 1895"
click at [879, 16] on button "Update Purchase" at bounding box center [885, 15] width 67 height 16
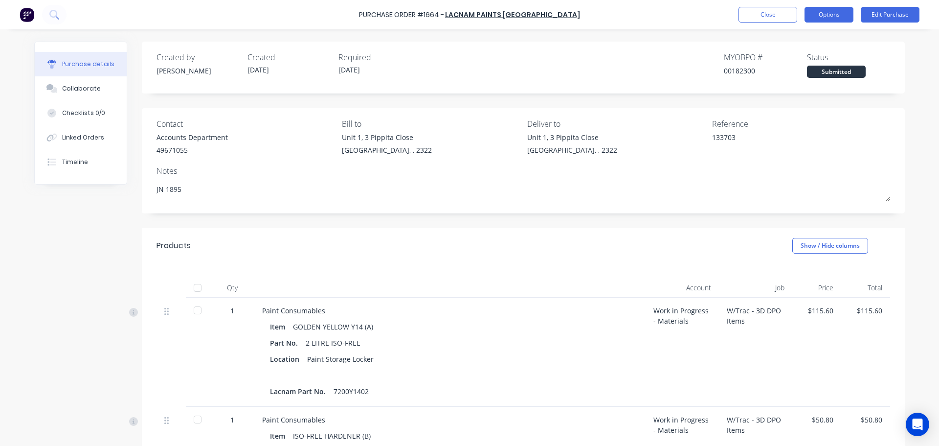
click at [822, 13] on button "Options" at bounding box center [829, 15] width 49 height 16
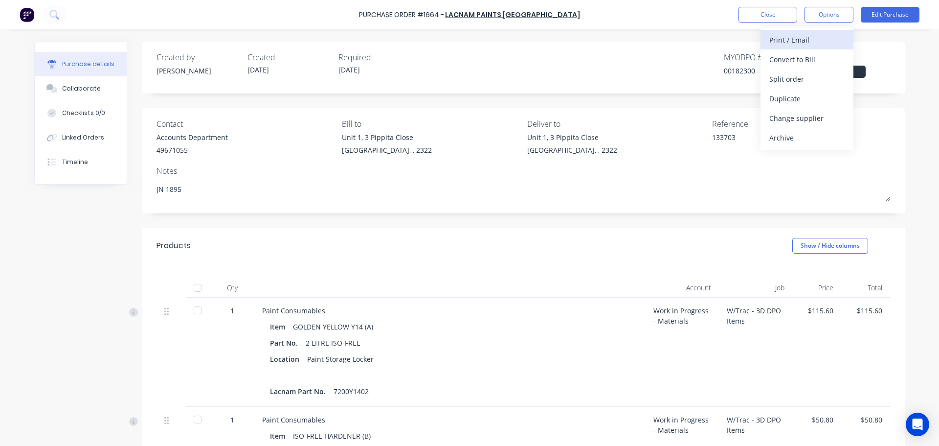
click at [798, 40] on div "Print / Email" at bounding box center [806, 40] width 75 height 14
click at [796, 63] on div "With pricing" at bounding box center [806, 59] width 75 height 14
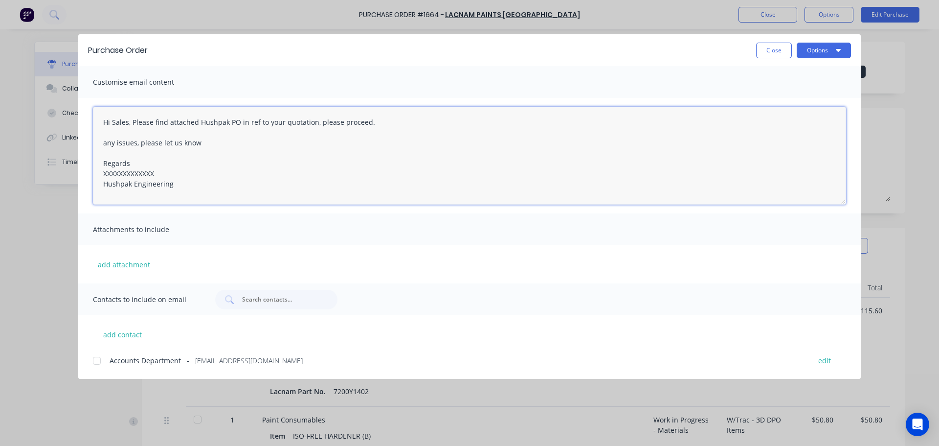
drag, startPoint x: 160, startPoint y: 173, endPoint x: 100, endPoint y: 173, distance: 60.2
click at [100, 173] on textarea "Hi Sales, Please find attached Hushpak PO in ref to your quotation, please proc…" at bounding box center [469, 156] width 753 height 98
click at [96, 361] on div at bounding box center [97, 361] width 20 height 20
type textarea "Hi Sales, Please find attached Hushpak PO in ref to your quotation, please proc…"
click at [820, 48] on button "Options" at bounding box center [824, 51] width 54 height 16
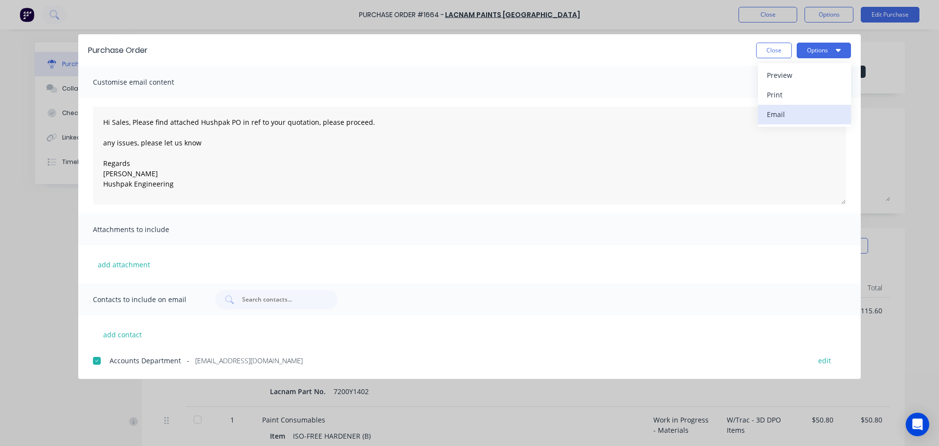
click at [785, 115] on div "Email" at bounding box center [804, 114] width 75 height 14
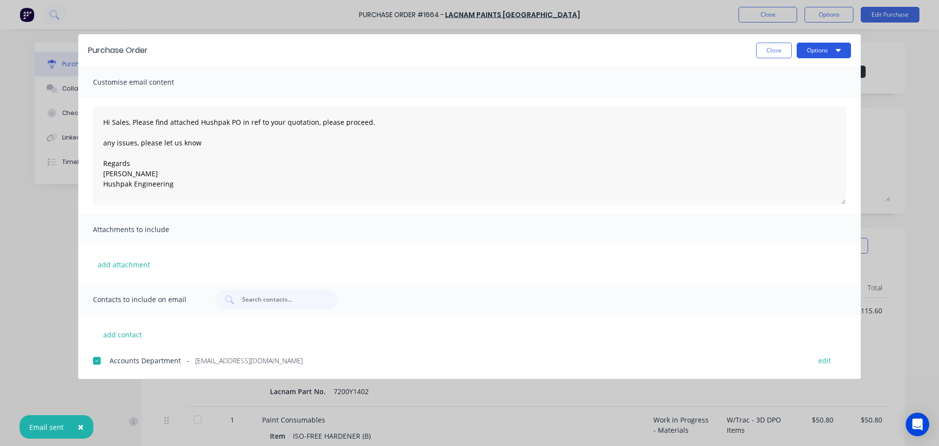
click at [804, 54] on button "Options" at bounding box center [824, 51] width 54 height 16
click at [780, 94] on div "Print" at bounding box center [804, 95] width 75 height 14
click at [778, 54] on button "Close" at bounding box center [774, 51] width 36 height 16
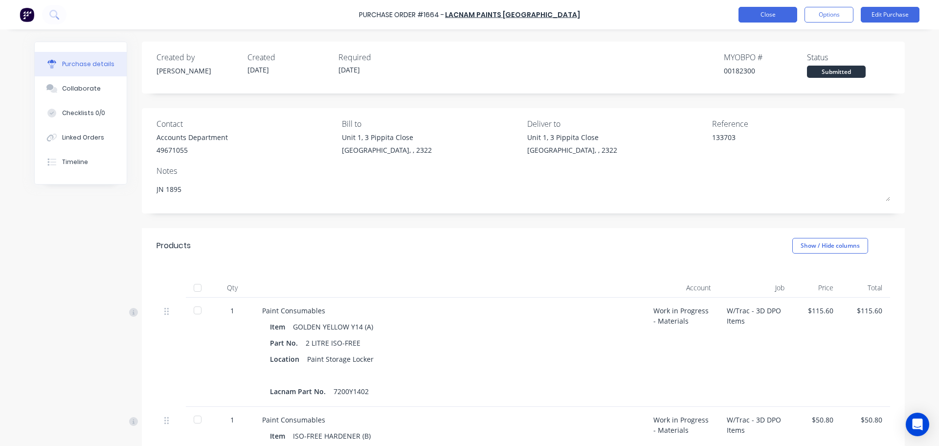
click at [771, 13] on button "Close" at bounding box center [768, 15] width 59 height 16
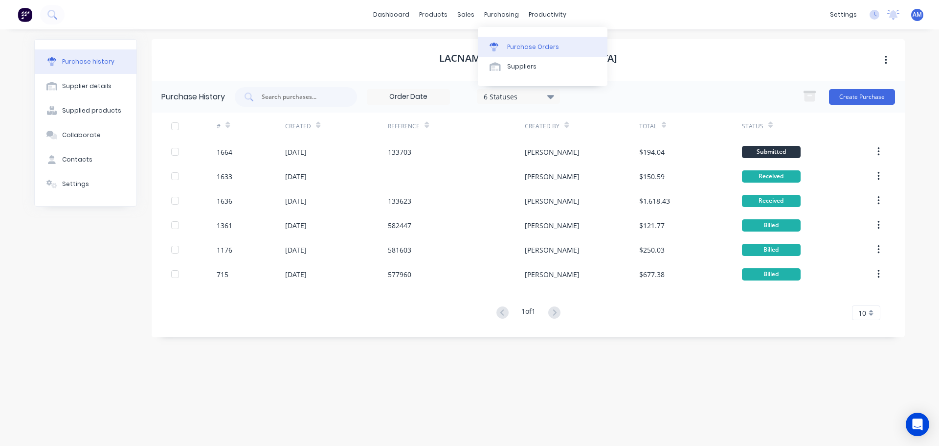
click at [530, 44] on div "Purchase Orders" at bounding box center [533, 47] width 52 height 9
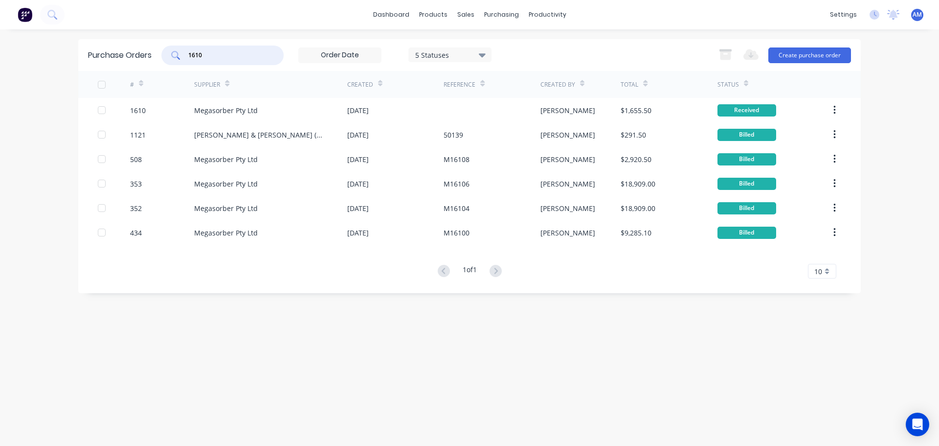
drag, startPoint x: 215, startPoint y: 55, endPoint x: 186, endPoint y: 54, distance: 28.4
click at [186, 54] on div "1610" at bounding box center [222, 55] width 122 height 20
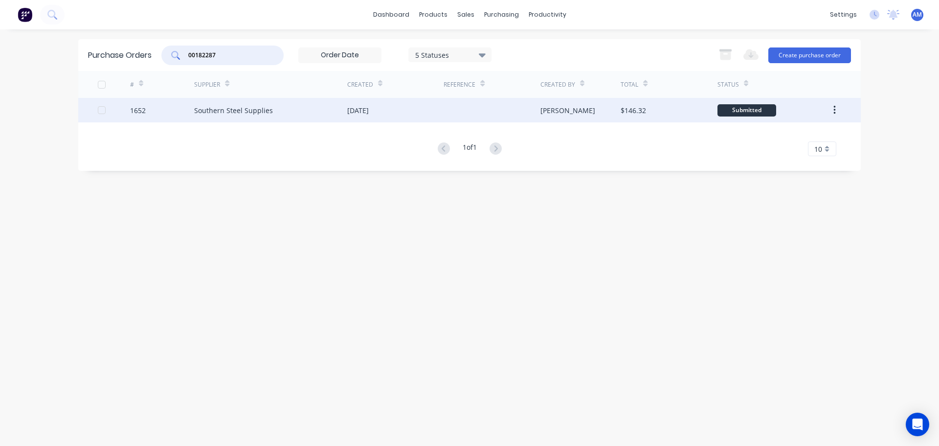
type input "00182287"
click at [369, 111] on div "[DATE]" at bounding box center [358, 110] width 22 height 10
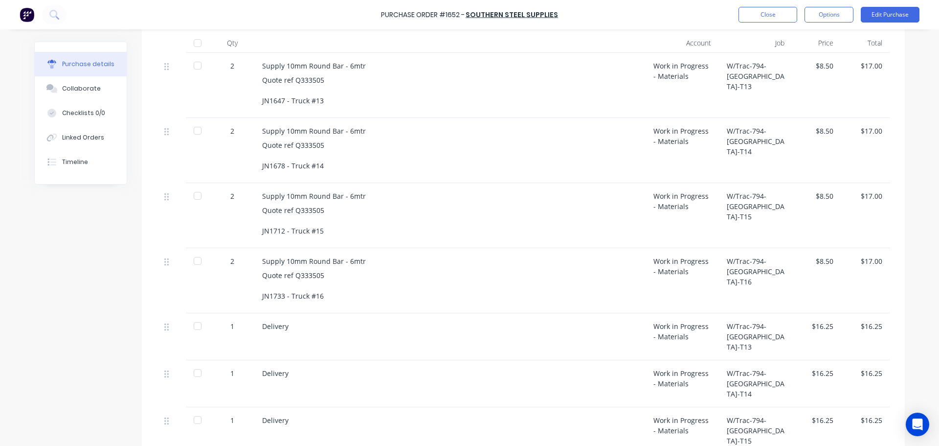
scroll to position [293, 0]
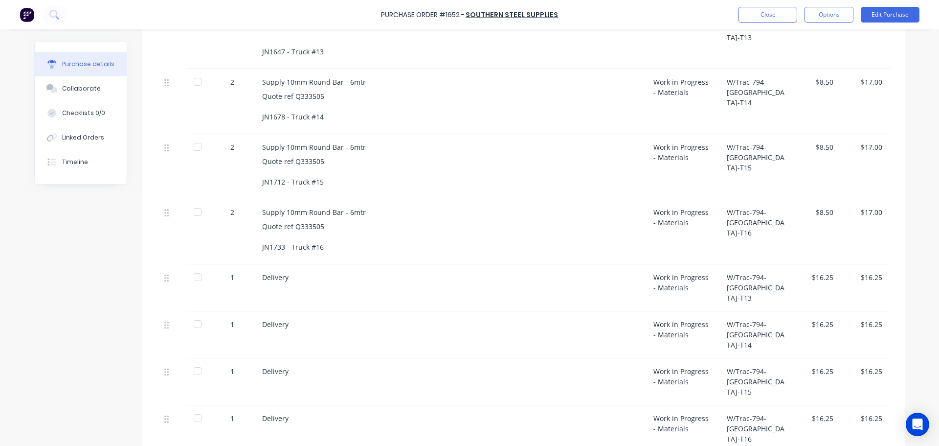
click at [192, 86] on div at bounding box center [198, 82] width 20 height 20
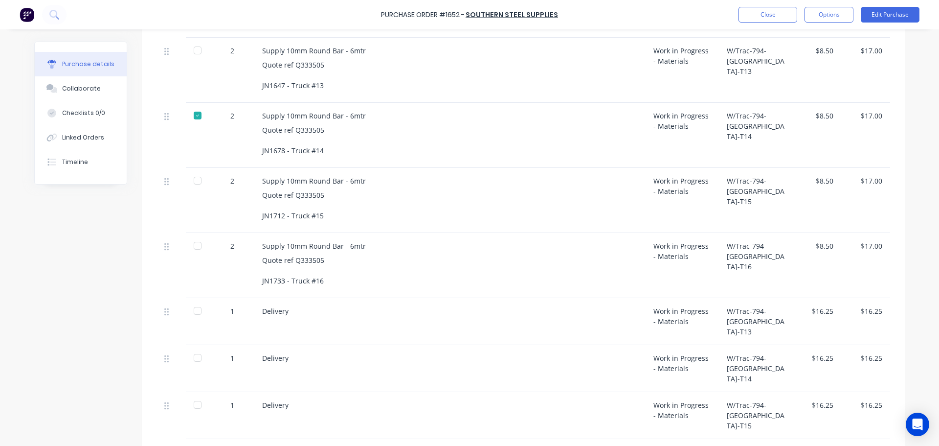
scroll to position [245, 0]
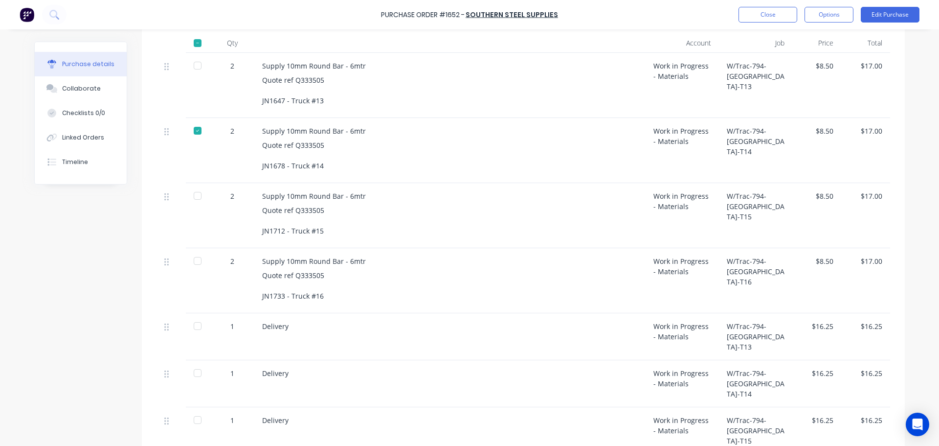
click at [200, 67] on div at bounding box center [198, 66] width 20 height 20
click at [195, 197] on div at bounding box center [198, 196] width 20 height 20
click at [194, 261] on div at bounding box center [198, 261] width 20 height 20
click at [195, 42] on div at bounding box center [198, 43] width 20 height 20
click at [195, 42] on div "Updating received items... Loading..." at bounding box center [469, 67] width 939 height 134
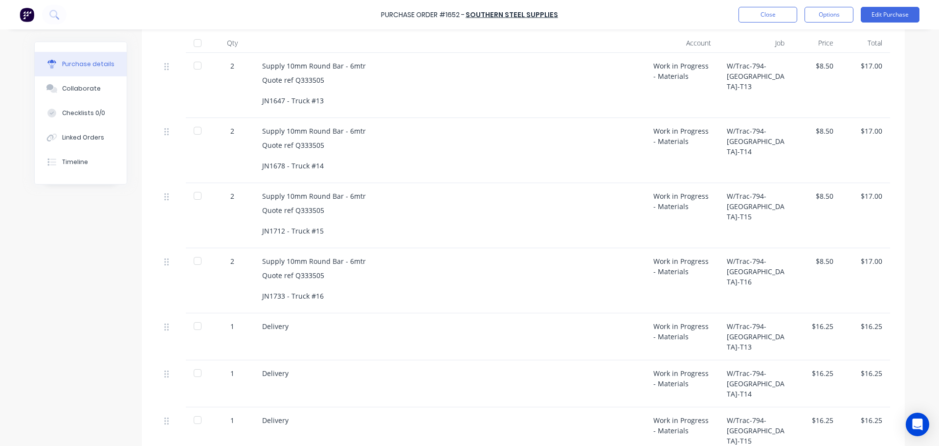
click at [195, 43] on div at bounding box center [198, 43] width 20 height 20
click at [773, 17] on button "Close" at bounding box center [768, 15] width 59 height 16
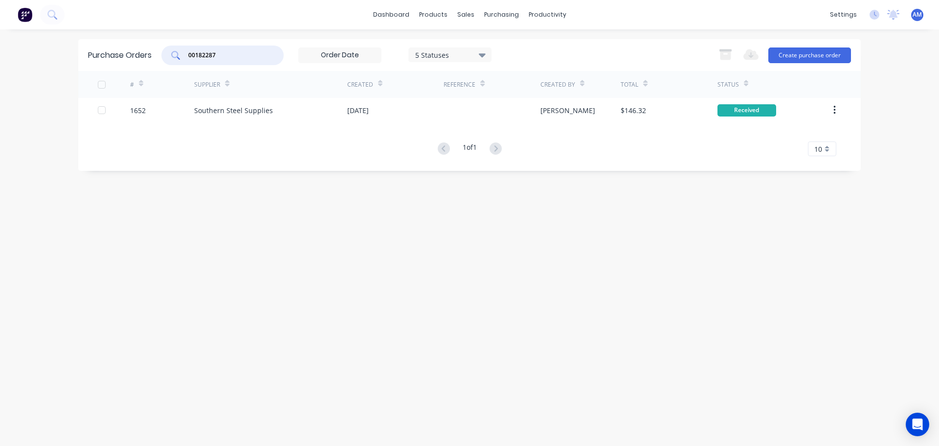
drag, startPoint x: 229, startPoint y: 57, endPoint x: 181, endPoint y: 55, distance: 47.5
click at [181, 55] on div "00182287" at bounding box center [222, 55] width 122 height 20
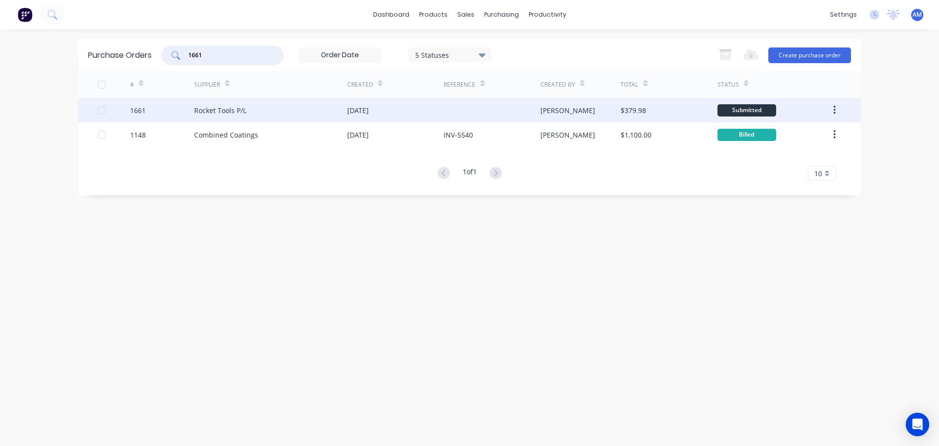
type input "1661"
click at [369, 112] on div "[DATE]" at bounding box center [358, 110] width 22 height 10
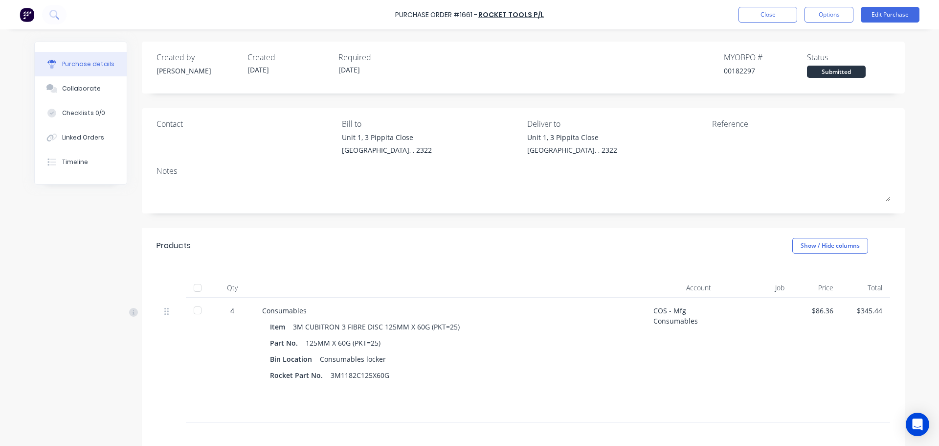
click at [198, 288] on div at bounding box center [198, 288] width 20 height 20
click at [757, 18] on button "Close" at bounding box center [768, 15] width 59 height 16
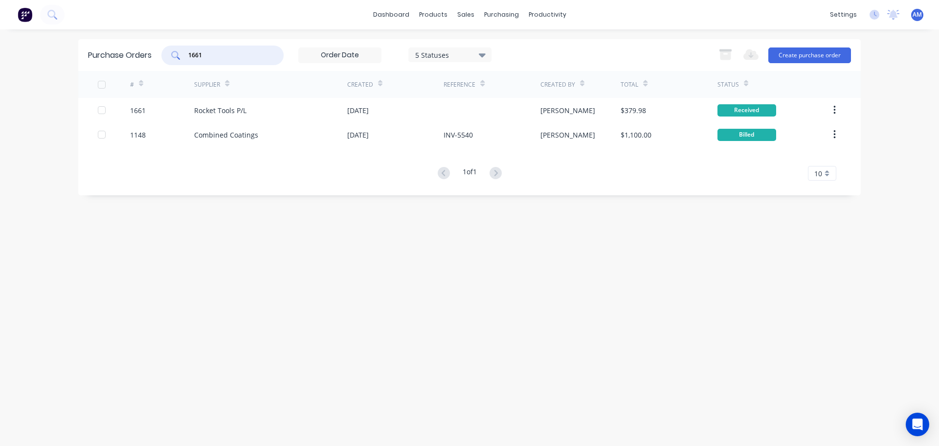
drag, startPoint x: 221, startPoint y: 57, endPoint x: 177, endPoint y: 51, distance: 44.9
click at [177, 51] on div "1661" at bounding box center [222, 55] width 122 height 20
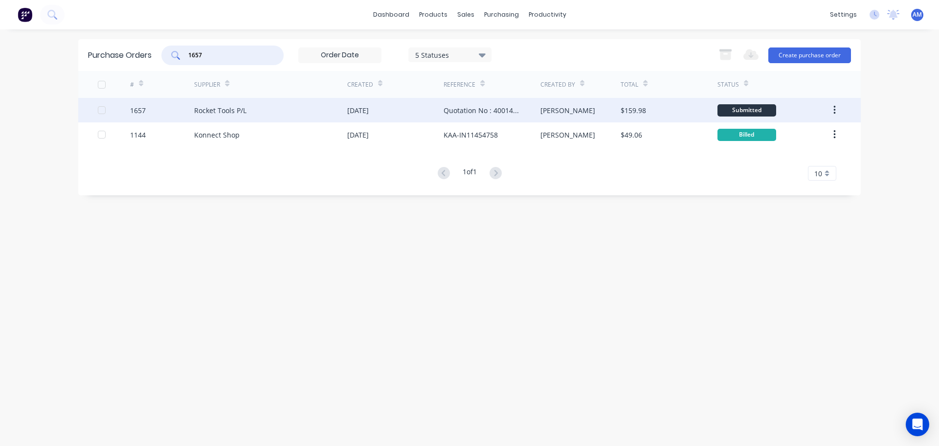
type input "1657"
click at [460, 109] on div "Quotation No : 40014580" at bounding box center [482, 110] width 77 height 10
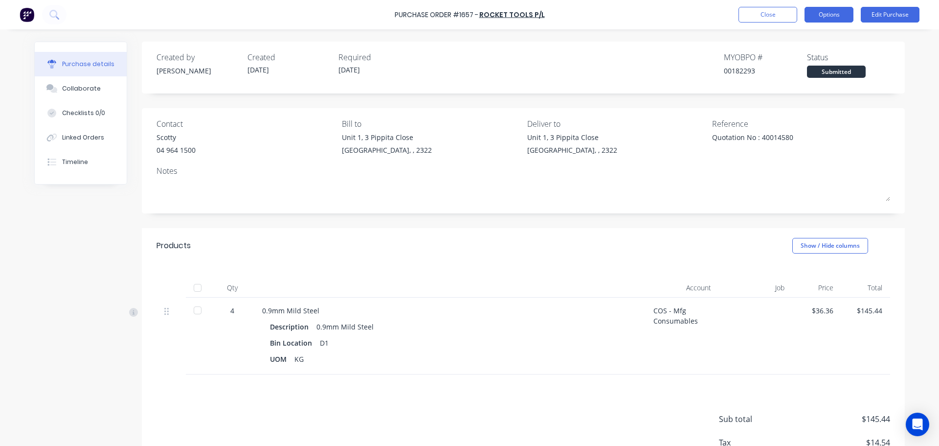
click at [826, 18] on button "Options" at bounding box center [829, 15] width 49 height 16
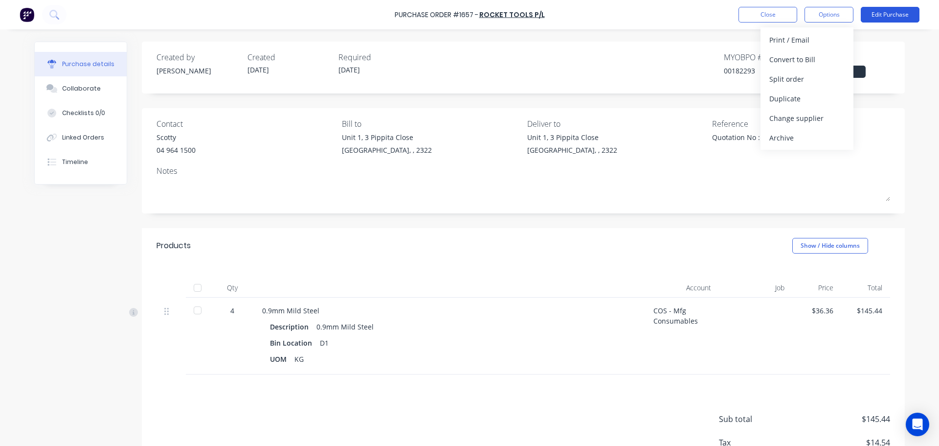
click at [883, 17] on button "Edit Purchase" at bounding box center [890, 15] width 59 height 16
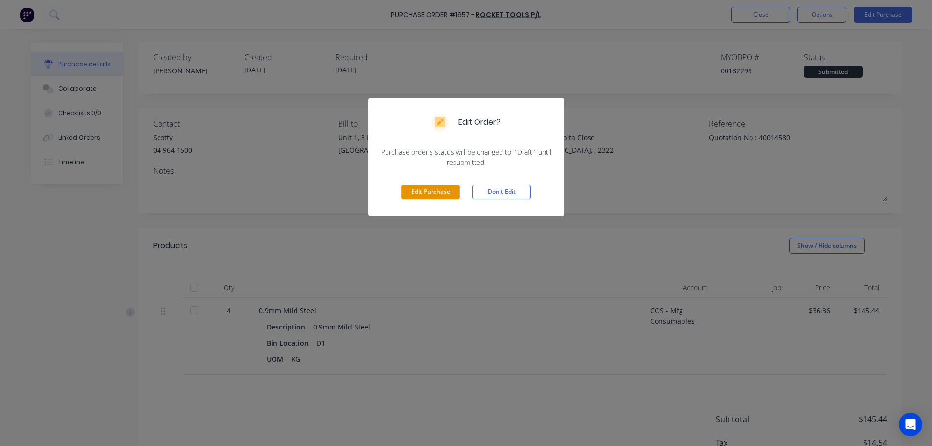
click at [426, 193] on button "Edit Purchase" at bounding box center [430, 191] width 59 height 15
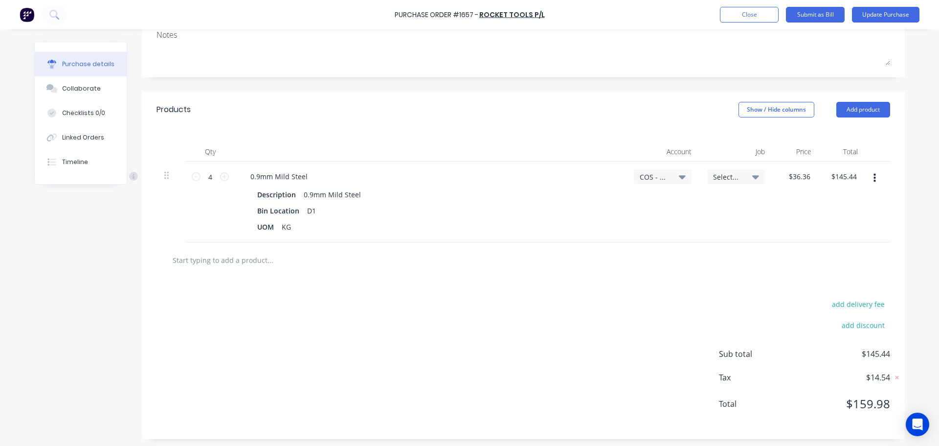
scroll to position [154, 0]
click at [873, 175] on button "button" at bounding box center [874, 175] width 23 height 18
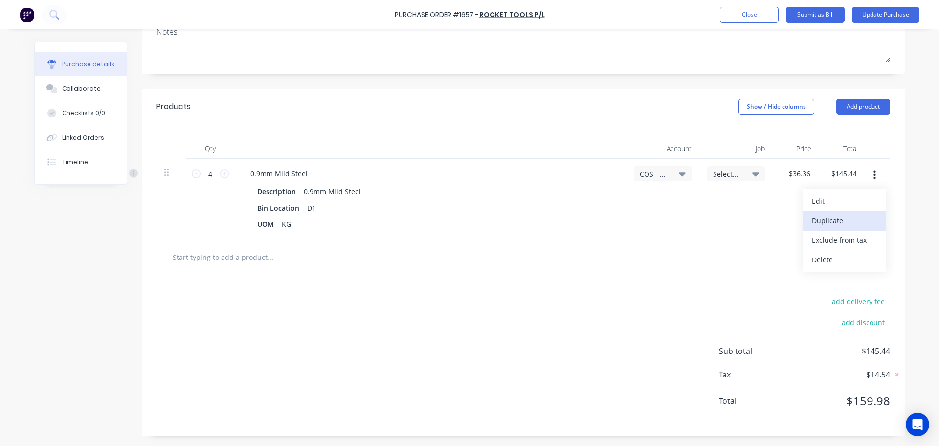
click at [830, 221] on button "Duplicate" at bounding box center [844, 221] width 83 height 20
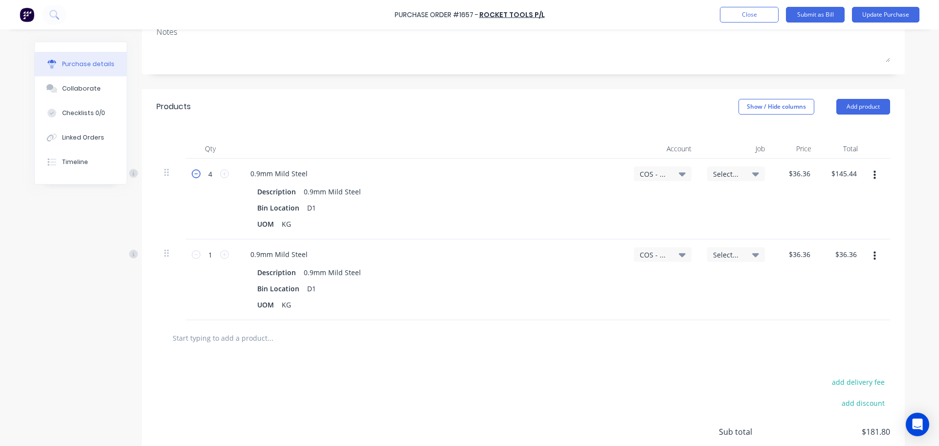
click at [195, 176] on icon at bounding box center [196, 173] width 9 height 9
type input "3"
type input "$109.08"
click at [881, 14] on button "Update Purchase" at bounding box center [885, 15] width 67 height 16
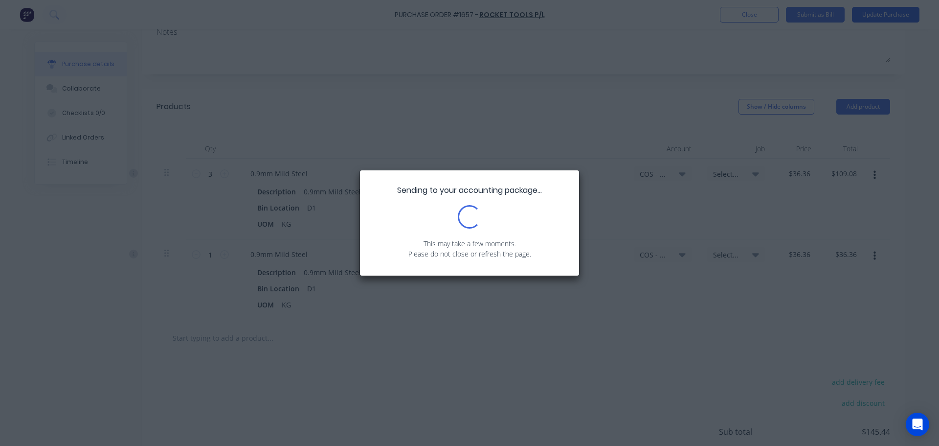
scroll to position [0, 0]
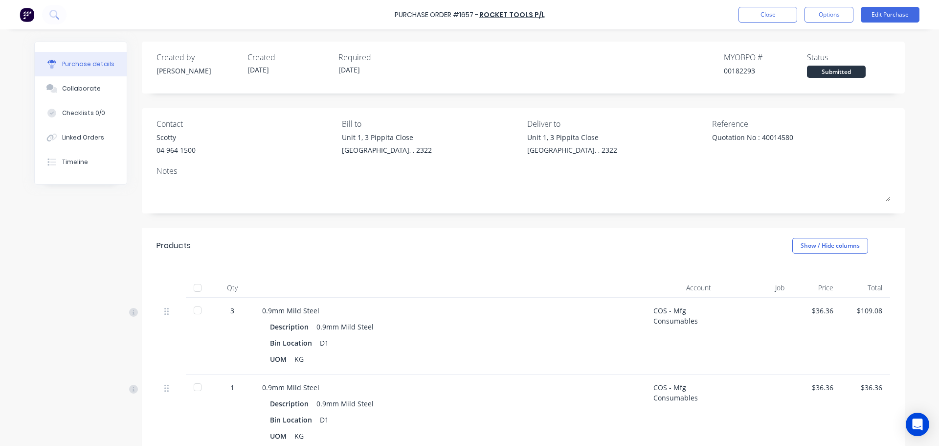
click at [193, 312] on div at bounding box center [198, 310] width 20 height 20
click at [831, 19] on button "Options" at bounding box center [829, 15] width 49 height 16
click at [859, 139] on div "Quotation No : 40014580" at bounding box center [801, 144] width 178 height 24
click at [781, 13] on button "Close" at bounding box center [768, 15] width 59 height 16
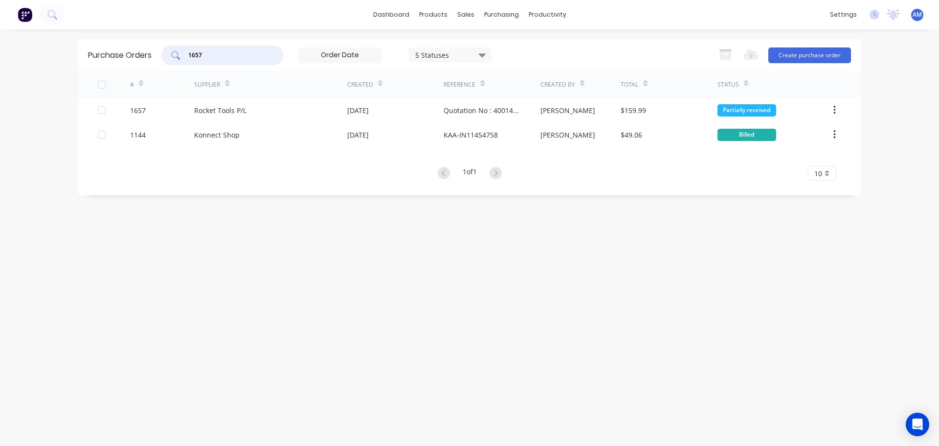
drag, startPoint x: 202, startPoint y: 53, endPoint x: 208, endPoint y: 53, distance: 6.4
click at [203, 53] on input "1657" at bounding box center [227, 55] width 81 height 10
drag, startPoint x: 208, startPoint y: 53, endPoint x: 186, endPoint y: 53, distance: 21.5
click at [186, 53] on div "1657" at bounding box center [222, 55] width 122 height 20
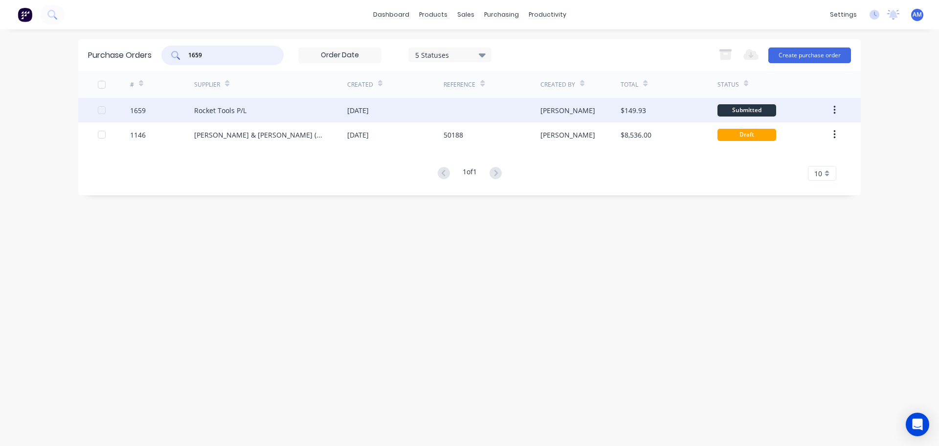
type input "1659"
click at [240, 110] on div "Rocket Tools P/L" at bounding box center [220, 110] width 52 height 10
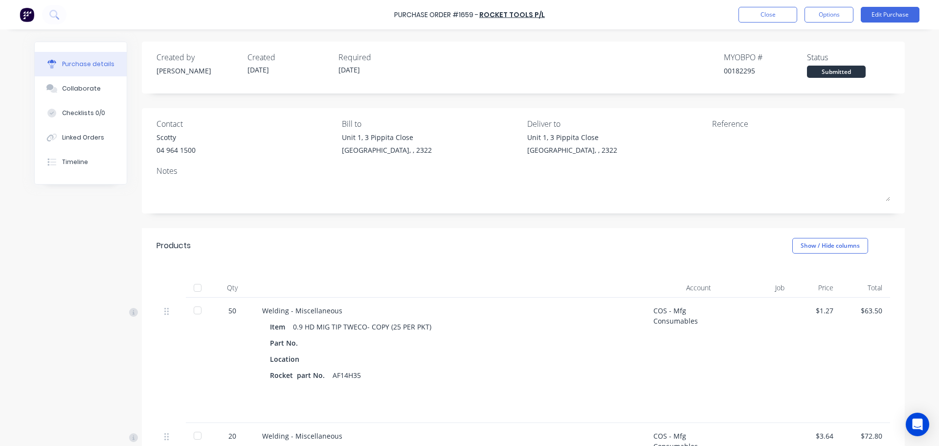
click at [192, 290] on div at bounding box center [198, 288] width 20 height 20
click at [767, 15] on button "Close" at bounding box center [768, 15] width 59 height 16
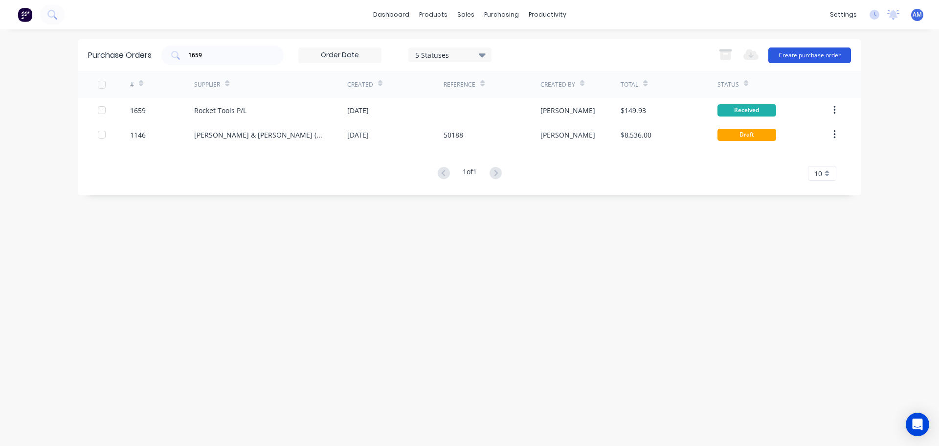
click at [808, 56] on button "Create purchase order" at bounding box center [809, 55] width 83 height 16
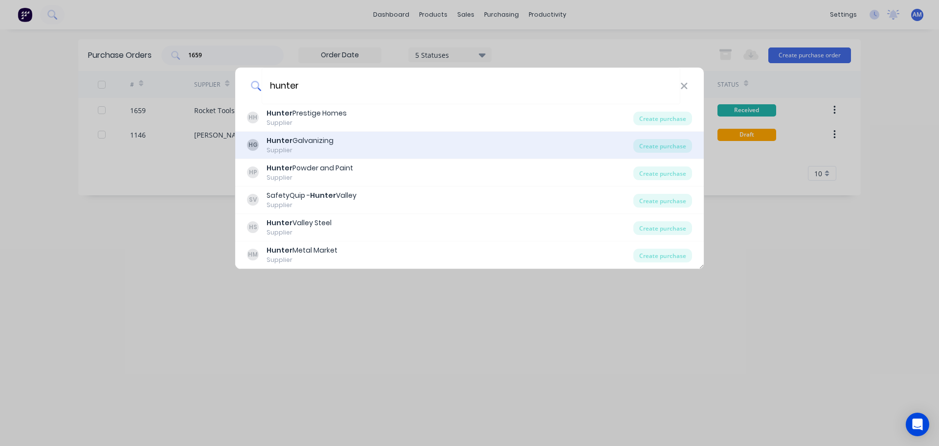
type input "hunter"
click at [304, 138] on div "Hunter Galvanizing" at bounding box center [300, 140] width 67 height 10
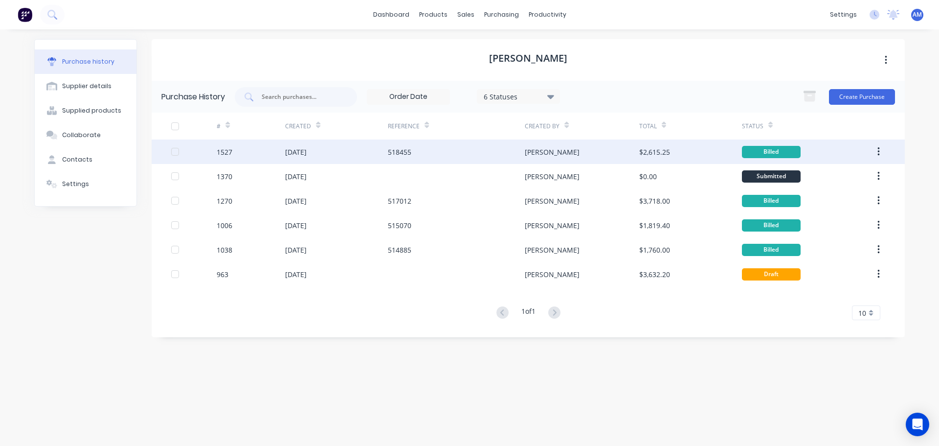
click at [766, 151] on div "Billed" at bounding box center [771, 152] width 59 height 12
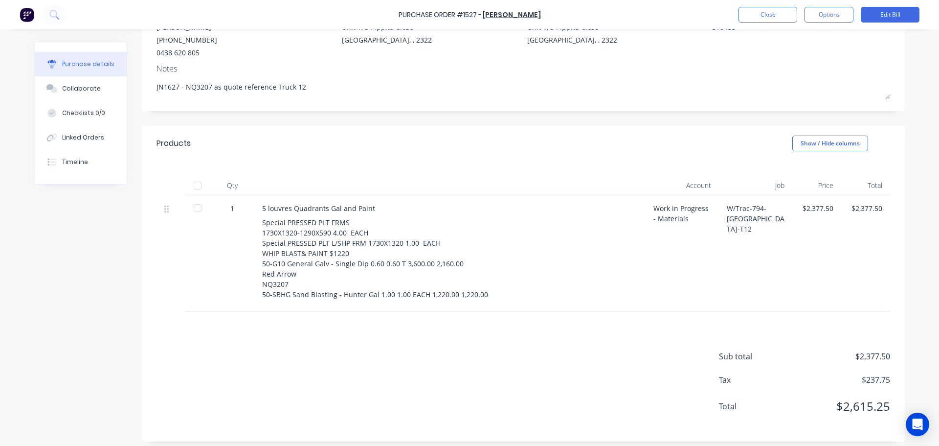
scroll to position [115, 0]
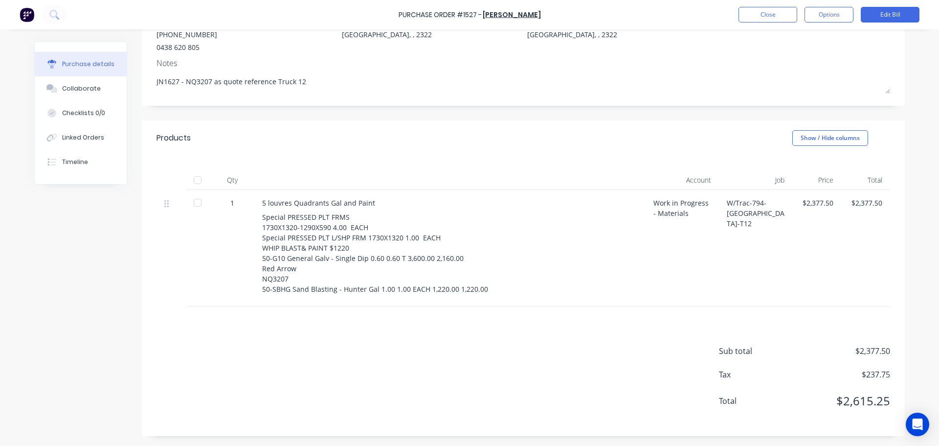
click at [720, 263] on div "W/Trac-794-[GEOGRAPHIC_DATA]-T12" at bounding box center [755, 248] width 73 height 116
click at [778, 19] on button "Close" at bounding box center [768, 15] width 59 height 16
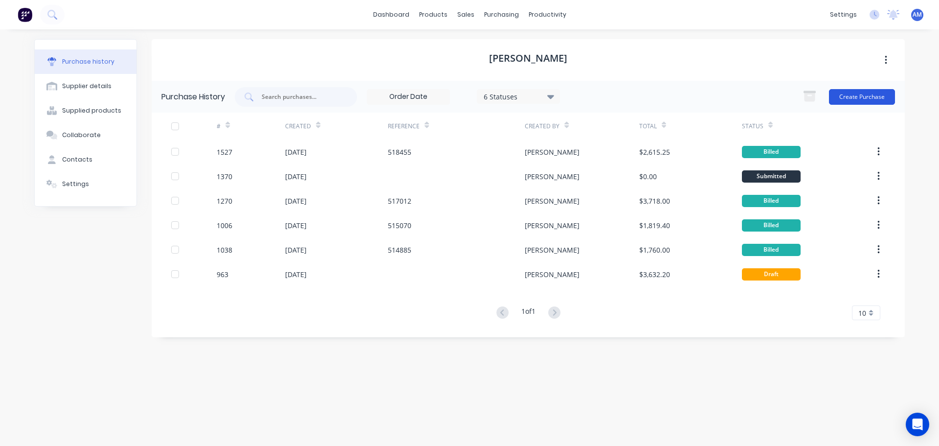
click at [861, 98] on button "Create Purchase" at bounding box center [862, 97] width 66 height 16
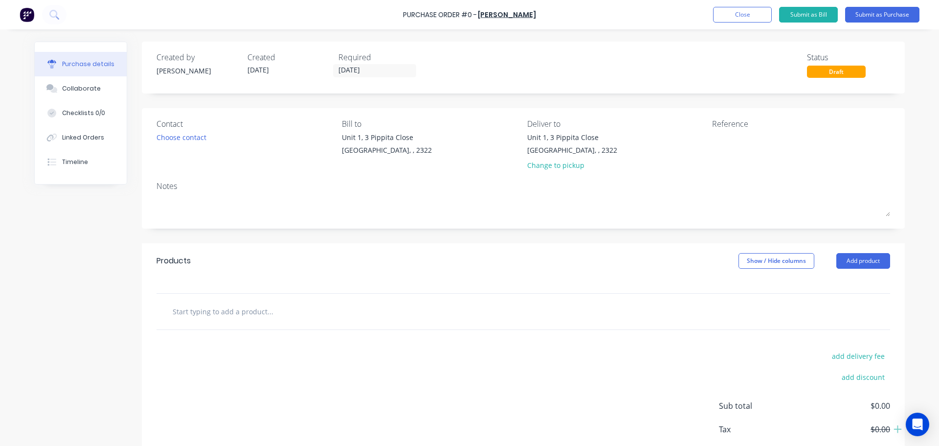
scroll to position [55, 0]
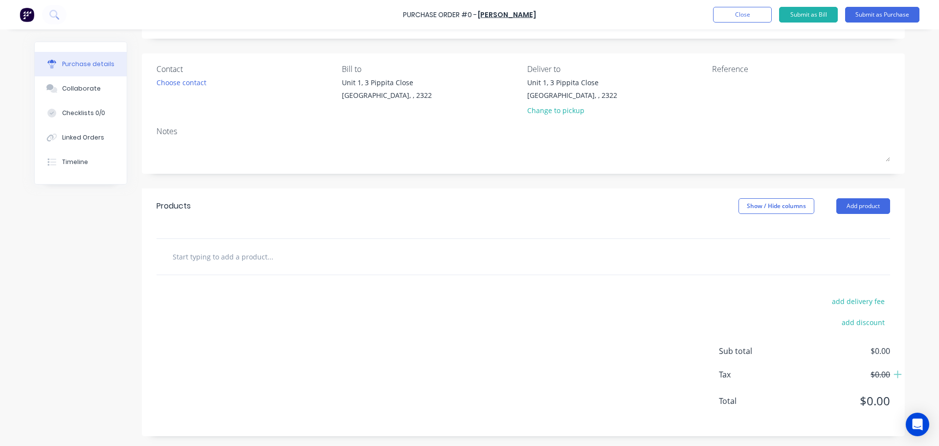
drag, startPoint x: 212, startPoint y: 259, endPoint x: 208, endPoint y: 262, distance: 5.3
click at [212, 259] on input "text" at bounding box center [270, 256] width 196 height 20
click at [214, 256] on input "General galvinizing Dip" at bounding box center [270, 256] width 196 height 20
click at [215, 257] on input "General galvinizing Dip" at bounding box center [270, 256] width 196 height 20
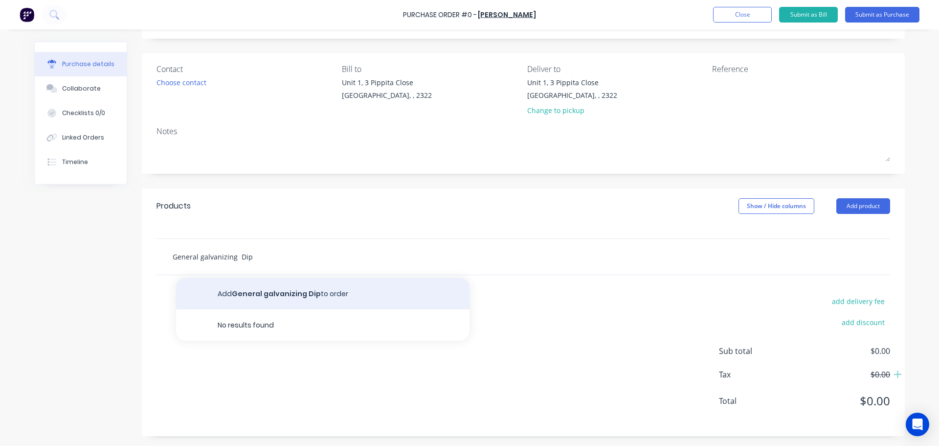
type input "General galvanizing Dip"
click at [271, 292] on button "Add General galvanizing Dip to order" at bounding box center [322, 293] width 293 height 31
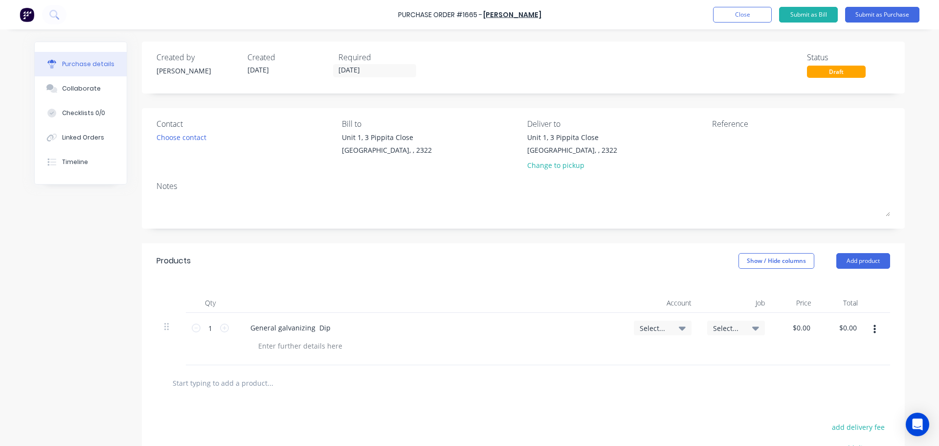
click at [681, 330] on icon at bounding box center [682, 327] width 7 height 11
click at [634, 355] on input at bounding box center [631, 357] width 100 height 20
type input "1-14"
click at [617, 421] on div "1-1400 / Work in Progress - Materials" at bounding box center [623, 427] width 137 height 20
click at [737, 328] on span "Select..." at bounding box center [727, 328] width 29 height 10
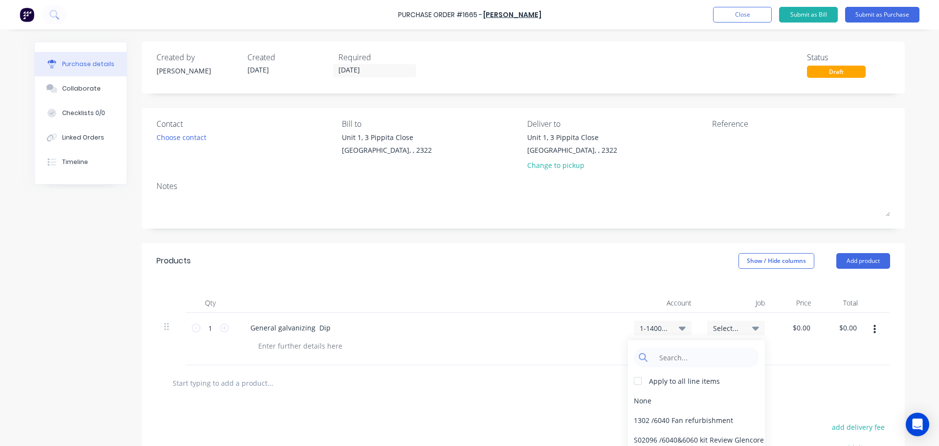
click at [747, 327] on div "Select..." at bounding box center [736, 327] width 46 height 9
click at [682, 359] on input at bounding box center [704, 357] width 100 height 20
type input "1647"
click at [692, 400] on div "1647 / W/Trac-794-Louvre-T13" at bounding box center [696, 400] width 137 height 20
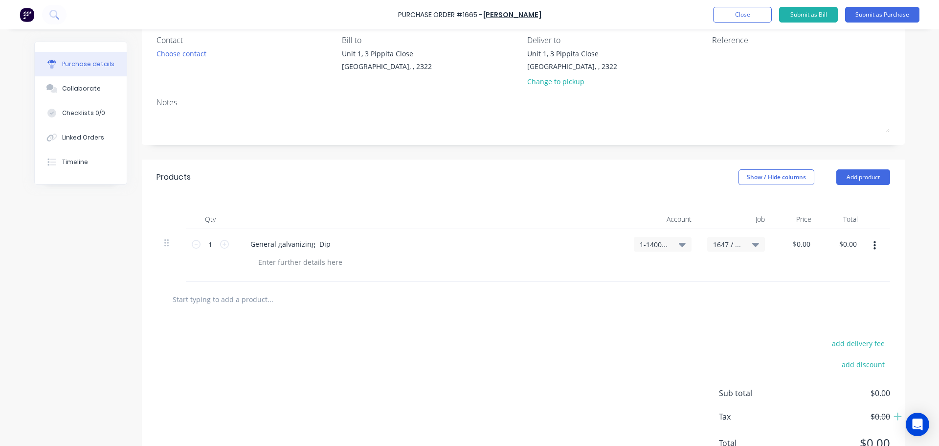
scroll to position [98, 0]
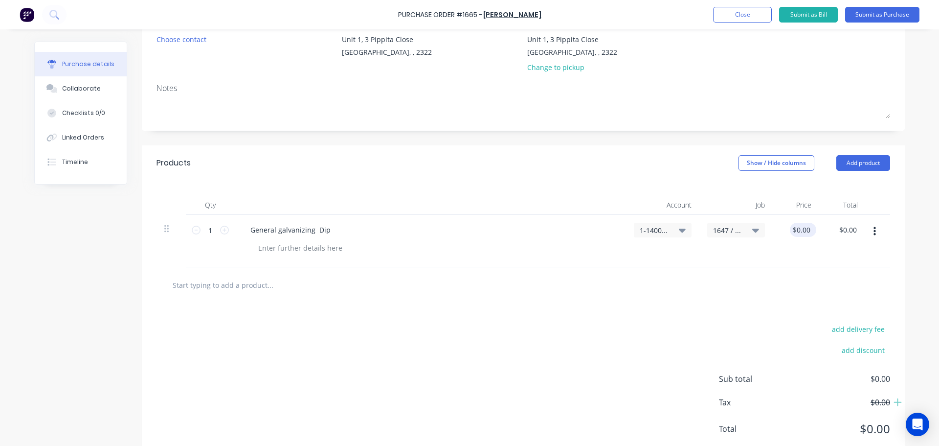
drag, startPoint x: 809, startPoint y: 231, endPoint x: 793, endPoint y: 226, distance: 16.7
click at [793, 226] on div "$0.00 $0.00" at bounding box center [803, 230] width 26 height 14
drag, startPoint x: 807, startPoint y: 229, endPoint x: 791, endPoint y: 228, distance: 16.2
click at [794, 228] on input "0.00" at bounding box center [803, 230] width 19 height 14
type input "$1,559.25"
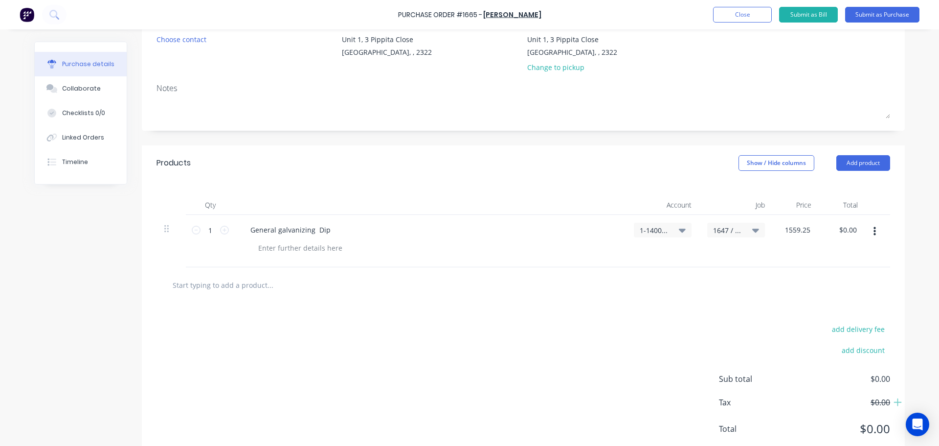
type input "$1,559.25"
click at [219, 284] on input "text" at bounding box center [270, 285] width 196 height 20
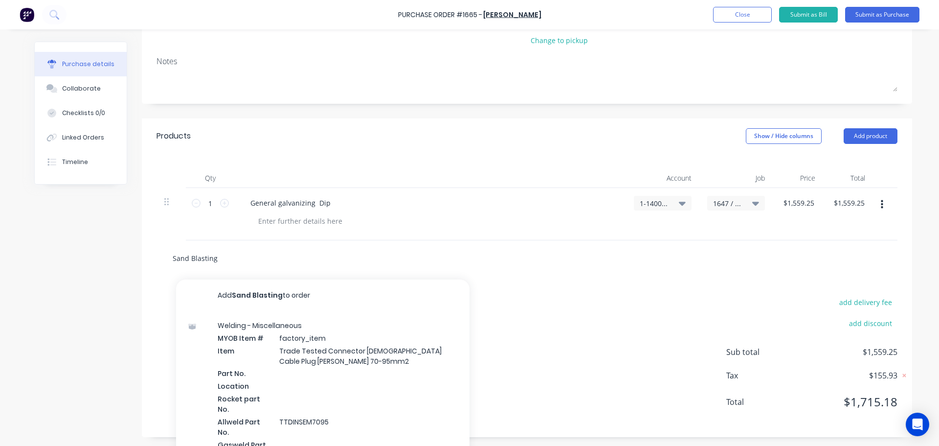
scroll to position [139, 0]
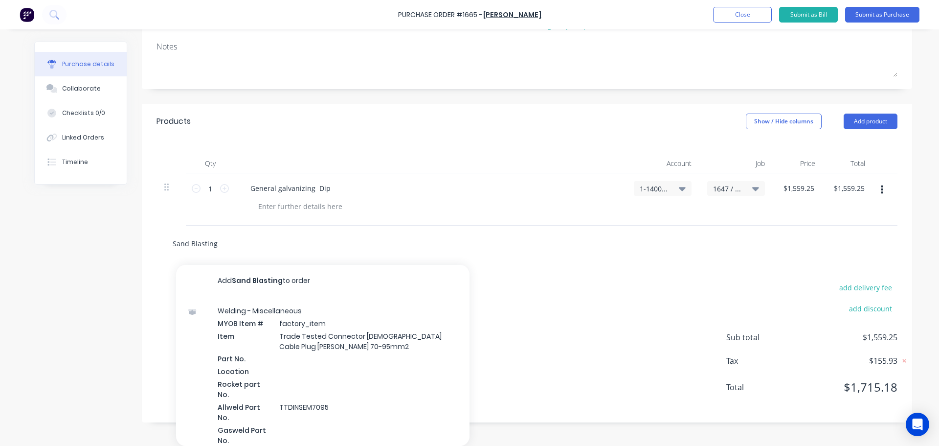
drag, startPoint x: 221, startPoint y: 245, endPoint x: 169, endPoint y: 241, distance: 52.0
click at [172, 241] on input "Sand Blasting" at bounding box center [270, 243] width 196 height 20
paste input "50-SBHG Sand Blasting - Hunter Gal"
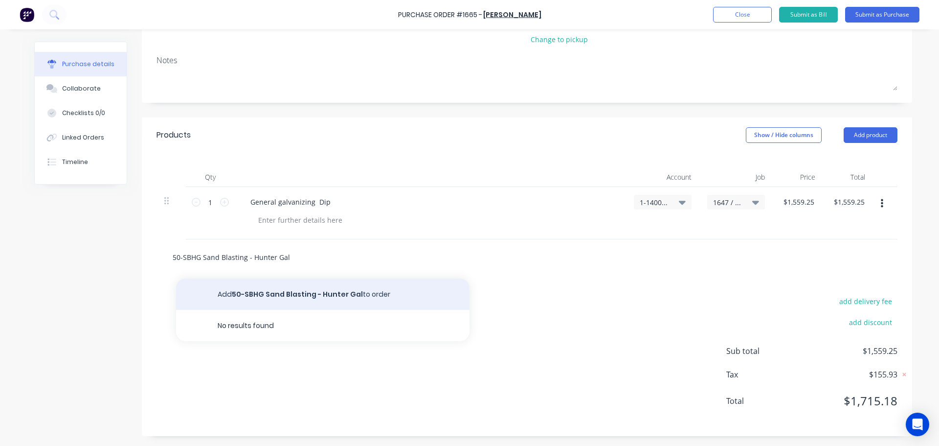
type input "50-SBHG Sand Blasting - Hunter Gal"
click at [277, 292] on button "Add 50-SBHG Sand Blasting - Hunter Gal to order" at bounding box center [322, 293] width 293 height 31
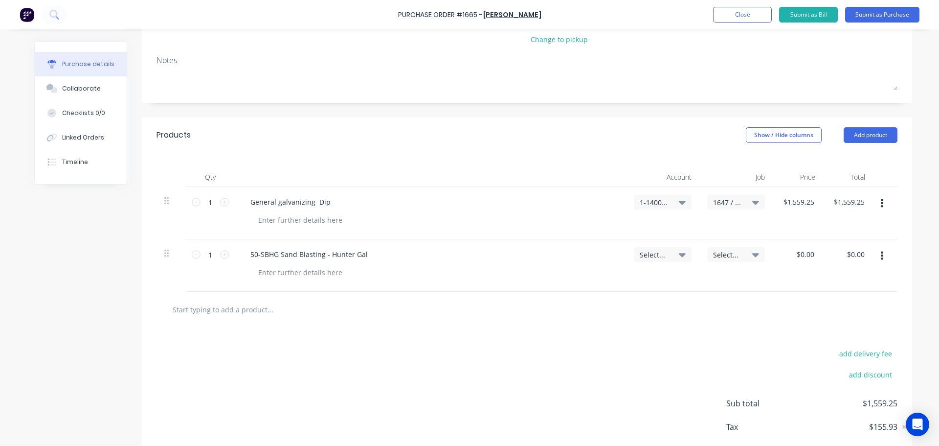
click at [679, 256] on icon at bounding box center [682, 255] width 7 height 4
click at [635, 281] on input at bounding box center [631, 284] width 100 height 20
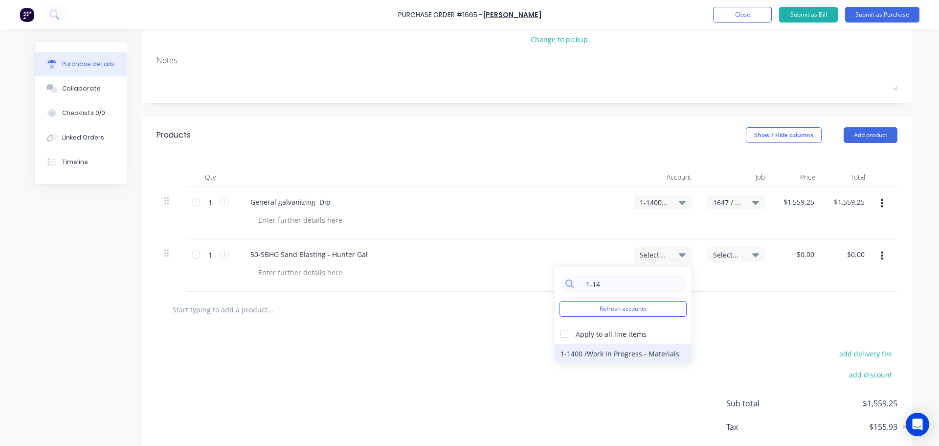
type input "1-14"
click at [642, 353] on div "1-1400 / Work in Progress - Materials" at bounding box center [623, 353] width 137 height 20
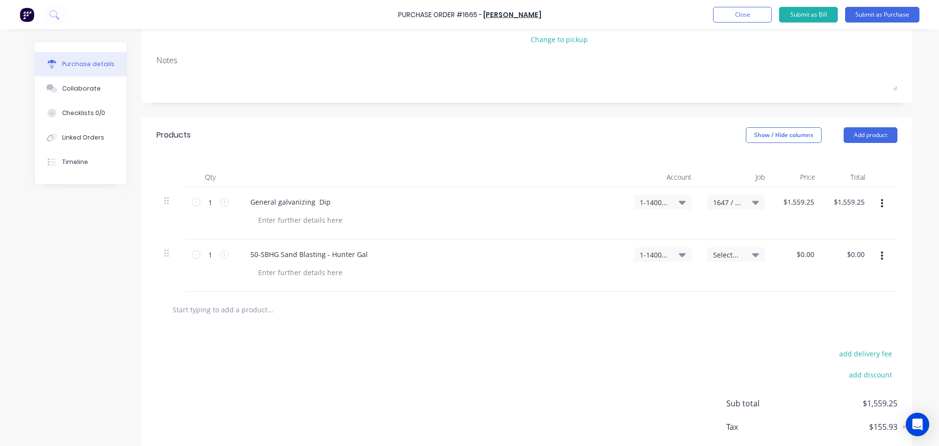
click at [723, 255] on span "Select..." at bounding box center [727, 254] width 29 height 10
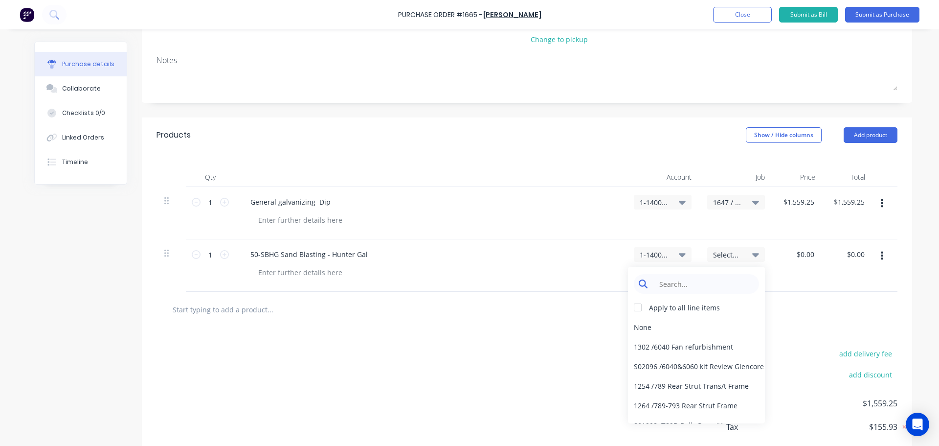
drag, startPoint x: 680, startPoint y: 287, endPoint x: 675, endPoint y: 285, distance: 5.1
click at [678, 287] on input at bounding box center [704, 284] width 100 height 20
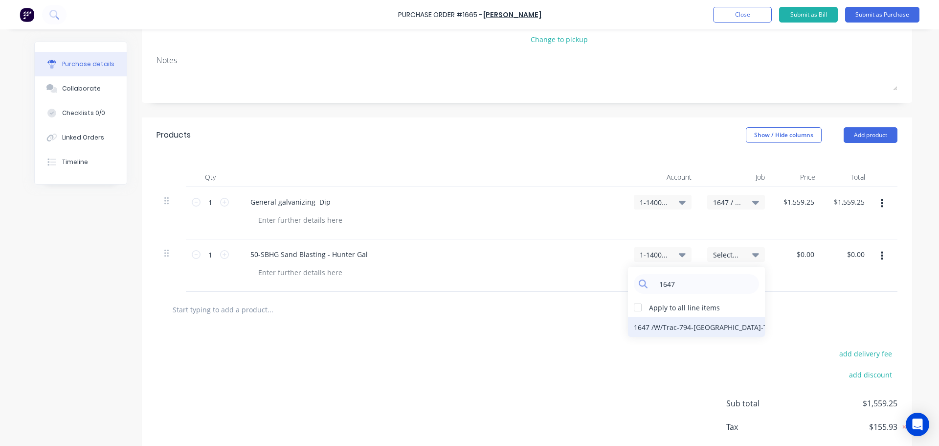
type input "1647"
click at [693, 326] on div "1647 / W/Trac-794-Louvre-T13" at bounding box center [696, 327] width 137 height 20
drag, startPoint x: 814, startPoint y: 254, endPoint x: 793, endPoint y: 248, distance: 21.8
click at [794, 248] on div "$0.00 $0.00" at bounding box center [807, 254] width 26 height 14
click at [807, 253] on input "0.00" at bounding box center [807, 254] width 19 height 14
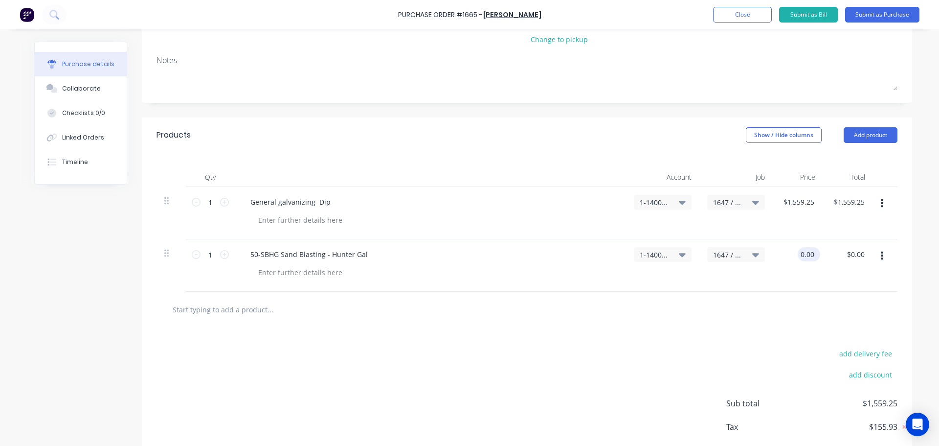
drag, startPoint x: 809, startPoint y: 254, endPoint x: 797, endPoint y: 254, distance: 12.2
click at [798, 254] on input "0.00" at bounding box center [807, 254] width 19 height 14
type input "$1,056.00"
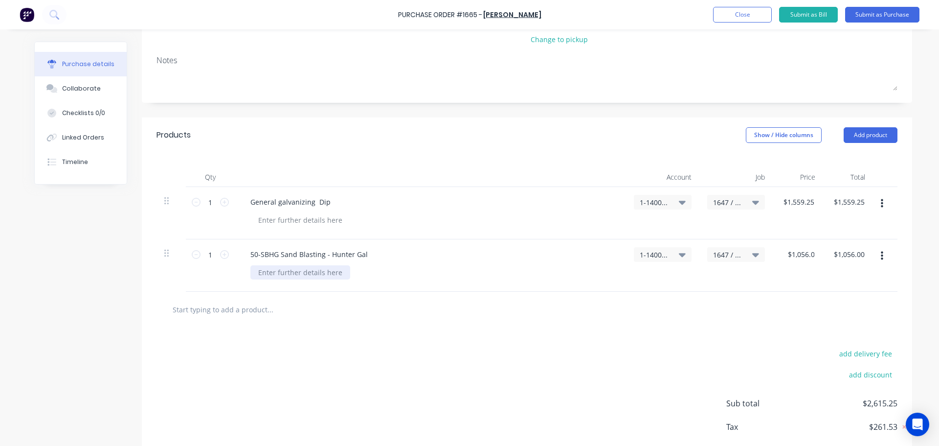
click at [292, 269] on div at bounding box center [300, 272] width 100 height 14
paste div
click at [464, 164] on div "Qty Account Job Price Total 1 1 General galvanizing Dip 1-1400 / Work in Progre…" at bounding box center [527, 222] width 770 height 139
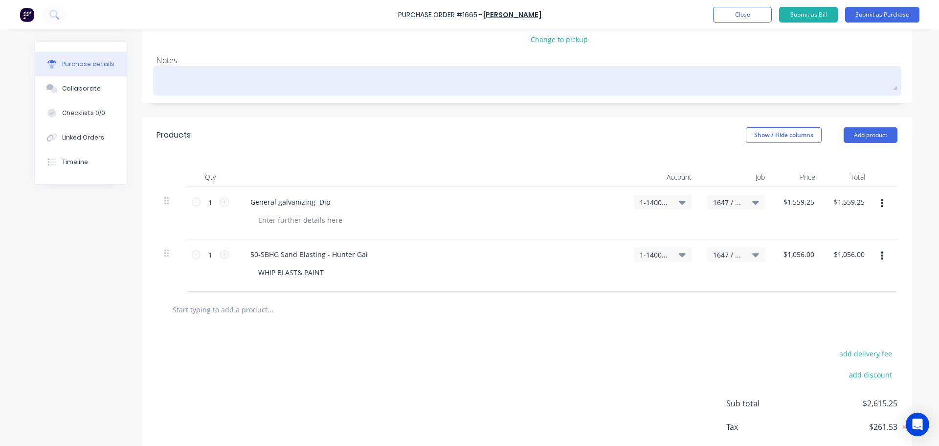
click at [174, 78] on textarea at bounding box center [527, 79] width 741 height 22
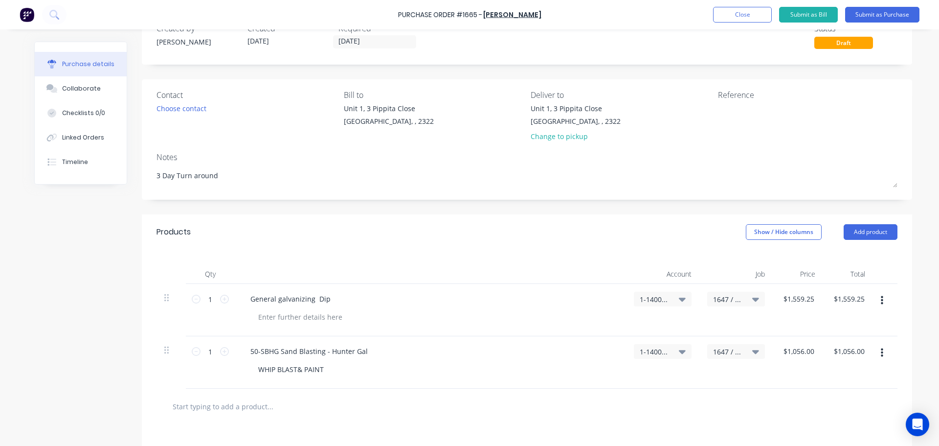
scroll to position [28, 0]
type textarea "3 Day Turn around"
click at [193, 110] on div "Choose contact" at bounding box center [182, 109] width 50 height 10
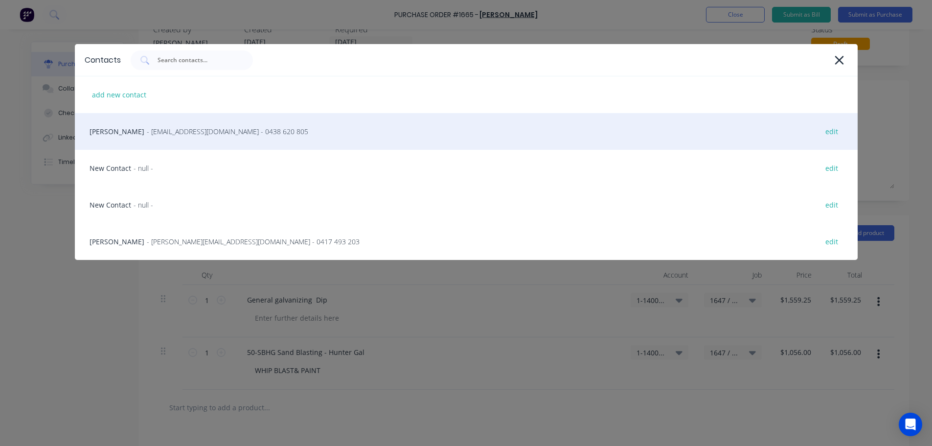
click at [186, 131] on span "- kylehesketh@huntergal.com.au - 0438 620 805" at bounding box center [227, 131] width 161 height 10
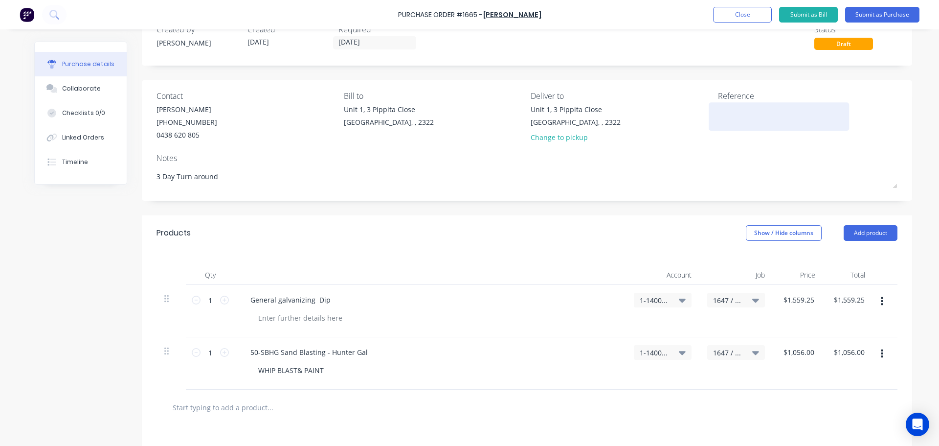
click at [721, 115] on textarea at bounding box center [779, 115] width 122 height 22
click at [729, 119] on textarea at bounding box center [779, 115] width 122 height 22
paste textarea "WHIP BLAST& PAINT"
drag, startPoint x: 790, startPoint y: 114, endPoint x: 702, endPoint y: 106, distance: 88.4
click at [702, 106] on div "Contact Kyle Hesketh (02) 4964 9555 0438 620 805 Bill to Unit 1, 3 Pippita Clos…" at bounding box center [527, 118] width 741 height 57
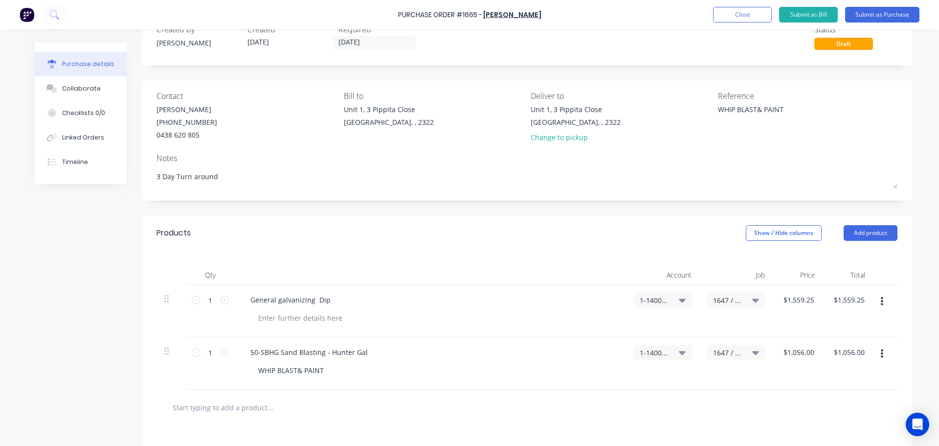
drag, startPoint x: 797, startPoint y: 111, endPoint x: 687, endPoint y: 113, distance: 110.1
click at [687, 113] on div "Contact Kyle Hesketh (02) 4964 9555 0438 620 805 Bill to Unit 1, 3 Pippita Clos…" at bounding box center [527, 118] width 741 height 57
paste textarea "Hushpak 794 Louvre - NQ3207 (Truck #13)"
type textarea "Hushpak 794 Louvre - NQ3207 (Truck #13)"
click at [882, 16] on button "Submit as Purchase" at bounding box center [882, 15] width 74 height 16
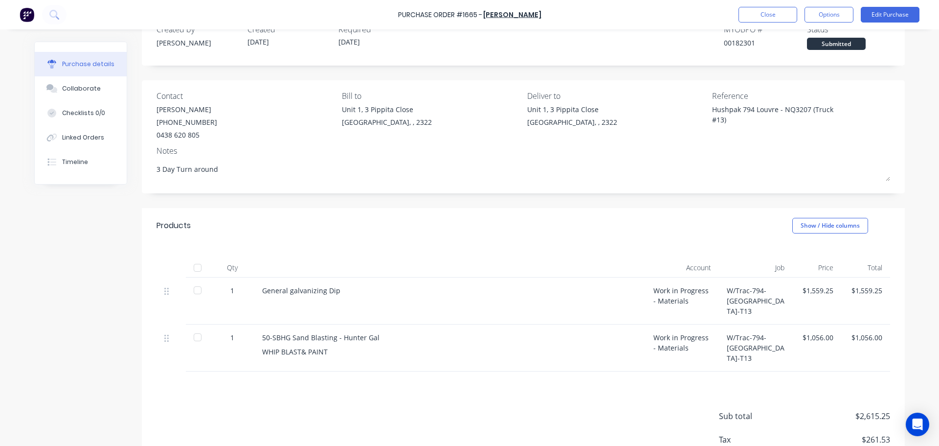
scroll to position [0, 0]
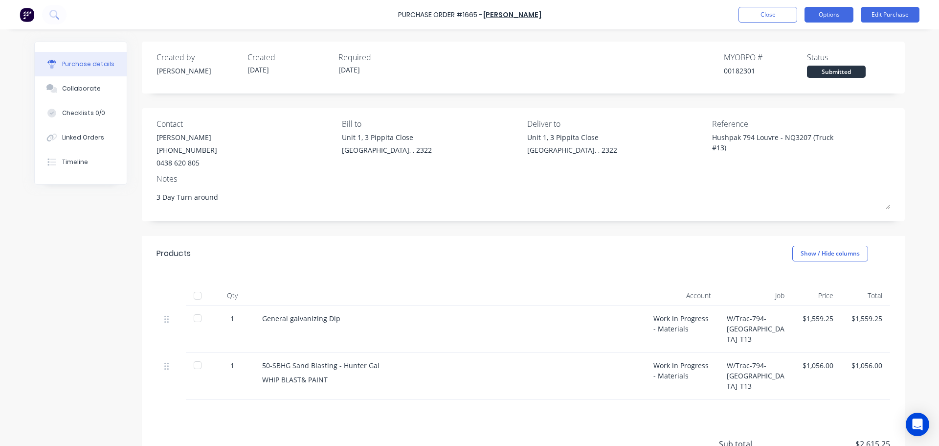
click at [824, 16] on button "Options" at bounding box center [829, 15] width 49 height 16
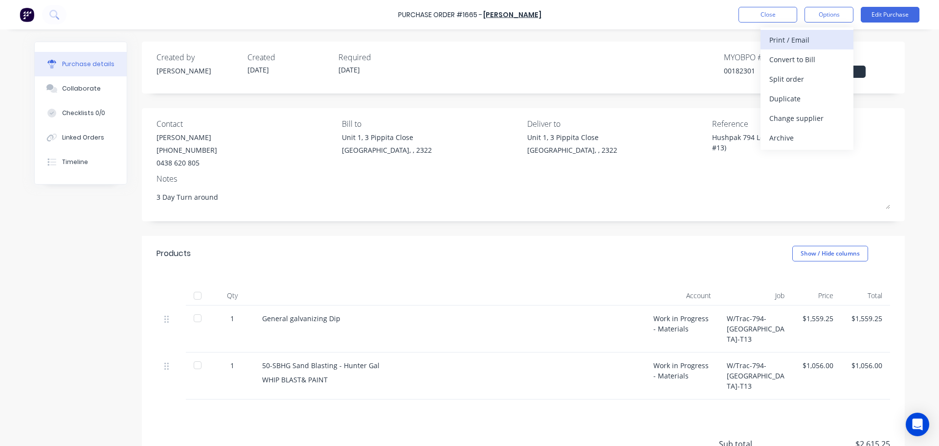
click at [800, 38] on div "Print / Email" at bounding box center [806, 40] width 75 height 14
click at [789, 63] on div "With pricing" at bounding box center [806, 59] width 75 height 14
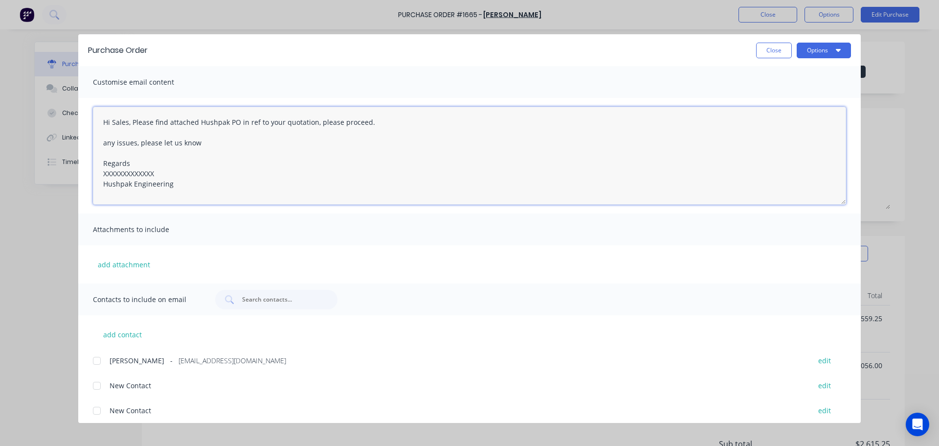
drag, startPoint x: 156, startPoint y: 176, endPoint x: 96, endPoint y: 172, distance: 59.8
click at [96, 172] on textarea "Hi Sales, Please find attached Hushpak PO in ref to your quotation, please proc…" at bounding box center [469, 156] width 753 height 98
click at [100, 362] on div at bounding box center [97, 361] width 20 height 20
type textarea "Hi Sales, Please find attached Hushpak PO in ref to your quotation, please proc…"
click at [816, 52] on button "Options" at bounding box center [824, 51] width 54 height 16
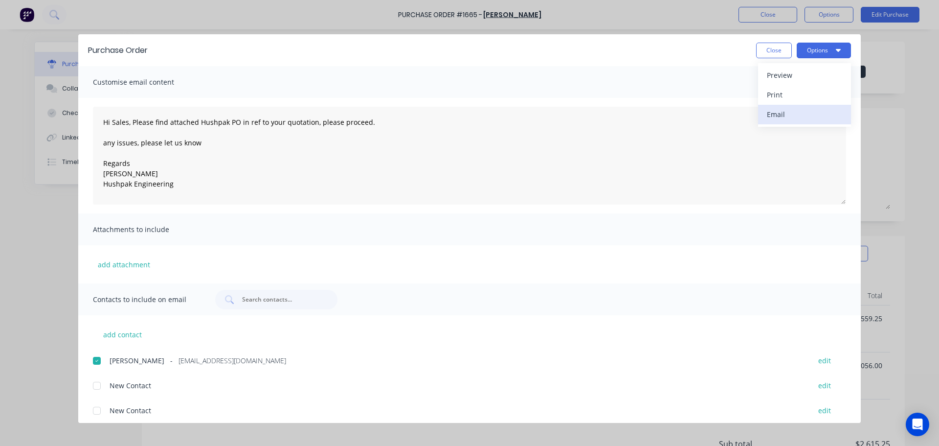
click at [787, 114] on div "Email" at bounding box center [804, 114] width 75 height 14
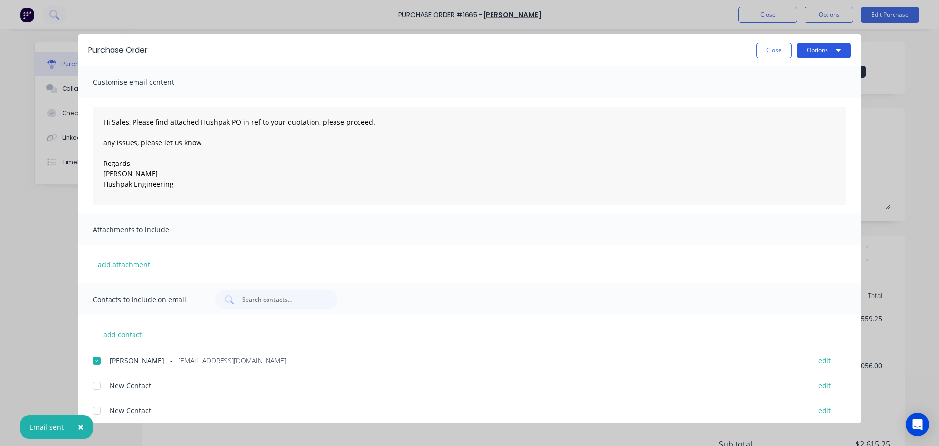
click at [810, 51] on button "Options" at bounding box center [824, 51] width 54 height 16
click at [789, 99] on div "Print" at bounding box center [804, 95] width 75 height 14
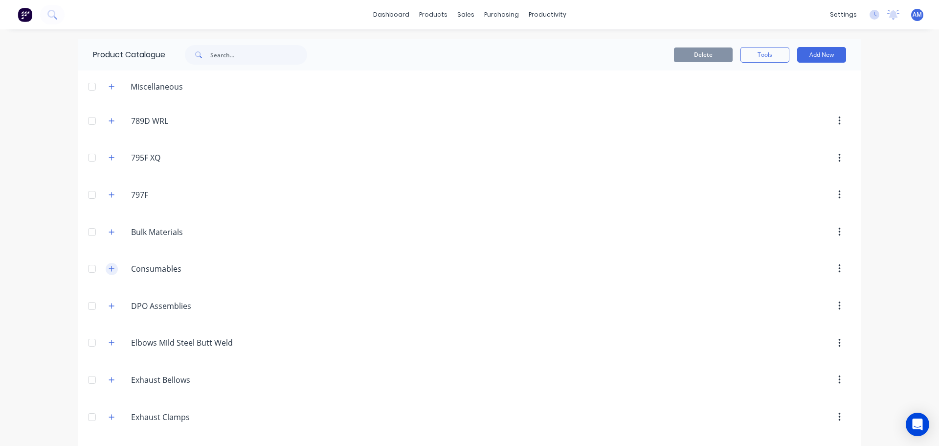
click at [109, 269] on icon "button" at bounding box center [112, 268] width 6 height 7
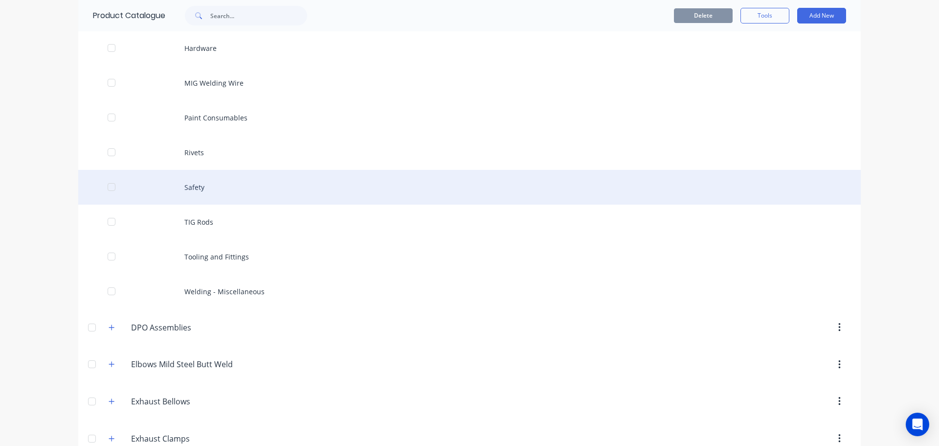
scroll to position [391, 0]
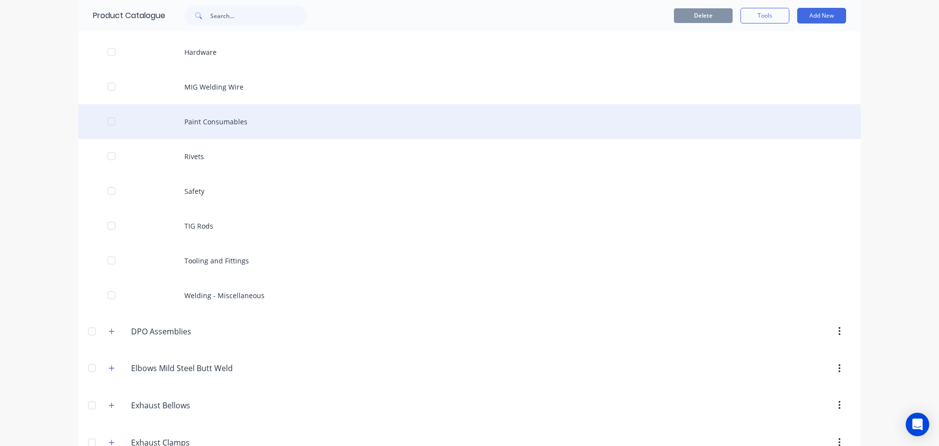
click at [214, 121] on div "Paint Consumables" at bounding box center [469, 121] width 783 height 35
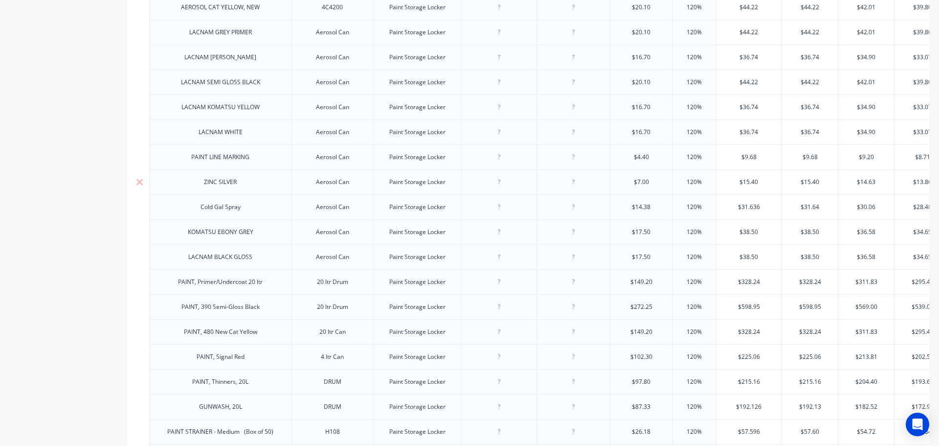
type textarea "x"
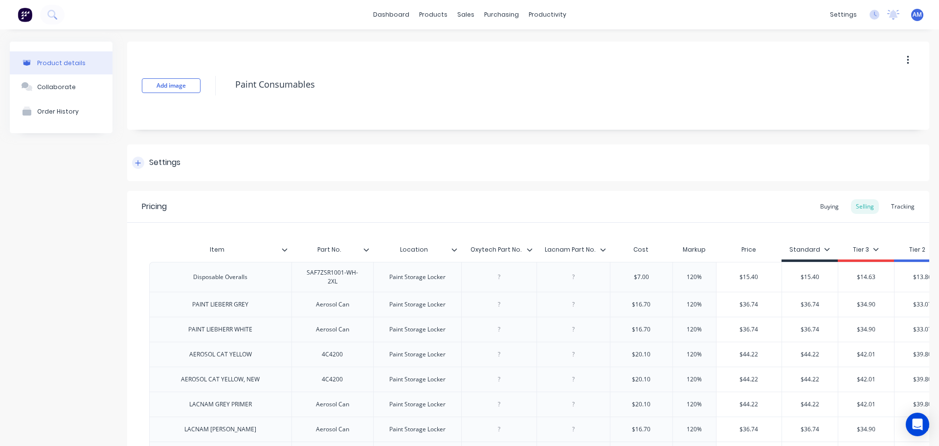
click at [170, 164] on div "Settings" at bounding box center [164, 163] width 31 height 12
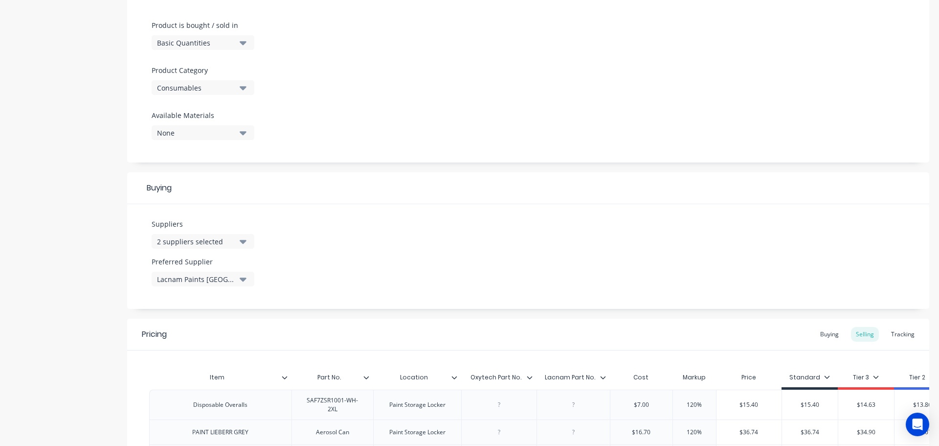
scroll to position [293, 0]
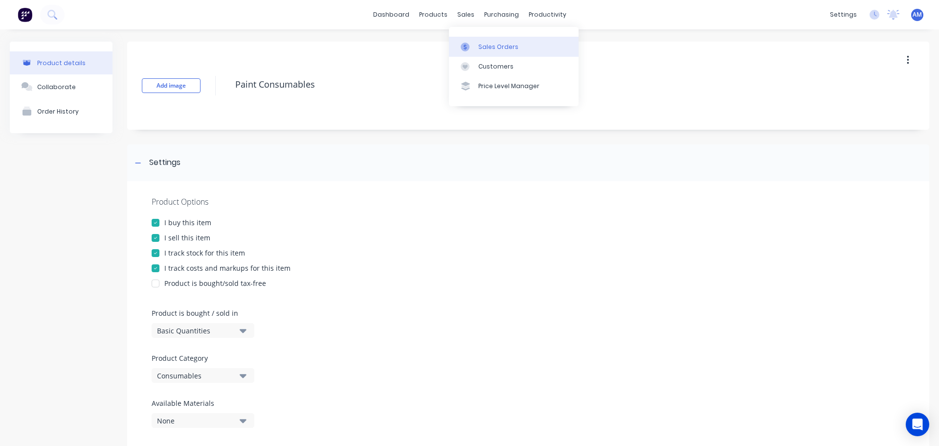
click at [490, 44] on div "Sales Orders" at bounding box center [498, 47] width 40 height 9
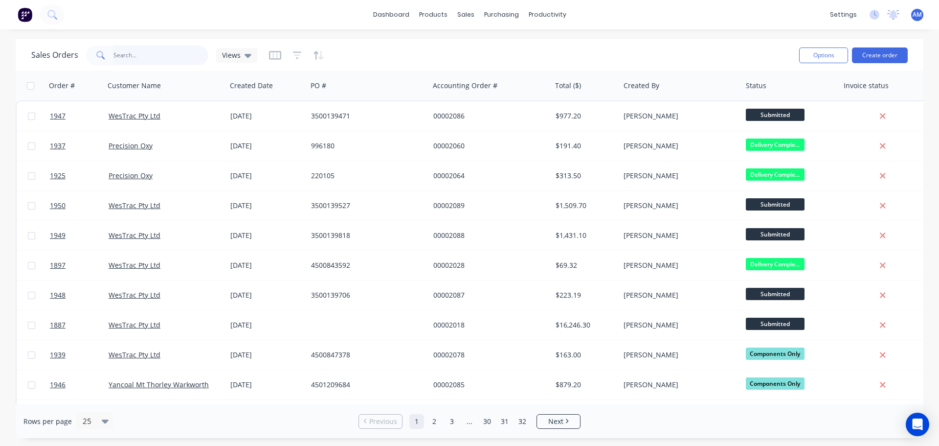
drag, startPoint x: 139, startPoint y: 57, endPoint x: 134, endPoint y: 53, distance: 7.3
click at [140, 57] on input "text" at bounding box center [160, 55] width 95 height 20
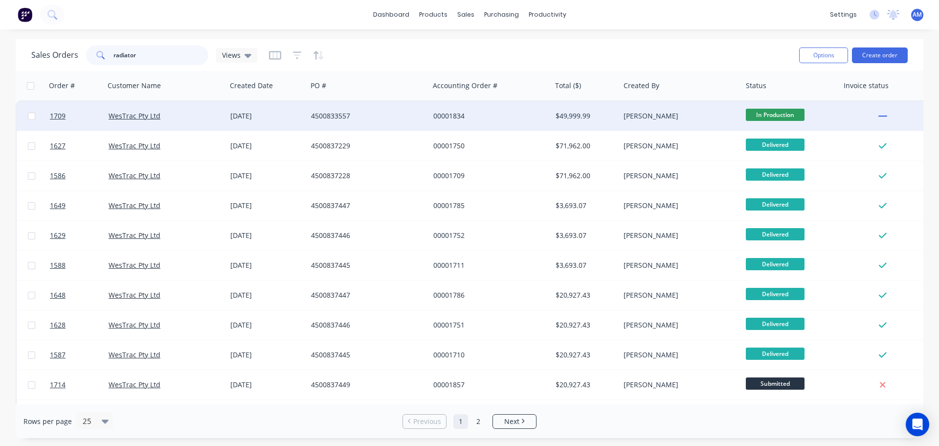
type input "radiator"
click at [347, 112] on div "4500833557" at bounding box center [365, 116] width 109 height 10
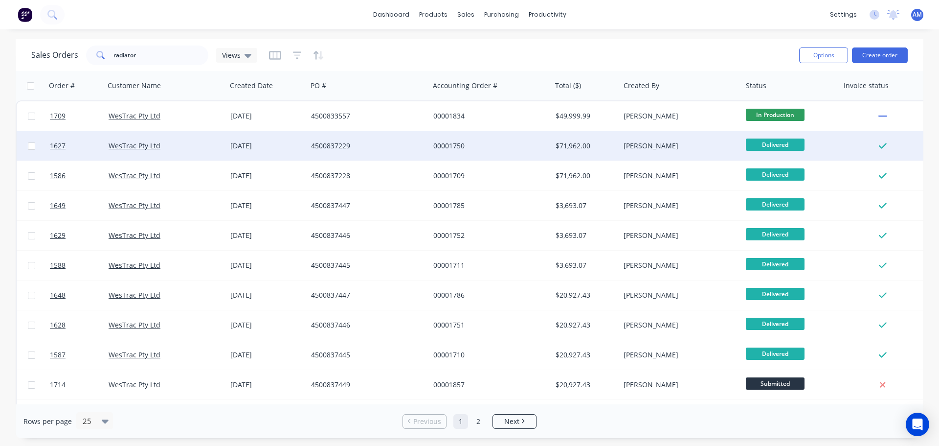
click at [574, 147] on div "$71,962.00" at bounding box center [585, 146] width 58 height 10
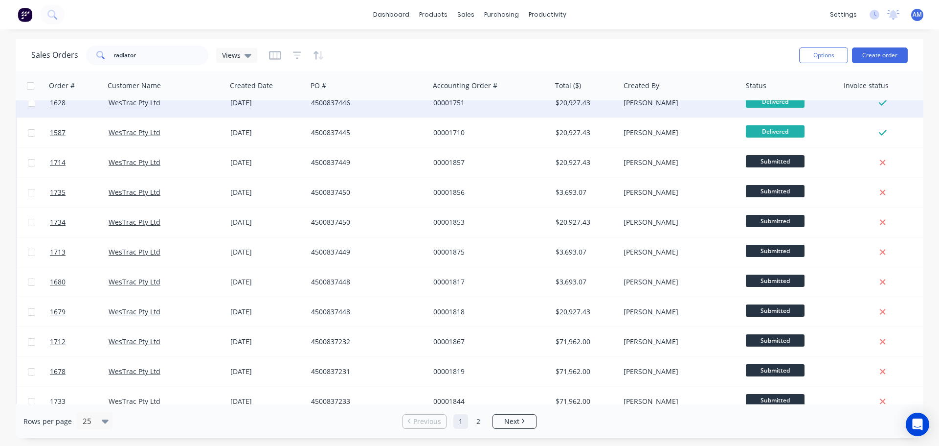
scroll to position [245, 0]
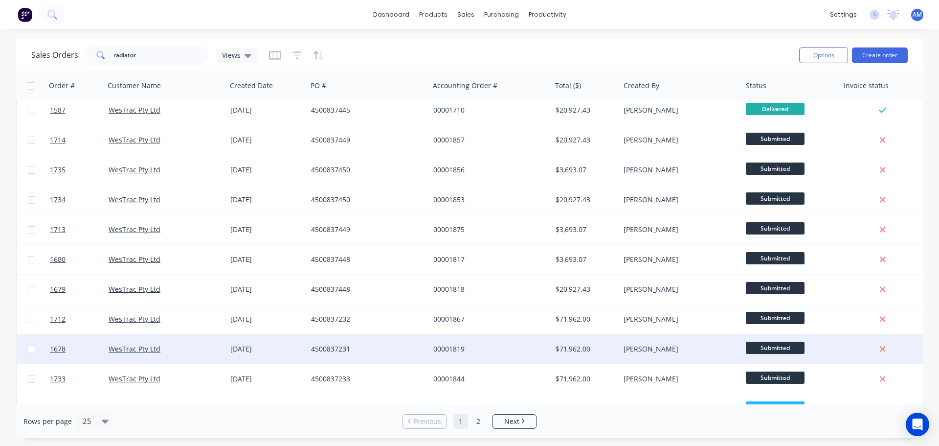
click at [649, 347] on div "[PERSON_NAME]" at bounding box center [678, 349] width 109 height 10
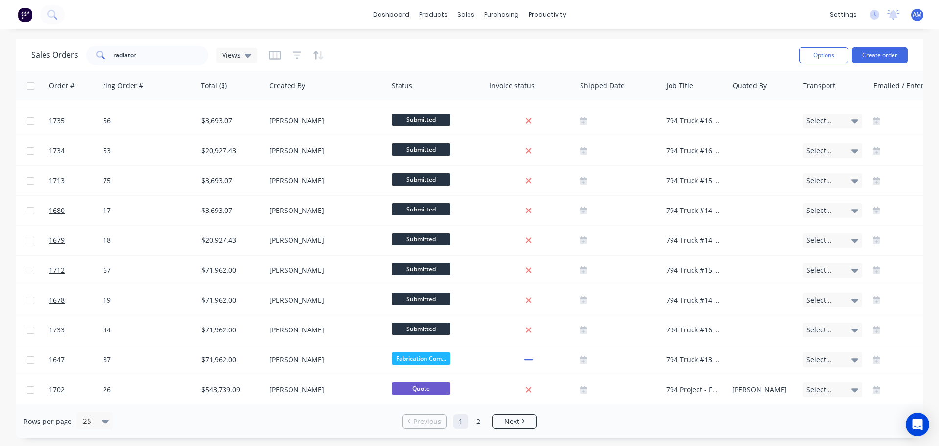
scroll to position [293, 384]
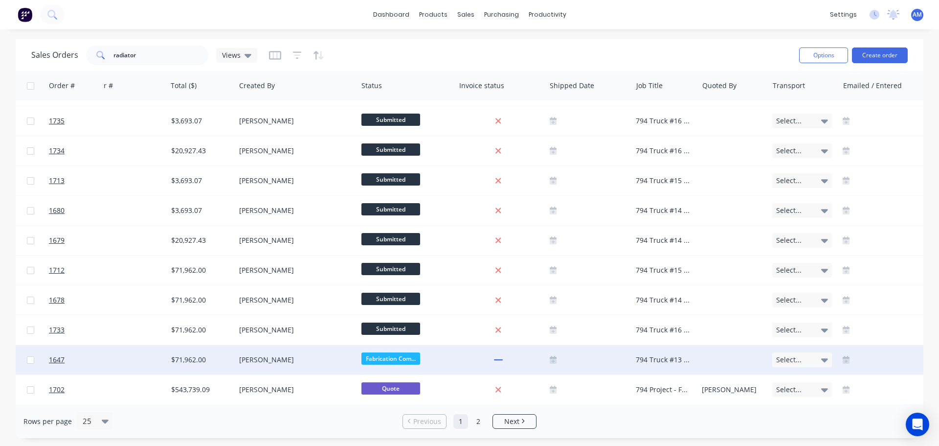
click at [667, 360] on div "794 Truck #13 - MT500306 - Radiator Louvre" at bounding box center [663, 360] width 55 height 10
click at [519, 43] on div "Purchase Orders" at bounding box center [533, 47] width 52 height 9
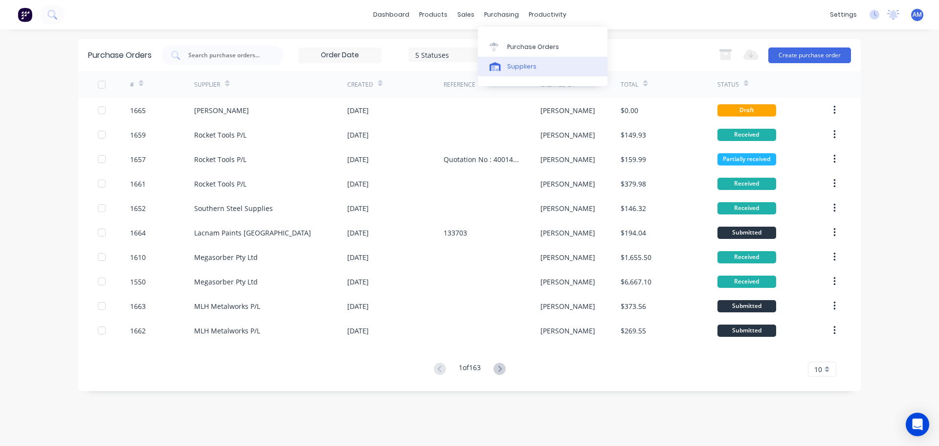
click at [518, 63] on div "Suppliers" at bounding box center [521, 66] width 29 height 9
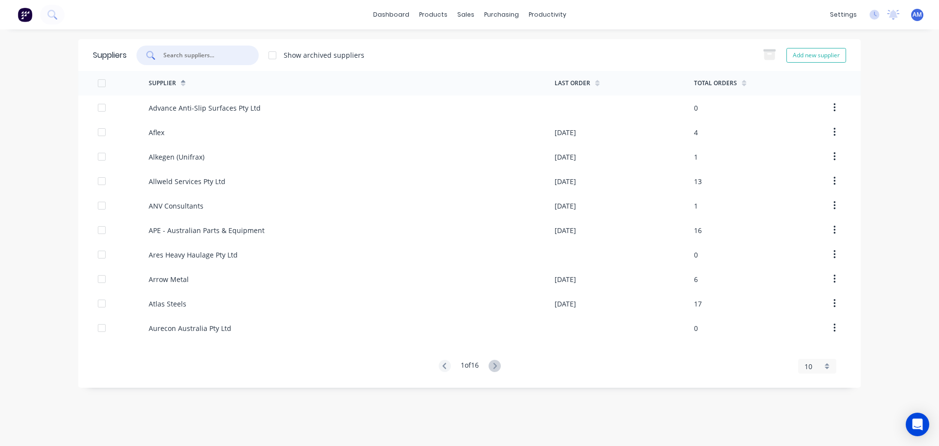
drag, startPoint x: 236, startPoint y: 57, endPoint x: 188, endPoint y: 53, distance: 48.6
click at [193, 53] on input "text" at bounding box center [202, 55] width 81 height 10
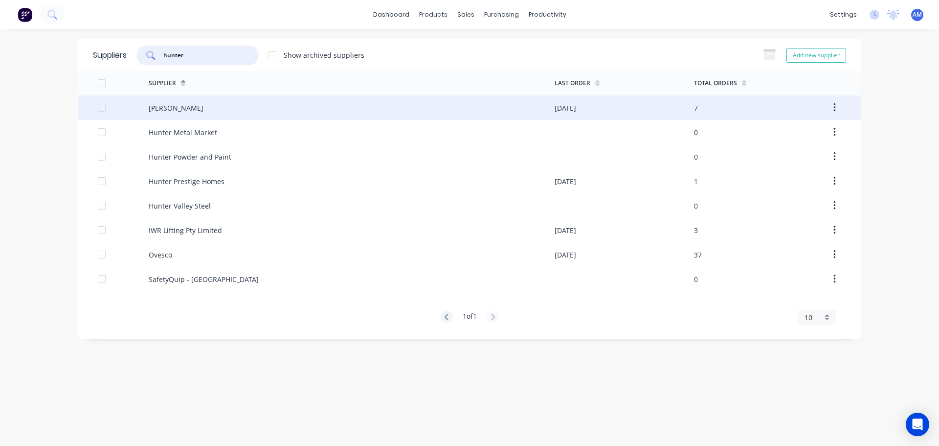
type input "hunter"
click at [177, 108] on div "[PERSON_NAME]" at bounding box center [176, 108] width 55 height 10
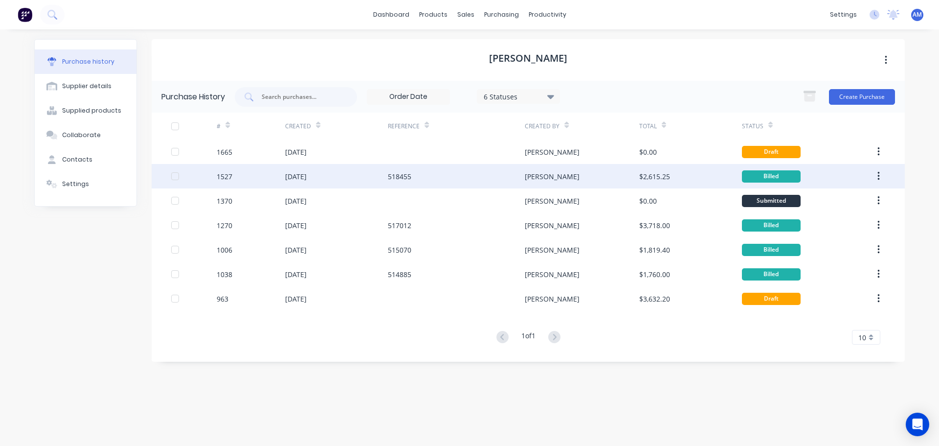
click at [645, 175] on div "$2,615.25" at bounding box center [654, 176] width 31 height 10
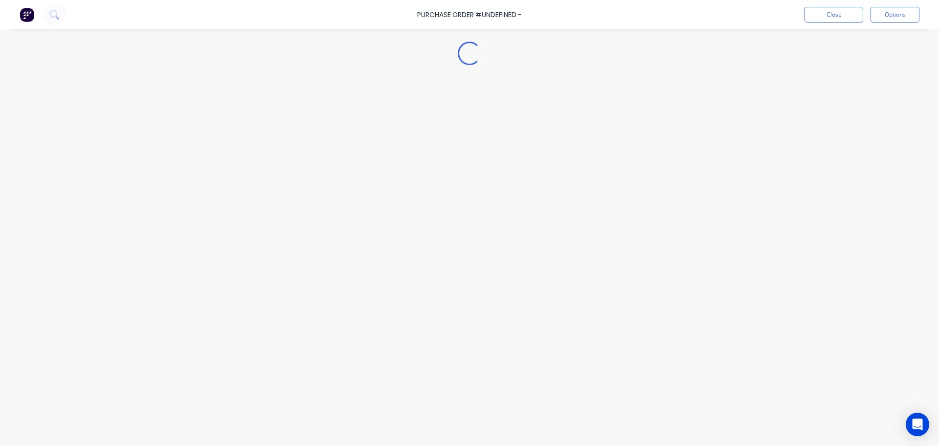
type textarea "x"
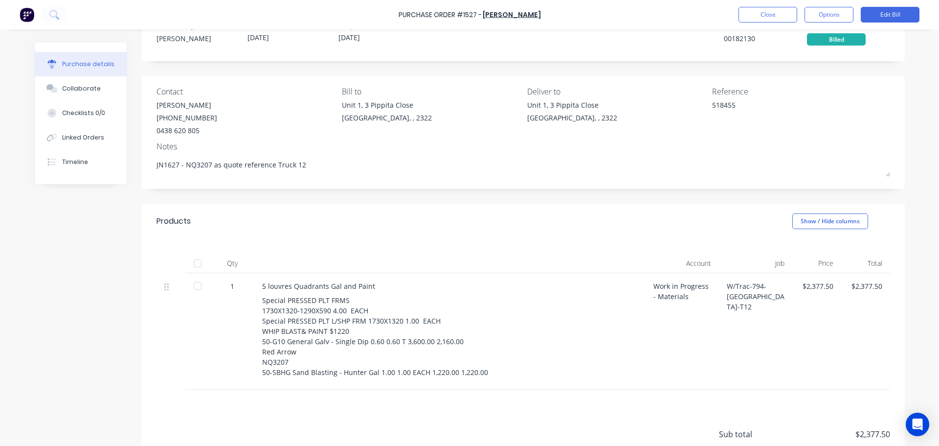
scroll to position [98, 0]
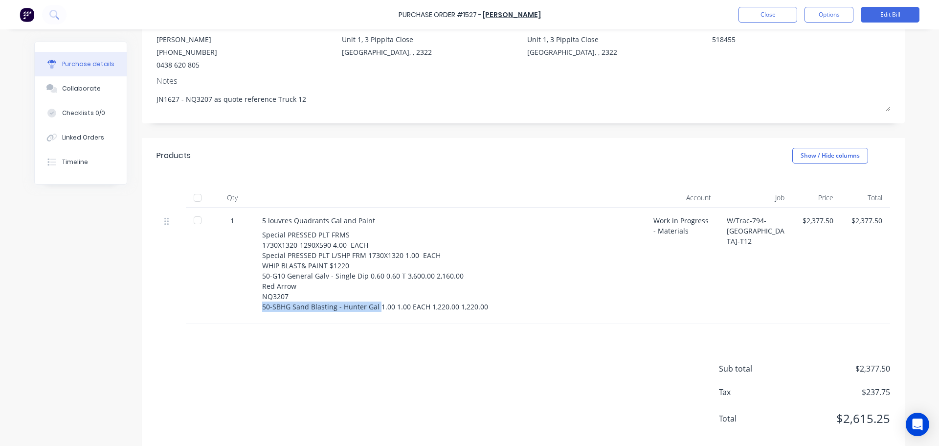
drag, startPoint x: 373, startPoint y: 306, endPoint x: 257, endPoint y: 307, distance: 115.9
click at [257, 307] on div "5 louvres Quadrants Gal and Paint Special PRESSED PLT FRMS 1730X1320-1290X590 4…" at bounding box center [449, 265] width 391 height 116
copy div "50-SBHG Sand Blasting - Hunter Gal"
drag, startPoint x: 323, startPoint y: 266, endPoint x: 259, endPoint y: 267, distance: 64.6
click at [262, 267] on div "Special PRESSED PLT FRMS 1730X1320-1290X590 4.00 EACH Special PRESSED PLT L/SHP…" at bounding box center [450, 270] width 376 height 82
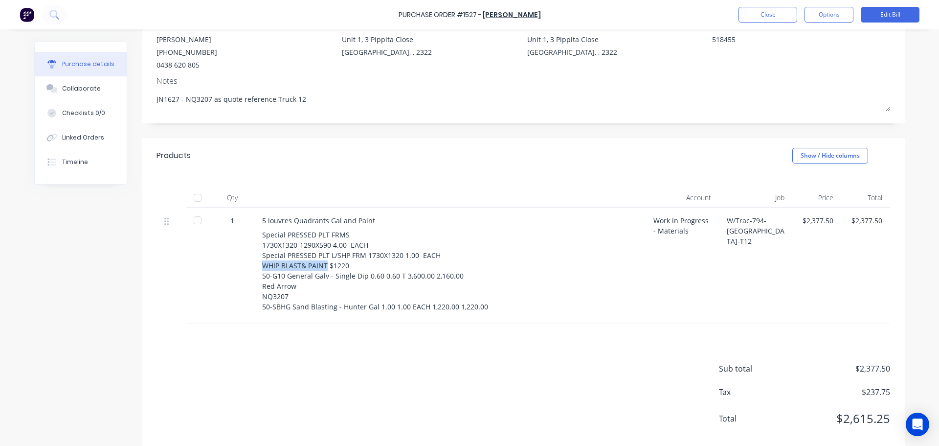
copy div "WHIP BLAST& PAINT"
